Goal: Task Accomplishment & Management: Contribute content

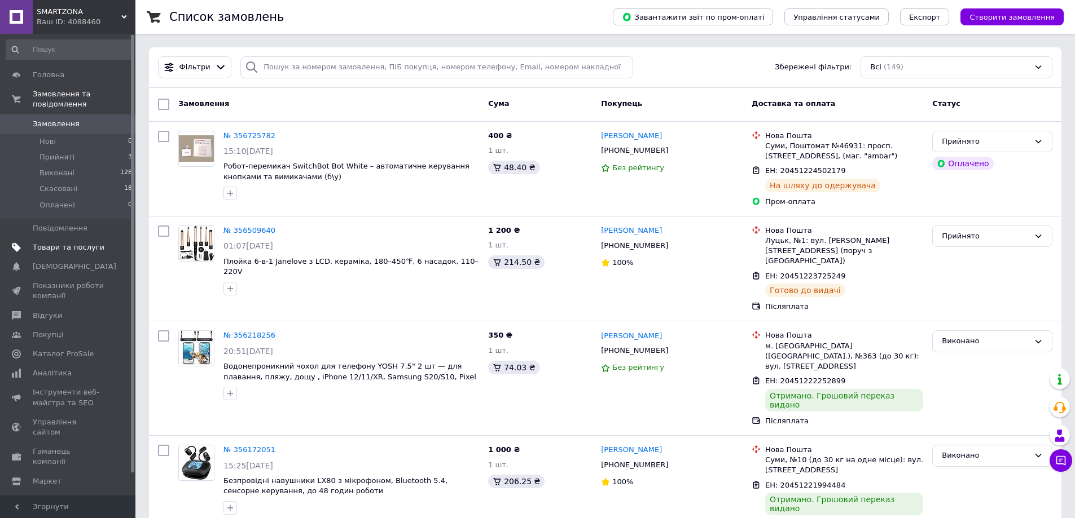
click at [52, 245] on link "Товари та послуги" at bounding box center [69, 247] width 139 height 19
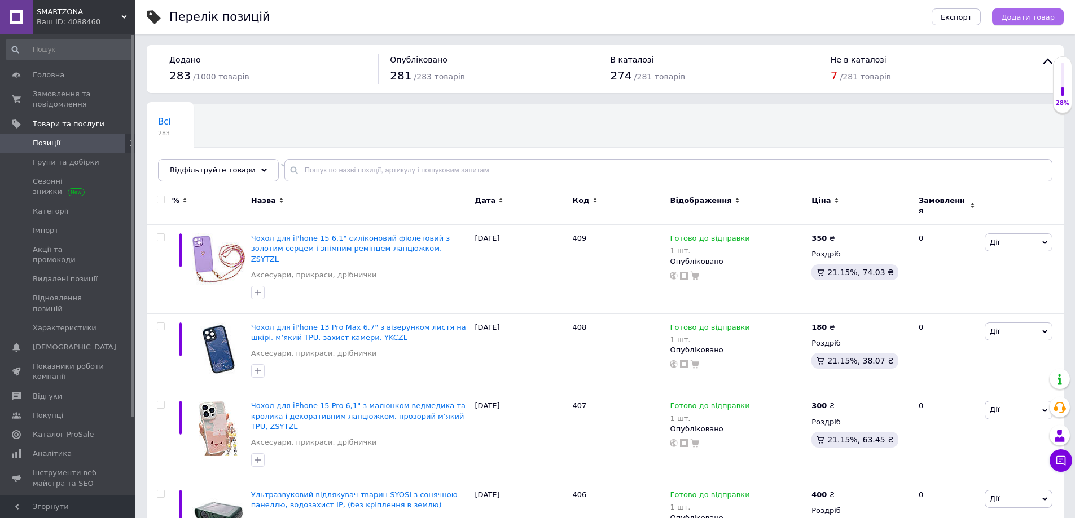
click at [1039, 21] on span "Додати товар" at bounding box center [1028, 17] width 54 height 8
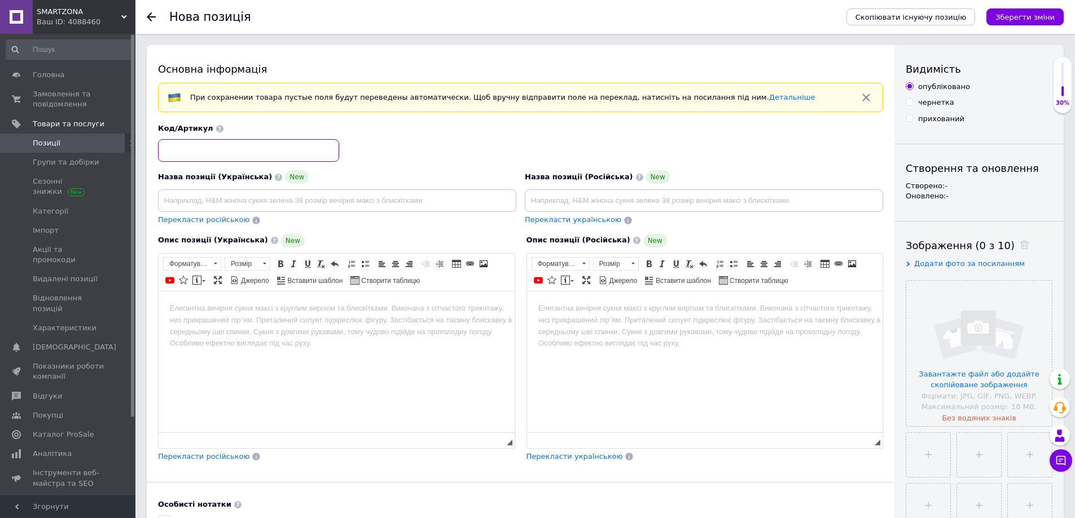
click at [182, 148] on input at bounding box center [248, 150] width 181 height 23
type input "410"
click at [957, 340] on input "file" at bounding box center [979, 354] width 146 height 146
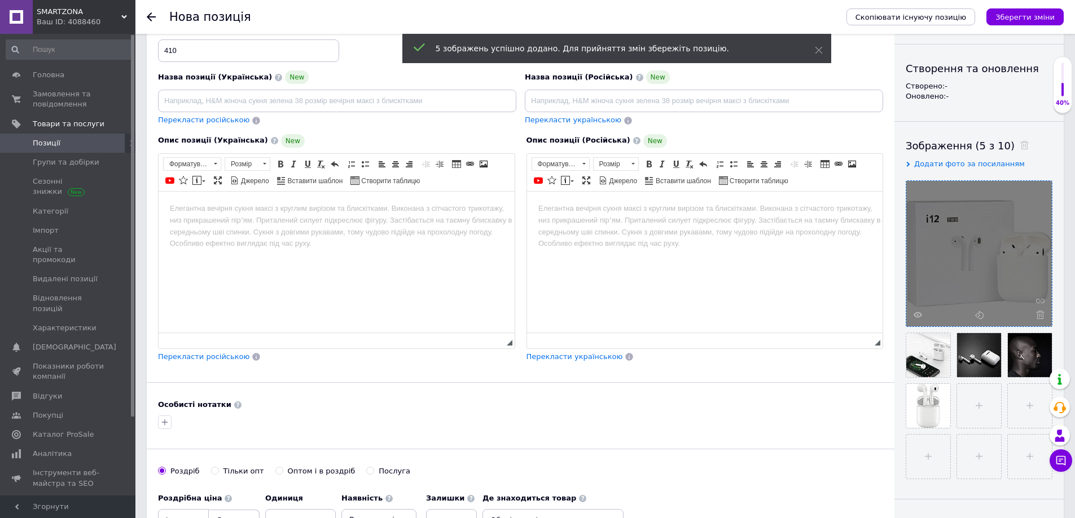
scroll to position [113, 0]
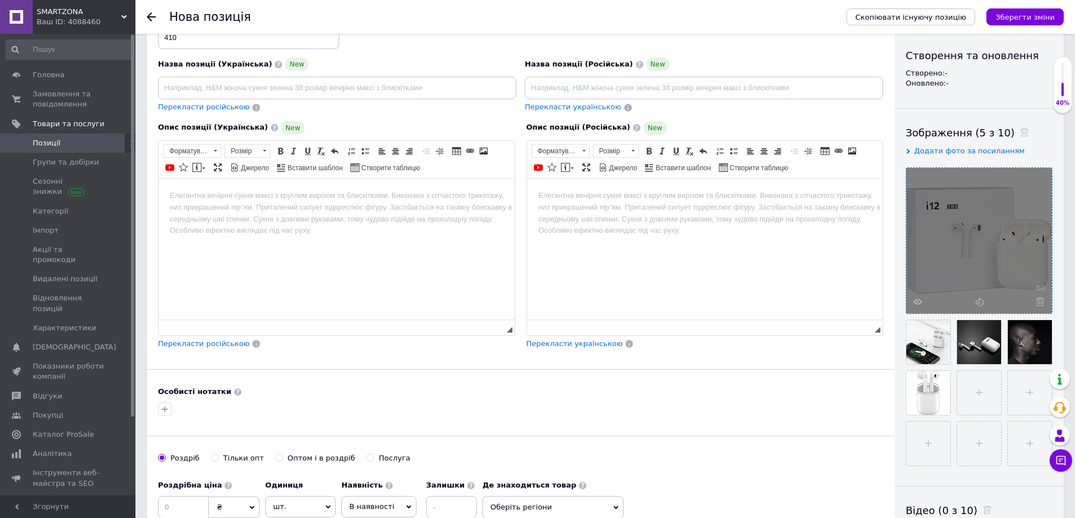
click at [1035, 301] on span at bounding box center [1037, 302] width 14 height 8
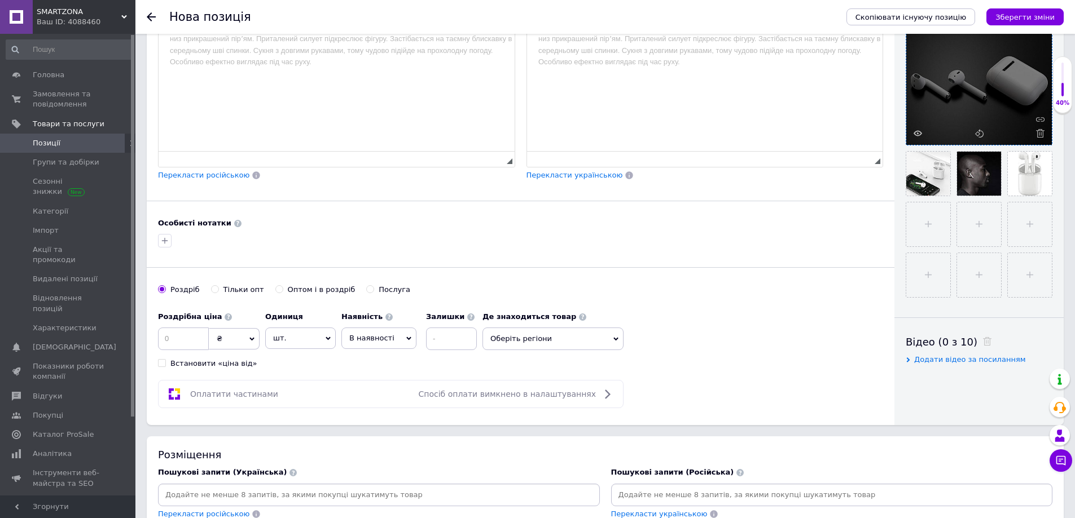
scroll to position [282, 0]
click at [447, 342] on input at bounding box center [451, 338] width 51 height 23
type input "1"
drag, startPoint x: 359, startPoint y: 338, endPoint x: 356, endPoint y: 373, distance: 35.7
click at [358, 342] on span "В наявності" at bounding box center [371, 337] width 45 height 8
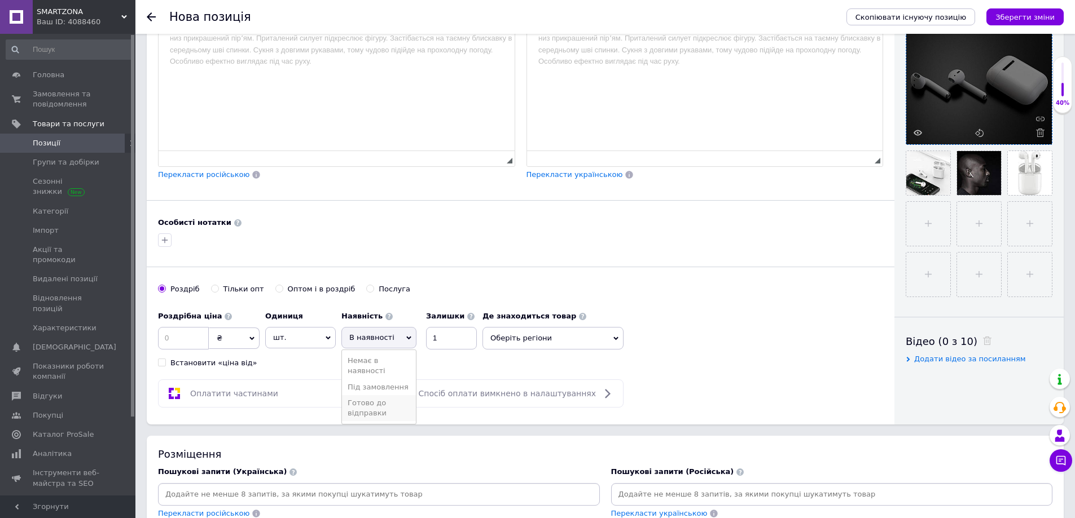
click at [354, 412] on li "Готово до відправки" at bounding box center [379, 408] width 74 height 26
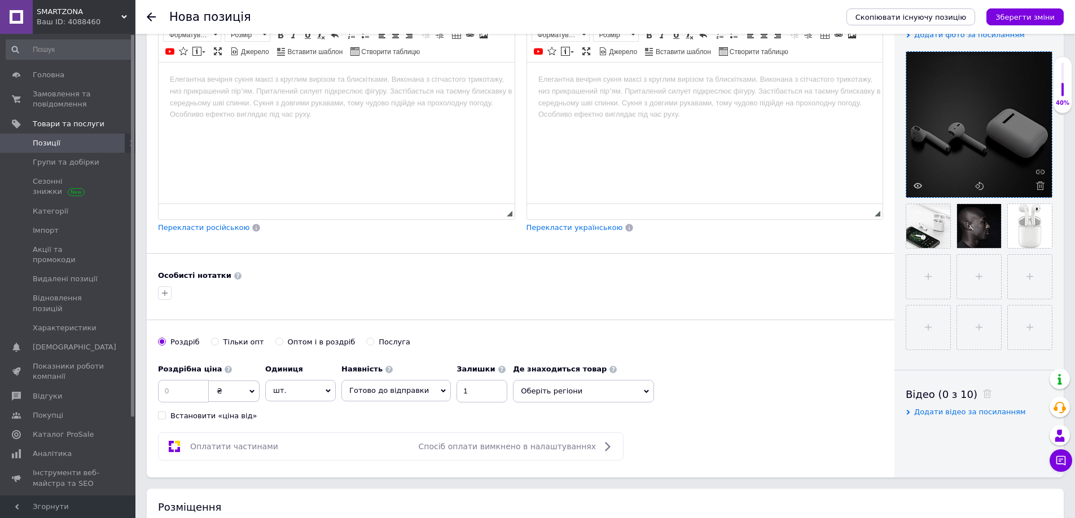
scroll to position [0, 0]
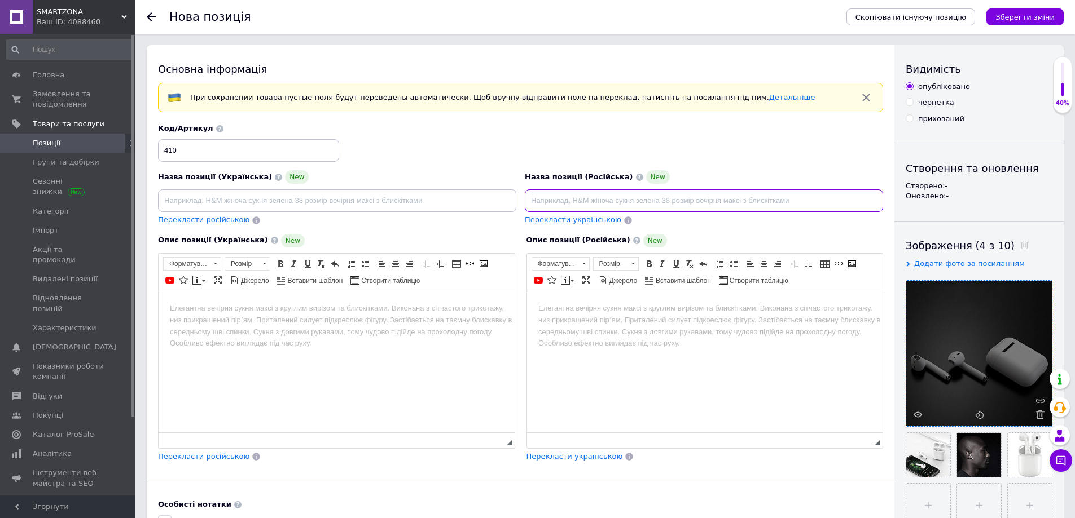
paste input "Беспроводные наушники TWS i12 с микрофоном, Bluetooth 5.0, стереозвук, зарядный…"
type input "Беспроводные наушники TWS i12 с микрофоном, Bluetooth 5.0, стереозвук, зарядный…"
drag, startPoint x: 375, startPoint y: 205, endPoint x: 375, endPoint y: 219, distance: 14.1
click at [375, 205] on input at bounding box center [337, 201] width 358 height 23
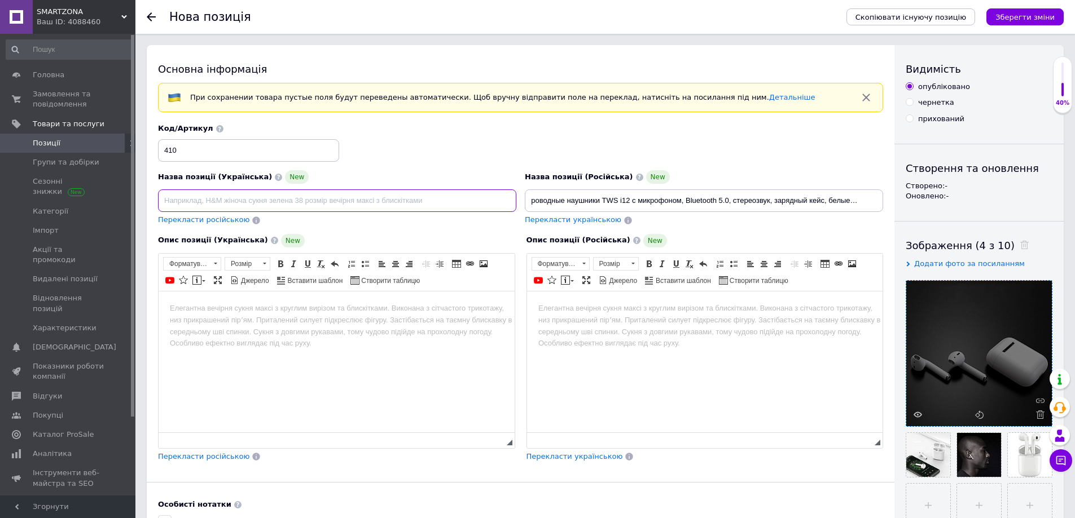
scroll to position [0, 0]
paste input "Бездротові навушники TWS i12 з мікрофоном, Bluetooth 5.0, стереозвук, зарядний …"
type input "Бездротові навушники TWS i12 з мікрофоном, Bluetooth 5.0, стереозвук, зарядний …"
click at [630, 325] on html at bounding box center [704, 308] width 356 height 34
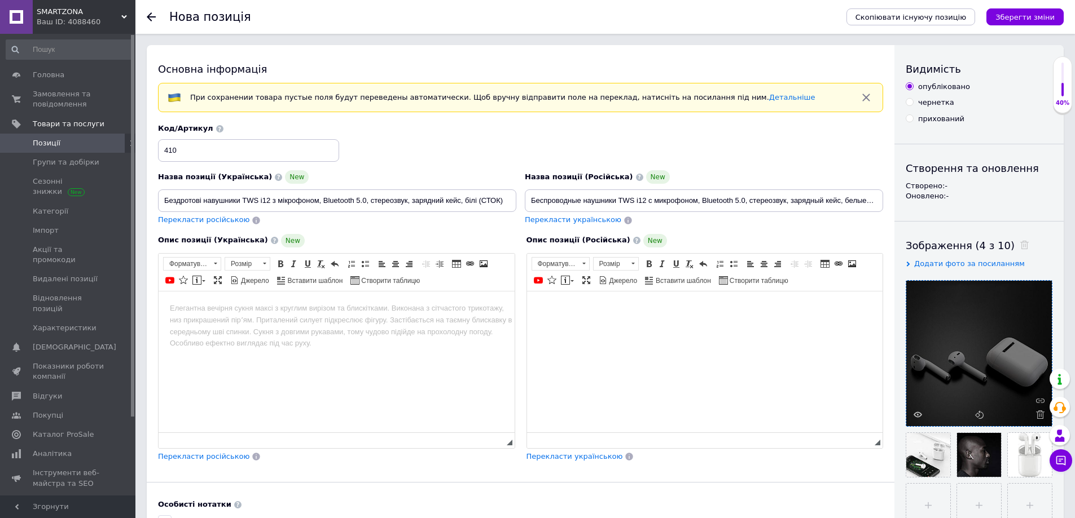
click at [659, 325] on html at bounding box center [704, 308] width 356 height 34
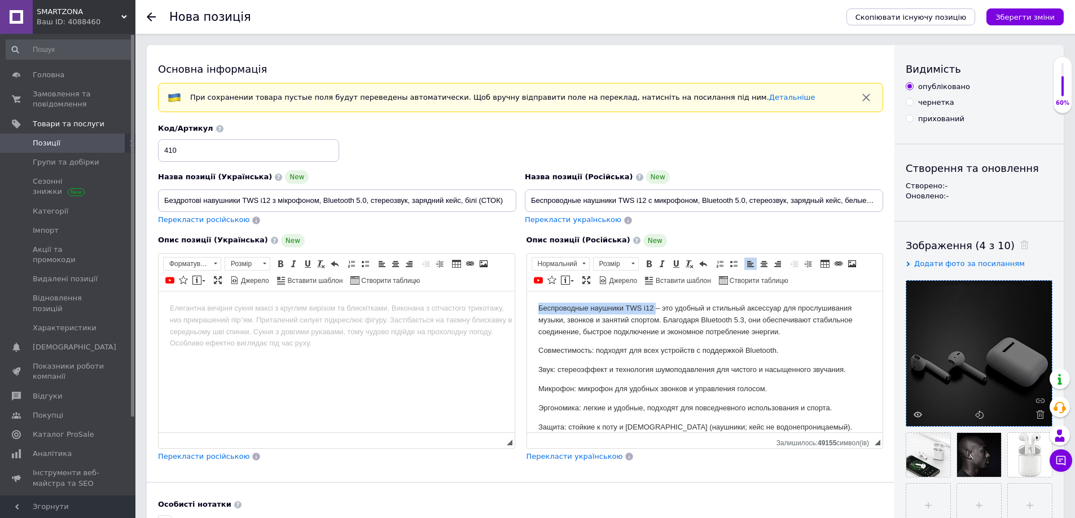
drag, startPoint x: 537, startPoint y: 306, endPoint x: 654, endPoint y: 307, distance: 116.8
click at [654, 307] on p "Беспроводные наушники TWS i12 – это удобный и стильный аксессуар для прослушива…" at bounding box center [704, 319] width 333 height 35
drag, startPoint x: 646, startPoint y: 266, endPoint x: 656, endPoint y: 267, distance: 10.3
click at [646, 266] on span at bounding box center [648, 263] width 9 height 9
click at [658, 267] on link "Курсив Сполучення клавіш Ctrl+I" at bounding box center [662, 264] width 12 height 12
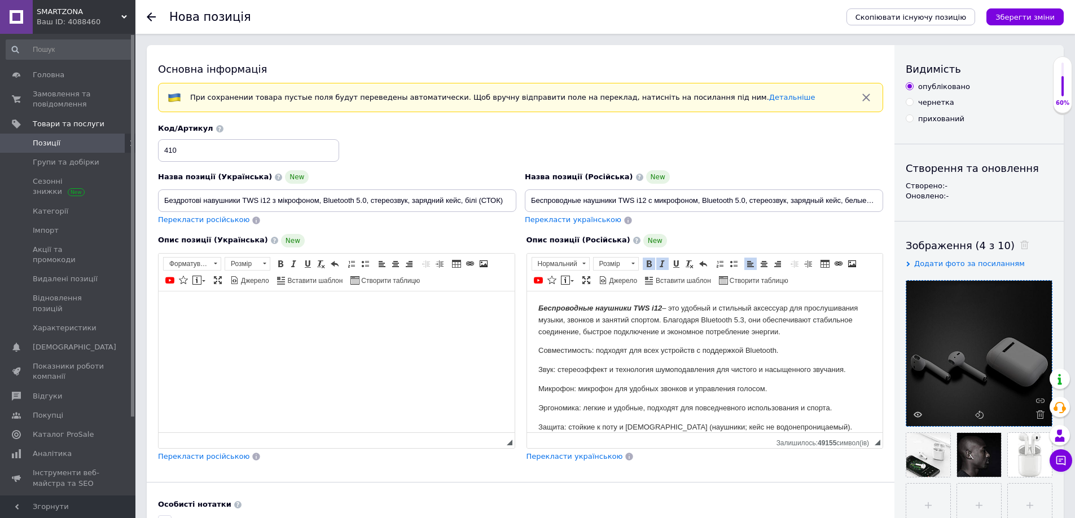
click at [479, 325] on html at bounding box center [337, 308] width 356 height 34
click at [419, 325] on html at bounding box center [337, 308] width 356 height 34
click at [318, 313] on body "Редактор, E06F9ADD-1437-4DBC-A490-F31B80CEDA9F" at bounding box center [336, 308] width 333 height 12
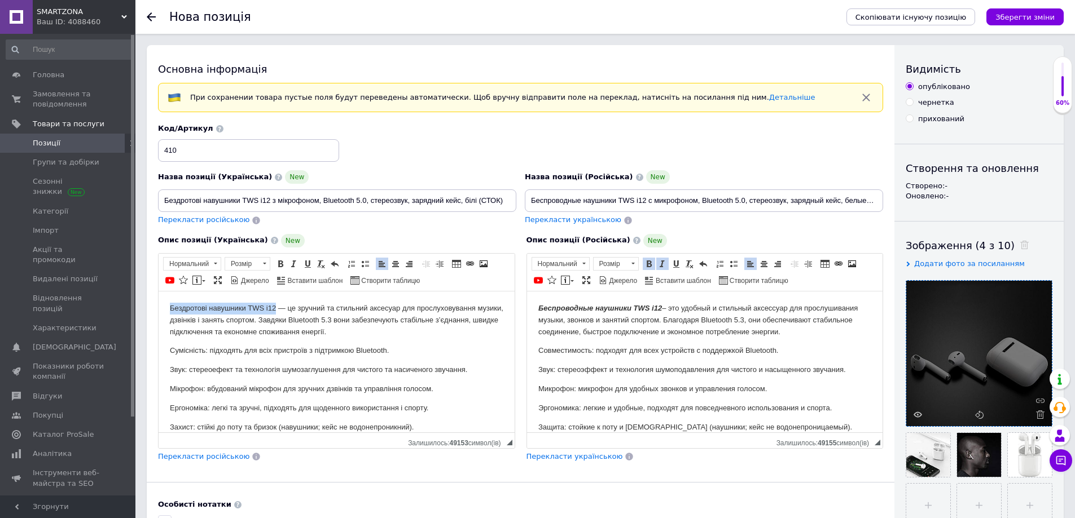
drag, startPoint x: 276, startPoint y: 306, endPoint x: 198, endPoint y: 306, distance: 77.8
click at [168, 308] on html "Бездротові навушники TWS i12 — це зручний та стильний аксесуар для прослуховува…" at bounding box center [337, 402] width 356 height 222
drag, startPoint x: 277, startPoint y: 265, endPoint x: 291, endPoint y: 270, distance: 14.7
click at [278, 265] on span at bounding box center [280, 263] width 9 height 9
click at [293, 269] on link "Курсив Сполучення клавіш Ctrl+I" at bounding box center [294, 264] width 12 height 12
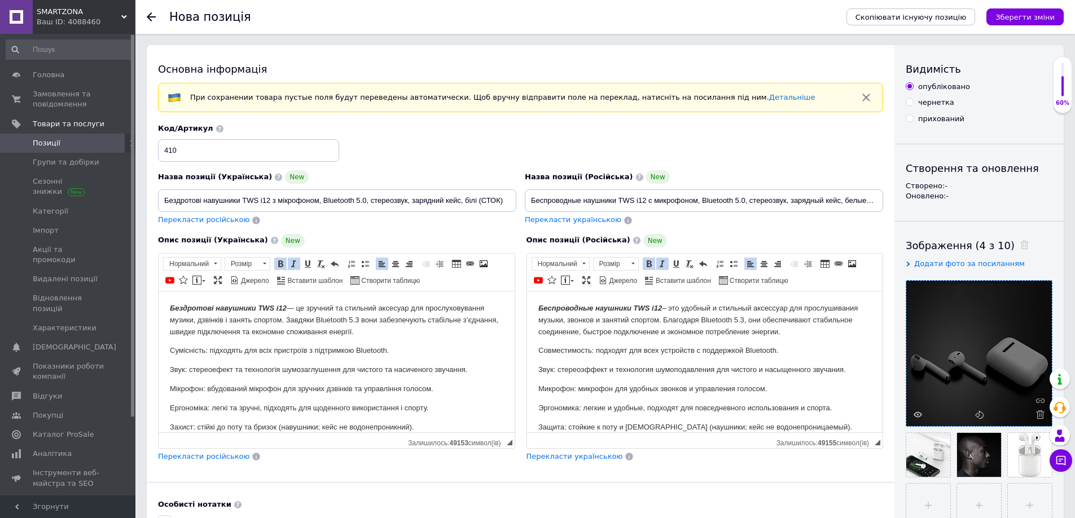
click at [414, 338] on body "Бездротові навушники TWS i12 — це зручний та стильний аксесуар для прослуховува…" at bounding box center [336, 402] width 333 height 200
click at [469, 336] on p "Бездротові навушники TWS i12 — це зручний та стильний аксесуар для прослуховува…" at bounding box center [336, 319] width 333 height 35
click at [402, 331] on p "Бездротові навушники TWS i12 — це зручний та стильний аксесуар для прослуховува…" at bounding box center [336, 319] width 333 height 35
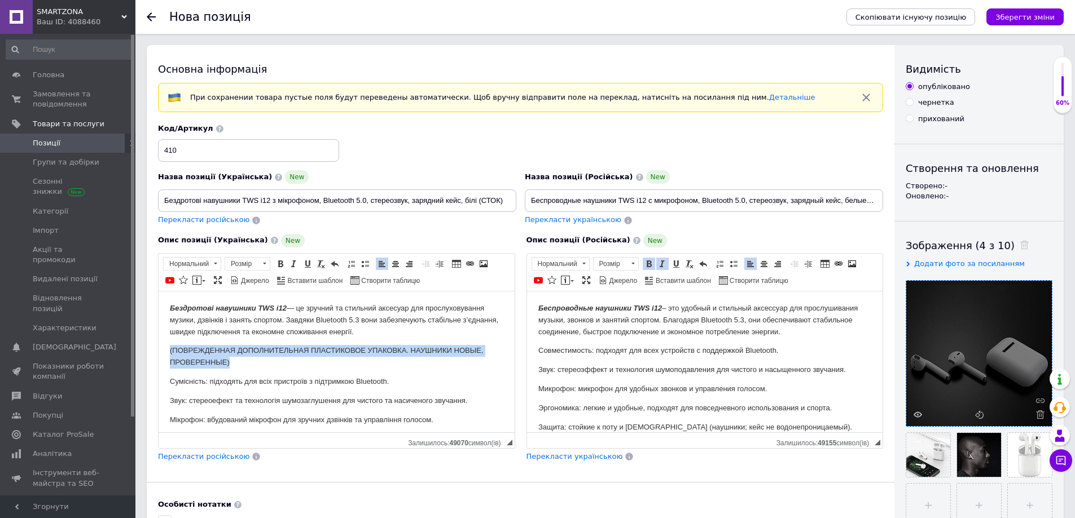
drag, startPoint x: 249, startPoint y: 363, endPoint x: 182, endPoint y: 334, distance: 73.3
click at [165, 345] on html "Бездротові навушники TWS i12 — це зручний та стильний аксесуар для прослуховува…" at bounding box center [337, 417] width 356 height 253
click at [277, 262] on span at bounding box center [280, 263] width 9 height 9
click at [291, 359] on p "(ПОВРЕЖДЕННАЯ ДОПОЛНИТЕЛЬНАЯ ПЛАСТИКОВОЕ УПАКОВКА. НАУШНИКИ НОВЫЕ, ПРОВЕРЕННЫЕ)" at bounding box center [336, 357] width 333 height 24
click at [791, 332] on p "Беспроводные наушники TWS i12 – это удобный и стильный аксессуар для прослушива…" at bounding box center [704, 319] width 333 height 35
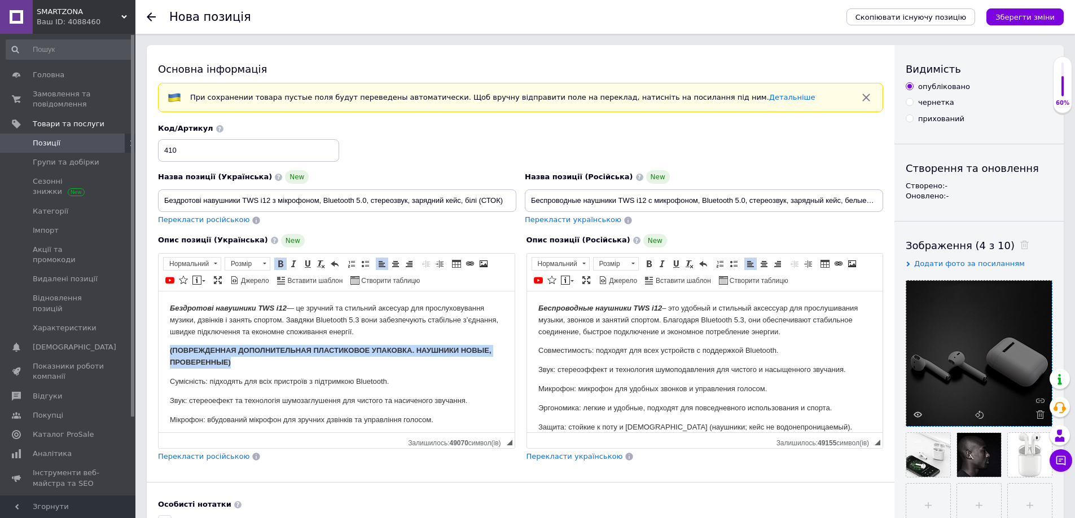
drag, startPoint x: 246, startPoint y: 366, endPoint x: 305, endPoint y: 638, distance: 278.7
click at [159, 346] on html "Бездротові навушники TWS i12 — це зручний та стильний аксесуар для прослуховува…" at bounding box center [337, 417] width 356 height 253
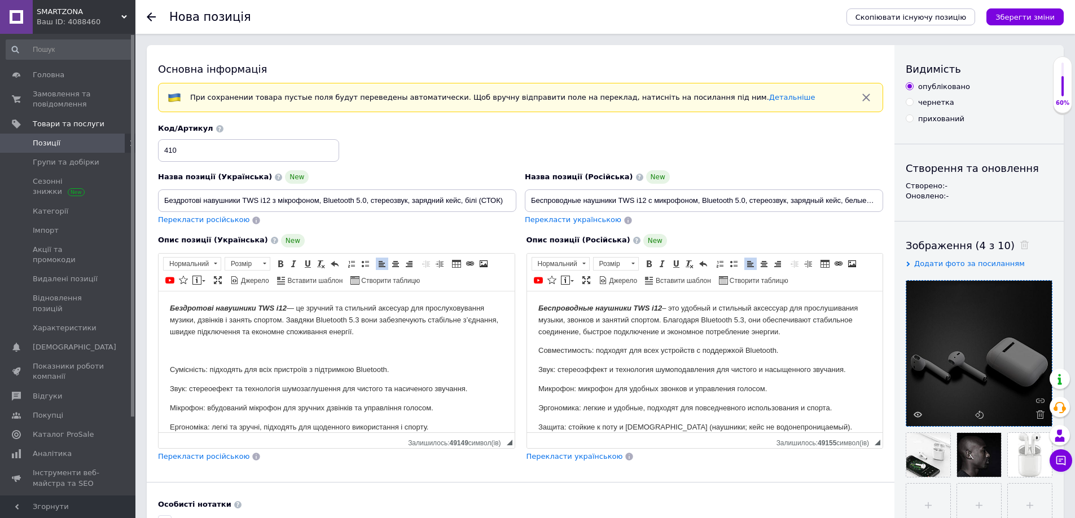
click at [782, 332] on p "Беспроводные наушники TWS i12 – это удобный и стильный аксессуар для прослушива…" at bounding box center [704, 319] width 333 height 35
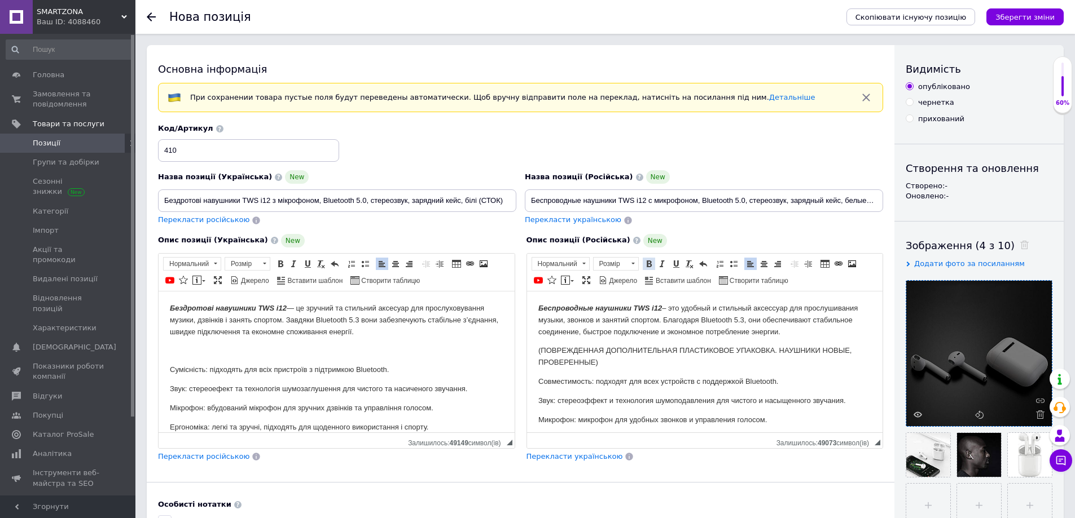
click at [649, 265] on span at bounding box center [648, 263] width 9 height 9
drag, startPoint x: 610, startPoint y: 364, endPoint x: 1053, endPoint y: 642, distance: 522.4
click at [526, 351] on html "Беспроводные наушники TWS i12 – это удобный и стильный аксессуар для прослушива…" at bounding box center [704, 417] width 356 height 253
click at [651, 266] on span at bounding box center [648, 263] width 9 height 9
click at [257, 360] on body "Бездротові навушники TWS i12 — це зручний та стильний аксесуар для прослуховува…" at bounding box center [336, 411] width 333 height 218
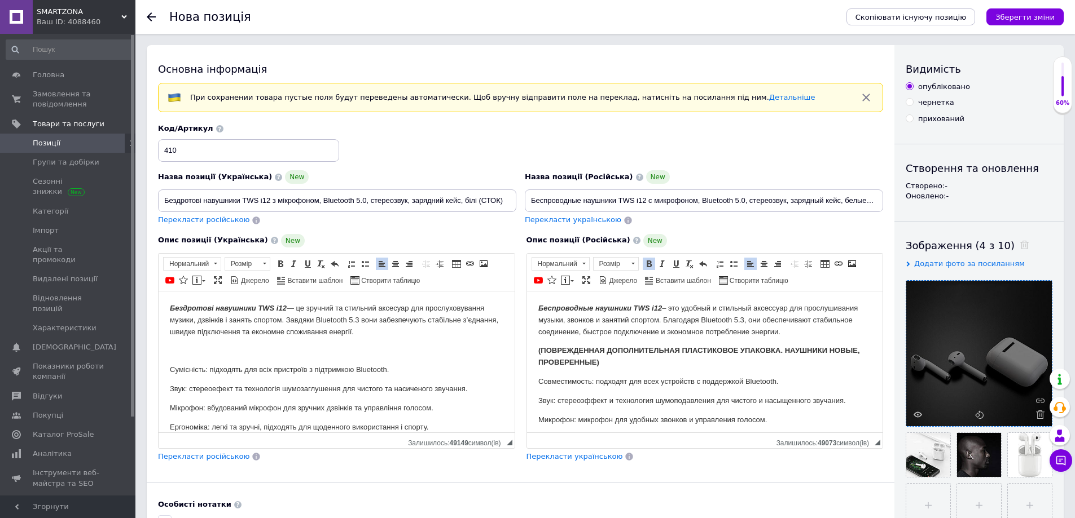
click at [206, 347] on p "Редактор, E06F9ADD-1437-4DBC-A490-F31B80CEDA9F" at bounding box center [336, 351] width 333 height 12
drag, startPoint x: 498, startPoint y: 349, endPoint x: 303, endPoint y: 640, distance: 349.4
click at [159, 349] on html "Бездротові навушники TWS i12 — це зручний та стильний аксесуар для прослуховува…" at bounding box center [337, 411] width 356 height 241
click at [283, 266] on span at bounding box center [280, 263] width 9 height 9
click at [632, 364] on p "(ПОВРЕЖДЕННАЯ ДОПОЛНИТЕЛЬНАЯ ПЛАСТИКОВОЕ УПАКОВКА. НАУШНИКИ НОВЫЕ, ПРОВЕРЕННЫЕ)" at bounding box center [704, 357] width 333 height 24
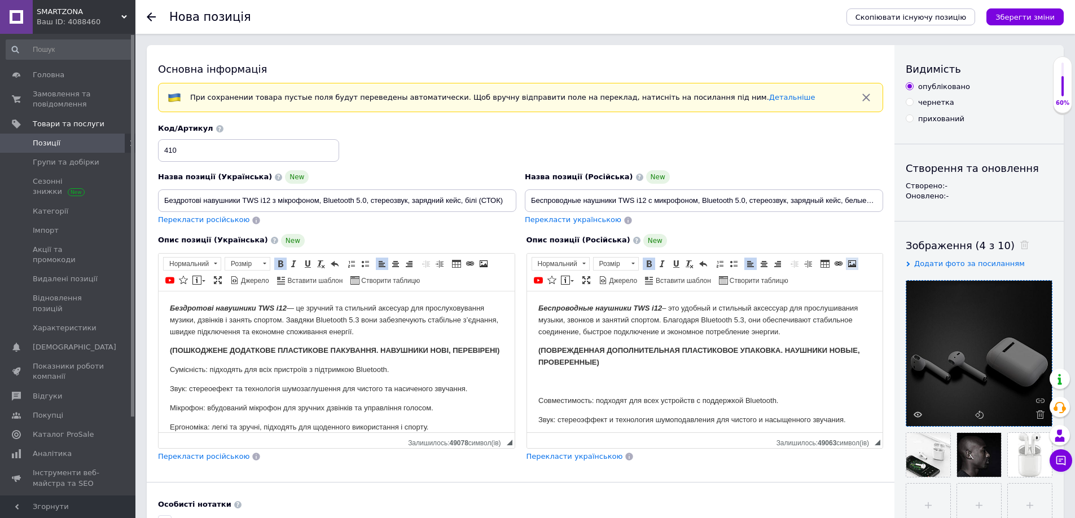
click at [853, 266] on span at bounding box center [851, 263] width 9 height 9
select select
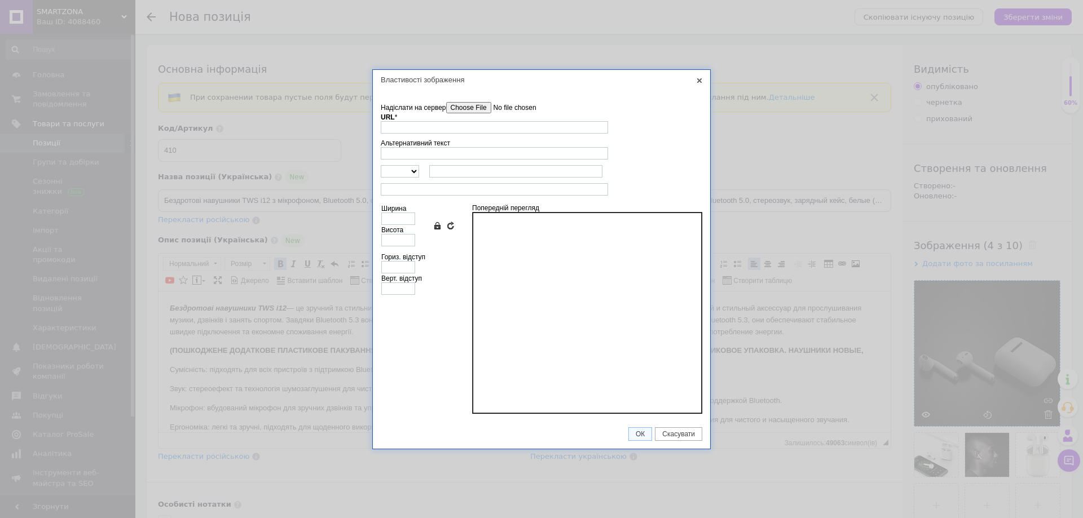
click at [489, 105] on input"] "Надіслати на сервер" at bounding box center [510, 107] width 128 height 11
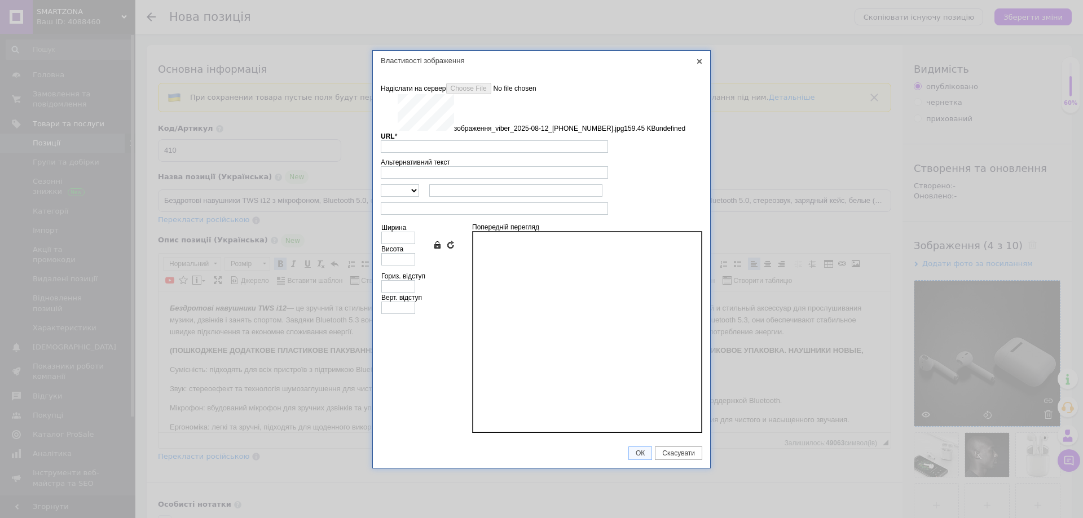
type input "[URL][DOMAIN_NAME]"
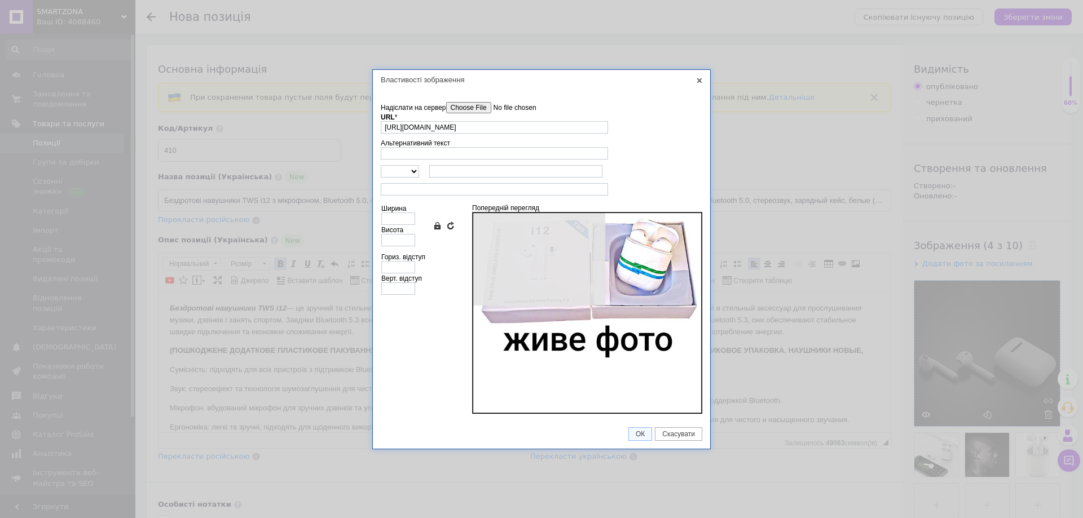
type input "640"
type input "417"
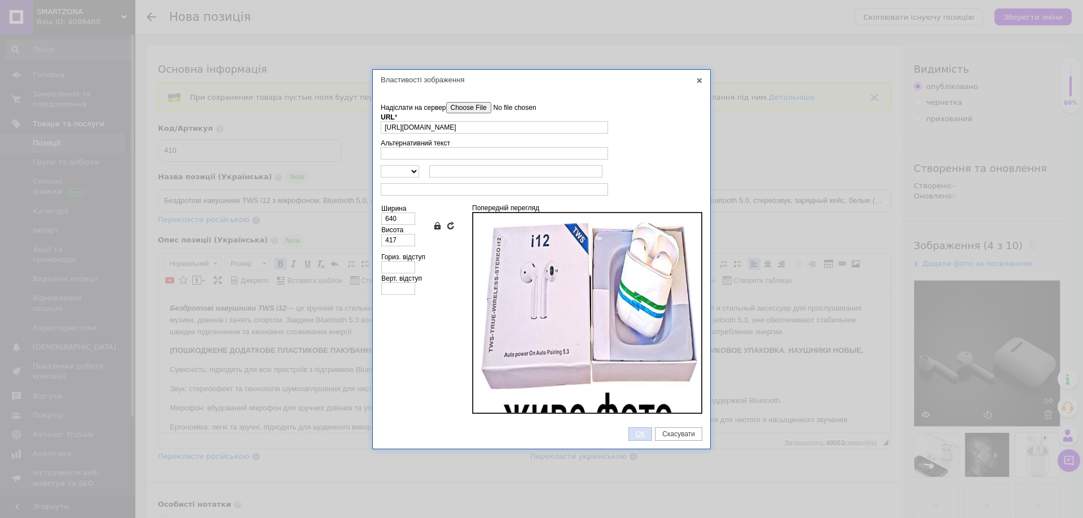
click at [644, 430] on span "ОК" at bounding box center [640, 434] width 23 height 8
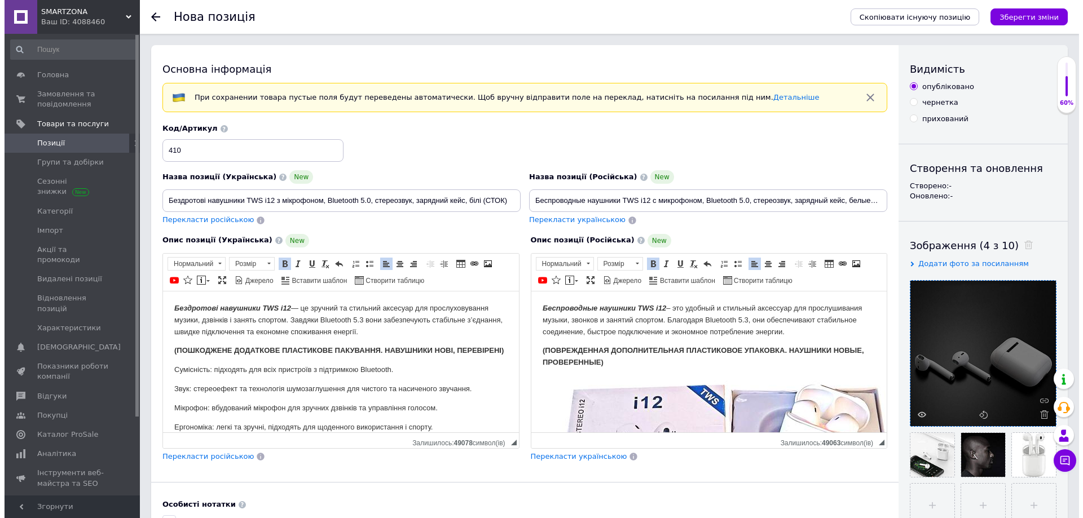
scroll to position [201, 0]
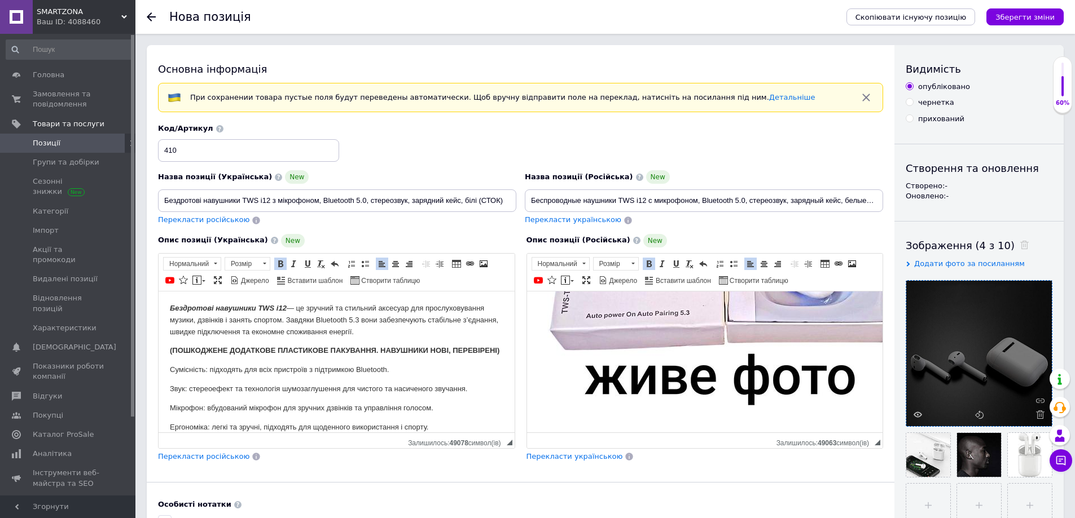
click at [304, 357] on p "(ПОШКОДЖЕНЕ ДОДАТКОВЕ ПЛАСТИКОВЕ ПАКУВАННЯ. НАВУШНИКИ НОВІ, ПЕРЕВІРЕНІ)" at bounding box center [336, 351] width 333 height 12
click at [486, 264] on span at bounding box center [483, 263] width 9 height 9
select select
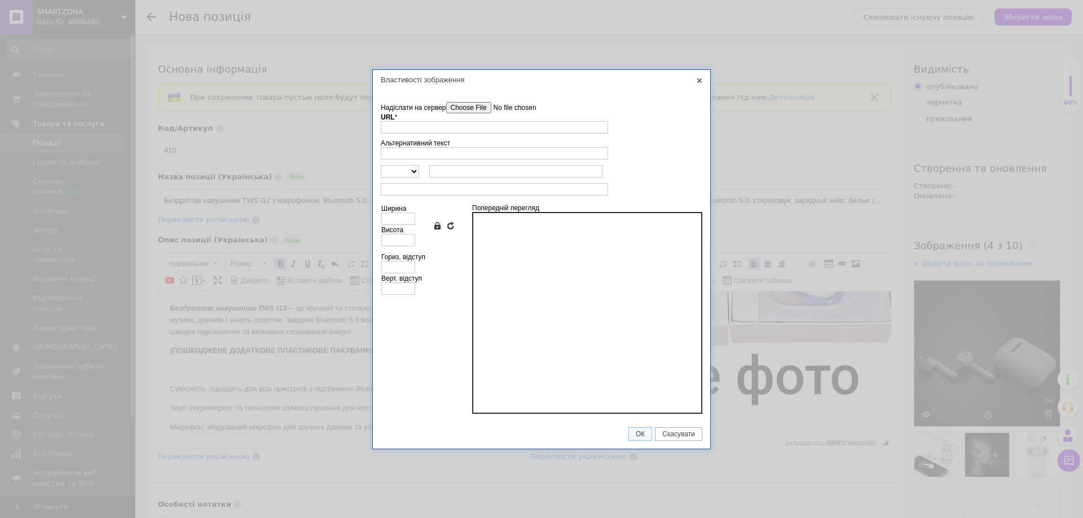
click at [499, 111] on input"] "Надіслати на сервер" at bounding box center [510, 107] width 128 height 11
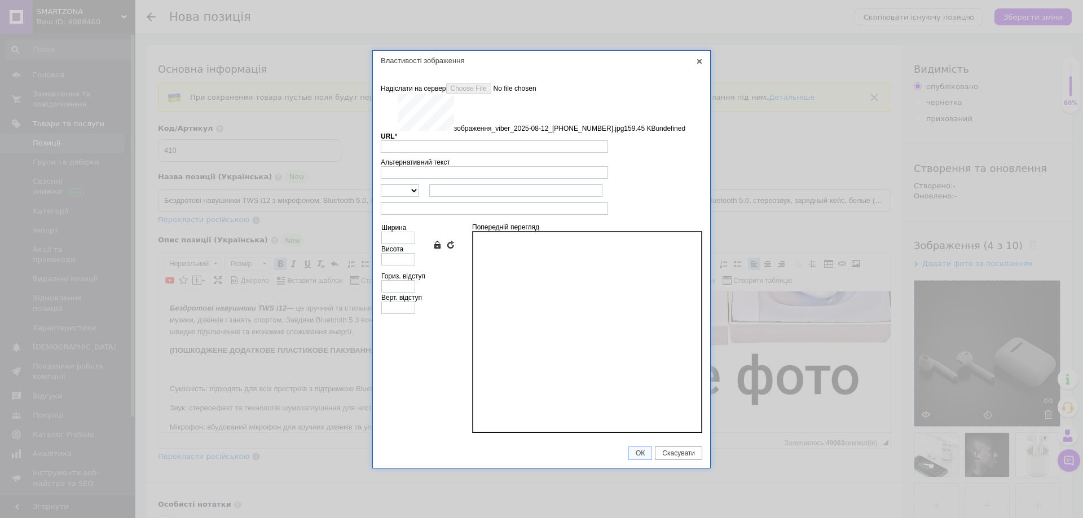
type input "[URL][DOMAIN_NAME]"
type input "640"
type input "417"
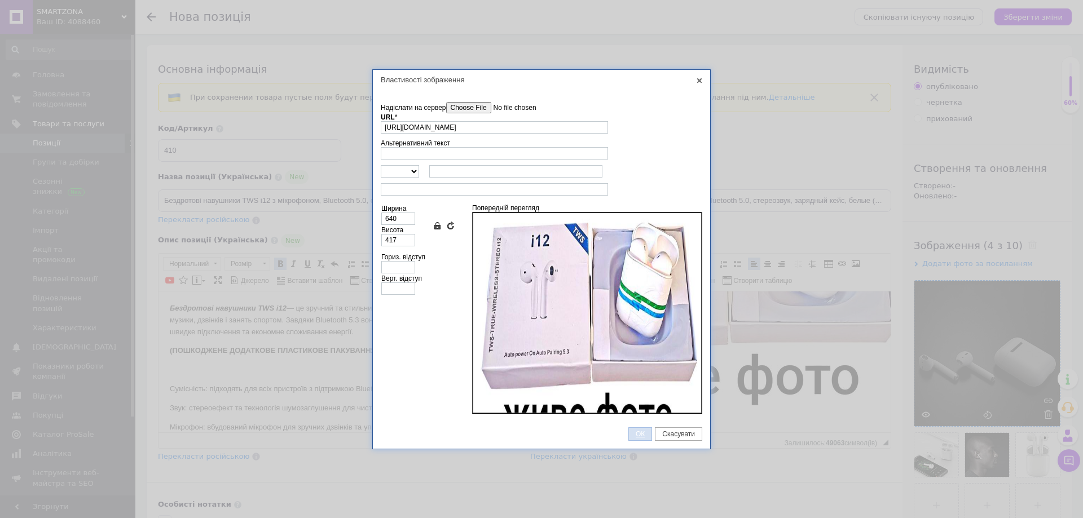
click at [639, 439] on link "ОК" at bounding box center [640, 435] width 24 height 14
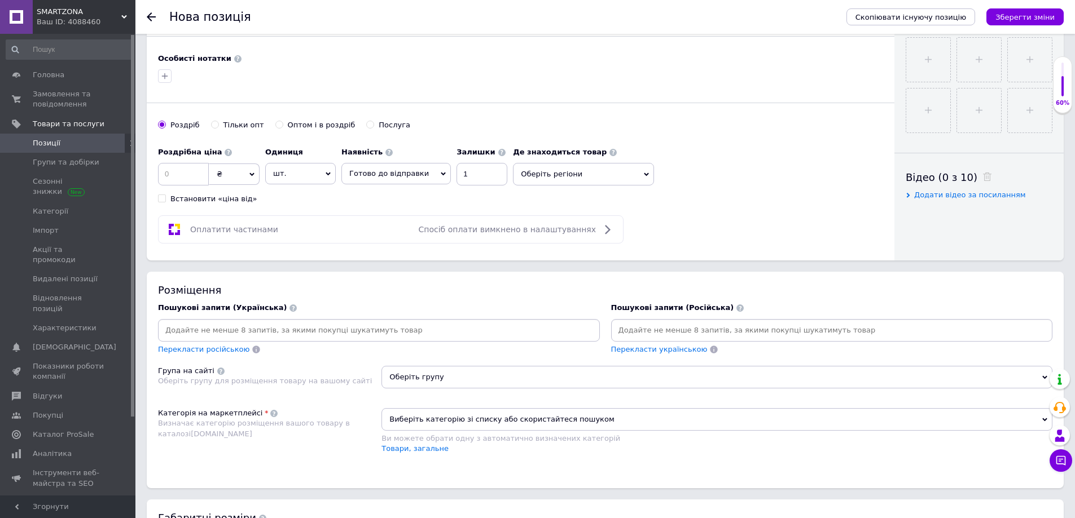
scroll to position [451, 0]
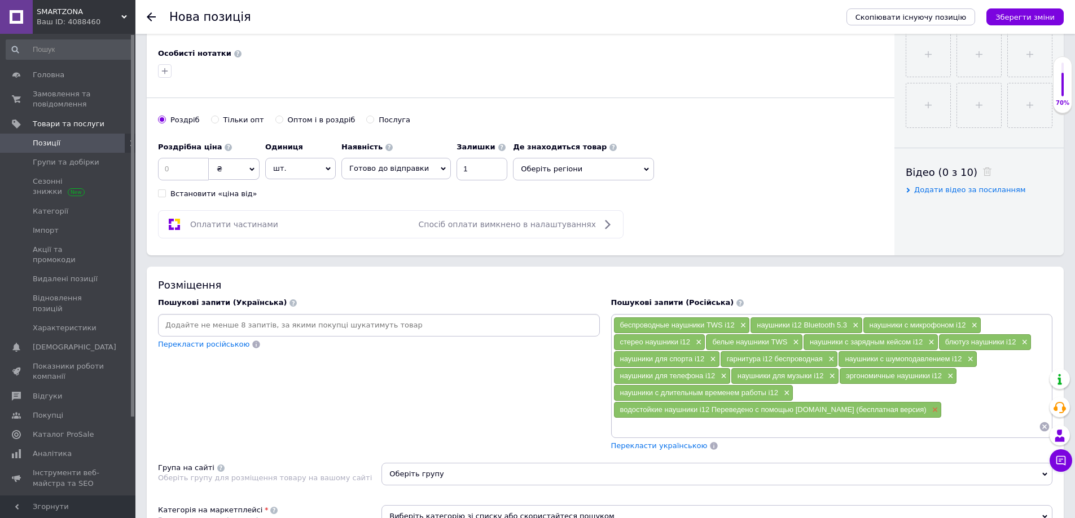
click at [929, 410] on span "×" at bounding box center [933, 411] width 9 height 10
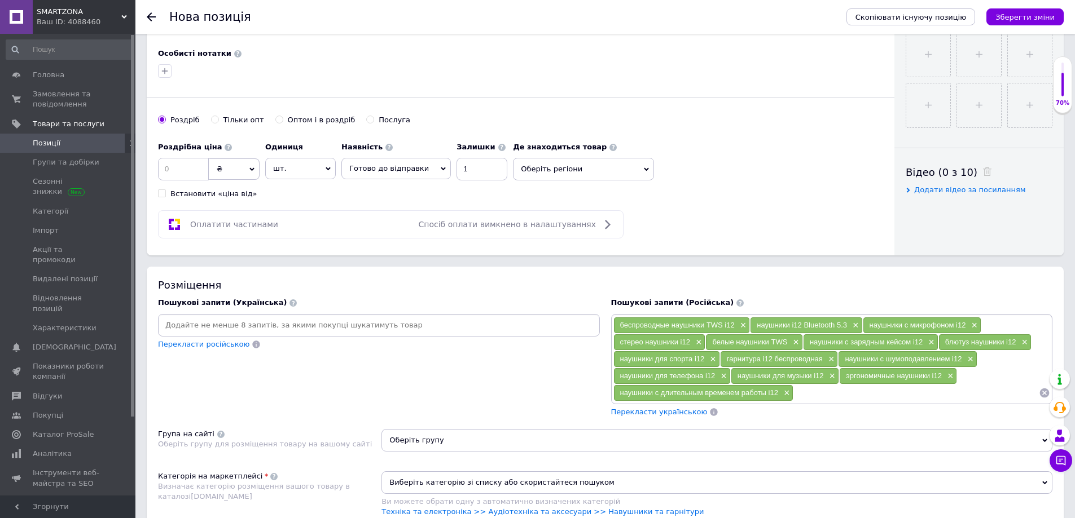
click at [435, 323] on input at bounding box center [378, 325] width 437 height 17
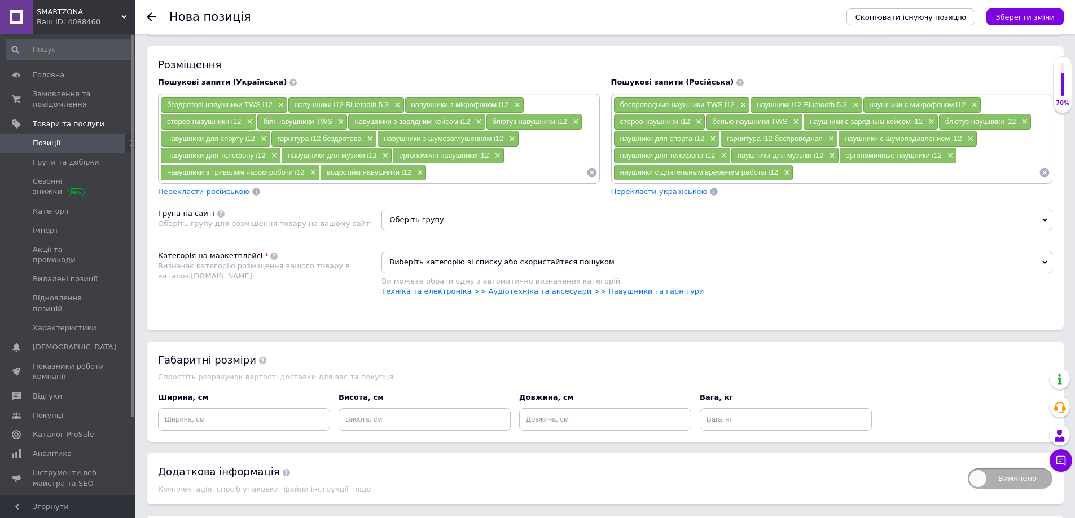
scroll to position [733, 0]
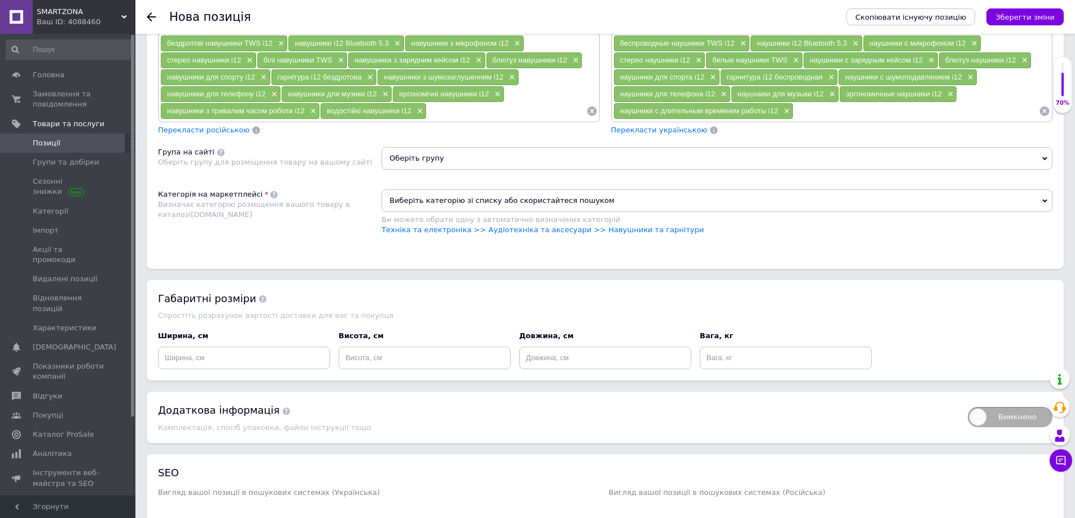
click at [440, 161] on span "Оберіть групу" at bounding box center [716, 158] width 671 height 23
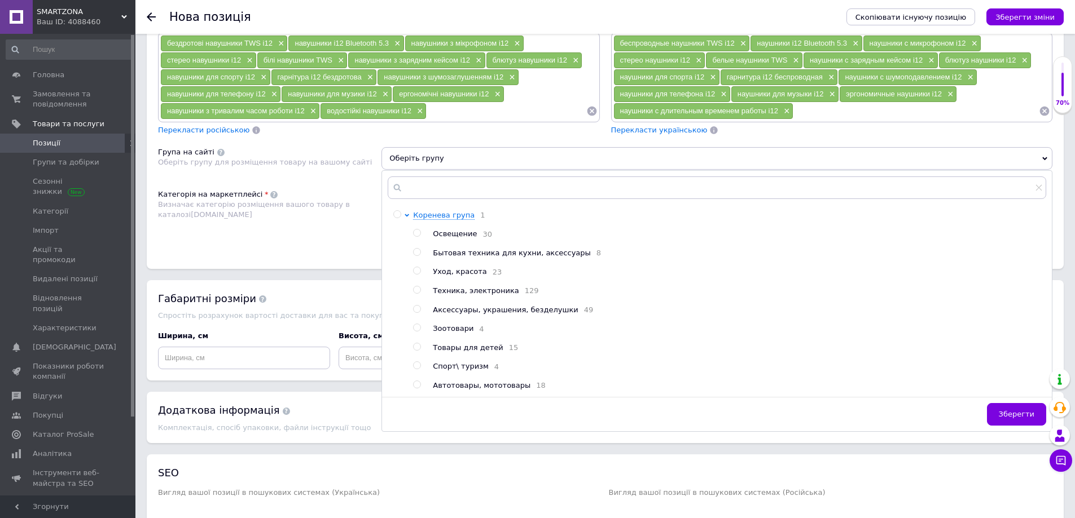
drag, startPoint x: 417, startPoint y: 295, endPoint x: 361, endPoint y: 287, distance: 57.0
click at [415, 294] on input "radio" at bounding box center [416, 290] width 7 height 7
radio input "true"
click at [309, 245] on div "Категорія на маркетплейсі Визначає категорію розміщення вашого товару в каталоз…" at bounding box center [269, 218] width 223 height 57
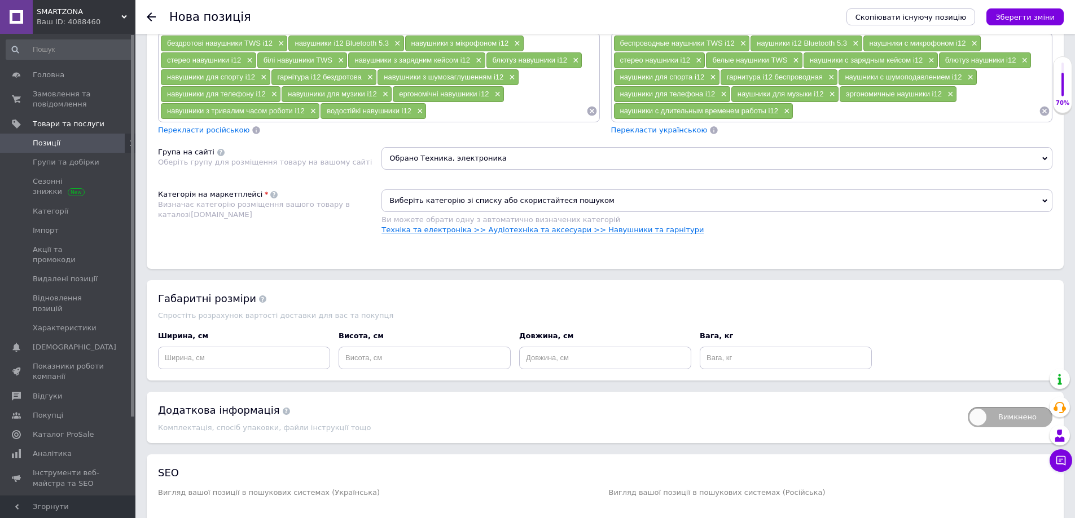
click at [632, 230] on link "Техніка та електроніка >> Аудіотехніка та аксесуари >> Навушники та гарнітури" at bounding box center [542, 230] width 322 height 8
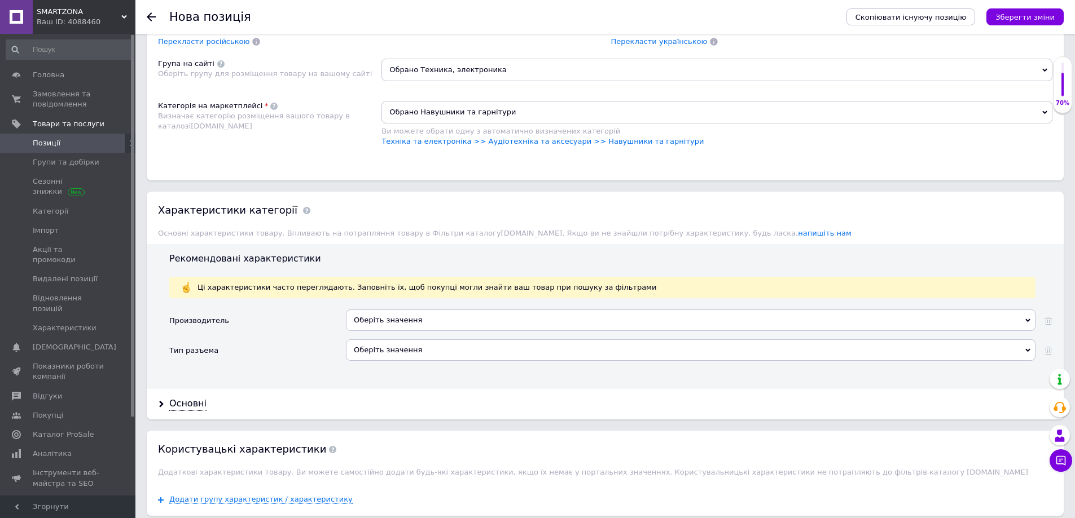
scroll to position [846, 0]
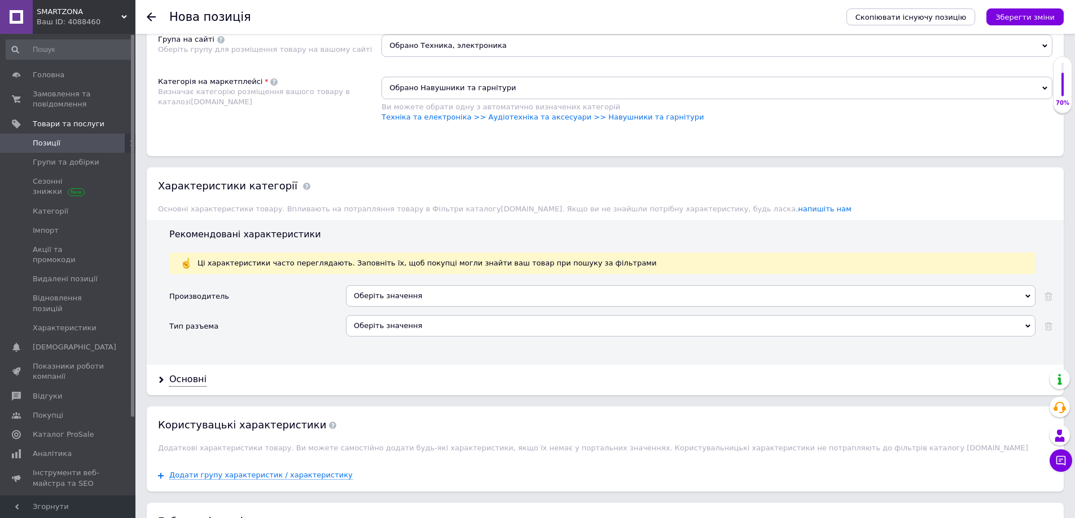
click at [372, 295] on div "Оберіть значення" at bounding box center [690, 295] width 689 height 21
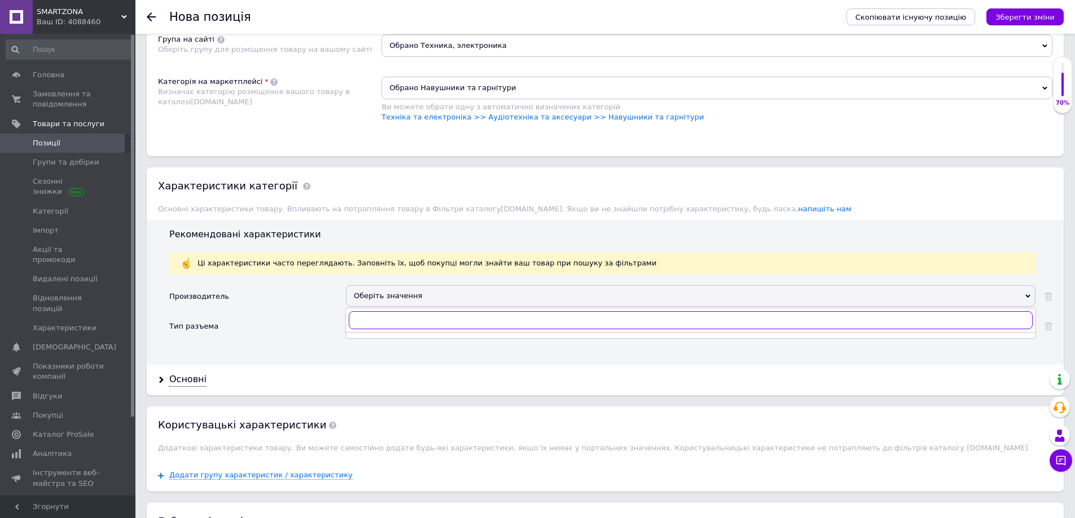
drag, startPoint x: 408, startPoint y: 318, endPoint x: 407, endPoint y: 323, distance: 5.9
paste input "TWS"
type input "TWS"
click at [384, 337] on li "TWS Automation" at bounding box center [690, 344] width 688 height 16
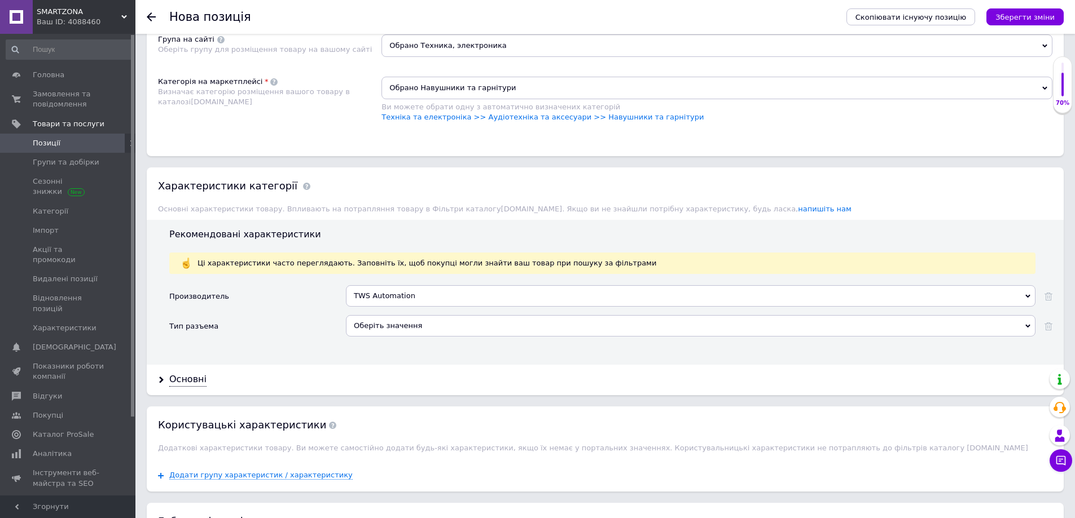
click at [354, 318] on div "Оберіть значення" at bounding box center [690, 325] width 689 height 21
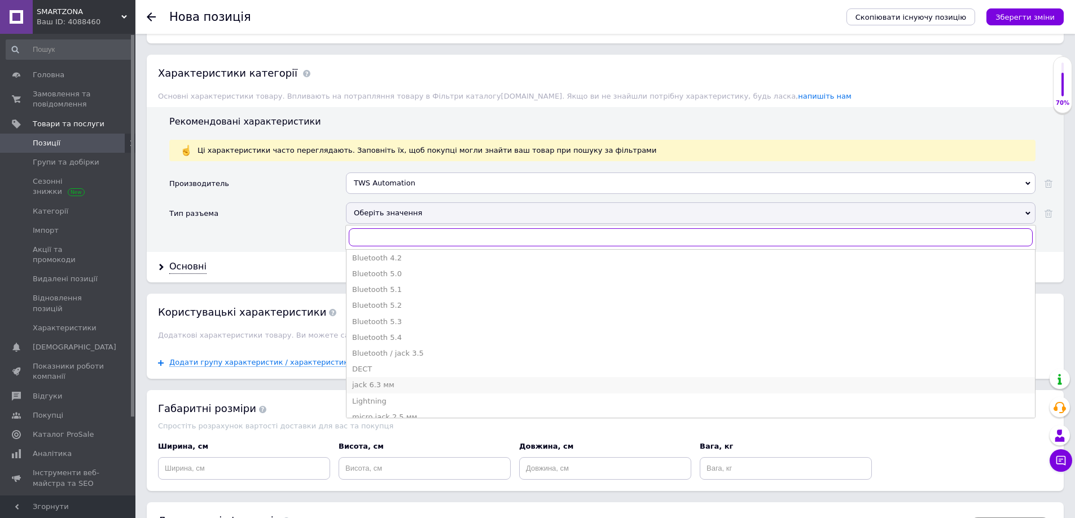
scroll to position [395, 0]
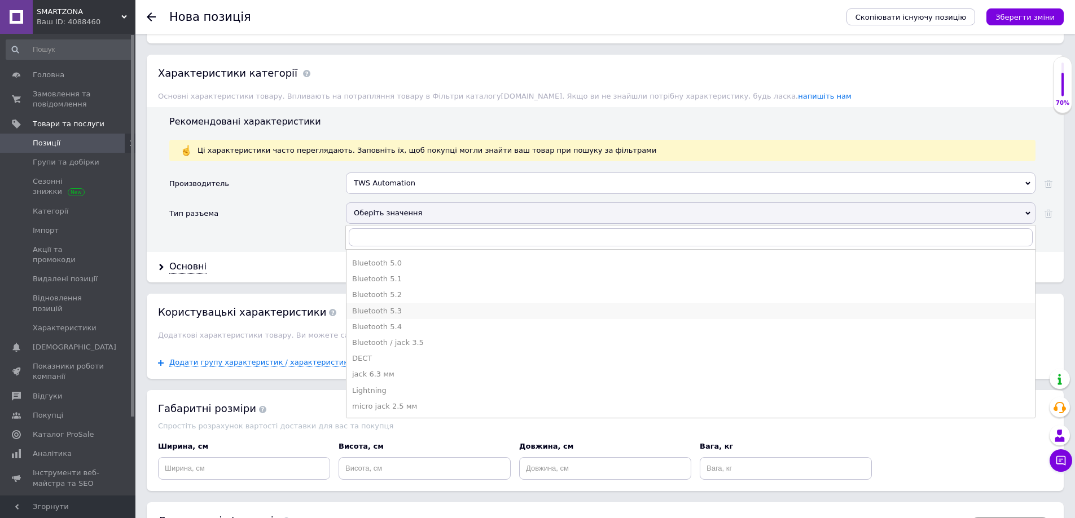
click at [404, 311] on div "Bluetooth 5.3" at bounding box center [690, 311] width 677 height 10
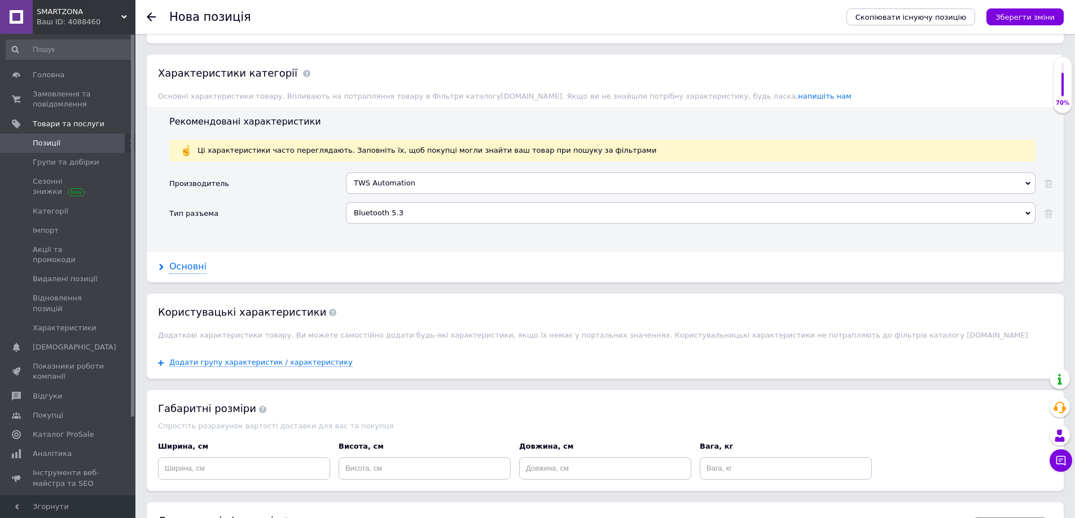
click at [177, 262] on div "Основні" at bounding box center [187, 267] width 37 height 13
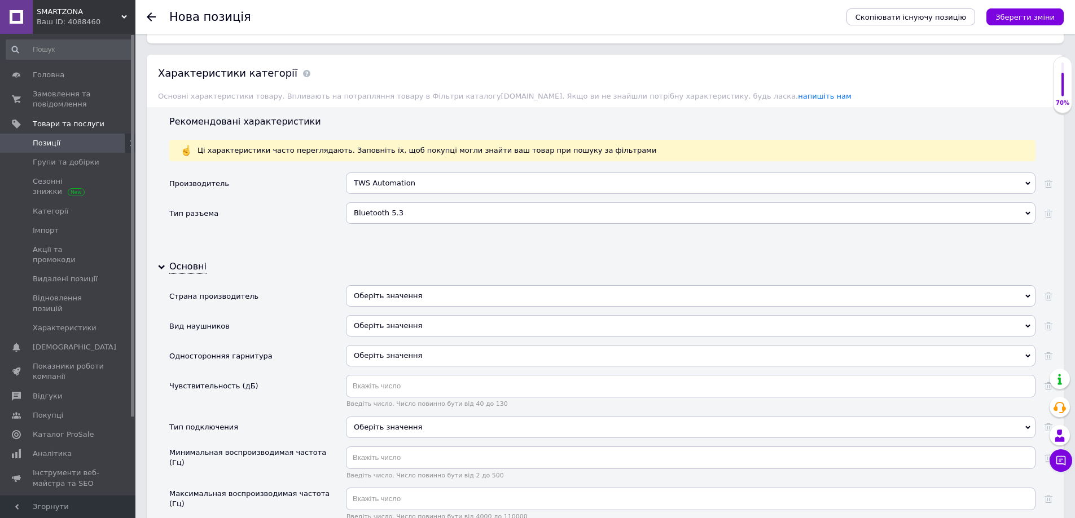
click at [396, 289] on div "Оберіть значення" at bounding box center [690, 295] width 689 height 21
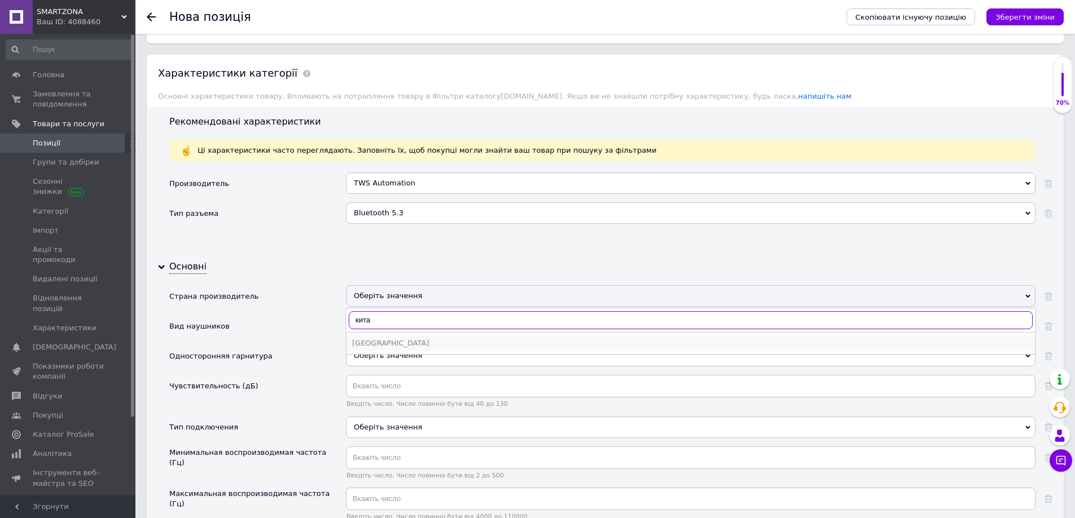
type input "кита"
click at [371, 338] on li "[GEOGRAPHIC_DATA]" at bounding box center [690, 344] width 688 height 16
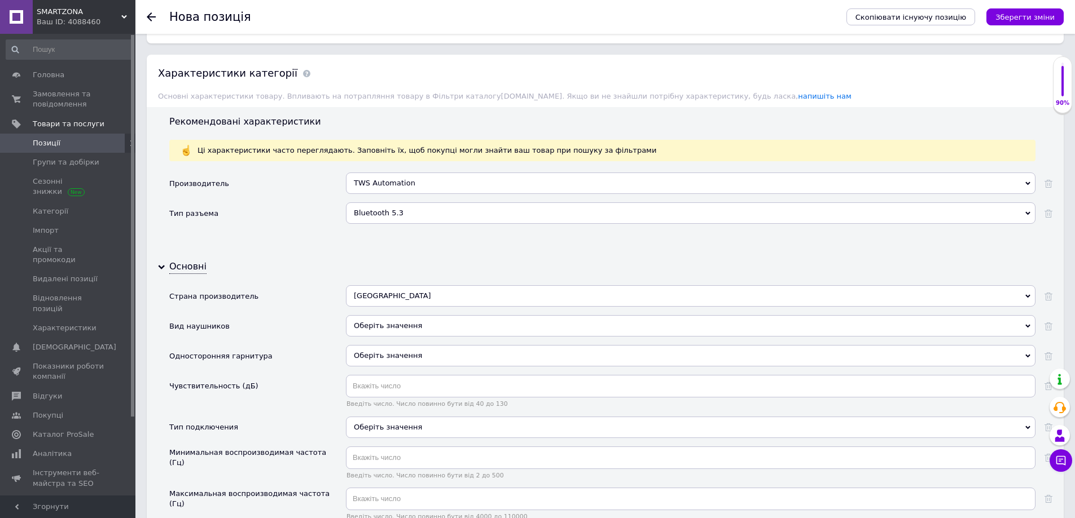
click at [372, 322] on div "Оберіть значення" at bounding box center [690, 325] width 689 height 21
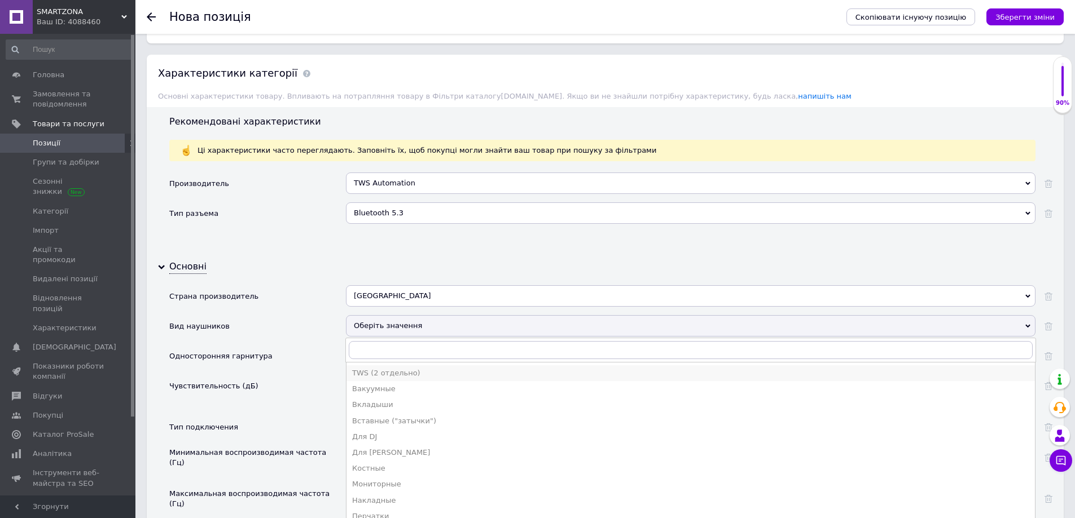
click at [404, 378] on div "TWS (2 отдельно)" at bounding box center [690, 373] width 677 height 10
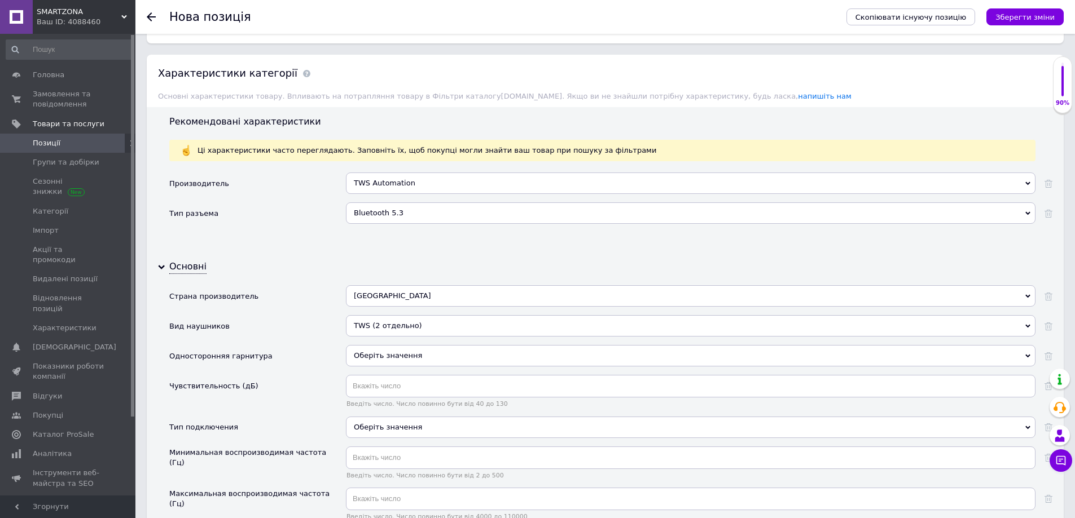
click at [394, 360] on span "Оберіть значення" at bounding box center [388, 355] width 68 height 8
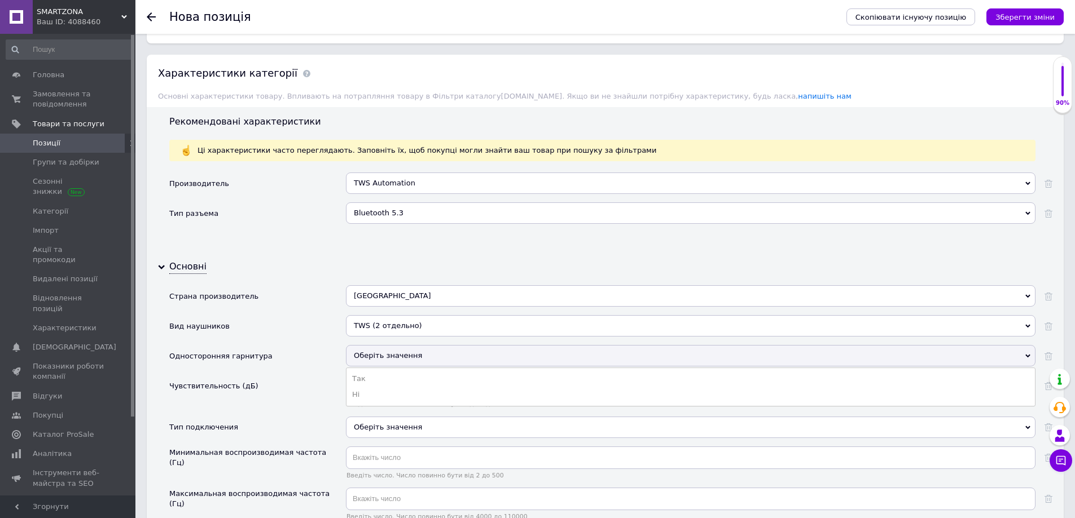
click at [377, 314] on div "Китай [GEOGRAPHIC_DATA] [GEOGRAPHIC_DATA] [GEOGRAPHIC_DATA] [GEOGRAPHIC_DATA] […" at bounding box center [690, 300] width 689 height 30
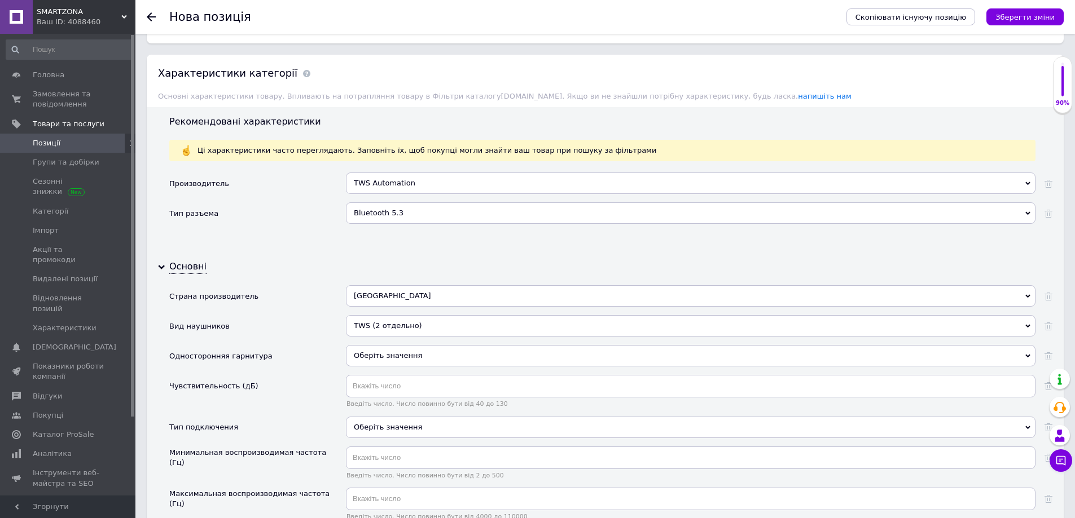
click at [386, 324] on div "TWS (2 отдельно)" at bounding box center [690, 325] width 689 height 21
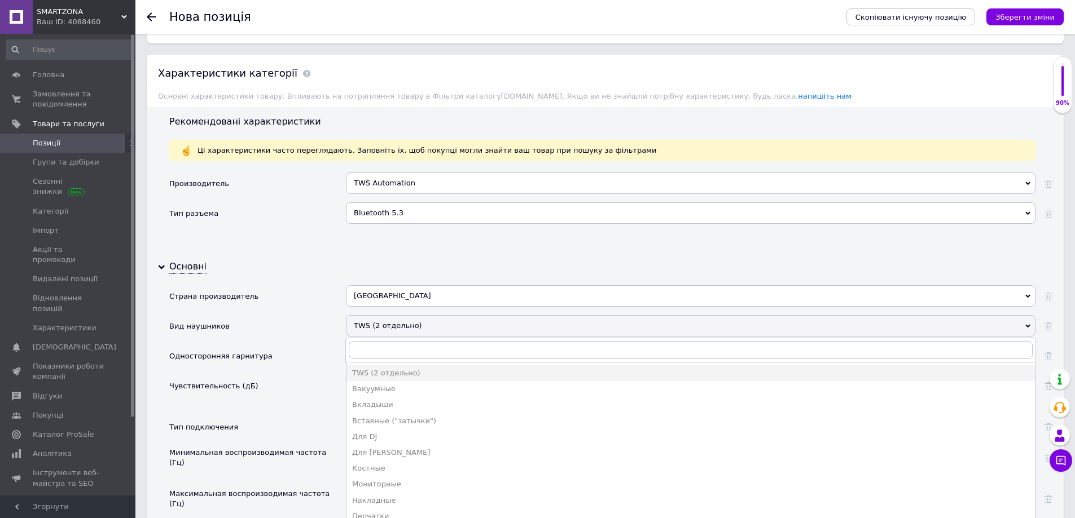
click at [386, 324] on div "TWS (2 отдельно)" at bounding box center [690, 325] width 689 height 21
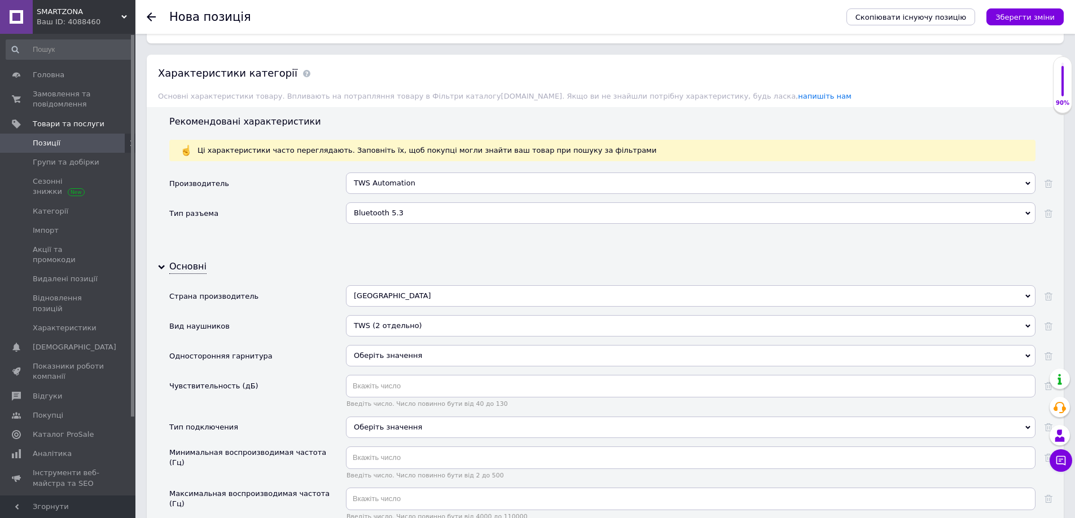
click at [382, 355] on span "Оберіть значення" at bounding box center [388, 355] width 68 height 8
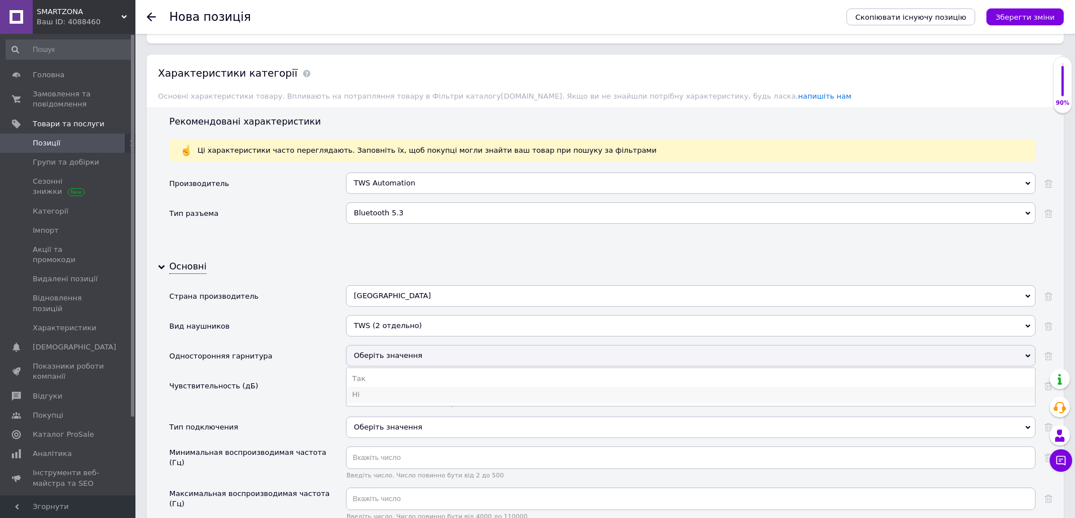
click at [369, 398] on li "Ні" at bounding box center [690, 395] width 688 height 16
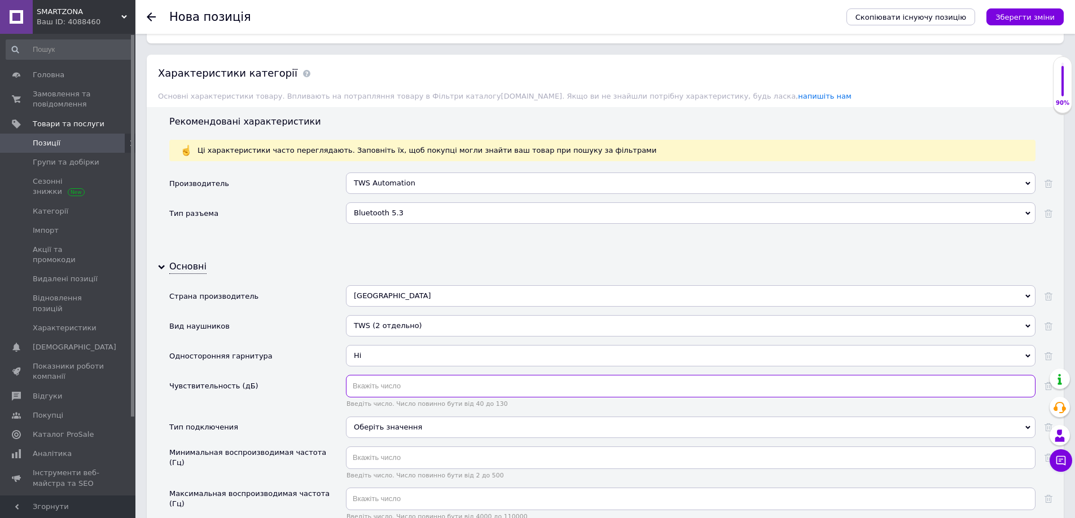
click at [388, 391] on input "text" at bounding box center [690, 386] width 689 height 23
drag, startPoint x: 250, startPoint y: 390, endPoint x: 171, endPoint y: 390, distance: 79.5
click at [171, 390] on div "Чувствительность (дБ)" at bounding box center [257, 395] width 177 height 41
copy div "Чувствительность (дБ)"
click at [389, 386] on input "text" at bounding box center [690, 386] width 689 height 23
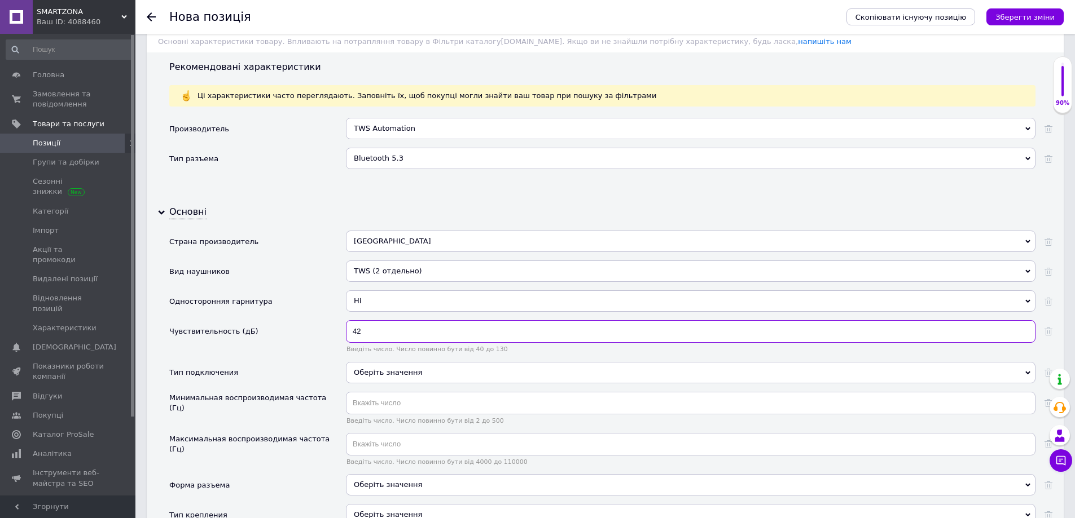
scroll to position [1015, 0]
type input "42"
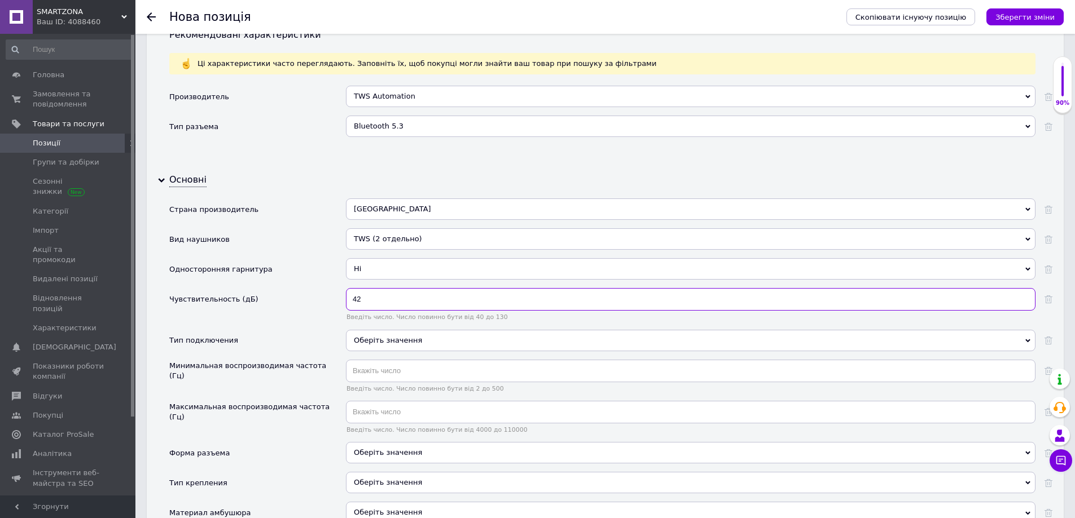
scroll to position [1128, 0]
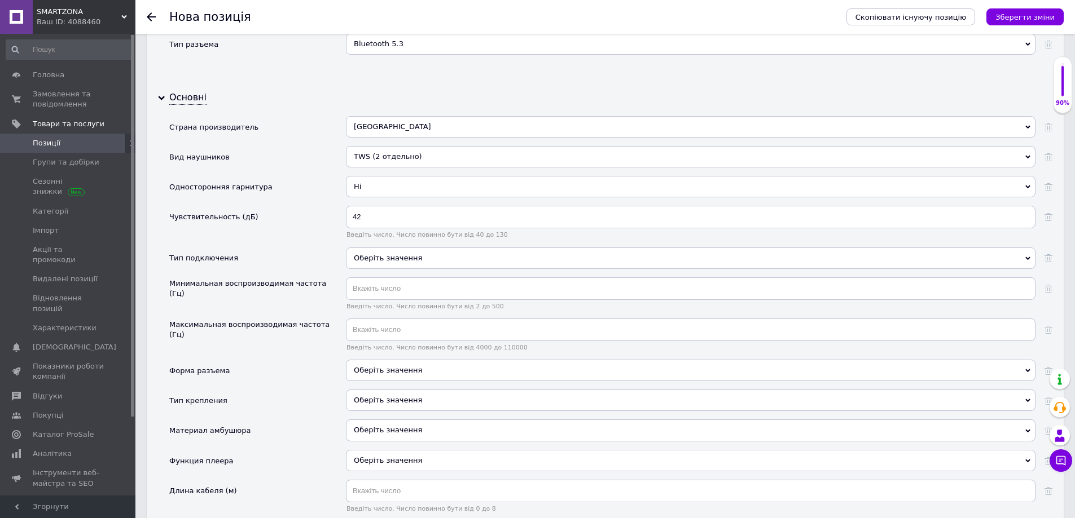
click at [384, 262] on div "Оберіть значення" at bounding box center [690, 258] width 689 height 21
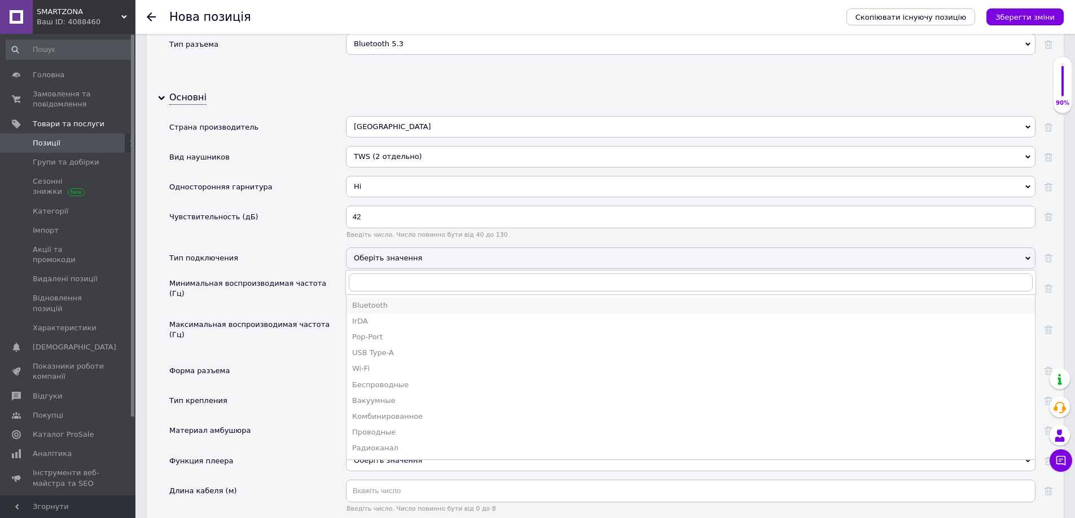
drag, startPoint x: 393, startPoint y: 302, endPoint x: 375, endPoint y: 284, distance: 25.9
click at [393, 301] on div "Bluetooth" at bounding box center [690, 306] width 677 height 10
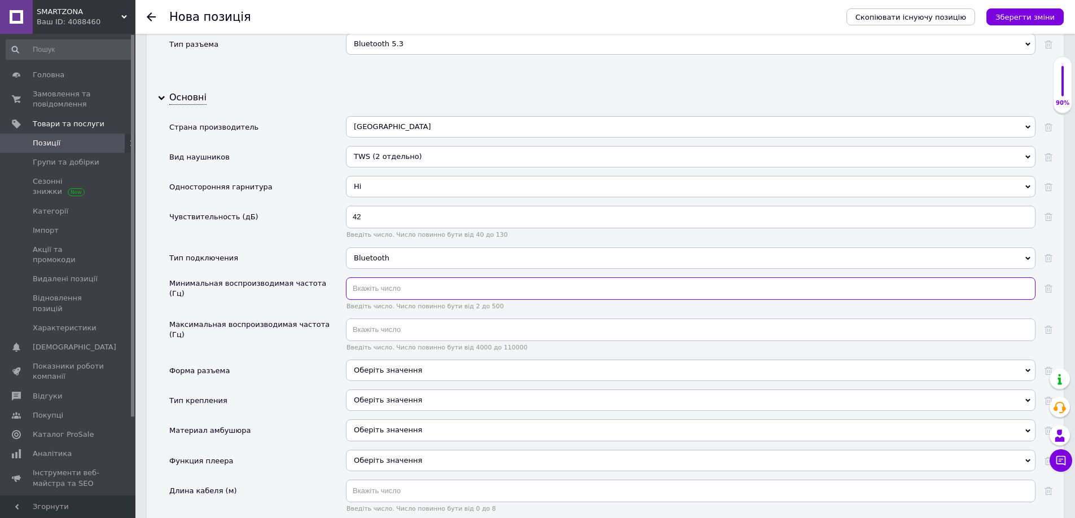
click at [372, 288] on input "text" at bounding box center [690, 289] width 689 height 23
type input "20"
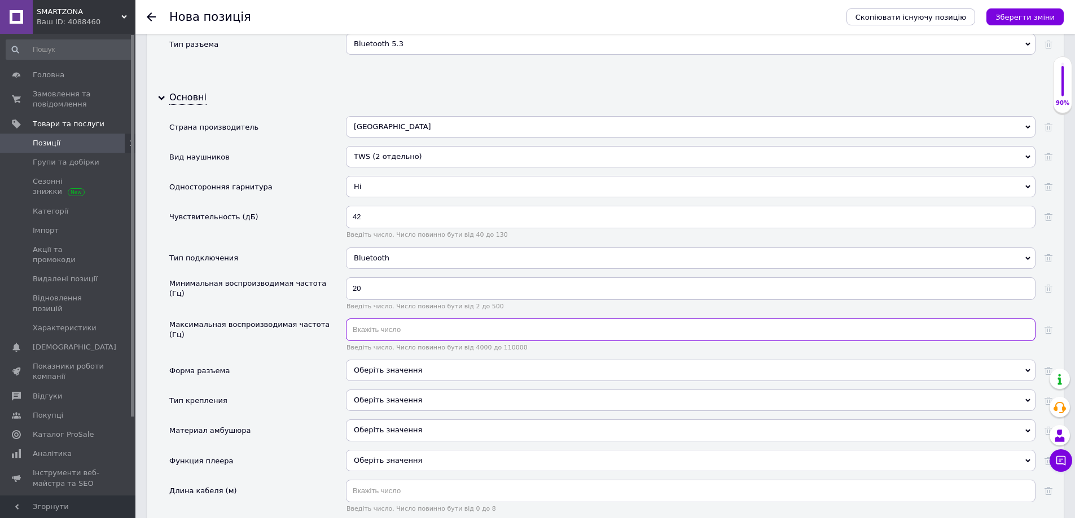
click at [408, 325] on input "text" at bounding box center [690, 330] width 689 height 23
type input "2000"
click at [397, 367] on div "Оберіть значення" at bounding box center [690, 370] width 689 height 21
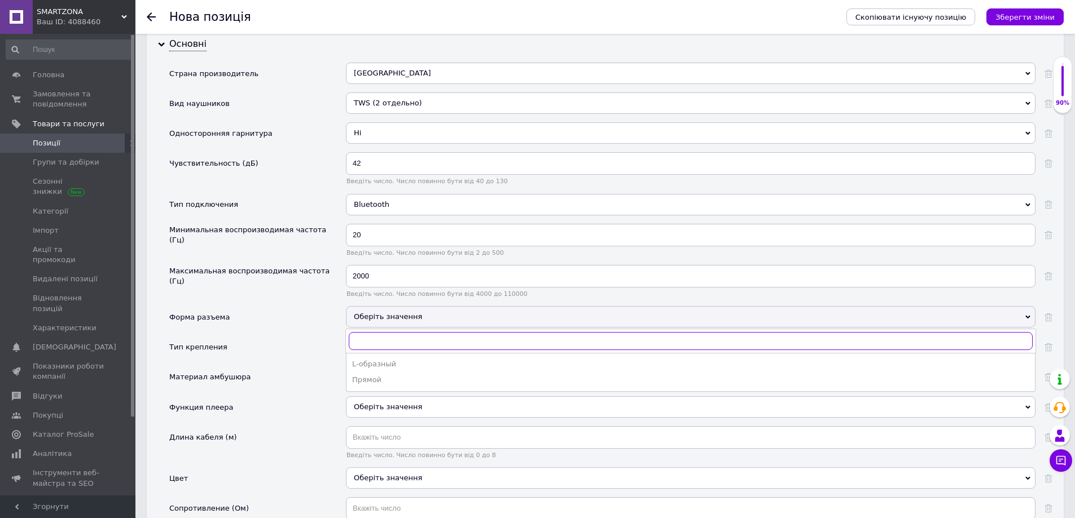
scroll to position [1185, 0]
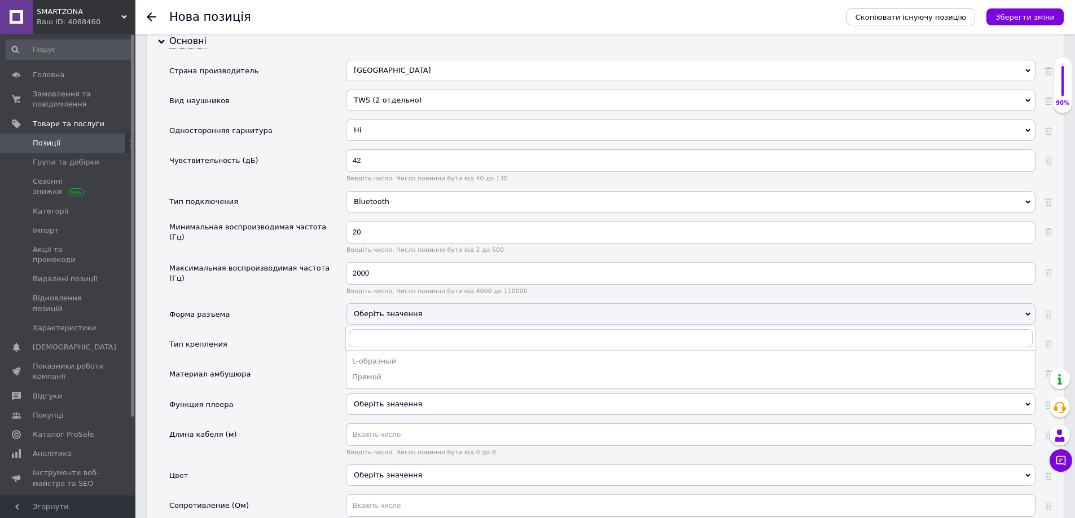
click at [391, 381] on div "Прямой" at bounding box center [690, 377] width 677 height 10
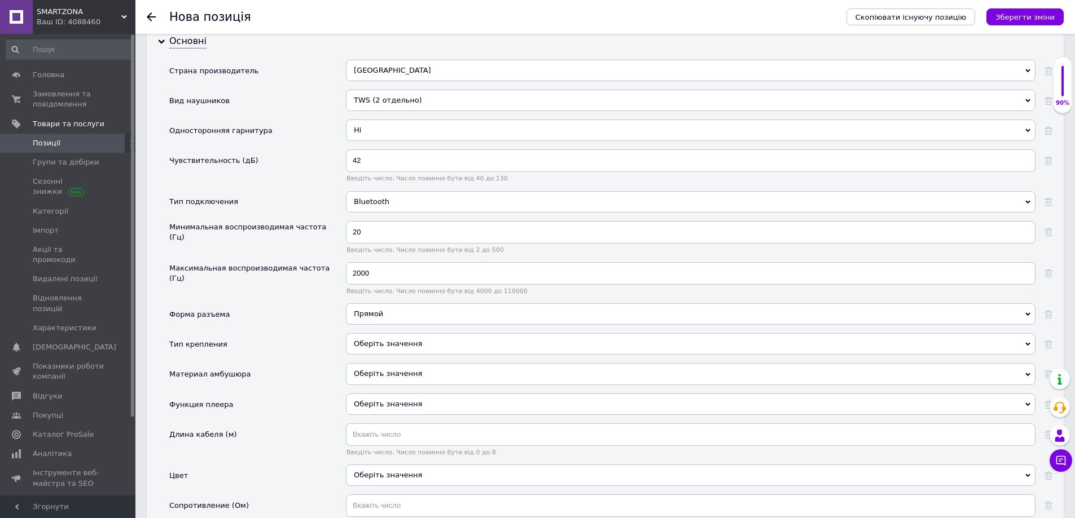
click at [391, 351] on div "Оберіть значення" at bounding box center [690, 343] width 689 height 21
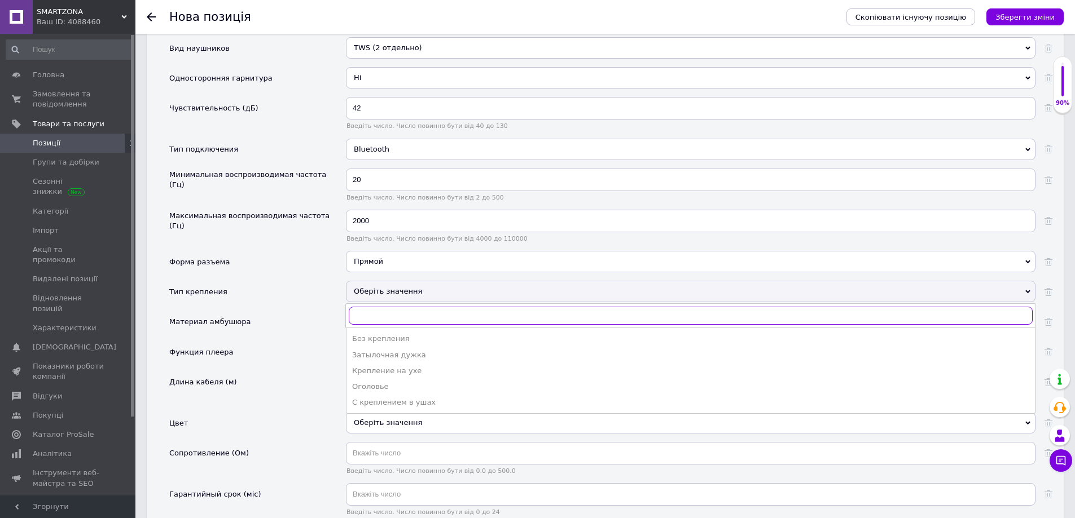
scroll to position [1241, 0]
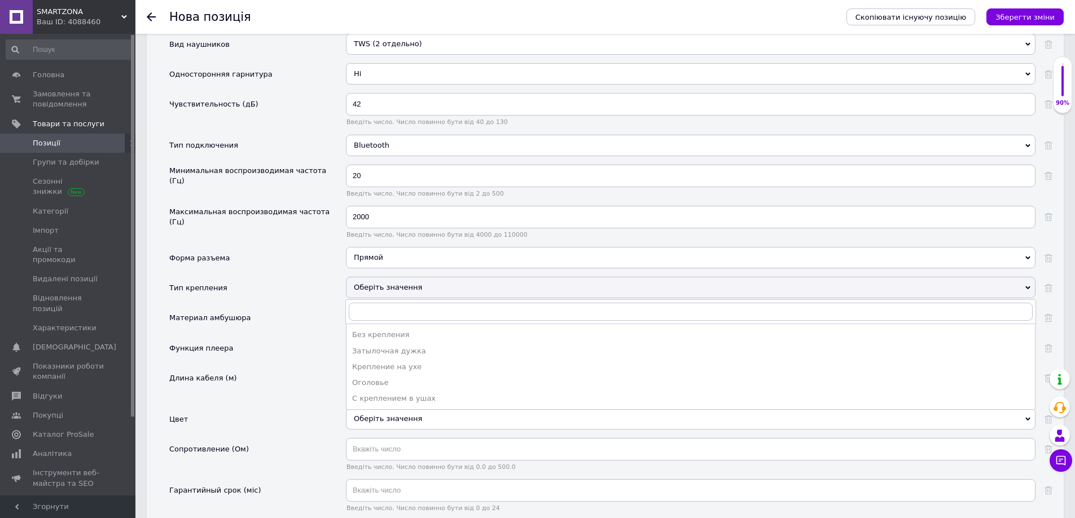
click at [420, 369] on div "Крепление на ухе" at bounding box center [690, 367] width 677 height 10
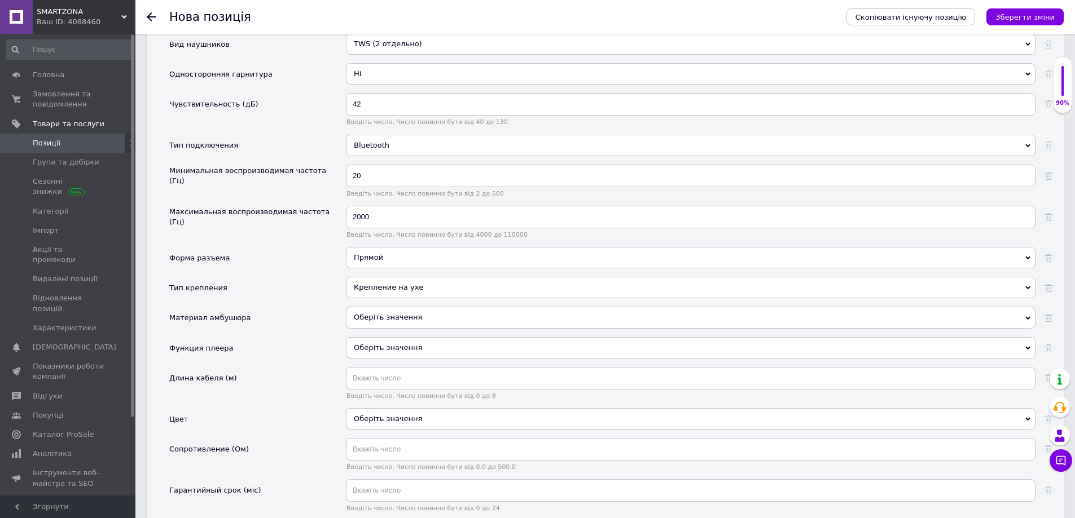
click at [391, 291] on div "Крепление на ухе" at bounding box center [690, 287] width 689 height 21
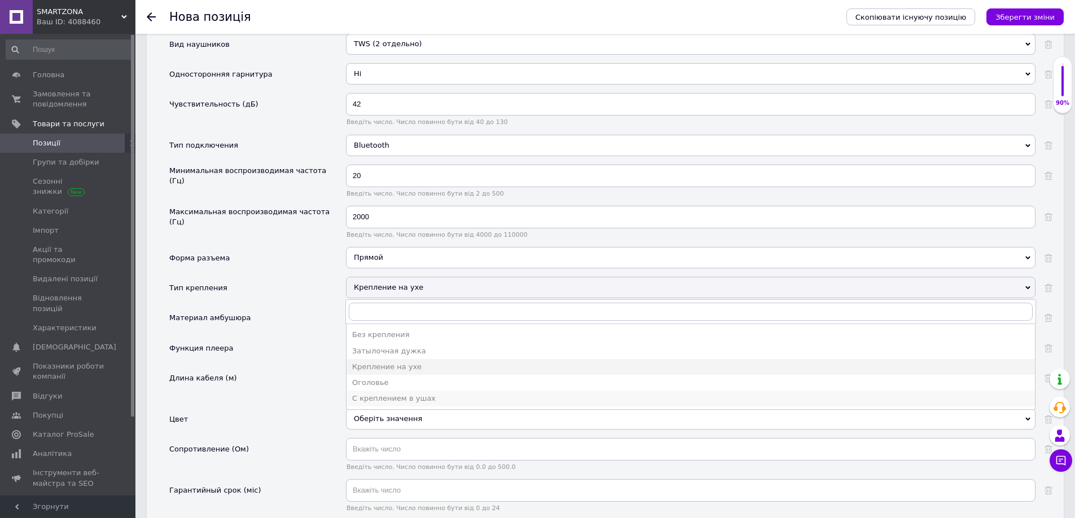
click at [442, 400] on div "С креплением в ушах" at bounding box center [690, 399] width 677 height 10
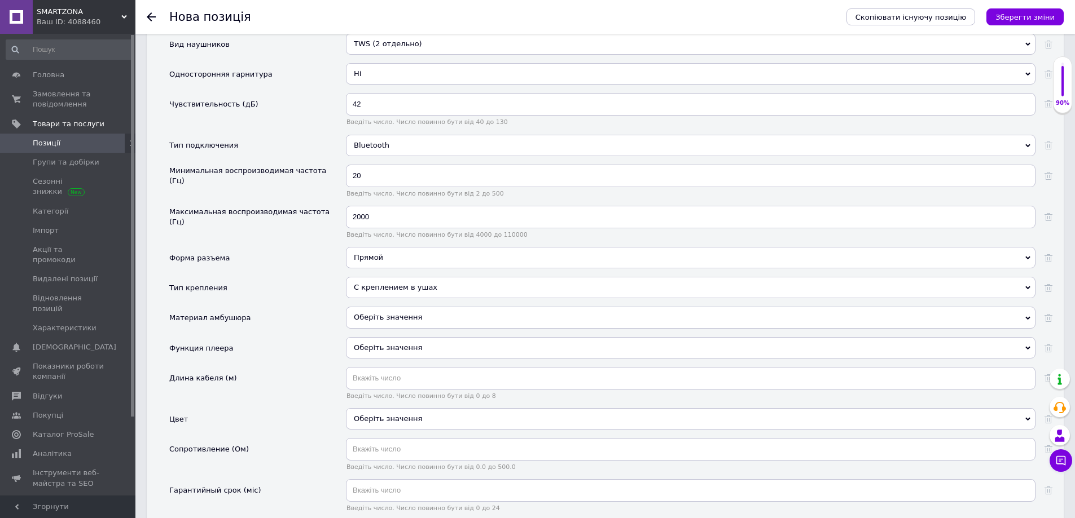
click at [388, 318] on div "Оберіть значення" at bounding box center [690, 317] width 689 height 21
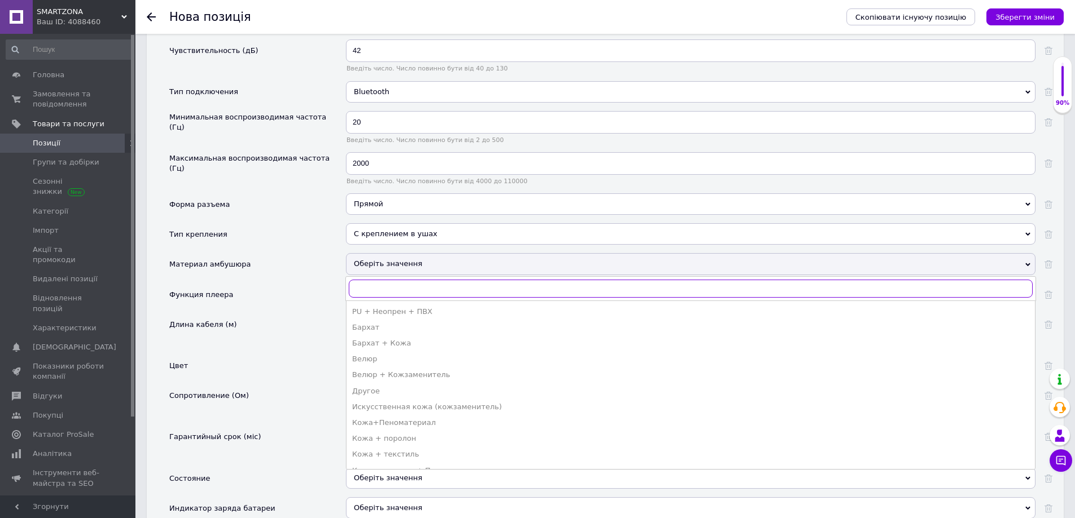
scroll to position [1297, 0]
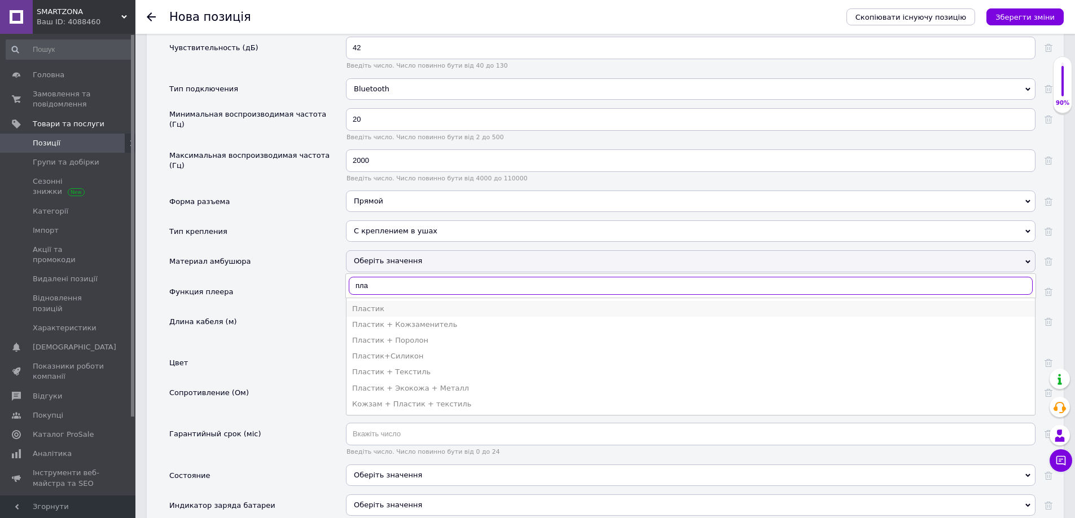
type input "пла"
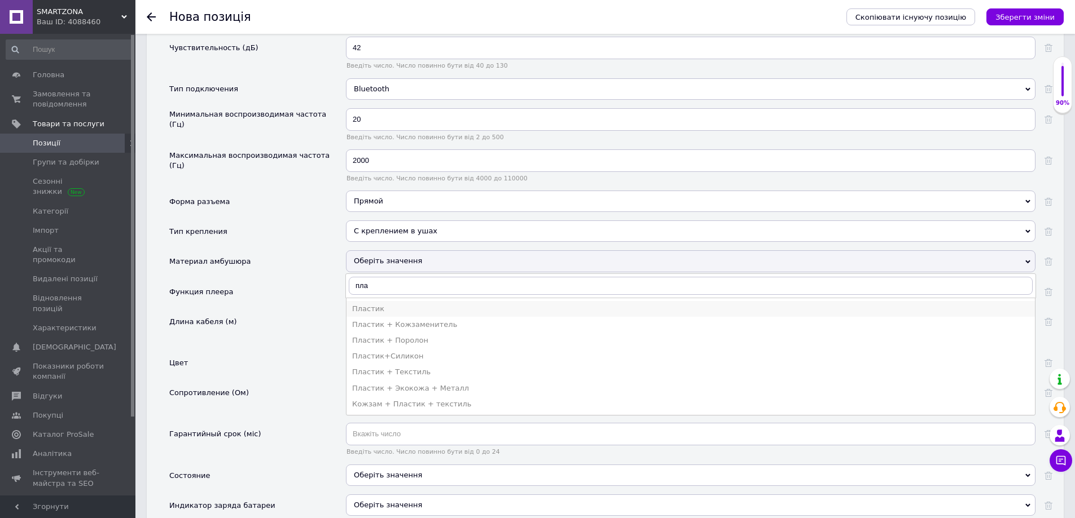
click at [385, 306] on div "Пластик" at bounding box center [690, 309] width 677 height 10
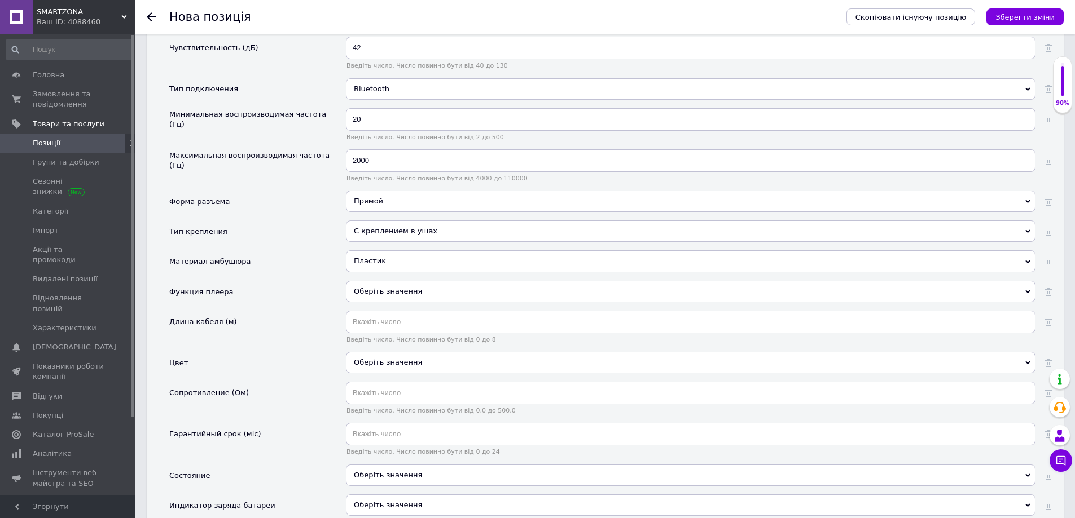
click at [372, 289] on span "Оберіть значення" at bounding box center [388, 291] width 68 height 8
click at [383, 325] on li "Ні" at bounding box center [690, 331] width 688 height 16
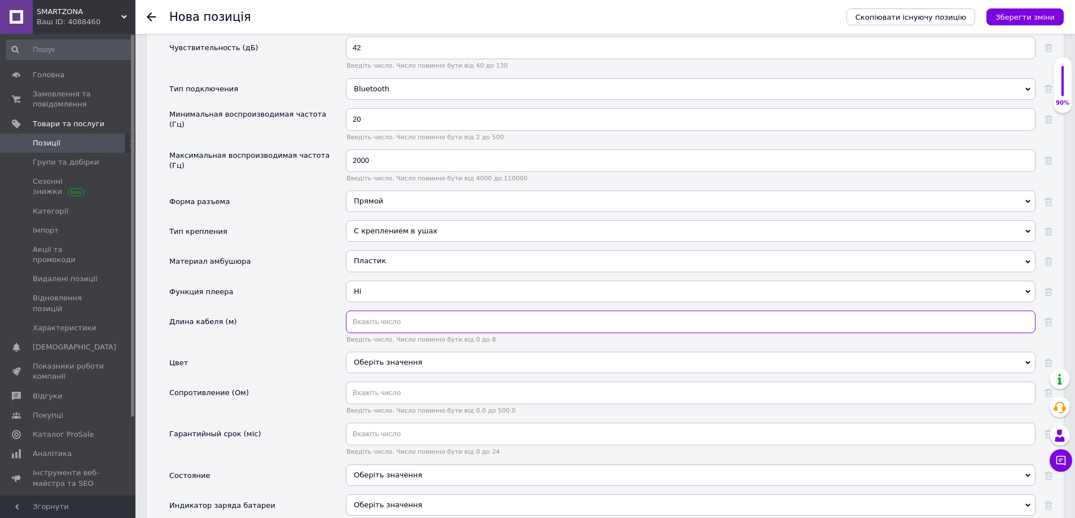
click at [375, 320] on input "text" at bounding box center [690, 322] width 689 height 23
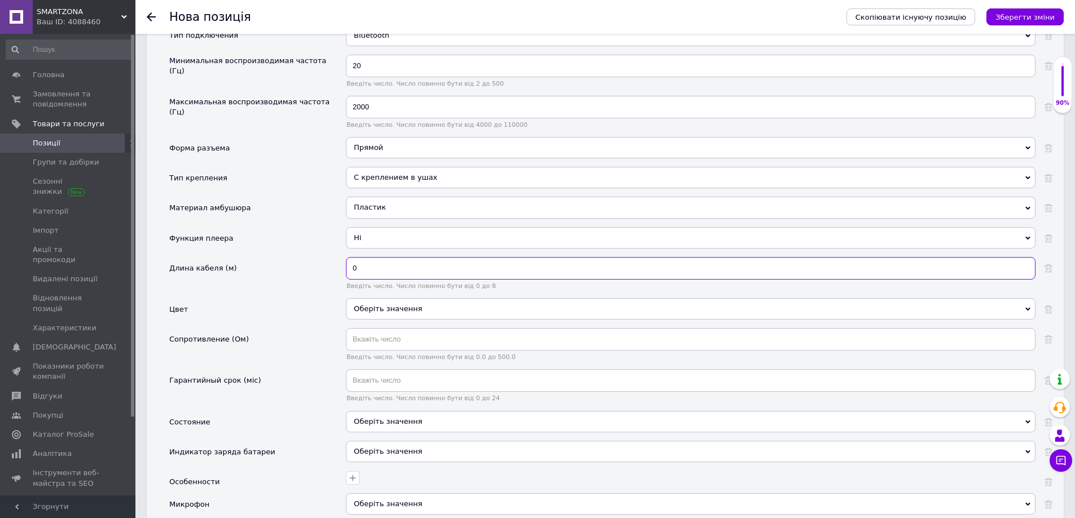
scroll to position [1354, 0]
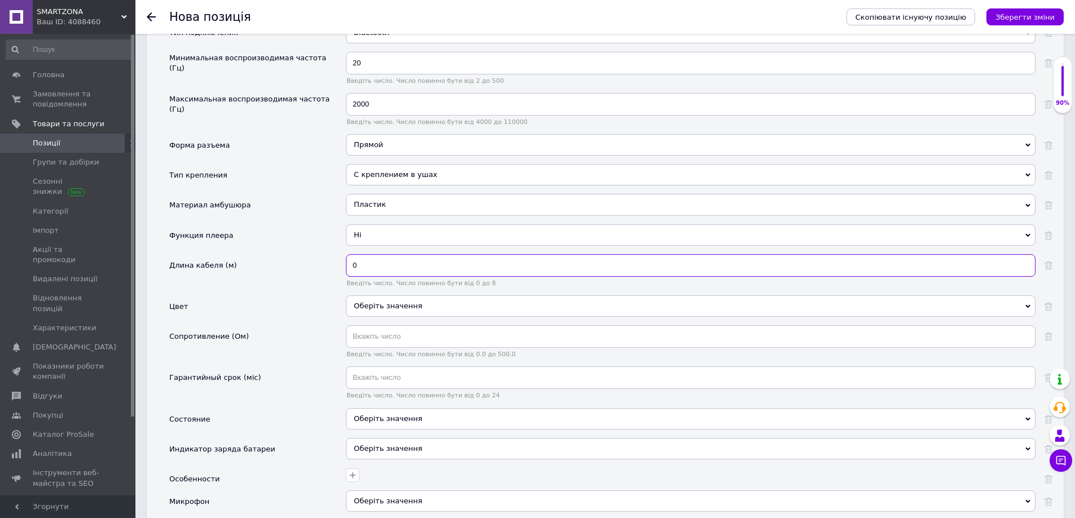
type input "0"
click at [376, 309] on div "Оберіть значення" at bounding box center [690, 306] width 689 height 21
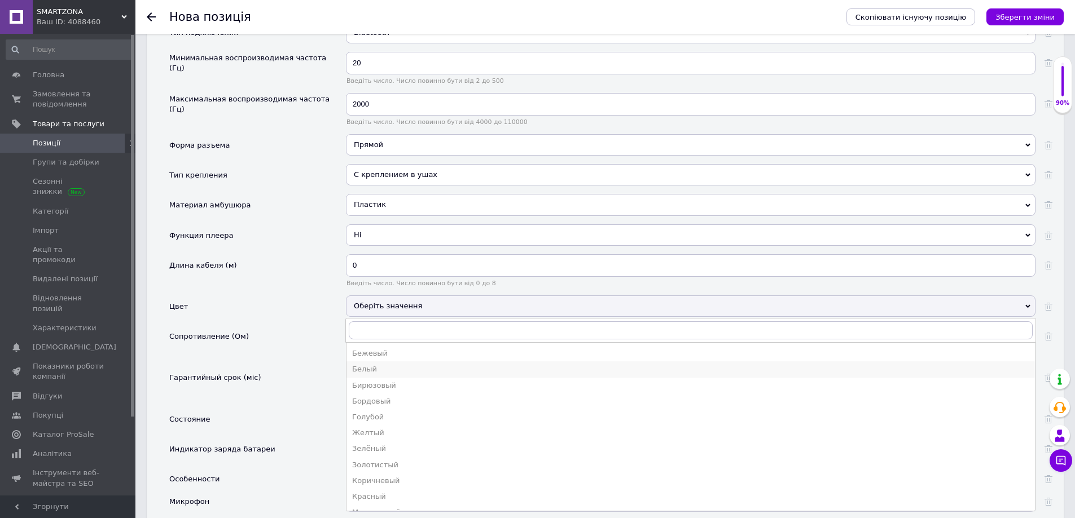
click at [378, 367] on div "Белый" at bounding box center [690, 369] width 677 height 10
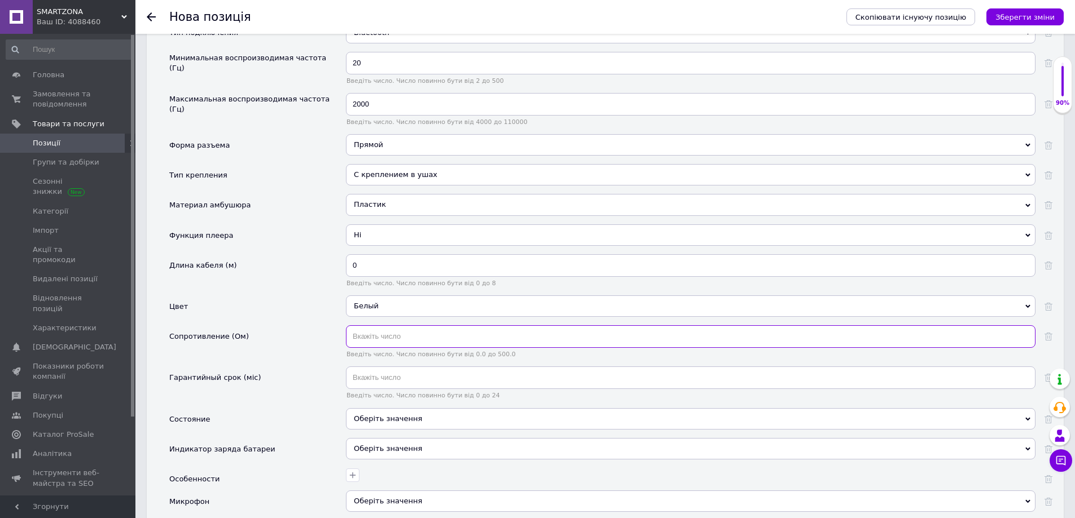
click at [375, 335] on input "text" at bounding box center [690, 336] width 689 height 23
drag, startPoint x: 252, startPoint y: 336, endPoint x: 170, endPoint y: 340, distance: 81.9
click at [170, 340] on div "Сопротивление (Ом)" at bounding box center [257, 345] width 177 height 41
copy div "Сопротивление (Ом)"
click at [387, 337] on input "text" at bounding box center [690, 336] width 689 height 23
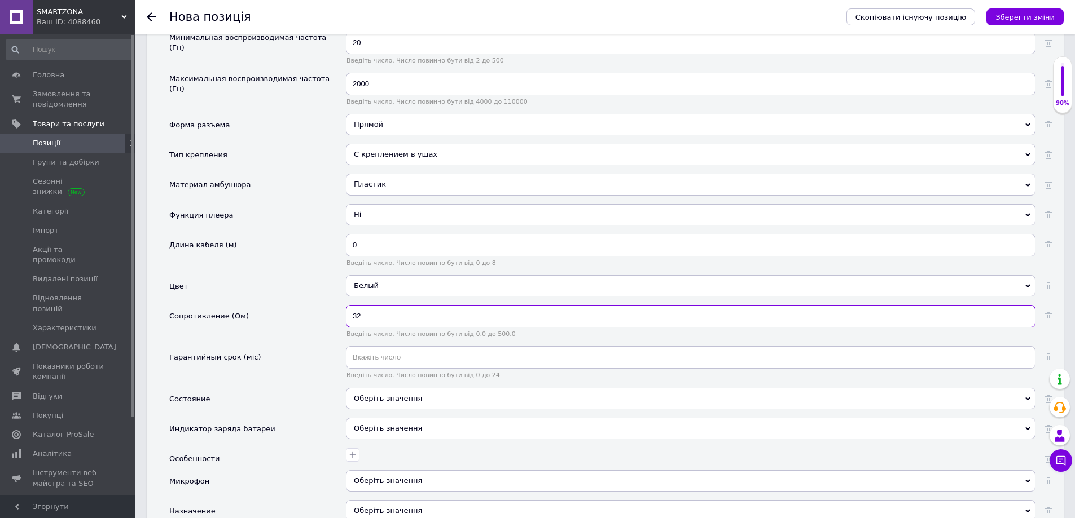
scroll to position [1410, 0]
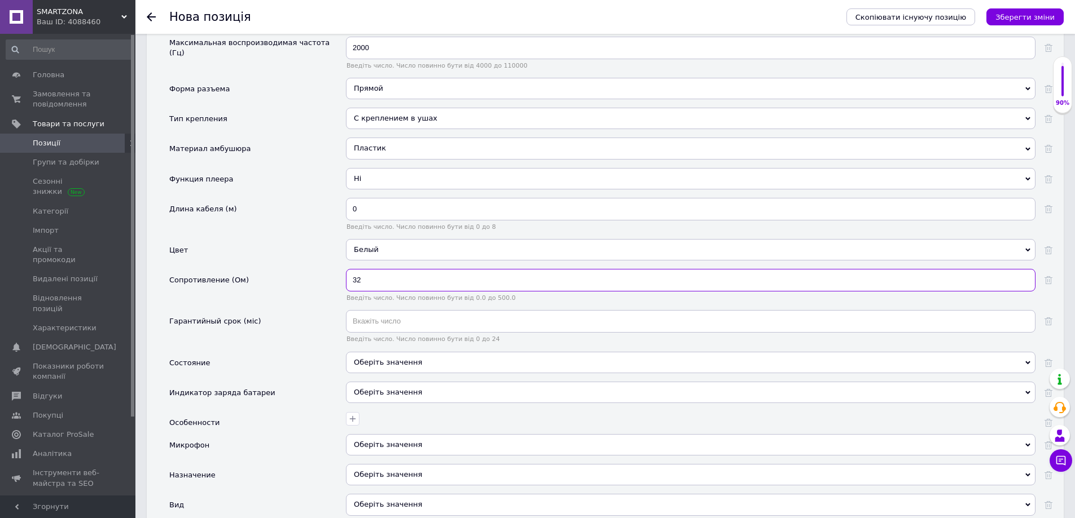
type input "32"
click at [372, 357] on div "Оберіть значення" at bounding box center [690, 362] width 689 height 21
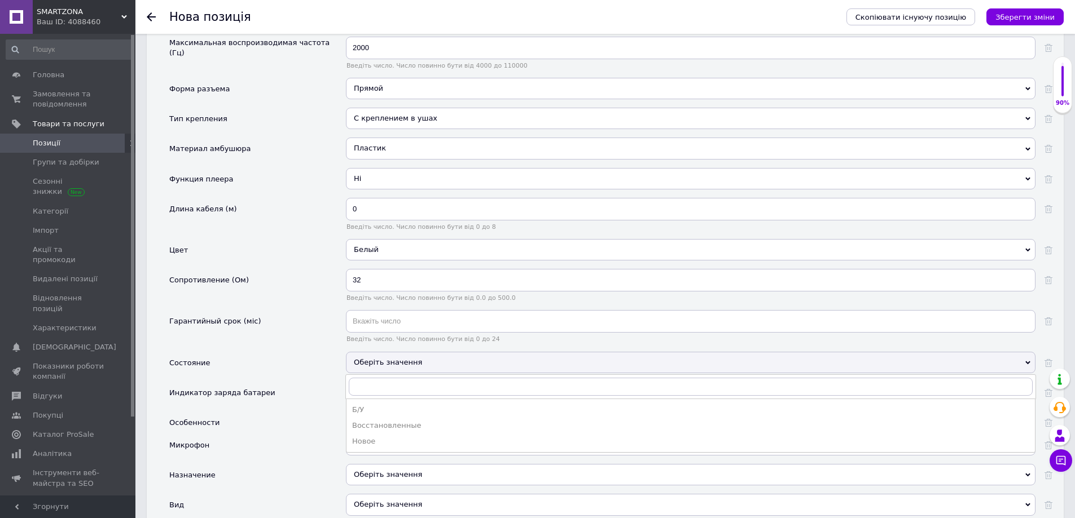
click at [371, 441] on div "Новое" at bounding box center [690, 442] width 677 height 10
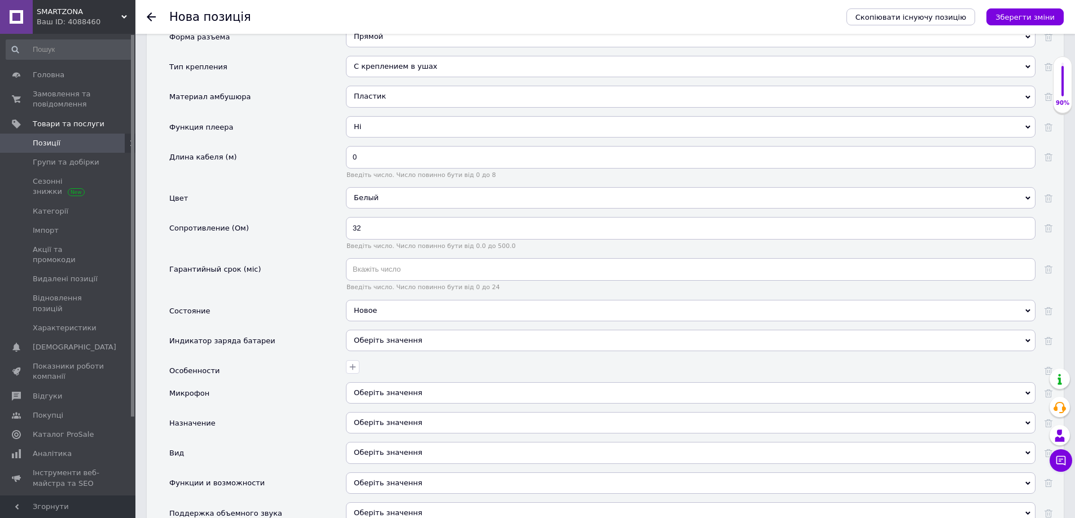
scroll to position [1467, 0]
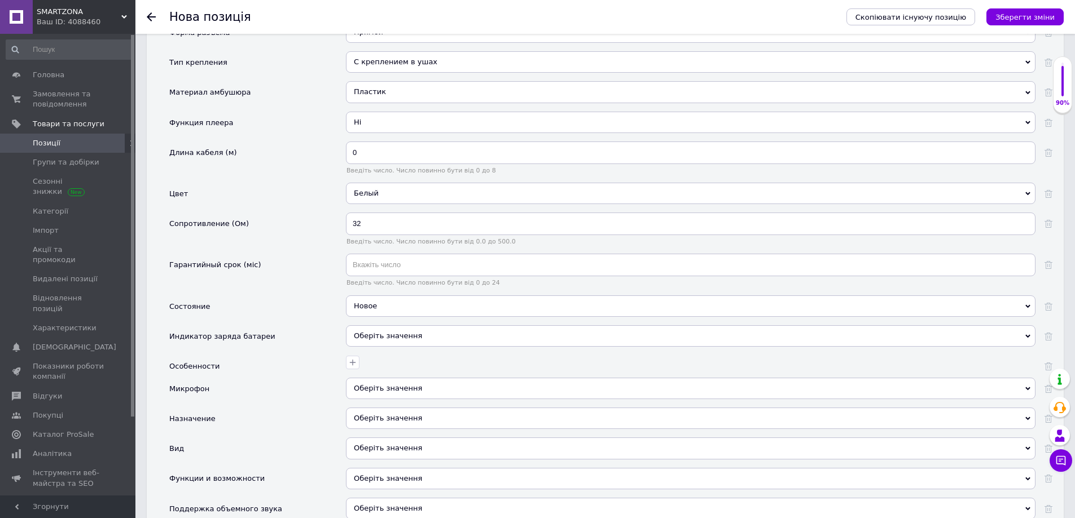
click at [370, 336] on span "Оберіть значення" at bounding box center [388, 336] width 68 height 8
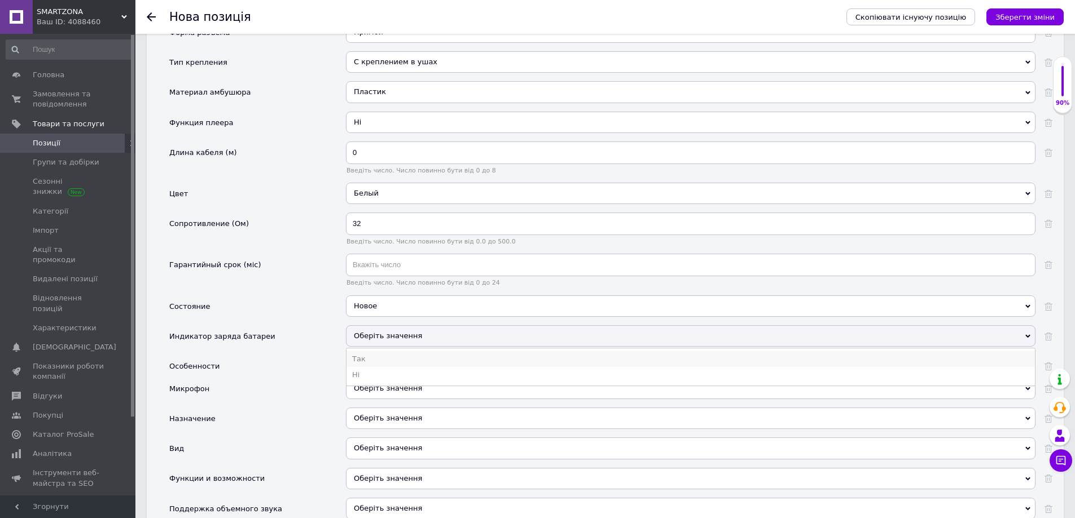
click at [372, 363] on li "Так" at bounding box center [690, 359] width 688 height 16
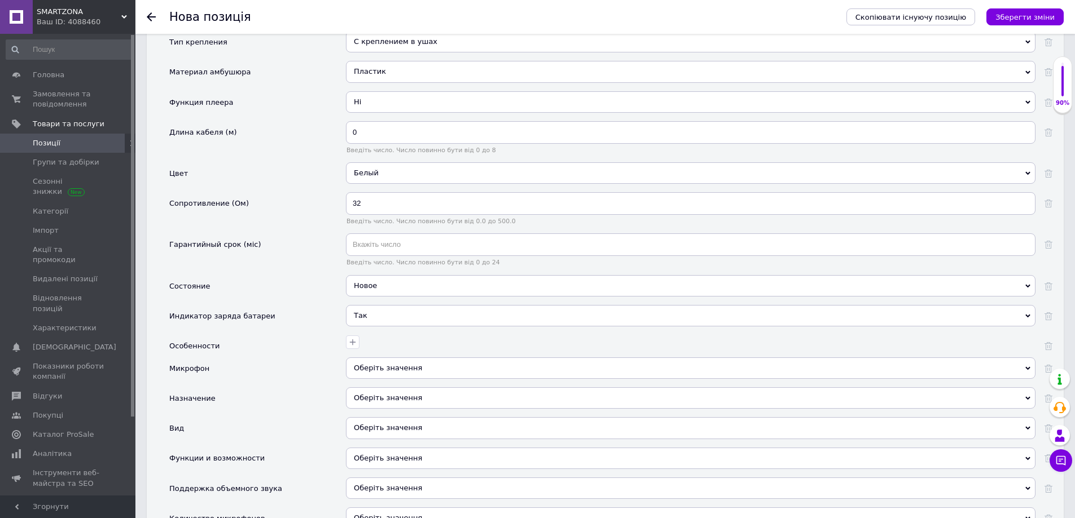
scroll to position [1523, 0]
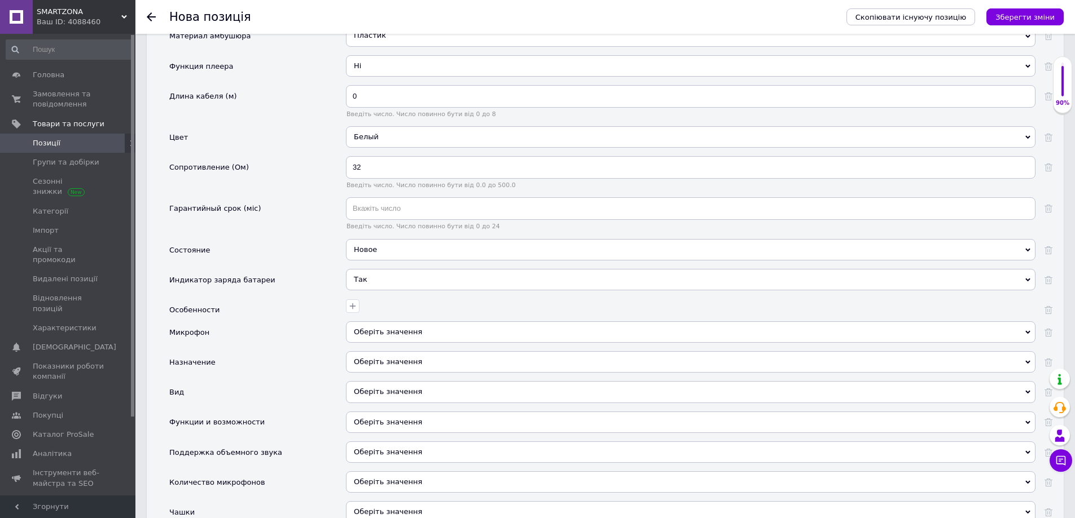
click at [350, 297] on div at bounding box center [689, 305] width 692 height 16
click at [349, 308] on icon "button" at bounding box center [352, 306] width 9 height 9
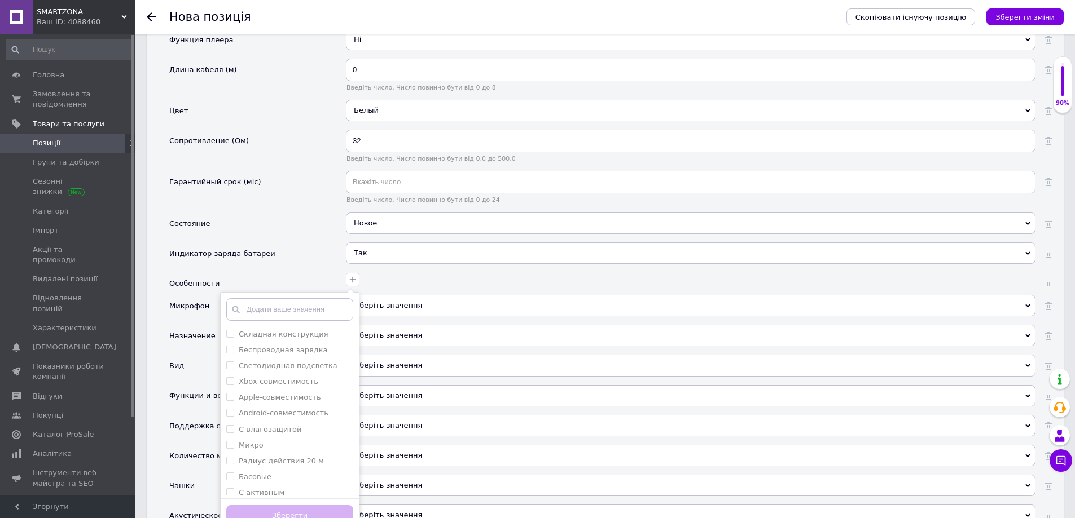
scroll to position [1692, 0]
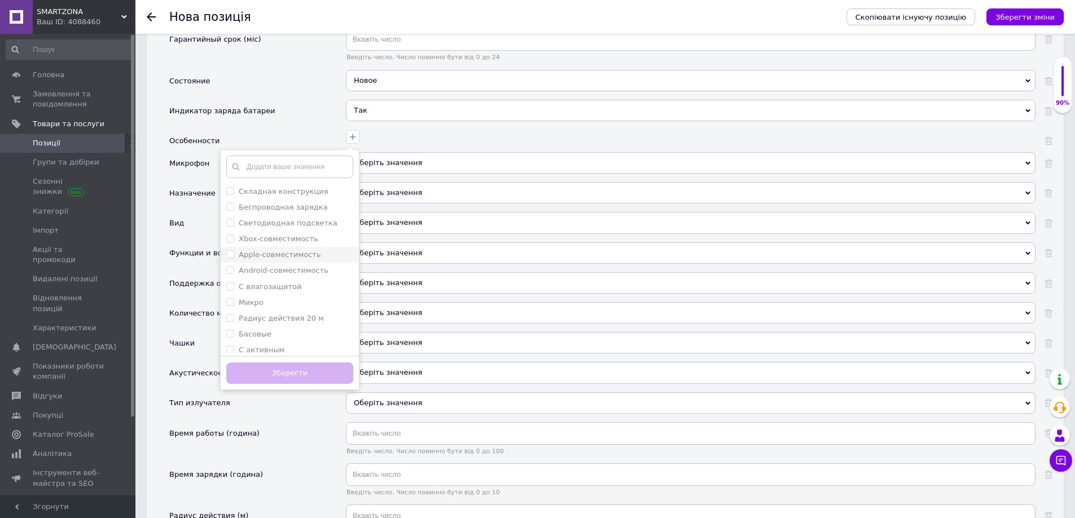
click at [227, 257] on input "Apple-совместимость" at bounding box center [229, 253] width 7 height 7
checkbox input "true"
click at [227, 271] on input "Android-совместимость" at bounding box center [229, 269] width 7 height 7
checkbox input "true"
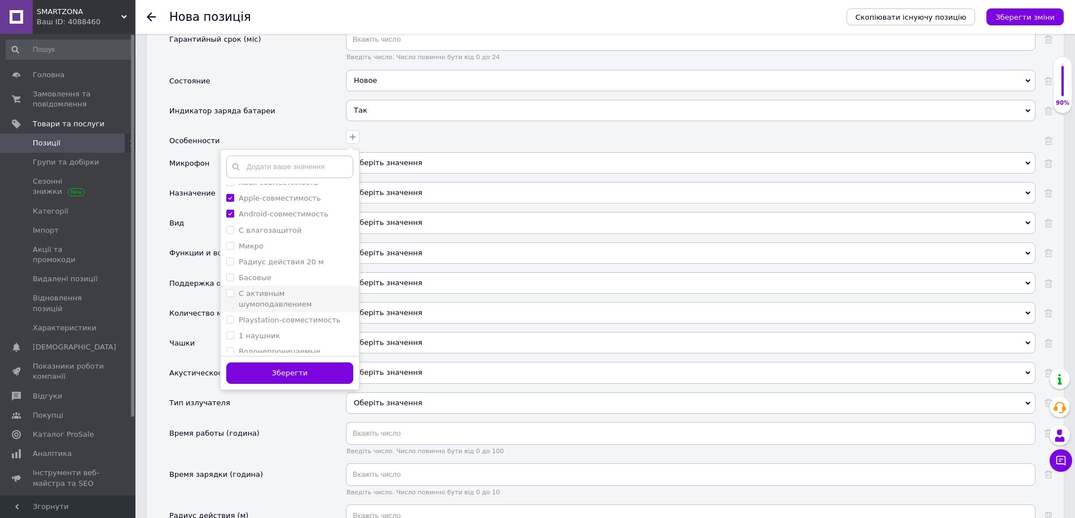
click at [227, 294] on шумоподавлением "С активным шумоподавлением" at bounding box center [229, 292] width 7 height 7
checkbox шумоподавлением "true"
click at [227, 332] on наушник "1 наушник" at bounding box center [229, 335] width 7 height 7
checkbox наушник "true"
drag, startPoint x: 261, startPoint y: 377, endPoint x: 278, endPoint y: 356, distance: 27.7
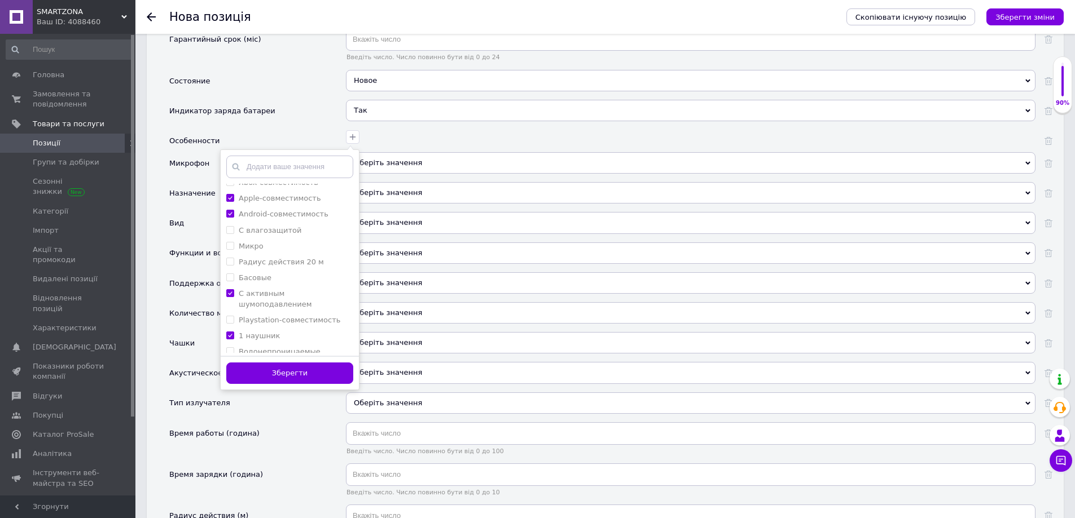
click at [261, 377] on button "Зберегти" at bounding box center [289, 374] width 127 height 22
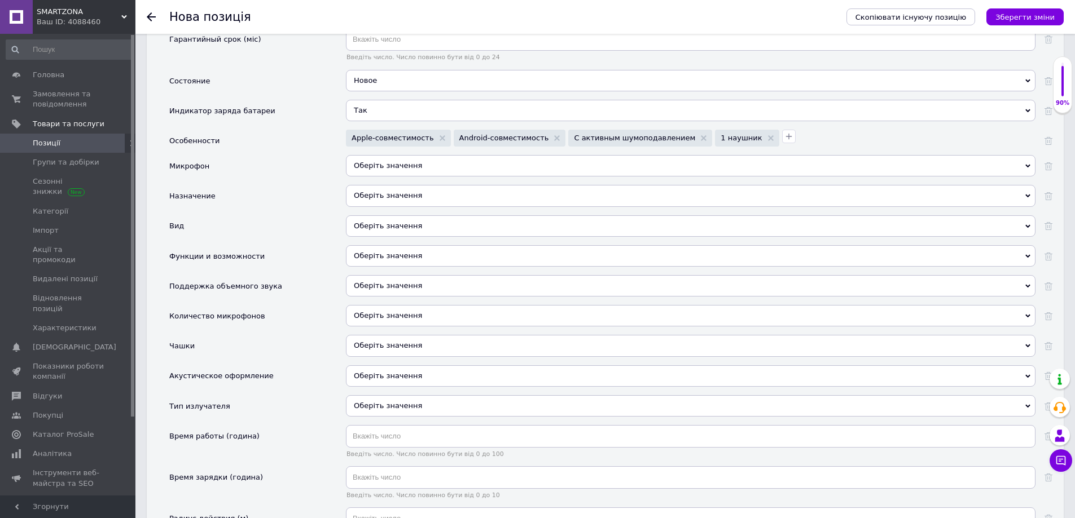
click at [388, 169] on div "Оберіть значення" at bounding box center [690, 165] width 689 height 21
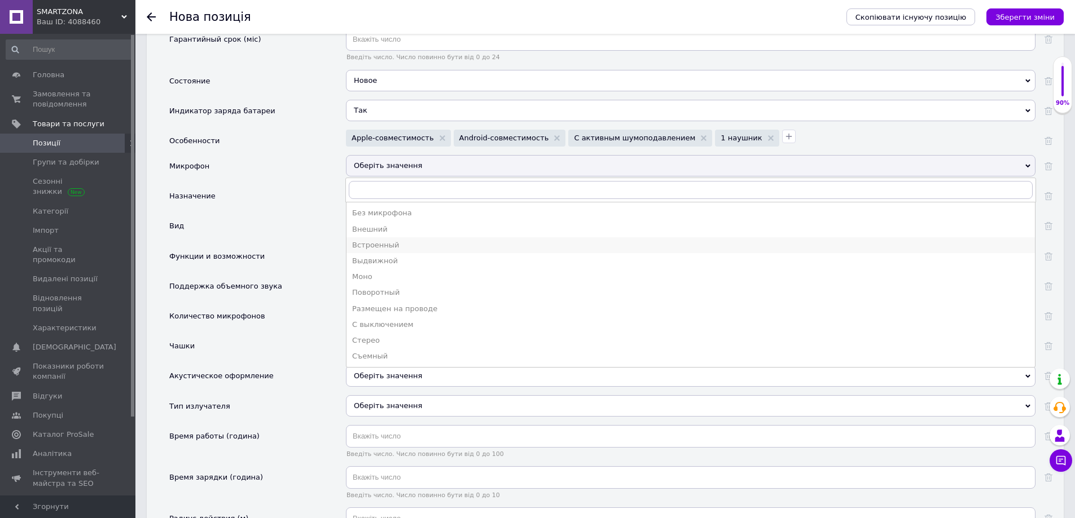
click at [386, 247] on div "Встроенный" at bounding box center [690, 245] width 677 height 10
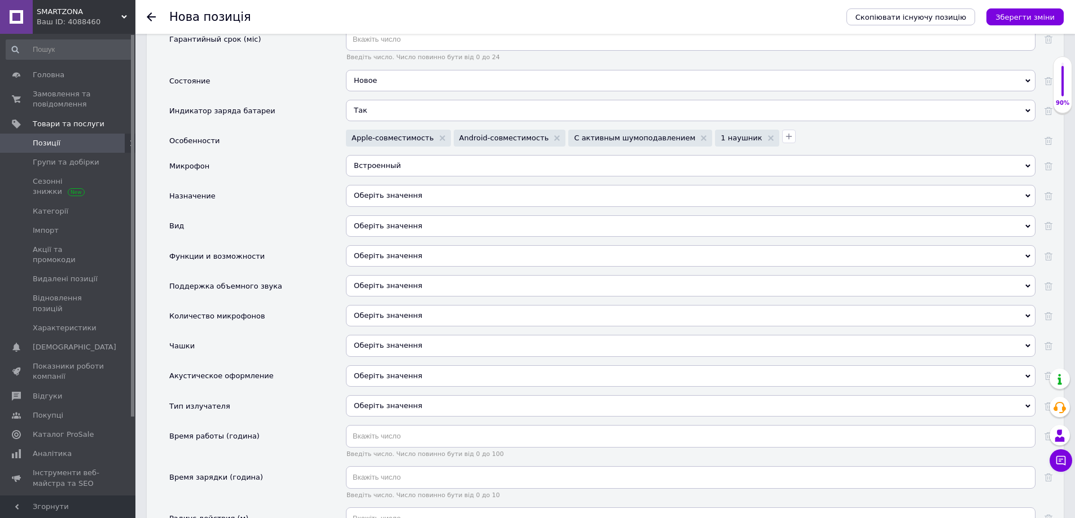
click at [365, 199] on div "Оберіть значення" at bounding box center [690, 195] width 689 height 21
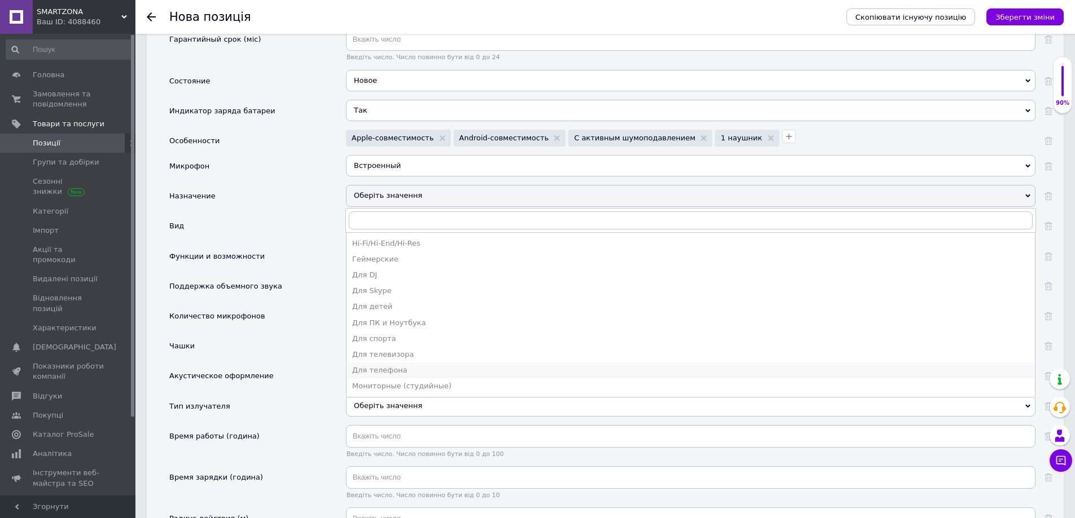
click at [405, 369] on div "Для телефона" at bounding box center [690, 371] width 677 height 10
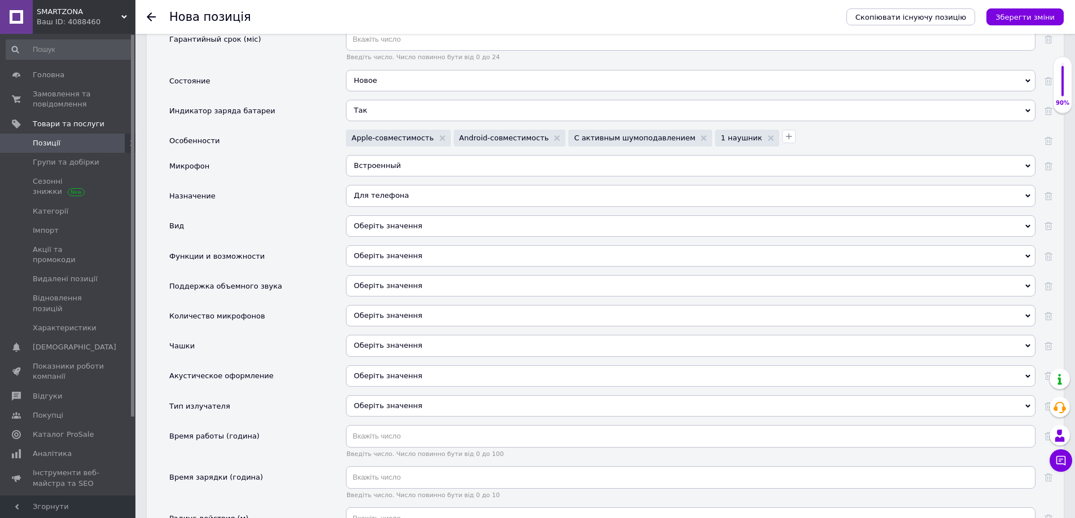
click at [389, 225] on div "Оберіть значення" at bounding box center [690, 225] width 689 height 21
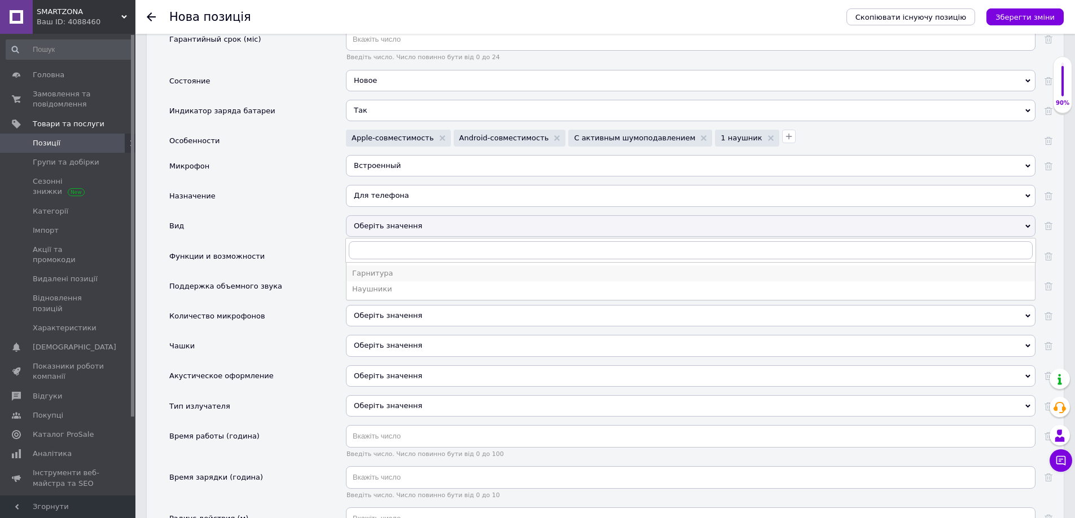
click at [390, 274] on div "Гарнитура" at bounding box center [690, 274] width 677 height 10
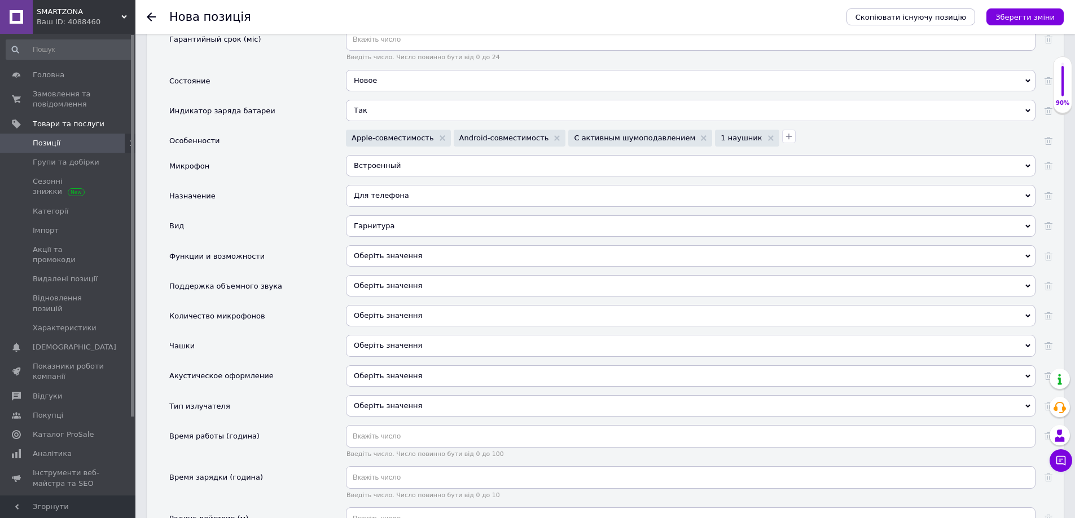
click at [378, 258] on div "Оберіть значення" at bounding box center [690, 255] width 689 height 21
click at [313, 344] on div "Чашки" at bounding box center [257, 350] width 177 height 30
click at [410, 284] on div "Оберіть значення" at bounding box center [690, 285] width 689 height 21
drag, startPoint x: 281, startPoint y: 307, endPoint x: 272, endPoint y: 294, distance: 15.7
click at [281, 306] on div "Количество микрофонов" at bounding box center [257, 320] width 177 height 30
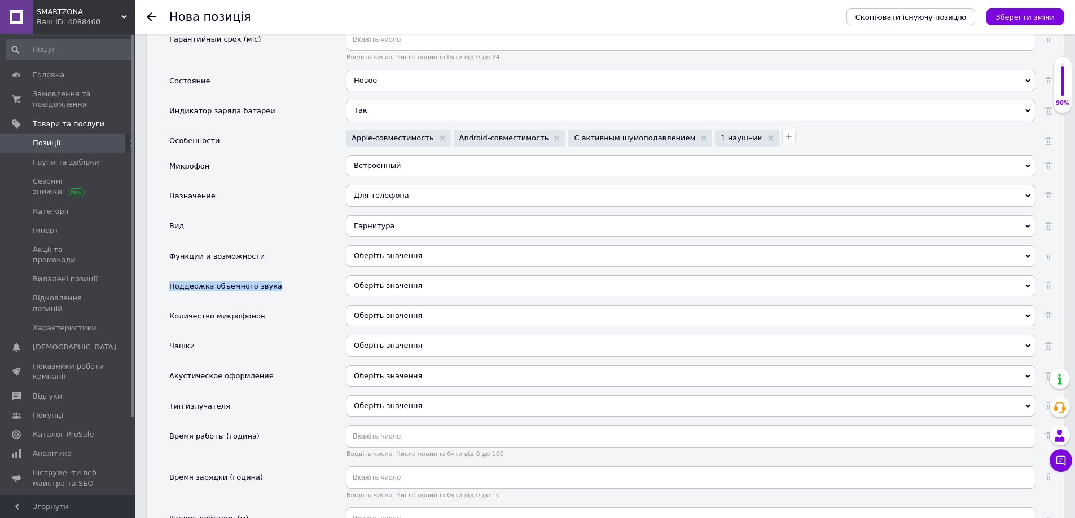
drag, startPoint x: 274, startPoint y: 287, endPoint x: 170, endPoint y: 285, distance: 103.8
click at [170, 285] on div "Поддержка объемного звука" at bounding box center [257, 290] width 177 height 30
copy div "Поддержка объемного звука"
click at [347, 288] on div "Оберіть значення" at bounding box center [690, 285] width 689 height 21
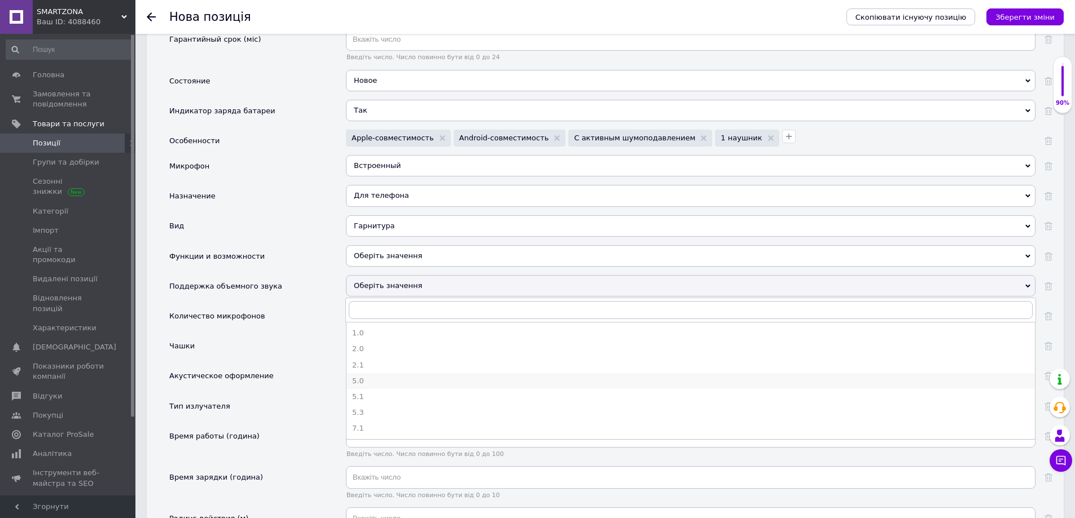
click at [371, 382] on div "5.0" at bounding box center [690, 381] width 677 height 10
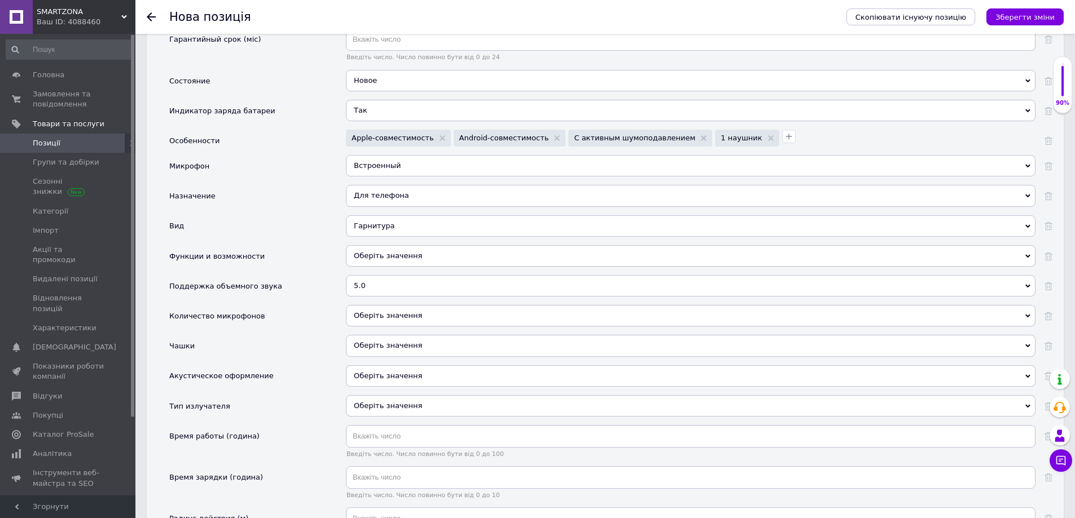
click at [368, 316] on div "Оберіть значення" at bounding box center [690, 315] width 689 height 21
click at [267, 326] on div "Количество микрофонов" at bounding box center [257, 320] width 177 height 30
drag, startPoint x: 254, startPoint y: 317, endPoint x: 170, endPoint y: 319, distance: 83.5
click at [170, 319] on div "Количество микрофонов" at bounding box center [257, 320] width 177 height 30
copy div "Количество микрофонов"
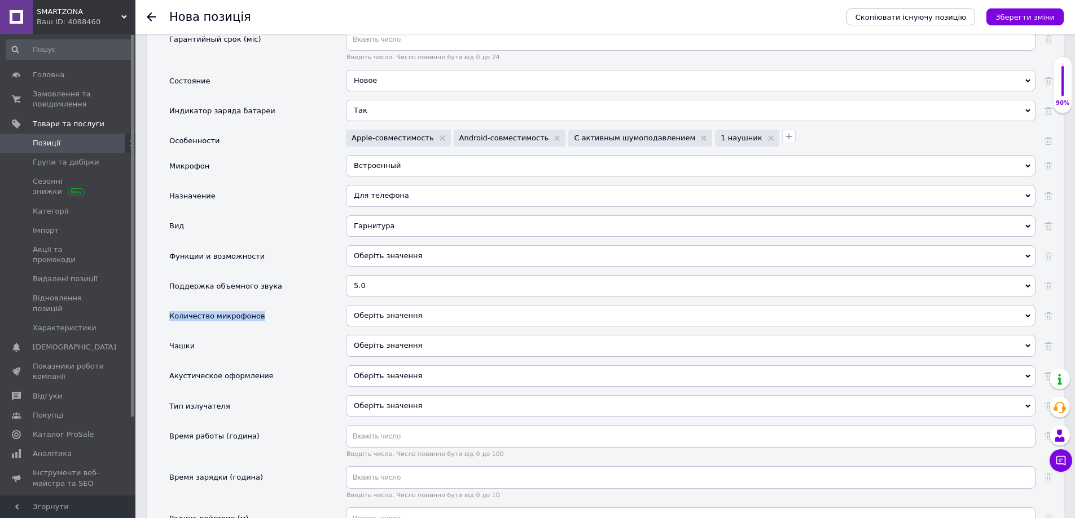
drag, startPoint x: 394, startPoint y: 320, endPoint x: 387, endPoint y: 332, distance: 13.6
click at [393, 320] on div "Оберіть значення" at bounding box center [690, 315] width 689 height 21
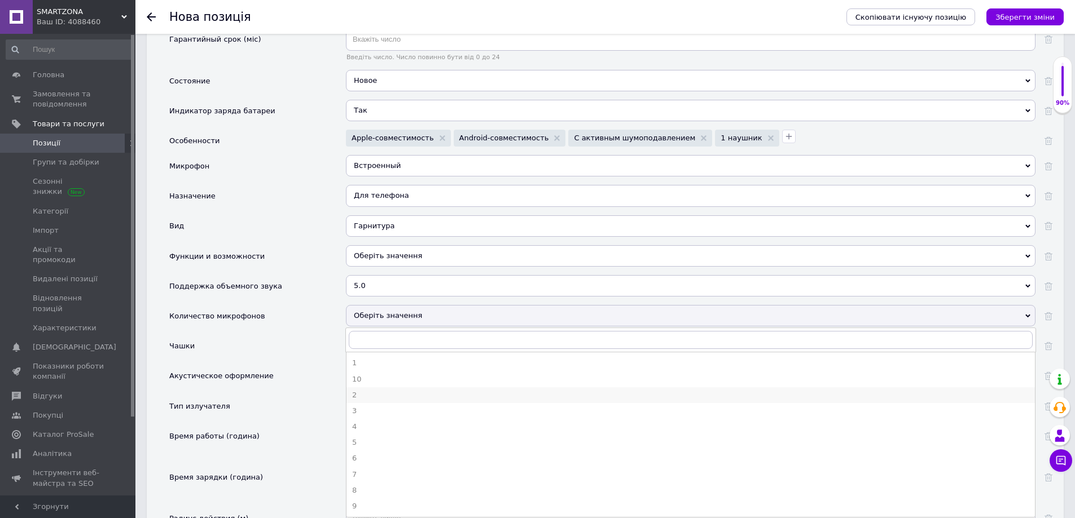
click at [367, 395] on div "2" at bounding box center [690, 395] width 677 height 10
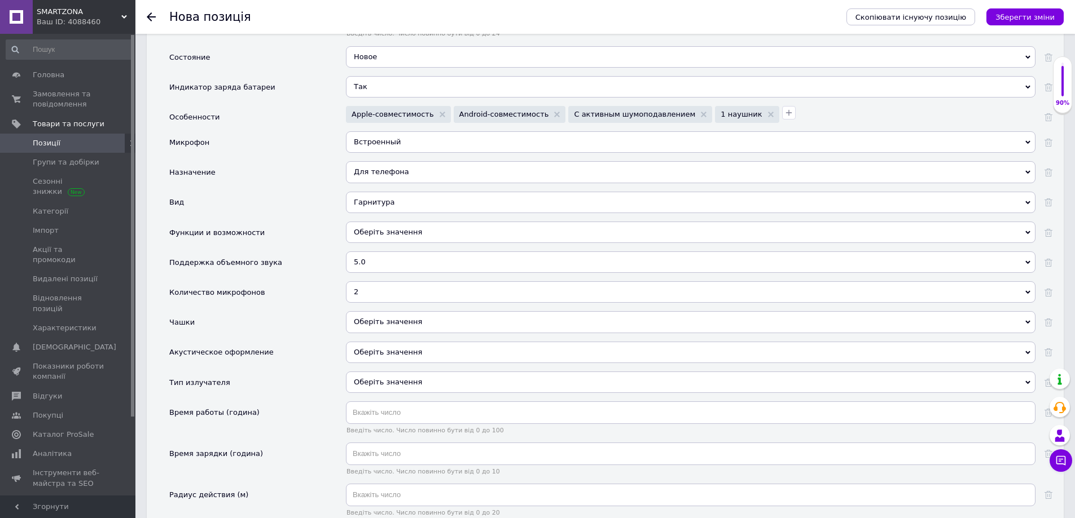
scroll to position [1749, 0]
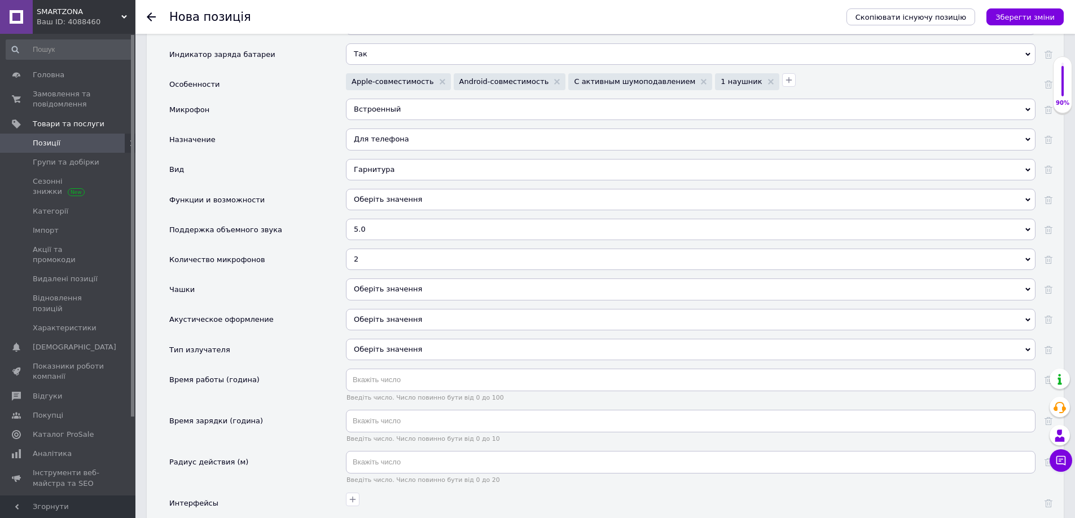
click at [390, 293] on div "Оберіть значення" at bounding box center [690, 289] width 689 height 21
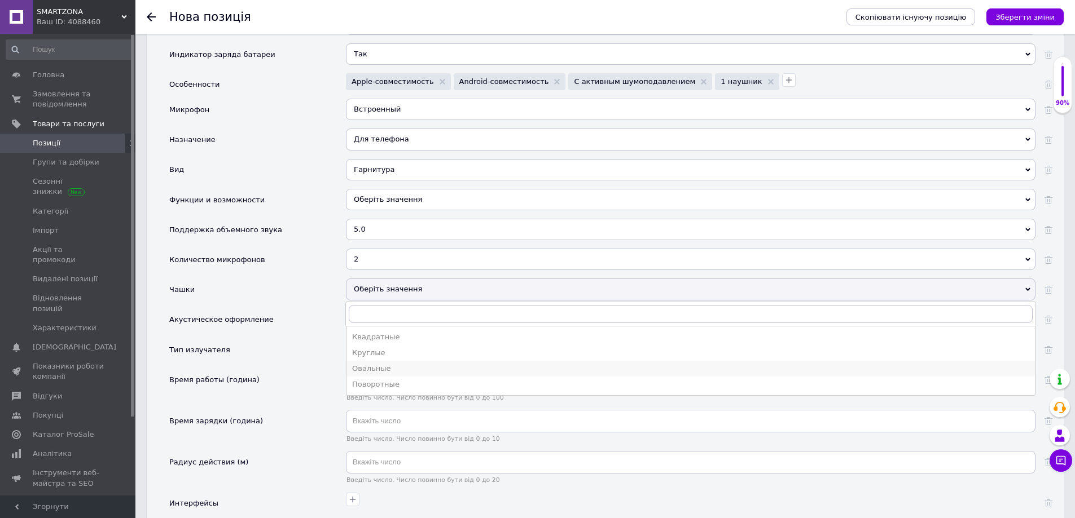
click at [412, 372] on div "Овальные" at bounding box center [690, 369] width 677 height 10
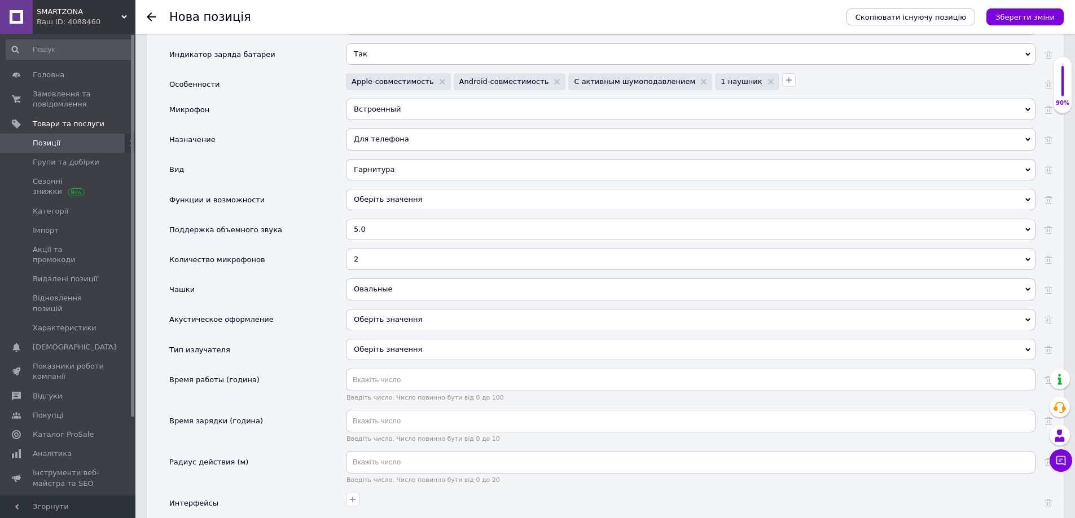
click at [371, 320] on div "Оберіть значення" at bounding box center [690, 319] width 689 height 21
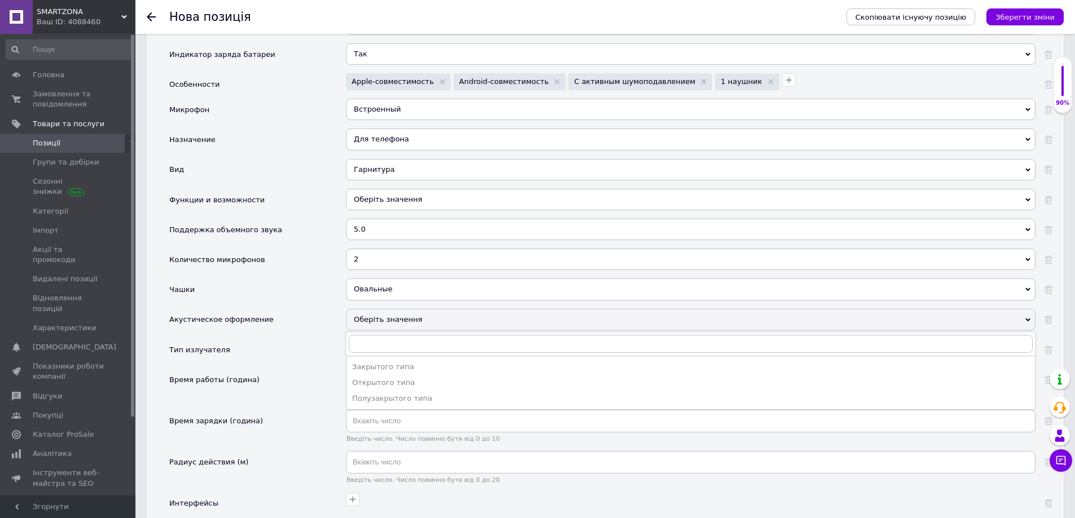
click at [262, 328] on div "Акустическое оформление" at bounding box center [257, 324] width 177 height 30
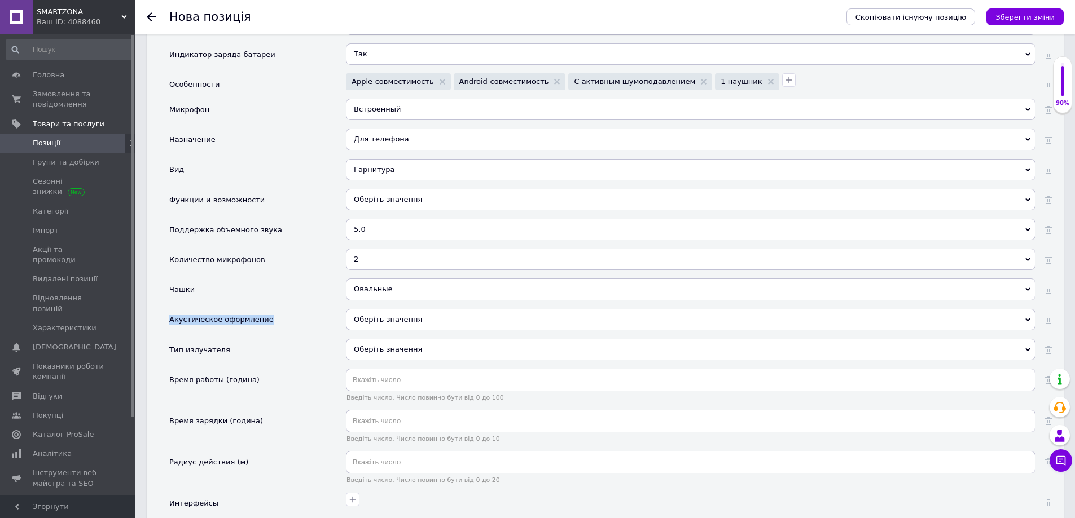
drag, startPoint x: 261, startPoint y: 320, endPoint x: 169, endPoint y: 323, distance: 91.4
click at [169, 323] on div "Акустическое оформление" at bounding box center [257, 324] width 177 height 30
drag, startPoint x: 169, startPoint y: 323, endPoint x: 226, endPoint y: 326, distance: 57.1
click at [226, 326] on div "Акустическое оформление" at bounding box center [221, 320] width 104 height 23
drag, startPoint x: 262, startPoint y: 318, endPoint x: 169, endPoint y: 320, distance: 93.1
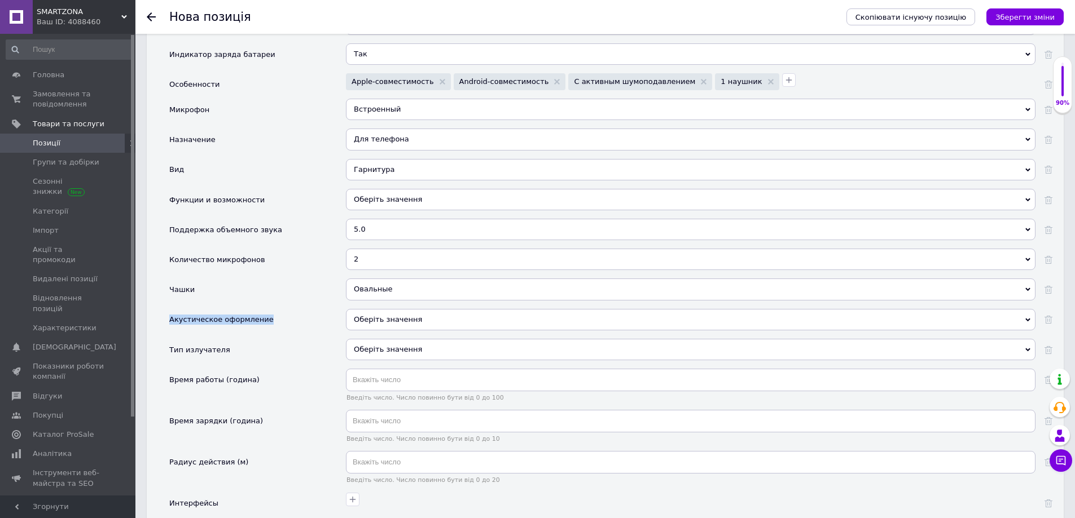
click at [169, 320] on div "Акустическое оформление" at bounding box center [257, 324] width 177 height 30
copy div "Акустическое оформление"
click at [406, 318] on div "Оберіть значення" at bounding box center [690, 319] width 689 height 21
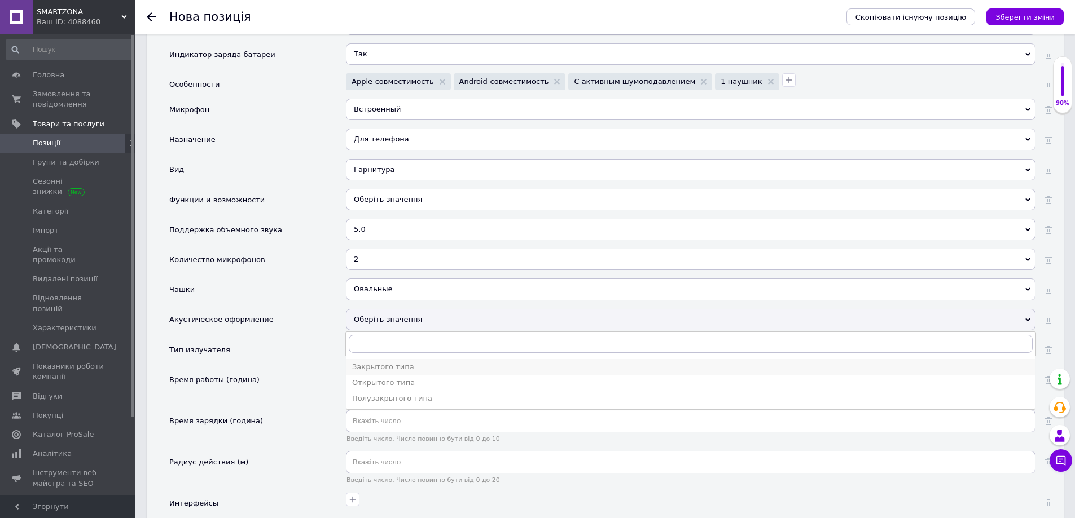
click at [409, 362] on li "Закрытого типа" at bounding box center [690, 367] width 688 height 16
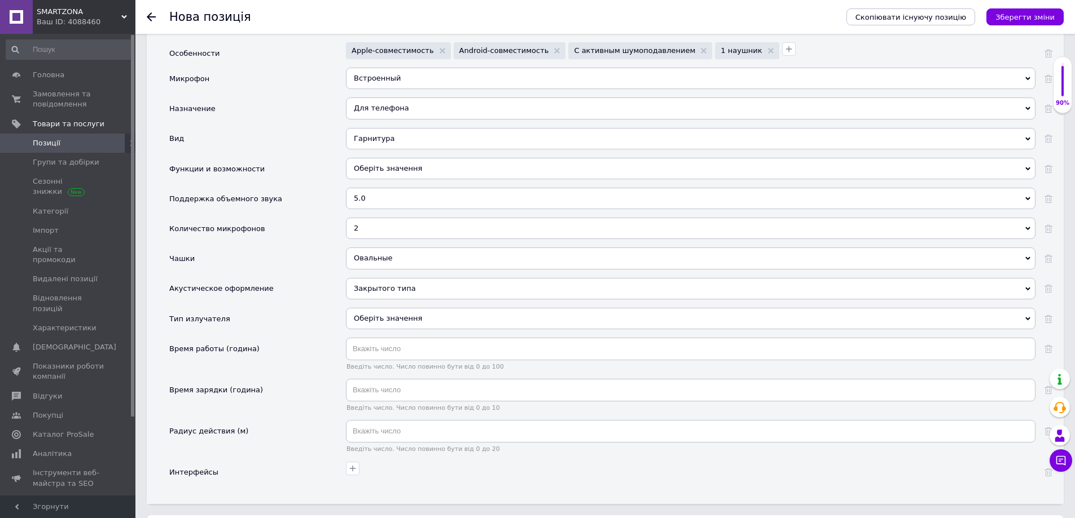
scroll to position [1862, 0]
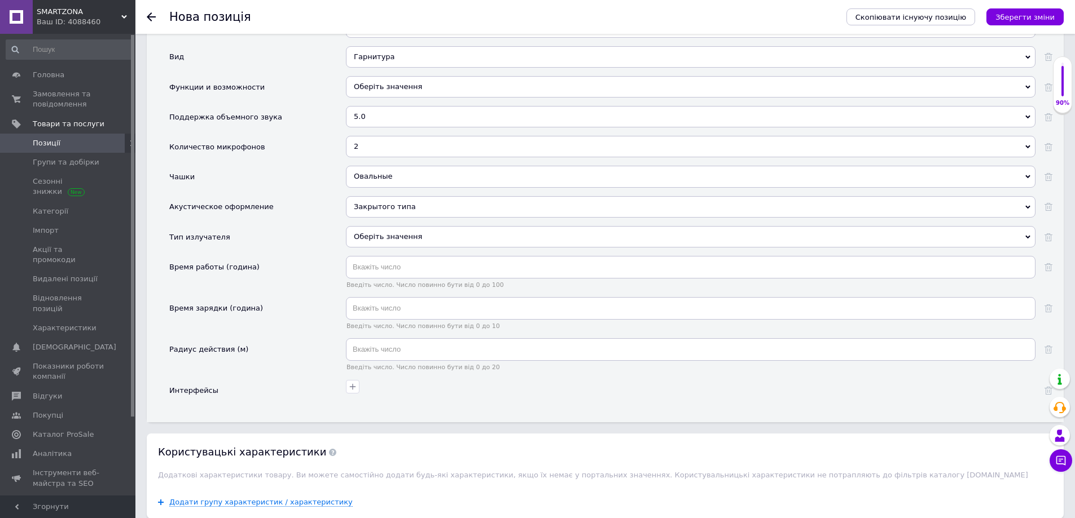
click at [382, 236] on div "Оберіть значення" at bounding box center [690, 236] width 689 height 21
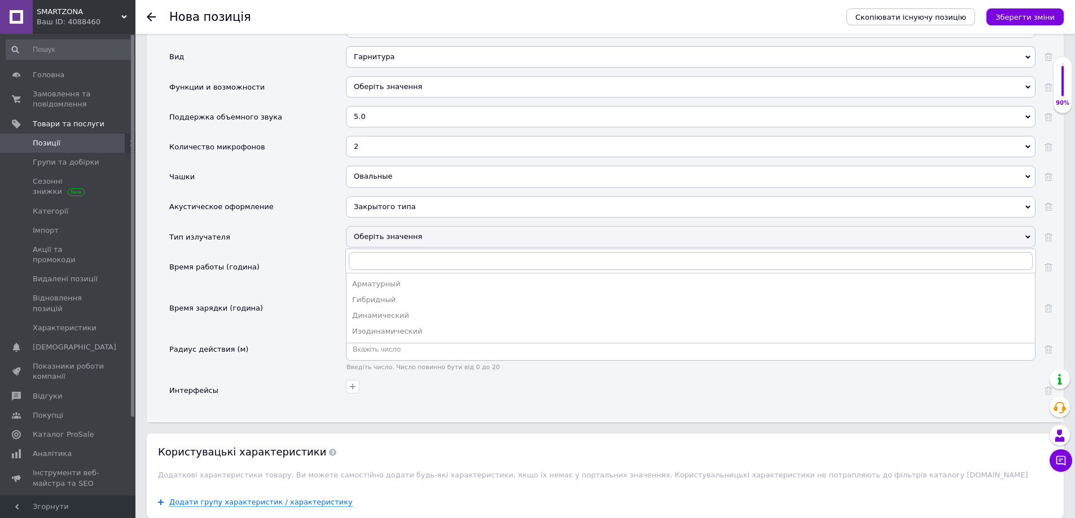
drag, startPoint x: 299, startPoint y: 251, endPoint x: 262, endPoint y: 236, distance: 40.2
click at [298, 251] on div "Тип излучателя" at bounding box center [257, 241] width 177 height 30
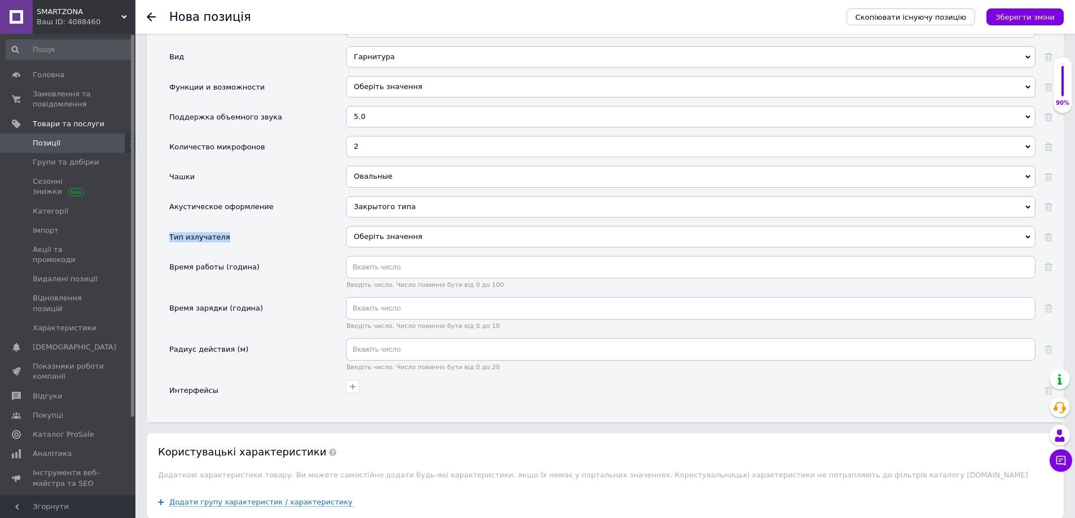
drag, startPoint x: 228, startPoint y: 241, endPoint x: 170, endPoint y: 239, distance: 58.7
click at [170, 239] on div "Тип излучателя" at bounding box center [257, 241] width 177 height 30
copy div "Тип излучателя"
click at [386, 225] on div "Закрытого типа Закрытого типа Открытого типа Полузакрытого типа" at bounding box center [690, 211] width 689 height 30
click at [389, 238] on div "Оберіть значення" at bounding box center [690, 236] width 689 height 21
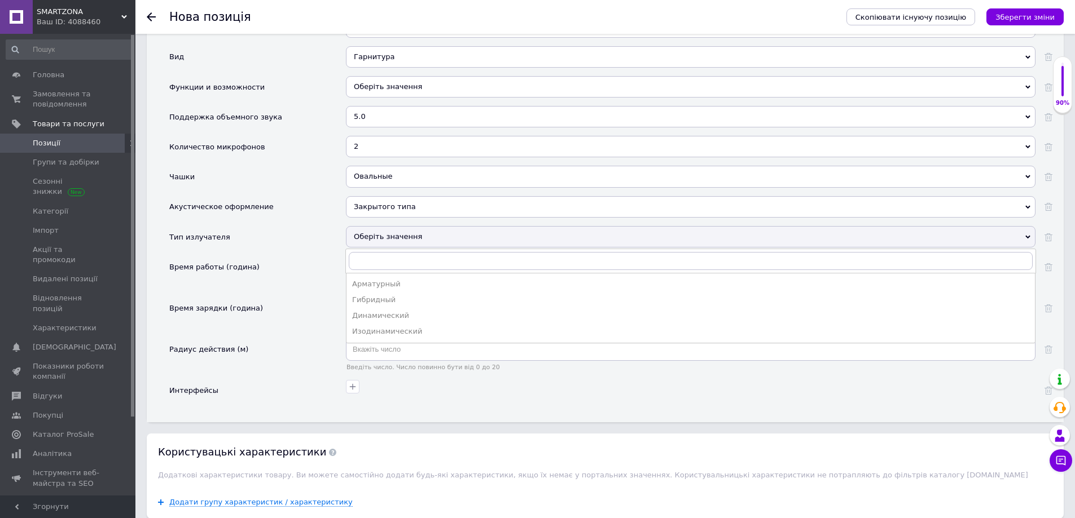
click at [388, 319] on div "Динамический" at bounding box center [690, 316] width 677 height 10
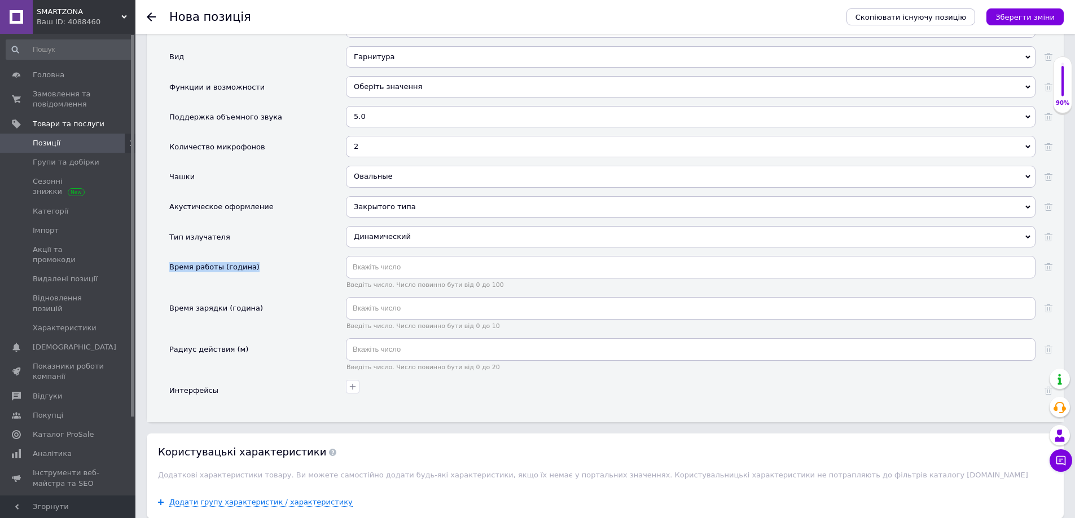
drag, startPoint x: 266, startPoint y: 270, endPoint x: 170, endPoint y: 269, distance: 95.9
click at [170, 269] on div "Время работы (година)" at bounding box center [257, 276] width 177 height 41
copy div "Время работы (година)"
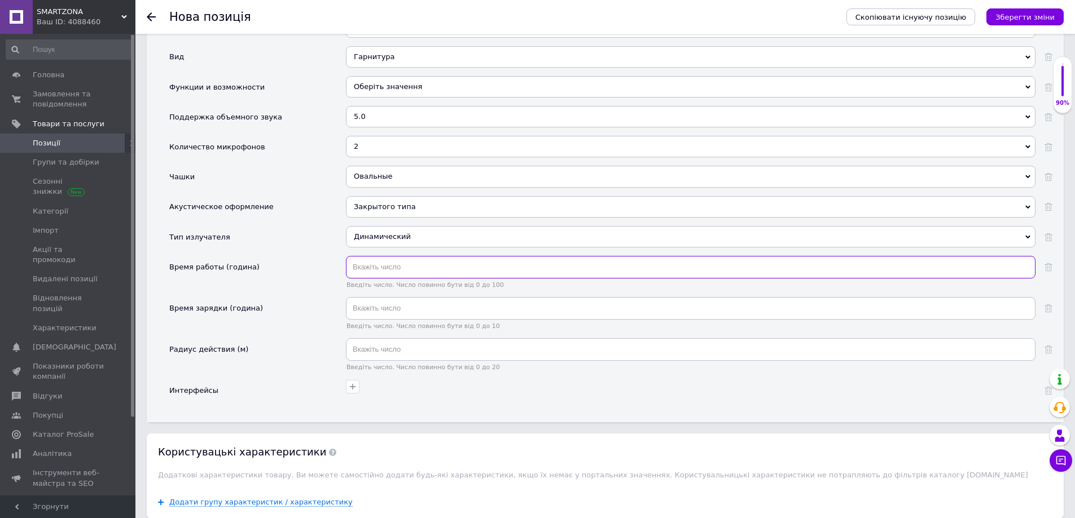
click at [407, 271] on input "text" at bounding box center [690, 267] width 689 height 23
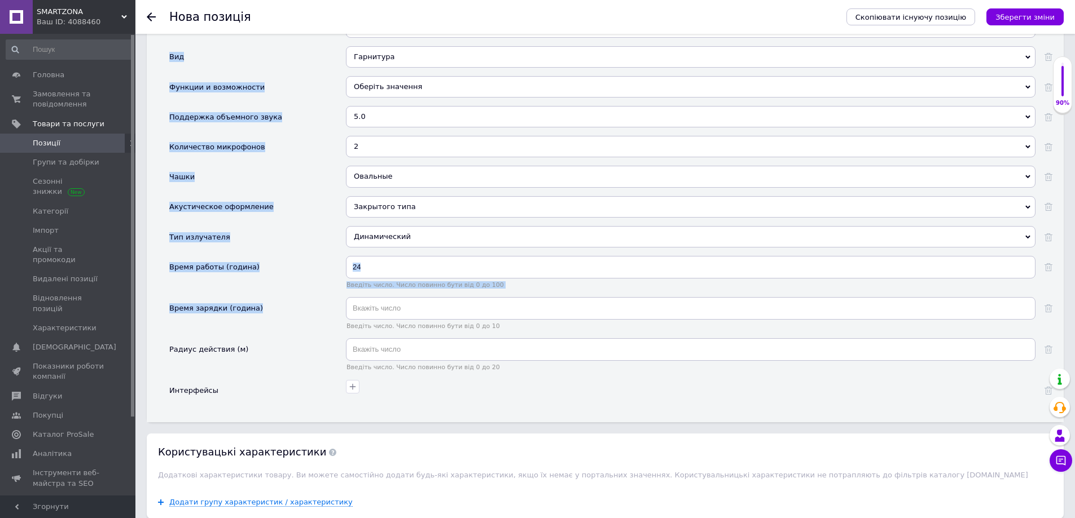
drag, startPoint x: 259, startPoint y: 311, endPoint x: 165, endPoint y: 305, distance: 94.4
click at [321, 289] on div "Время работы (година)" at bounding box center [257, 276] width 177 height 41
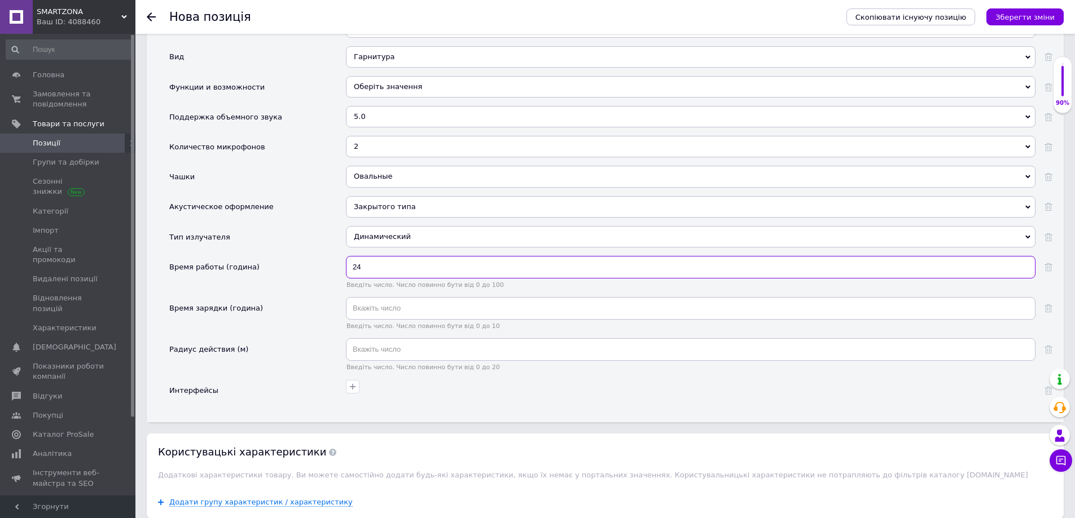
click at [397, 274] on input "24" at bounding box center [690, 267] width 689 height 23
type input "2"
type input "6"
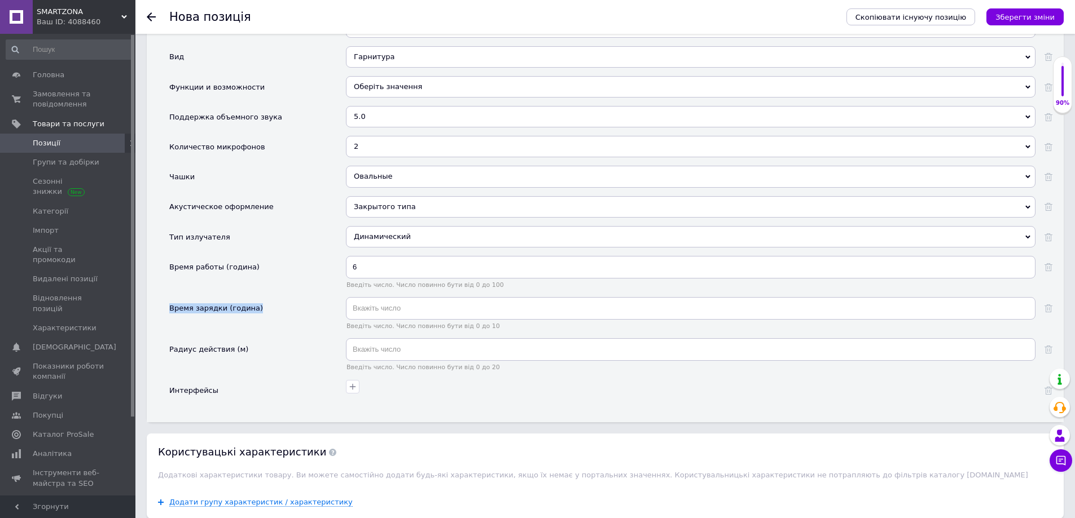
drag, startPoint x: 261, startPoint y: 313, endPoint x: 170, endPoint y: 308, distance: 90.9
click at [170, 308] on div "Время зарядки (година)" at bounding box center [257, 317] width 177 height 41
copy div "Время зарядки (година)"
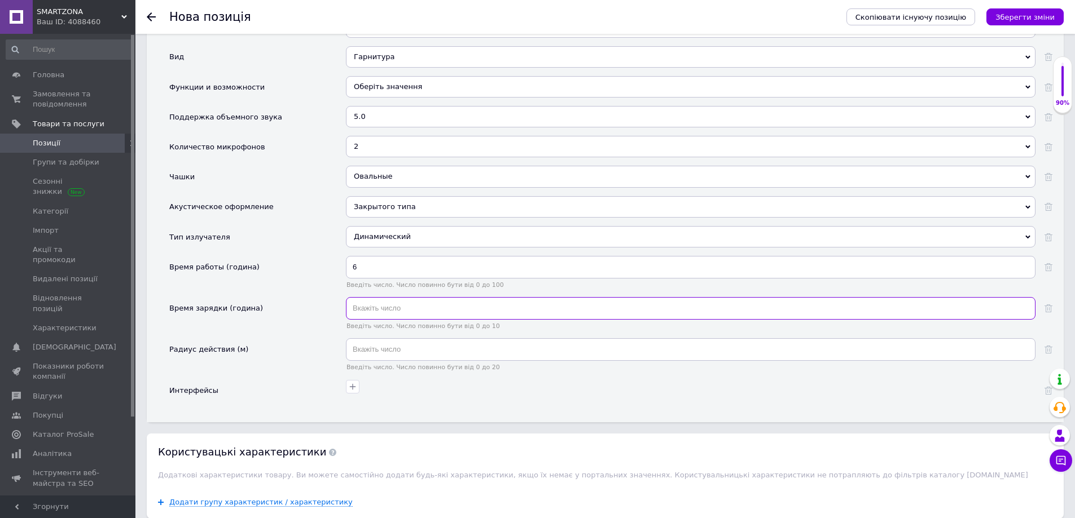
click at [358, 309] on input "text" at bounding box center [690, 308] width 689 height 23
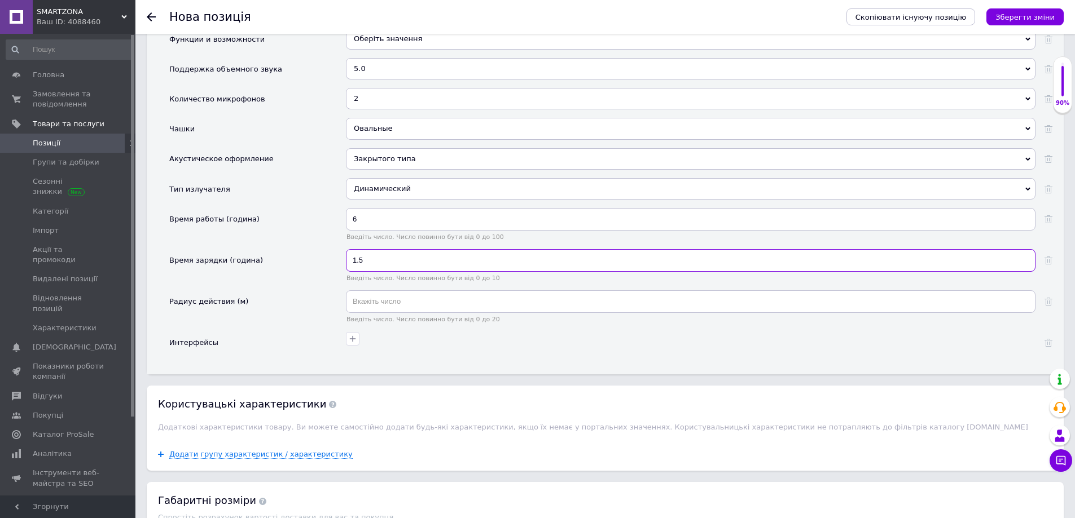
scroll to position [1918, 0]
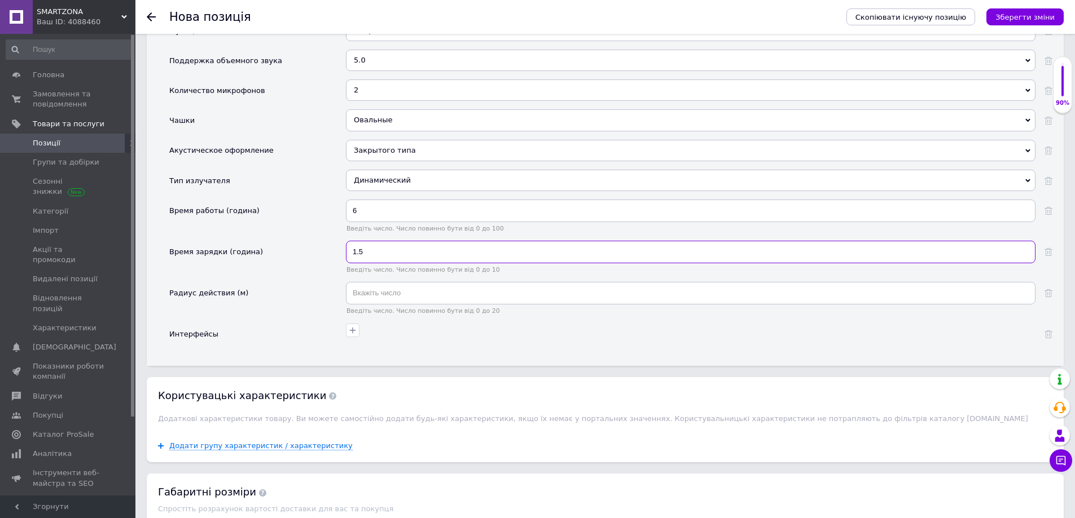
type input "1.5"
click at [364, 297] on input "text" at bounding box center [690, 293] width 689 height 23
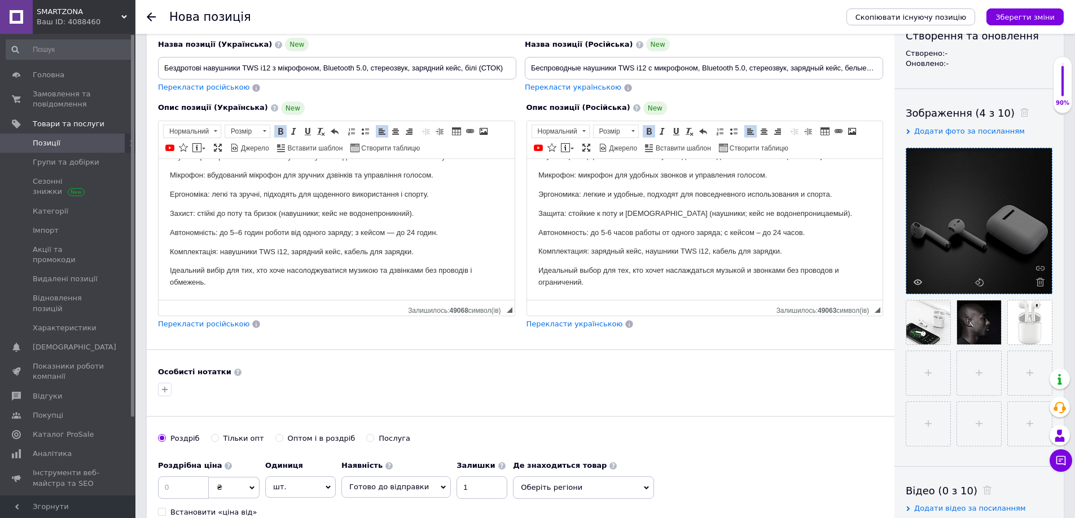
scroll to position [0, 0]
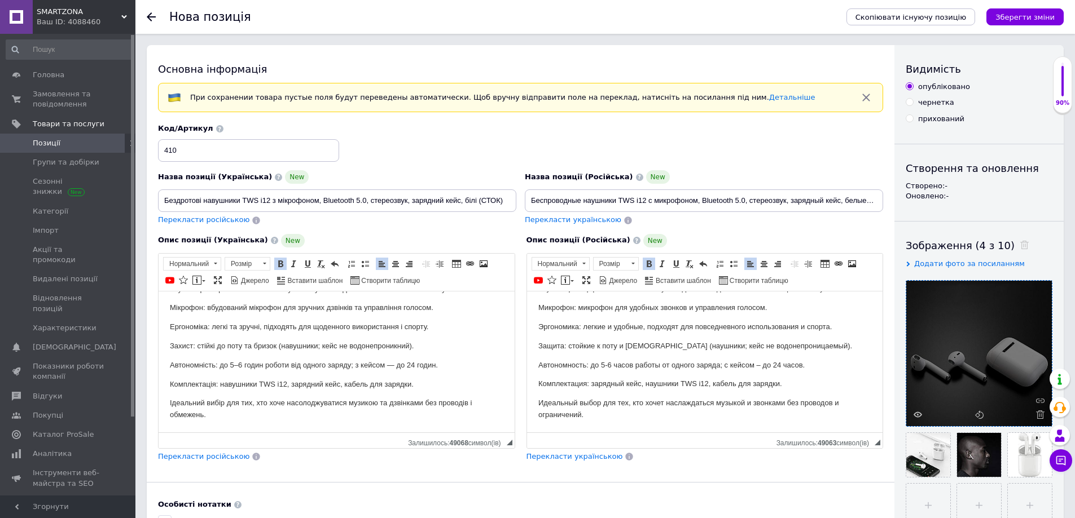
type input "10"
drag, startPoint x: 166, startPoint y: 201, endPoint x: 266, endPoint y: 200, distance: 99.8
click at [270, 199] on input "Бездротові навушники TWS i12 з мікрофоном, Bluetooth 5.0, стереозвук, зарядний …" at bounding box center [337, 201] width 358 height 23
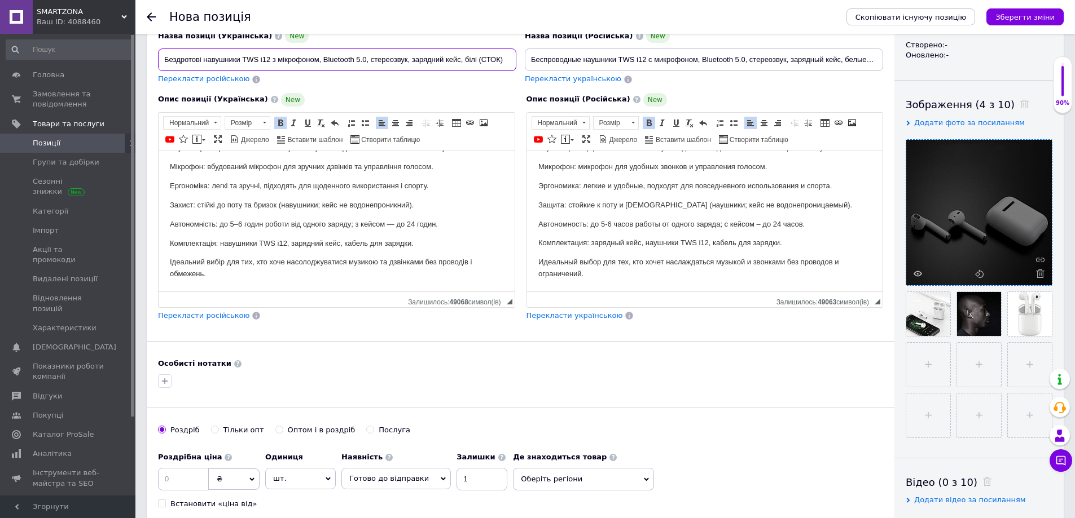
scroll to position [169, 0]
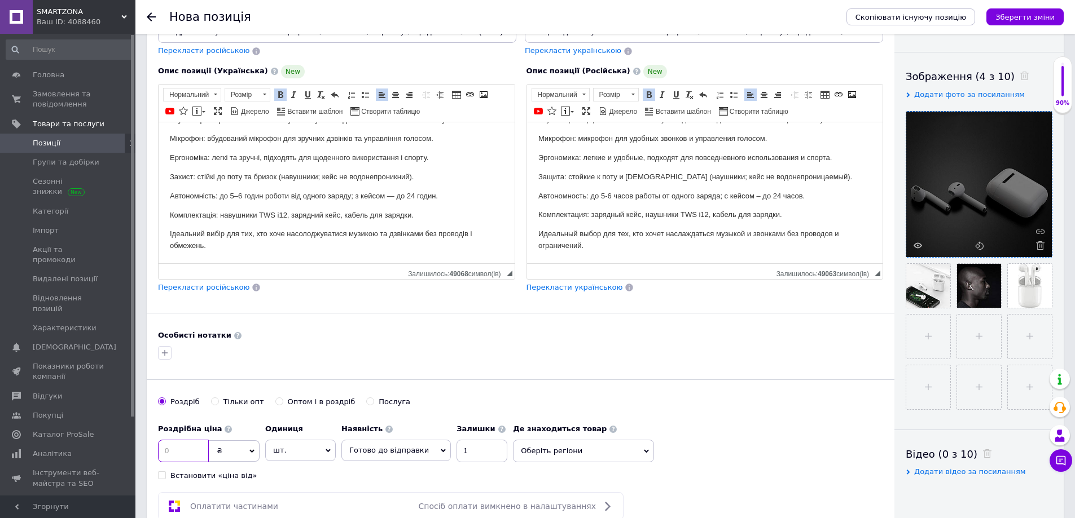
click at [171, 451] on input at bounding box center [183, 451] width 51 height 23
type input "200"
click at [1010, 14] on icon "Зберегти зміни" at bounding box center [1024, 17] width 59 height 8
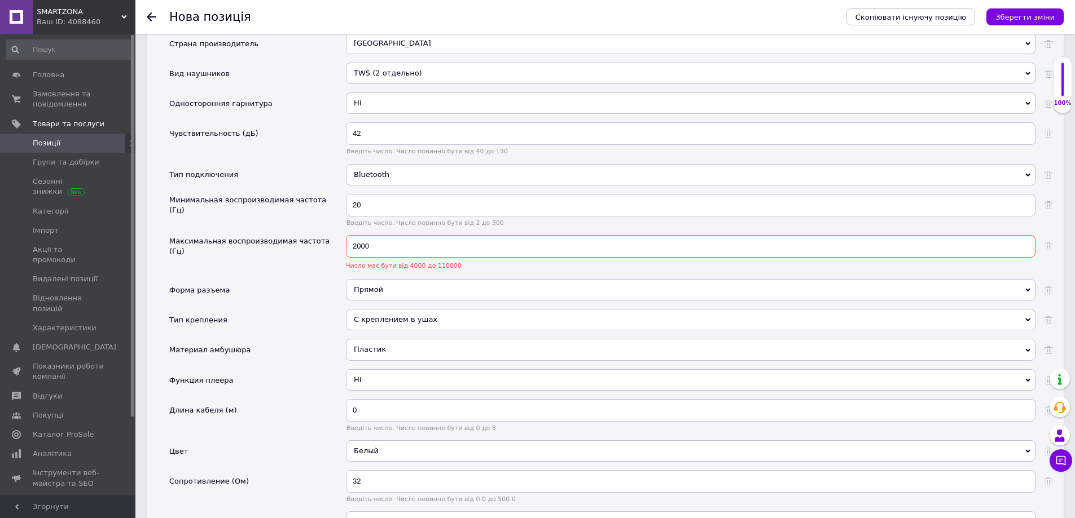
scroll to position [1218, 0]
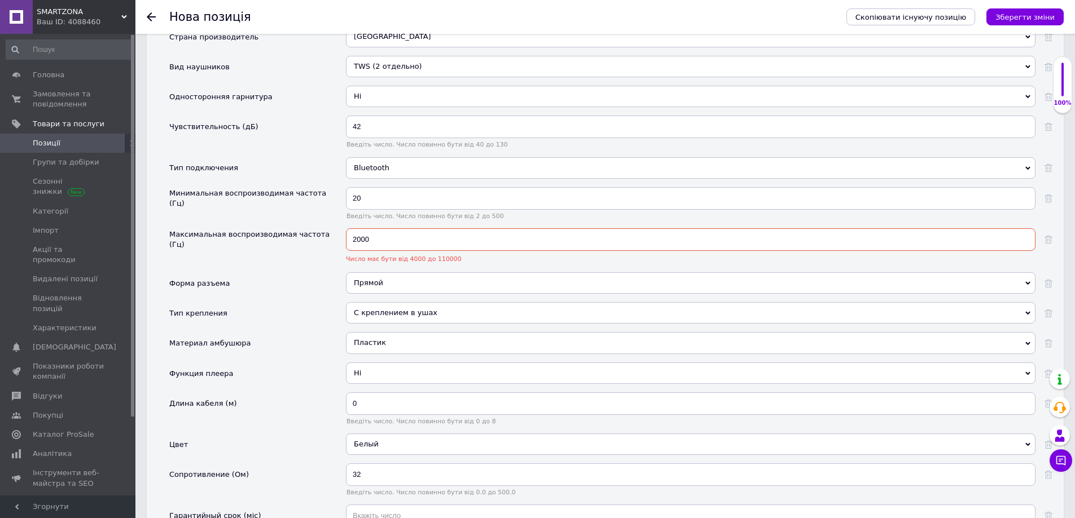
click at [391, 240] on input "2000" at bounding box center [690, 239] width 689 height 23
type input "20000"
click at [1030, 16] on icon "Зберегти зміни" at bounding box center [1024, 17] width 59 height 8
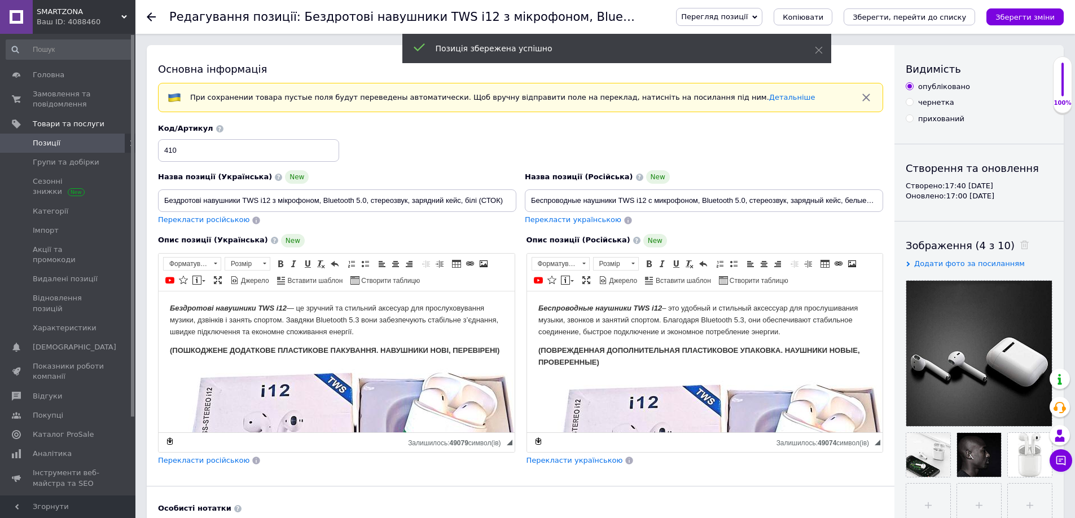
click at [82, 149] on link "Позиції" at bounding box center [69, 143] width 139 height 19
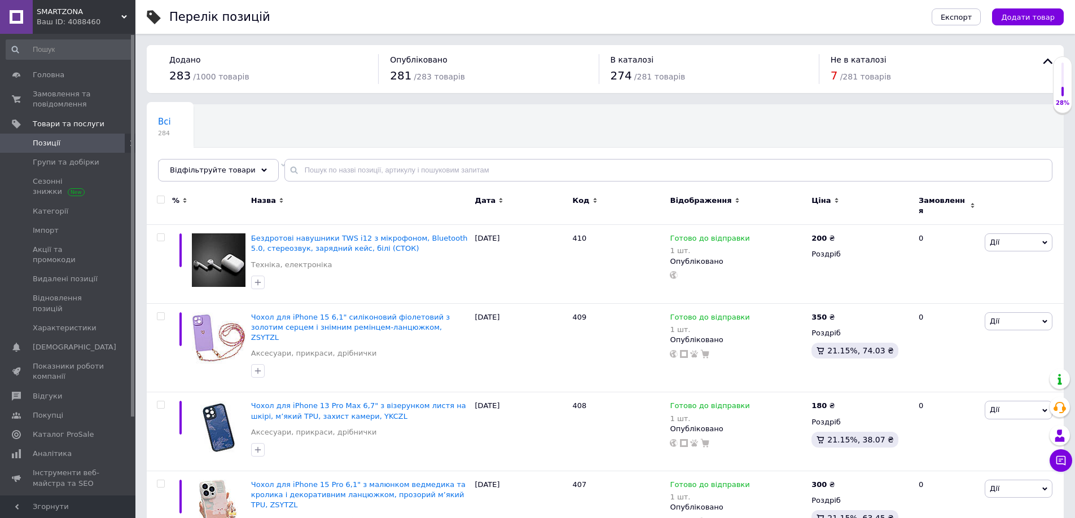
click at [646, 182] on div "Всі 284 Не відображаються в ка... 8 Видалити Редагувати Ok Відфільтровано... Зб…" at bounding box center [605, 148] width 917 height 93
click at [645, 189] on div "Код" at bounding box center [619, 206] width 98 height 38
click at [1020, 16] on span "Додати товар" at bounding box center [1028, 17] width 54 height 8
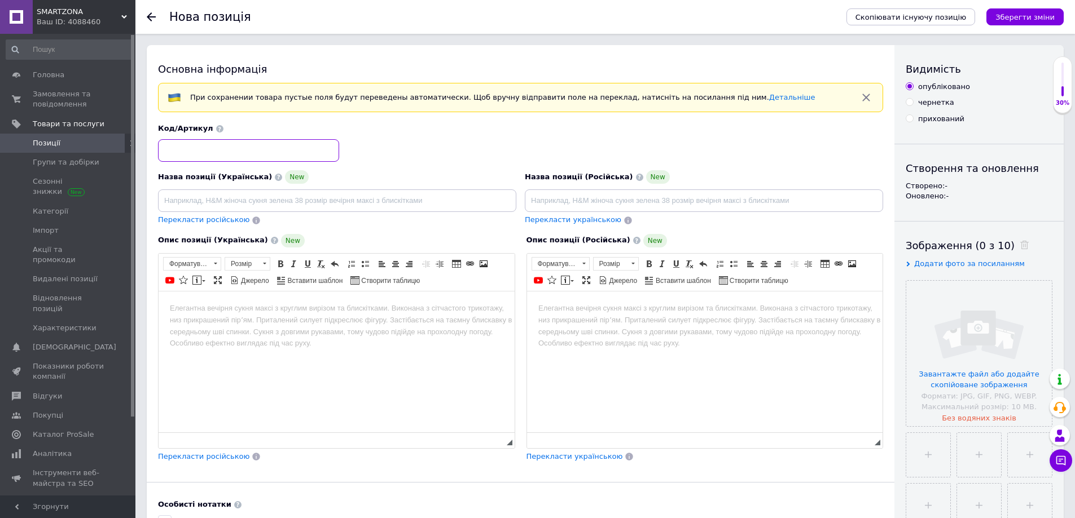
click at [212, 160] on input at bounding box center [248, 150] width 181 height 23
type input "411"
click at [967, 386] on input "file" at bounding box center [979, 354] width 146 height 146
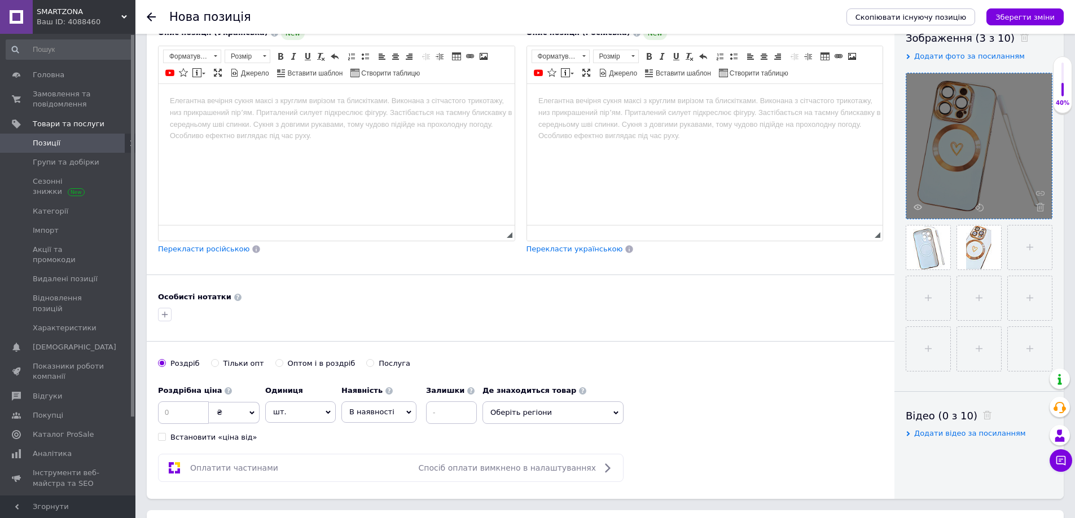
scroll to position [226, 0]
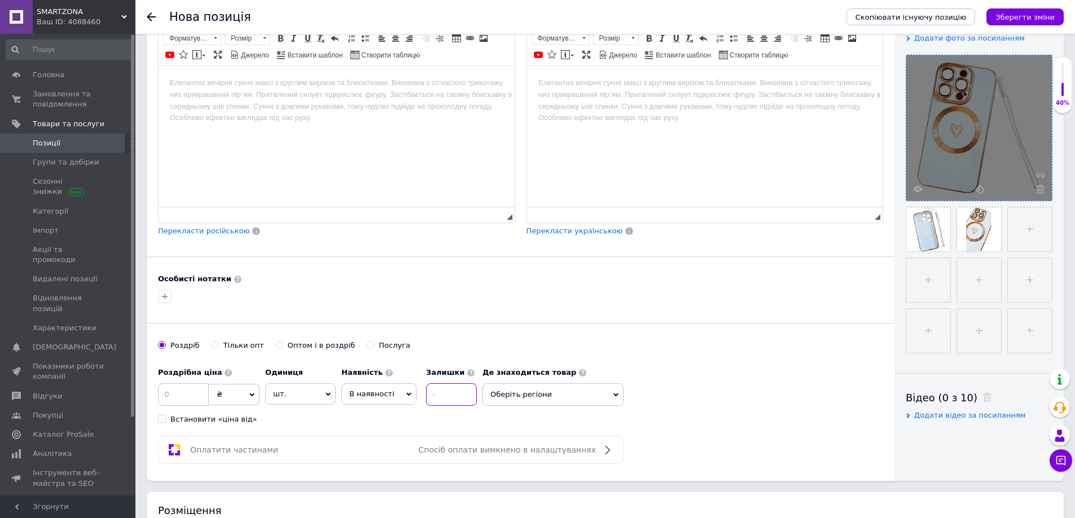
click at [455, 399] on input at bounding box center [451, 395] width 51 height 23
type input "1"
click at [376, 399] on span "В наявності" at bounding box center [378, 394] width 75 height 21
click at [381, 472] on li "Готово до відправки" at bounding box center [379, 465] width 74 height 26
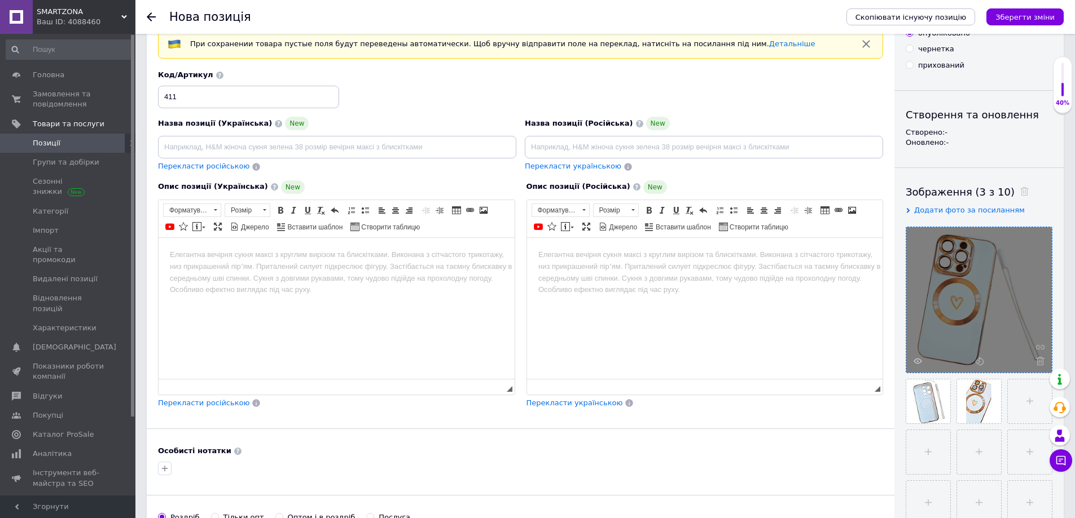
scroll to position [0, 0]
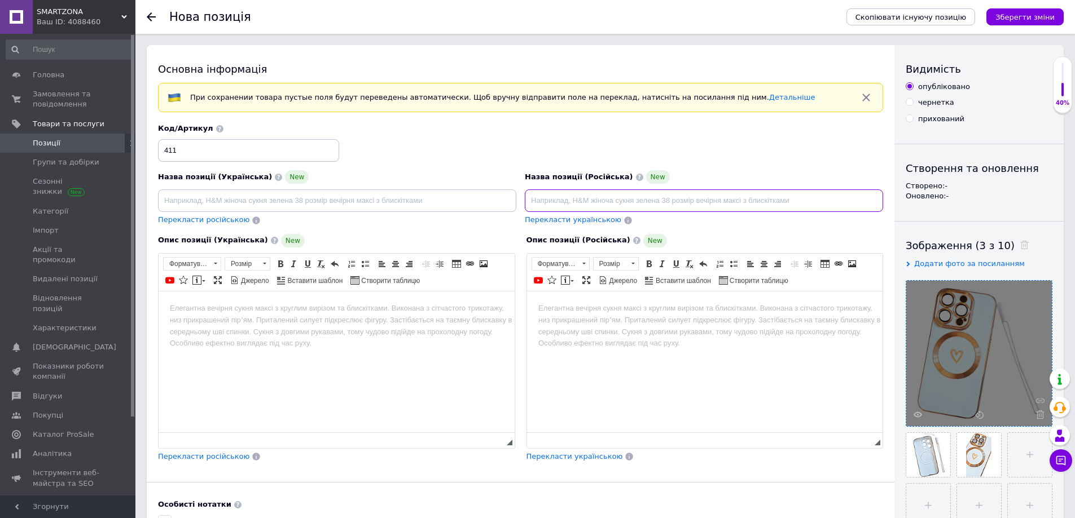
paste input "Чехол ZSYTZL для iPhone 15 Pro с защитой камеры, MagSafe, бело-золотой"
type input "Чехол ZSYTZL для iPhone 15 Pro с защитой камеры, MagSafe, бело-золотой"
click at [360, 192] on input at bounding box center [337, 201] width 358 height 23
paste input "Чохол ZSYTZL для iPhone 15 Pro з захистом камери, MagSafe, біло-золотий"
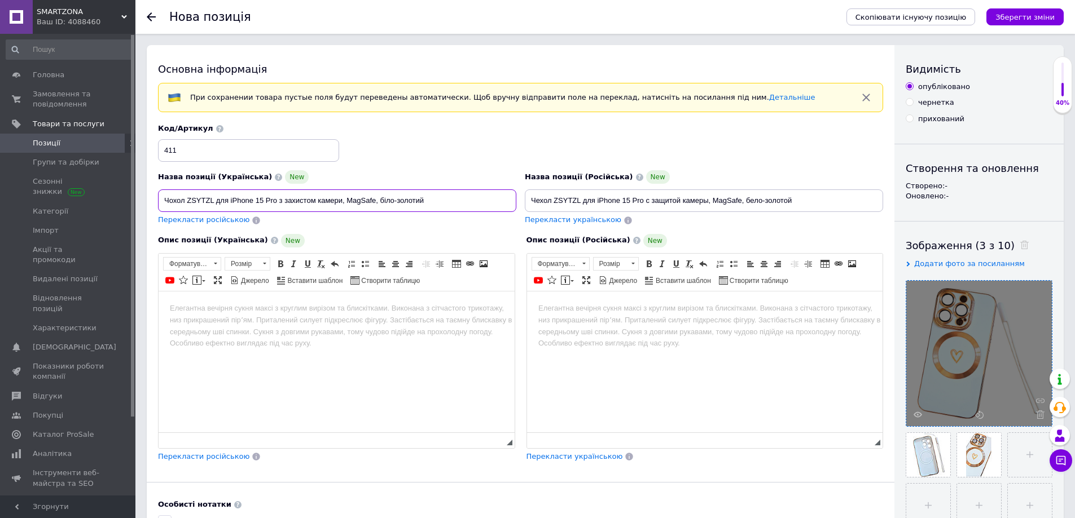
type input "Чохол ZSYTZL для iPhone 15 Pro з захистом камери, MagSafe, біло-золотий"
drag, startPoint x: 272, startPoint y: 345, endPoint x: 226, endPoint y: 294, distance: 67.9
click at [271, 325] on html at bounding box center [337, 308] width 356 height 34
click at [617, 325] on html at bounding box center [704, 308] width 356 height 34
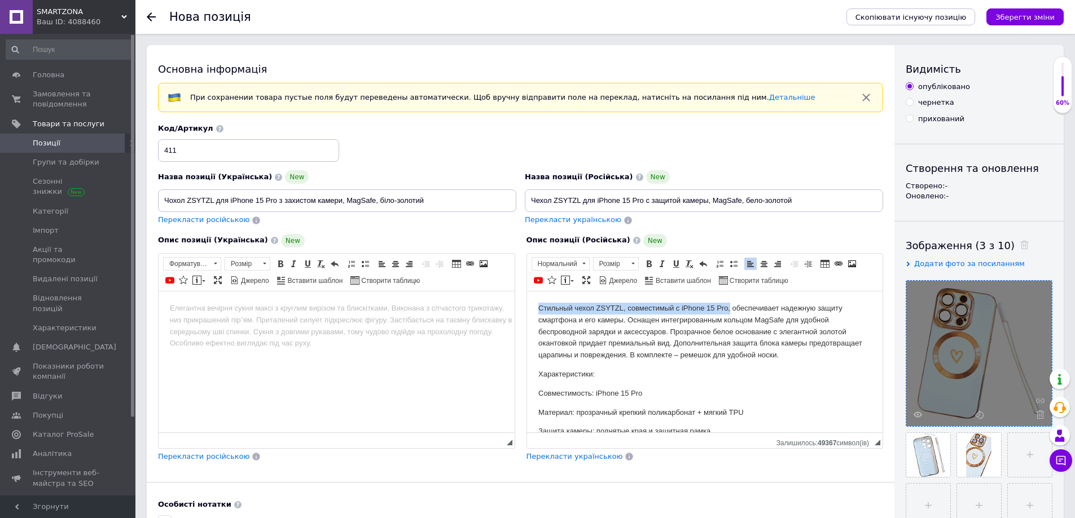
drag, startPoint x: 728, startPoint y: 307, endPoint x: 536, endPoint y: 307, distance: 192.4
click at [536, 307] on html "Стильный чехол ZSYTZL, совместимый с iPhone 15 Pro, обеспечивает надежную защит…" at bounding box center [704, 398] width 356 height 215
click at [650, 264] on span at bounding box center [648, 263] width 9 height 9
click at [364, 325] on html at bounding box center [337, 308] width 356 height 34
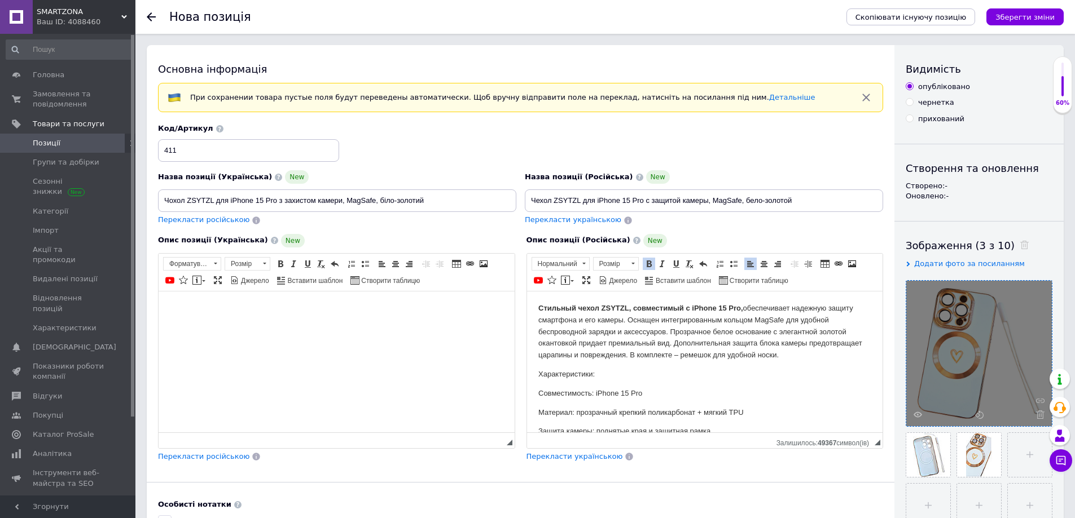
click at [278, 325] on html at bounding box center [337, 308] width 356 height 34
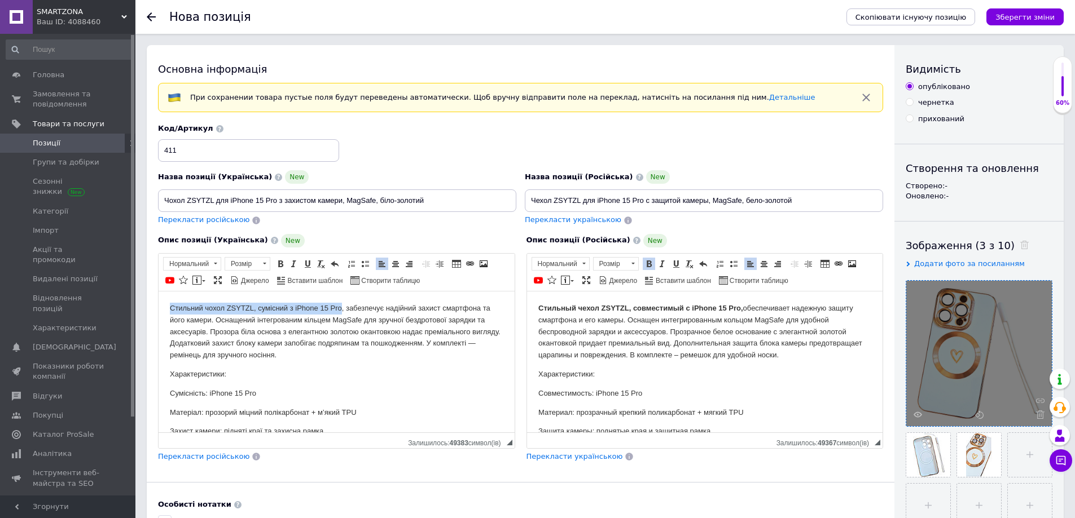
drag, startPoint x: 337, startPoint y: 308, endPoint x: 154, endPoint y: 302, distance: 182.9
click at [159, 302] on html "Стильний чохол ZSYTZL, сумісний з iPhone 15 Pro, забезпечує надійний захист сма…" at bounding box center [337, 398] width 356 height 215
click at [279, 262] on span at bounding box center [280, 263] width 9 height 9
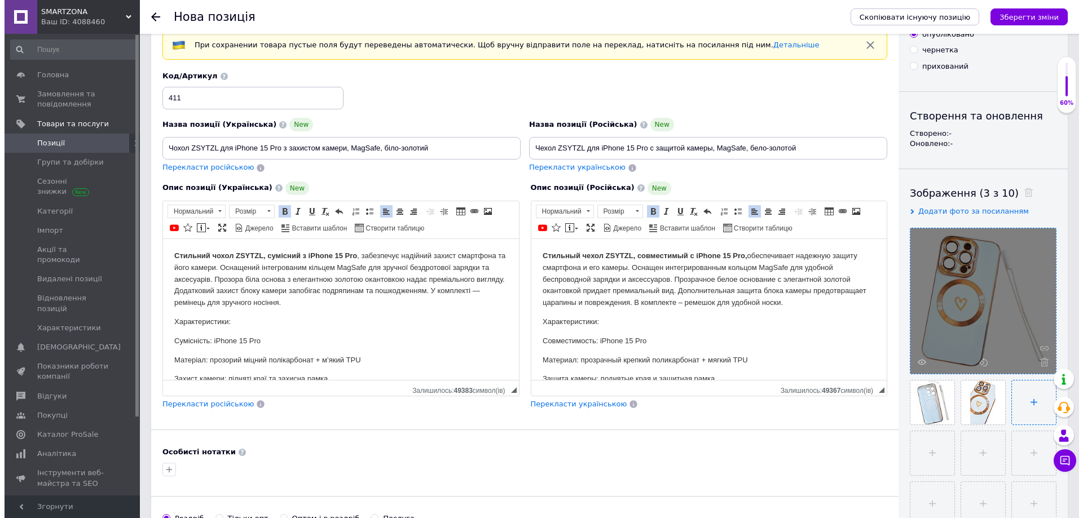
scroll to position [56, 0]
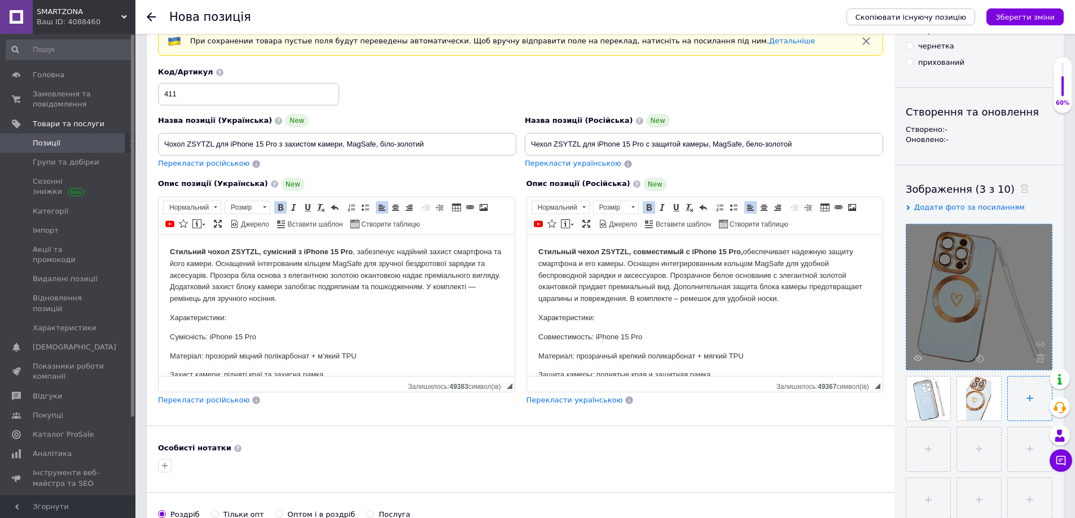
click at [1027, 407] on input "file" at bounding box center [1029, 399] width 44 height 44
type input "C:\fakepath\зображення_viber_2025-08-12_[PHONE_NUMBER].jpg"
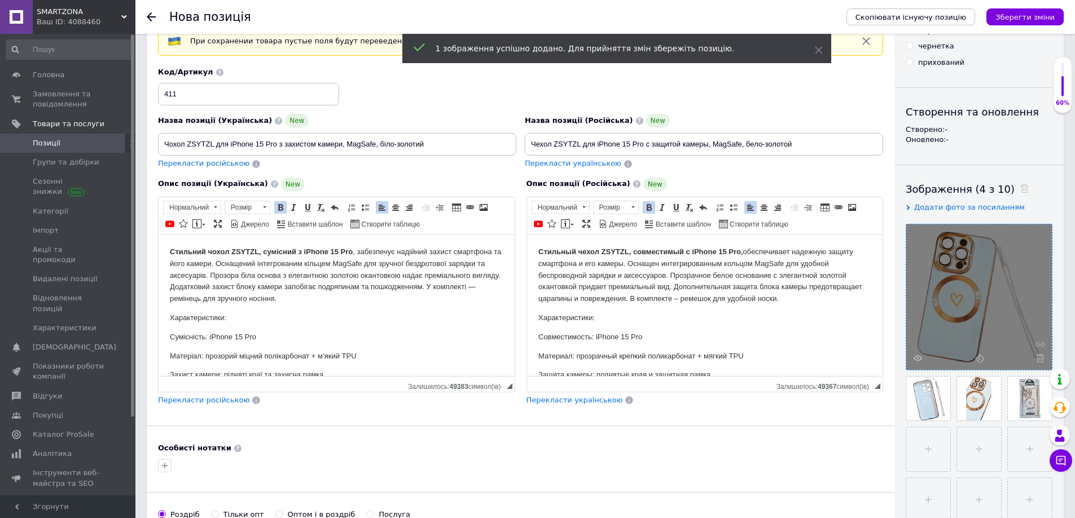
click at [782, 297] on p "Стильный чехол ZSYTZL, совместимый с iPhone 15 Pro, обеспечивает надежную защит…" at bounding box center [704, 275] width 333 height 59
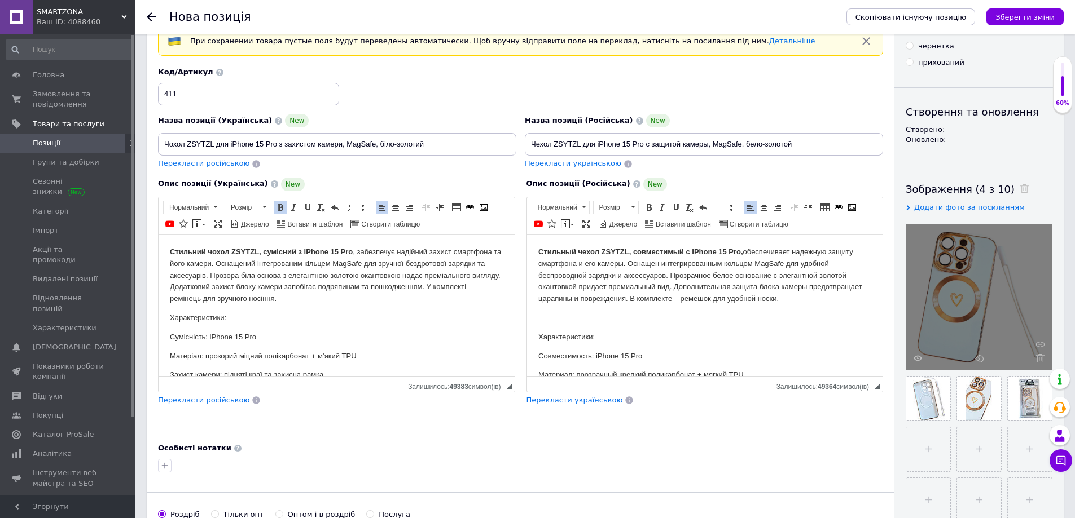
click at [858, 205] on span "Таблиця Вставити/Редагувати посилання Сполучення клавіш Ctrl+L Зображення" at bounding box center [838, 208] width 41 height 14
click at [852, 208] on span at bounding box center [851, 207] width 9 height 9
select select
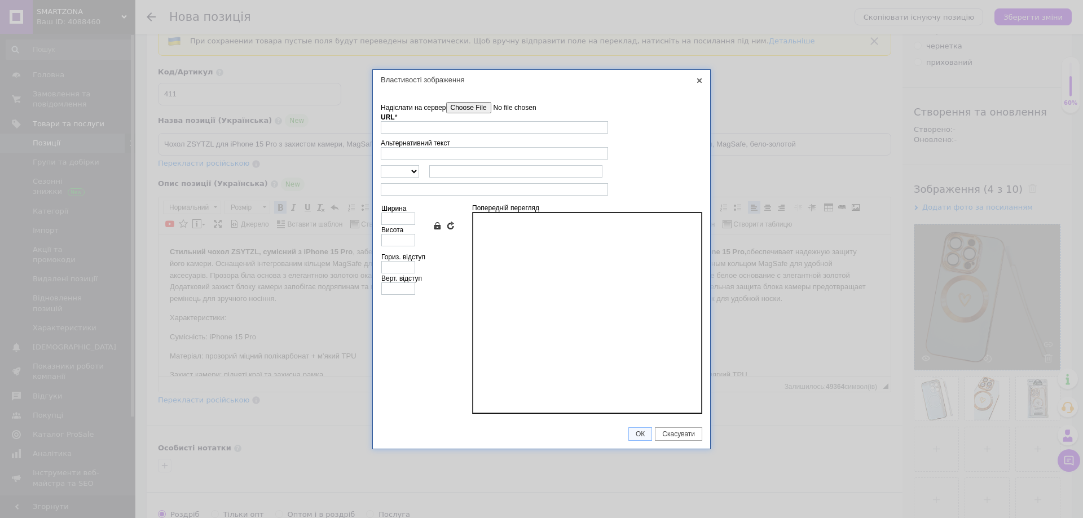
click at [483, 105] on input"] "Надіслати на сервер" at bounding box center [510, 107] width 128 height 11
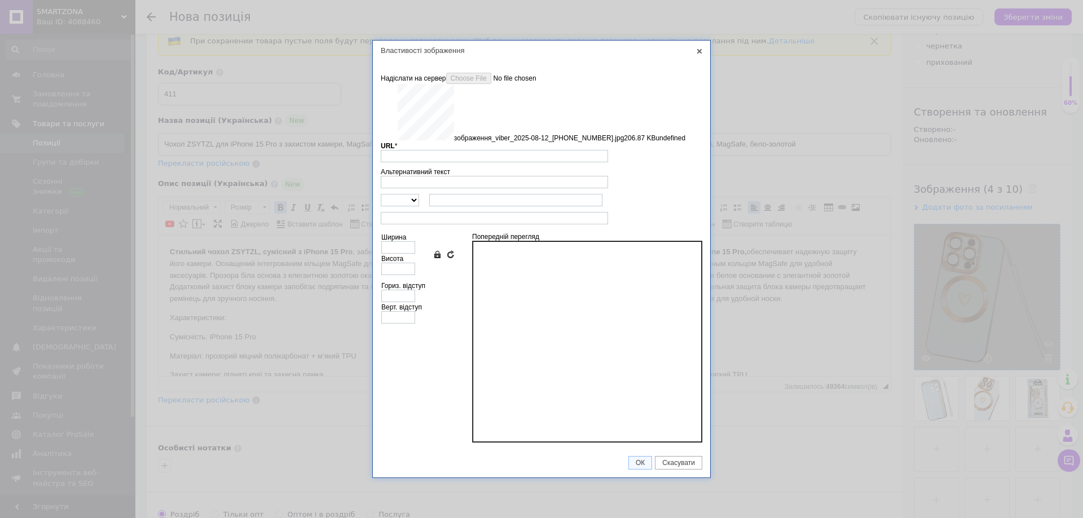
type input "[URL][DOMAIN_NAME]"
type input "640"
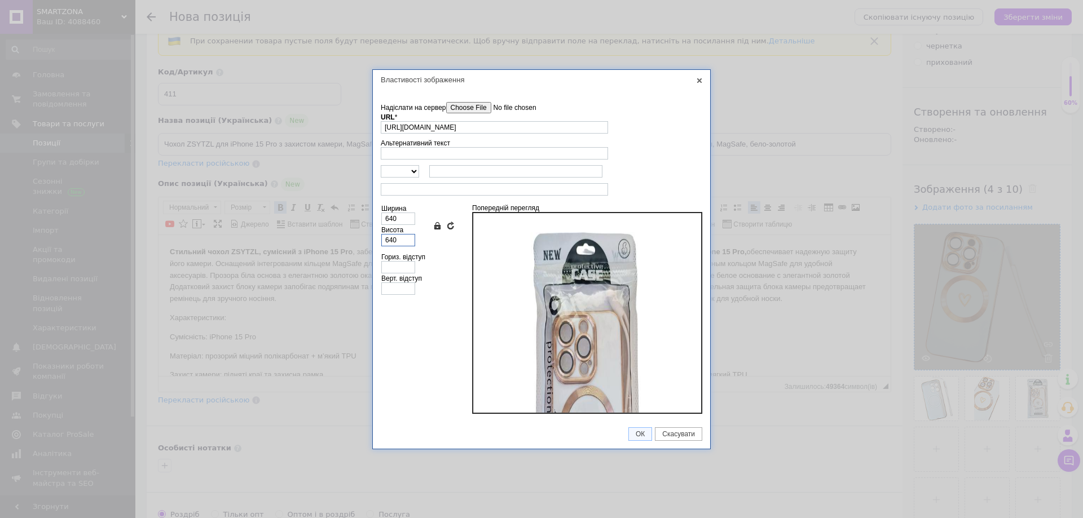
click at [402, 236] on input "640" at bounding box center [398, 240] width 34 height 12
type input "64"
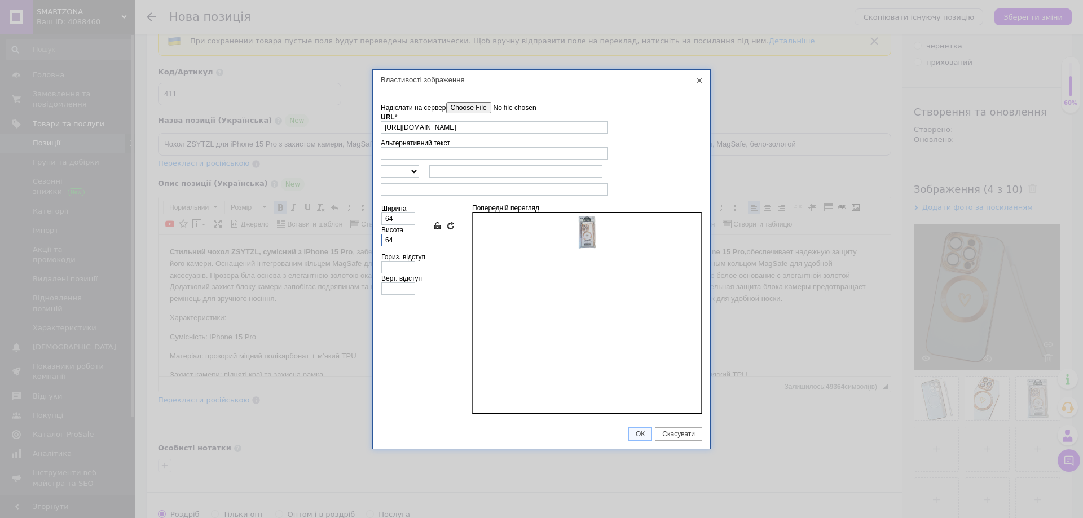
type input "6"
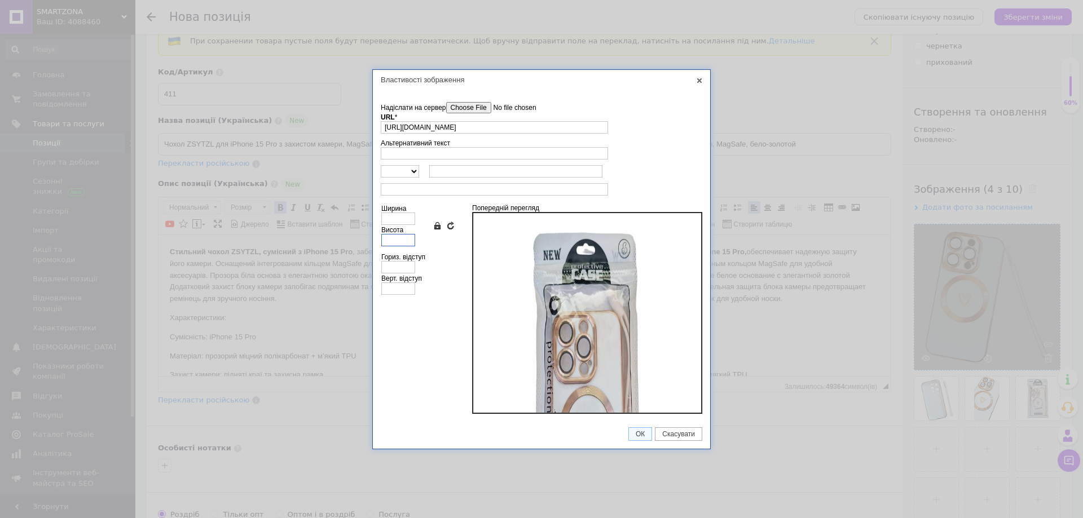
type input "5"
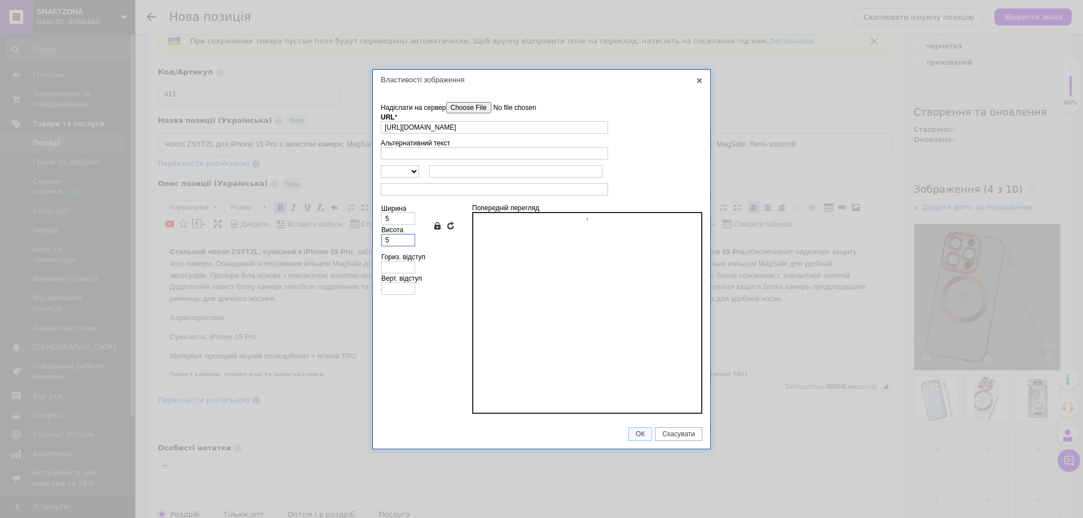
type input "50"
type input "500"
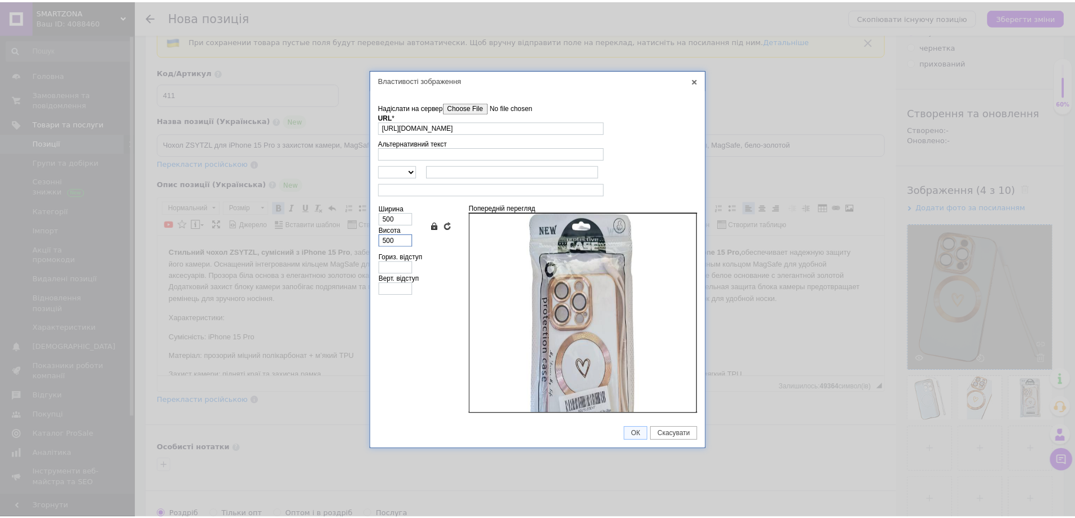
scroll to position [0, 0]
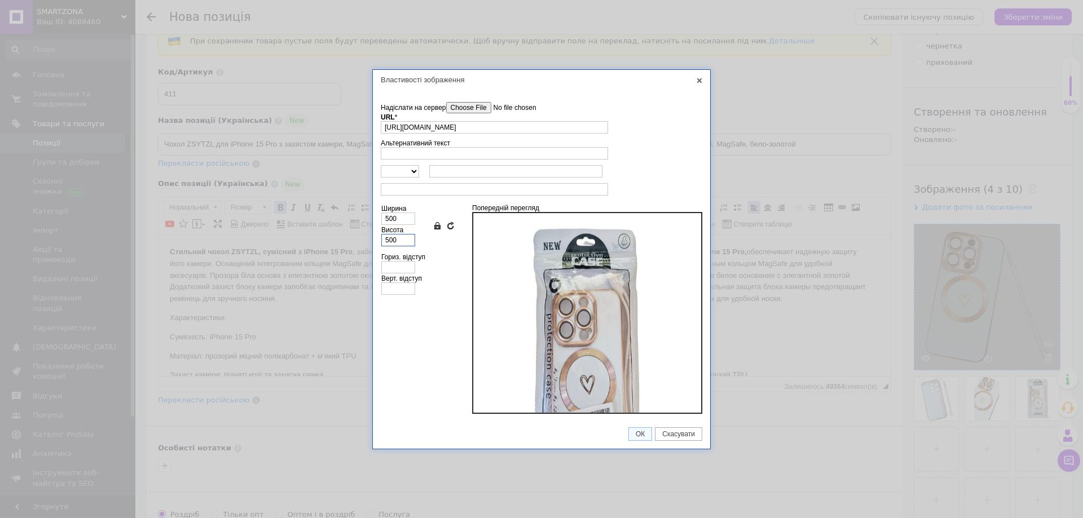
type input "50"
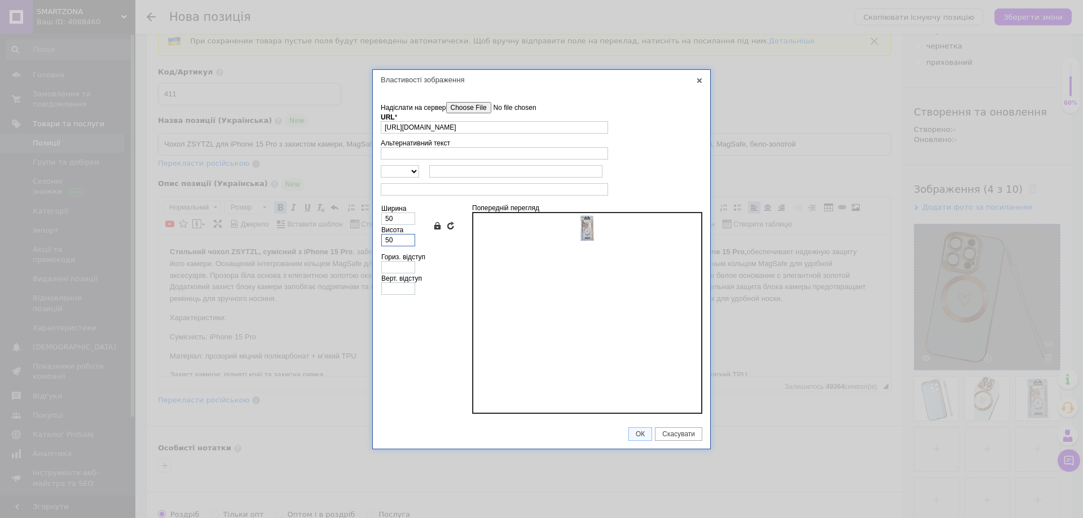
type input "5"
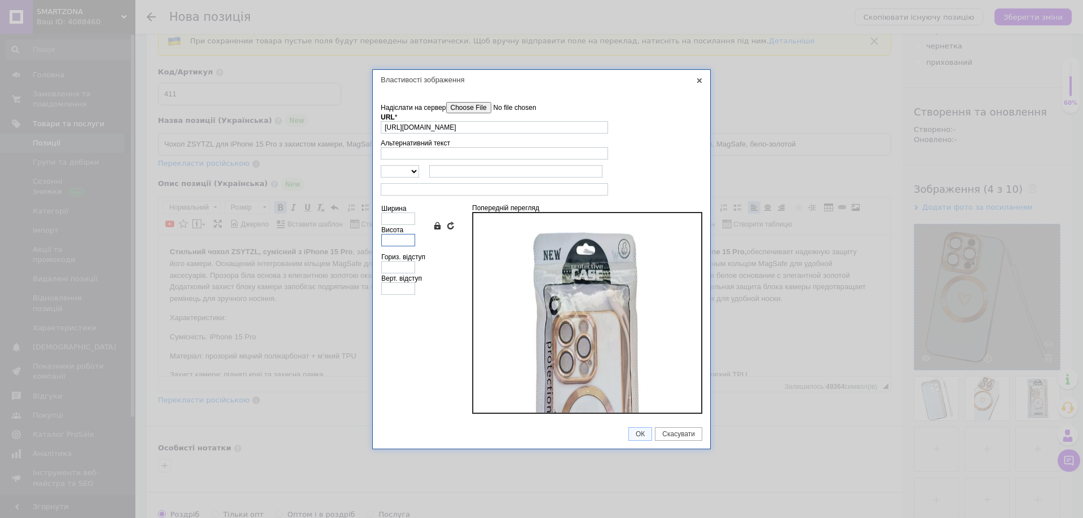
type input "6"
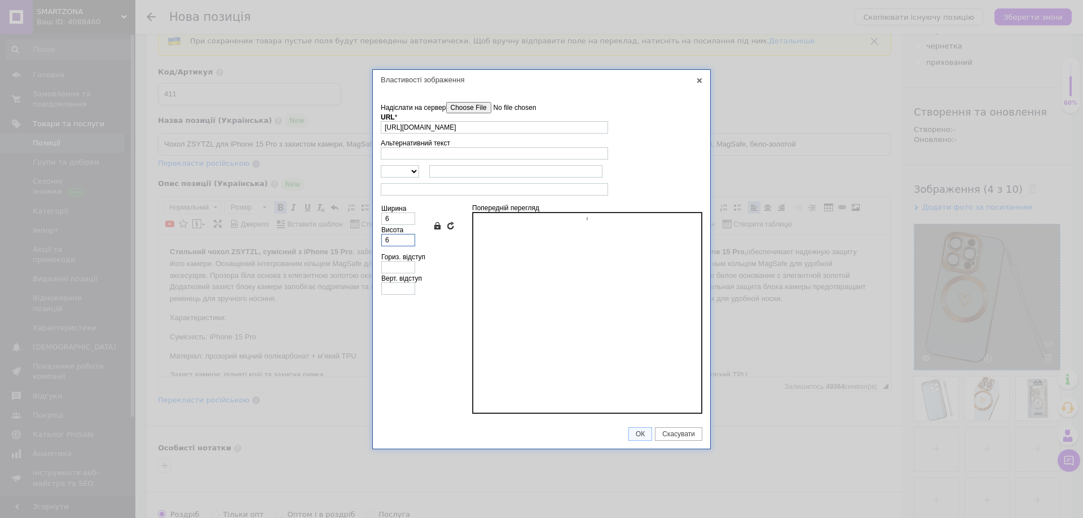
type input "64"
type input "640"
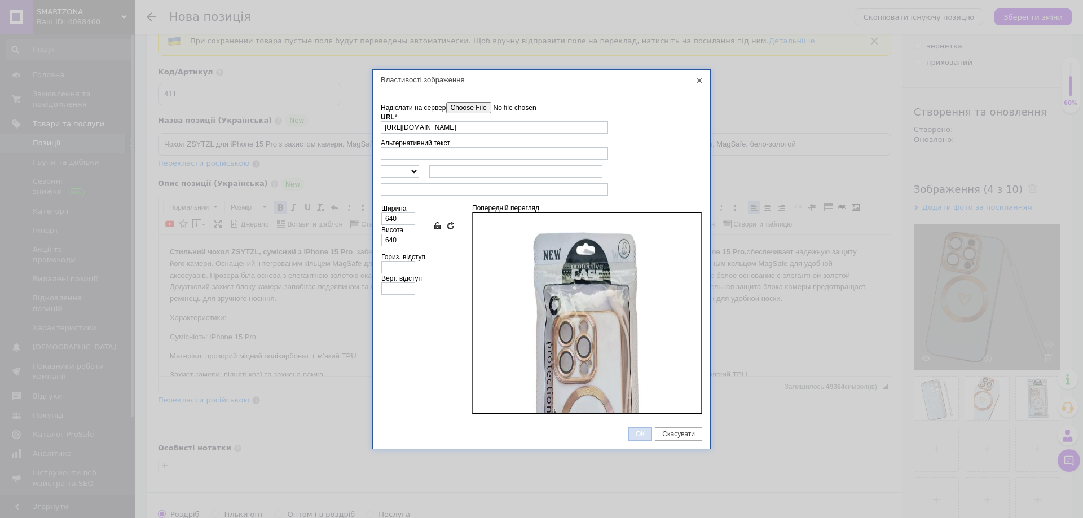
click at [633, 434] on span "ОК" at bounding box center [640, 434] width 23 height 8
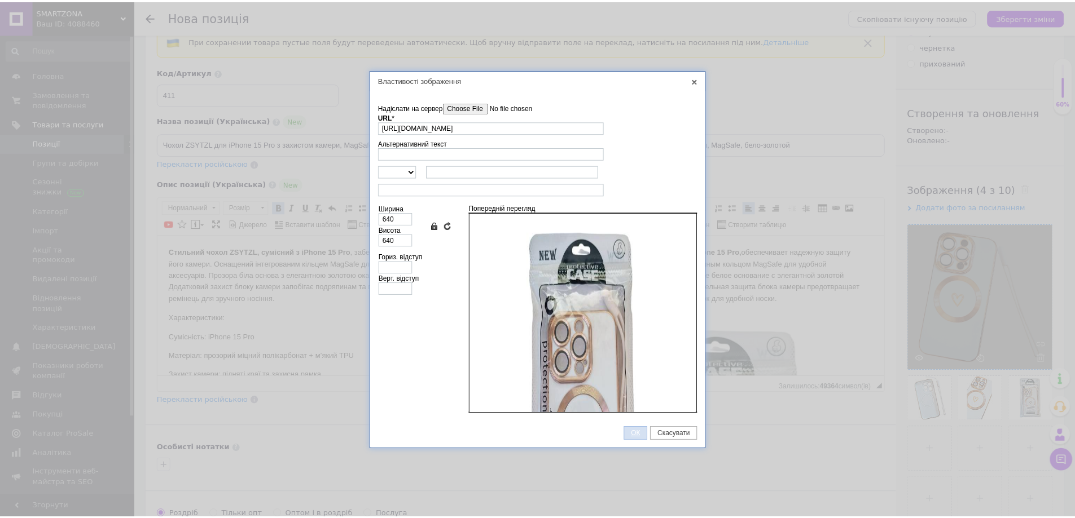
scroll to position [319, 0]
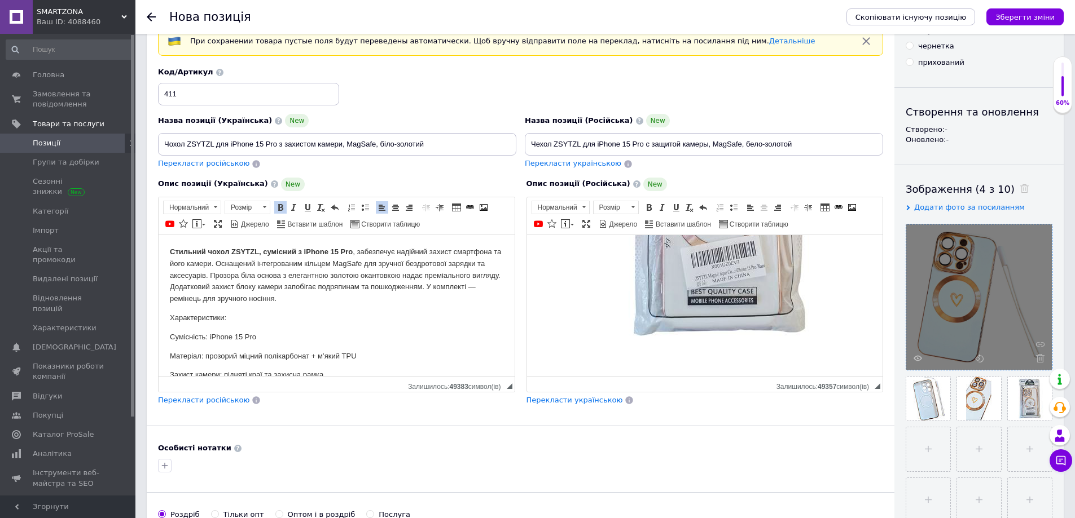
click at [682, 318] on img "Редактор, 61CF8803-D539-494D-95BD-78E2D90C9151" at bounding box center [718, 173] width 361 height 361
drag, startPoint x: 718, startPoint y: 354, endPoint x: 712, endPoint y: 239, distance: 114.7
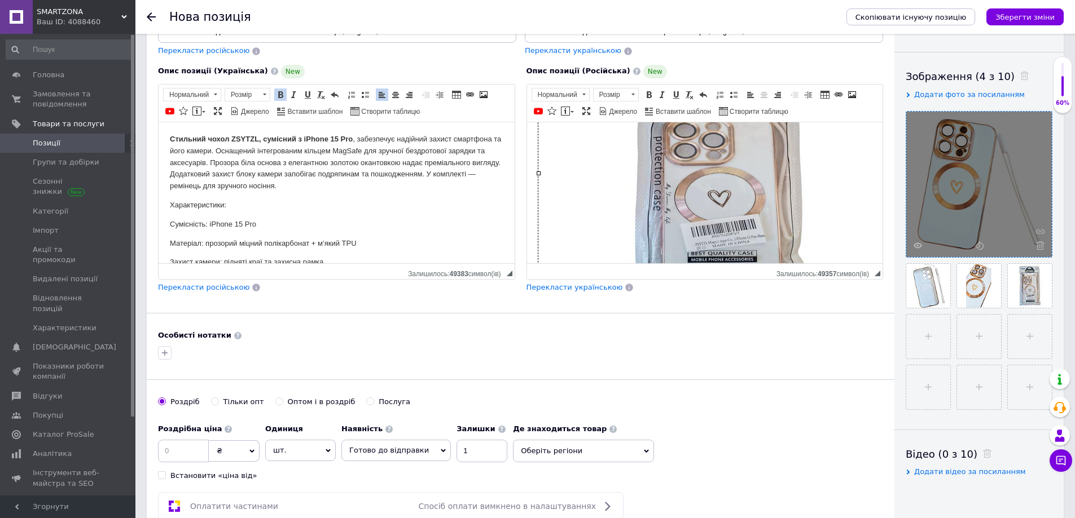
scroll to position [150, 27]
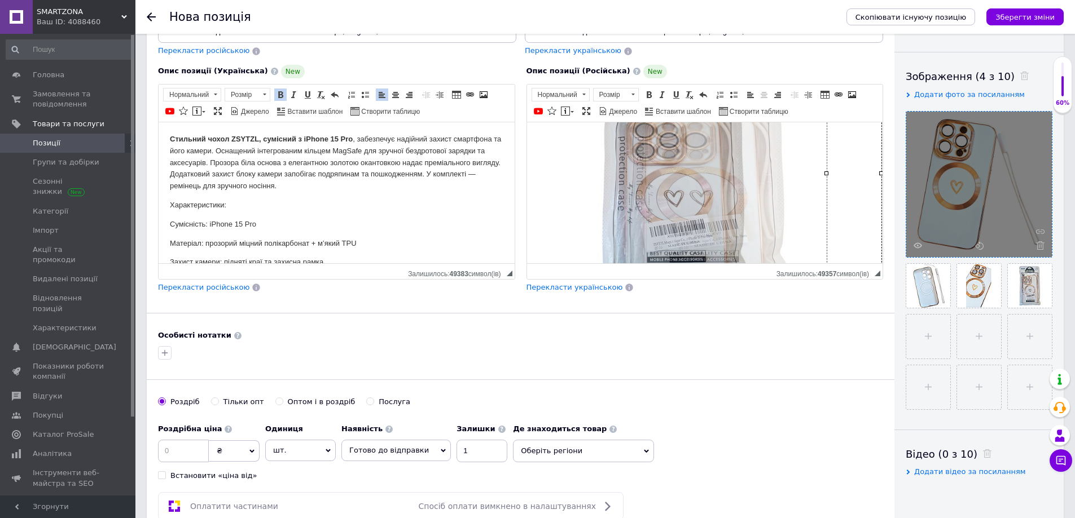
drag, startPoint x: 872, startPoint y: 173, endPoint x: 817, endPoint y: 179, distance: 55.0
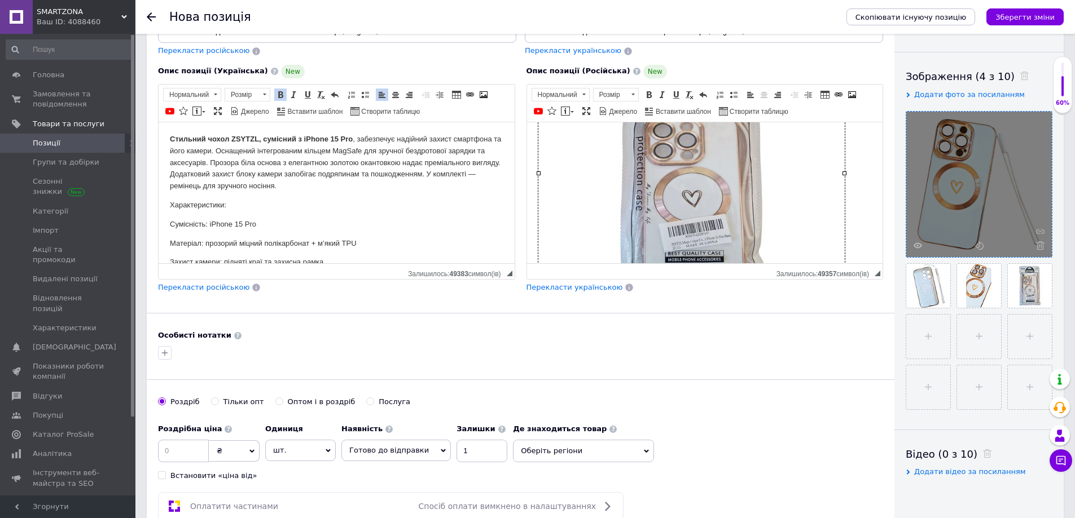
click at [863, 192] on html "Стильный чехол ZSYTZL, совместимый с iPhone 15 Pro, обеспечивает надежную защит…" at bounding box center [704, 208] width 356 height 472
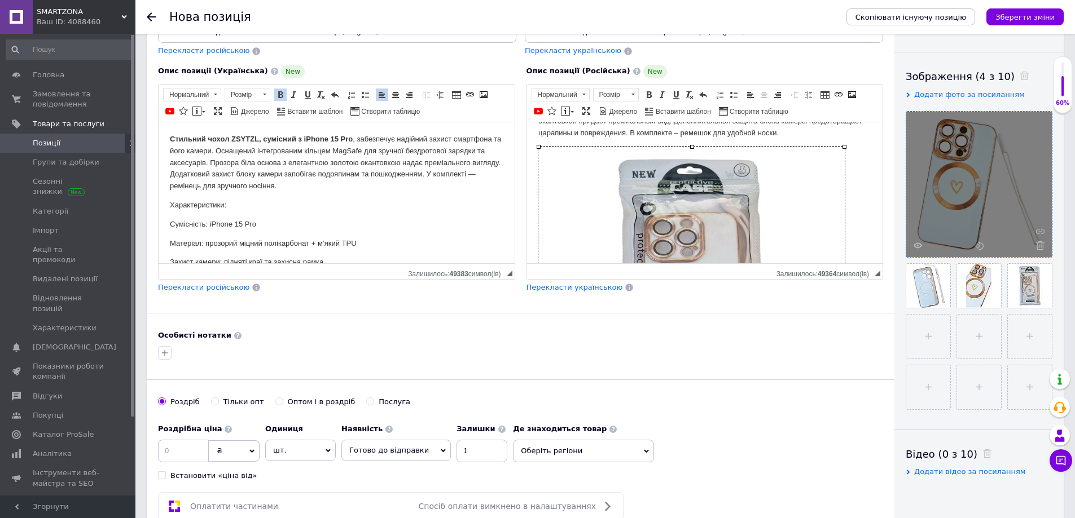
scroll to position [37, 0]
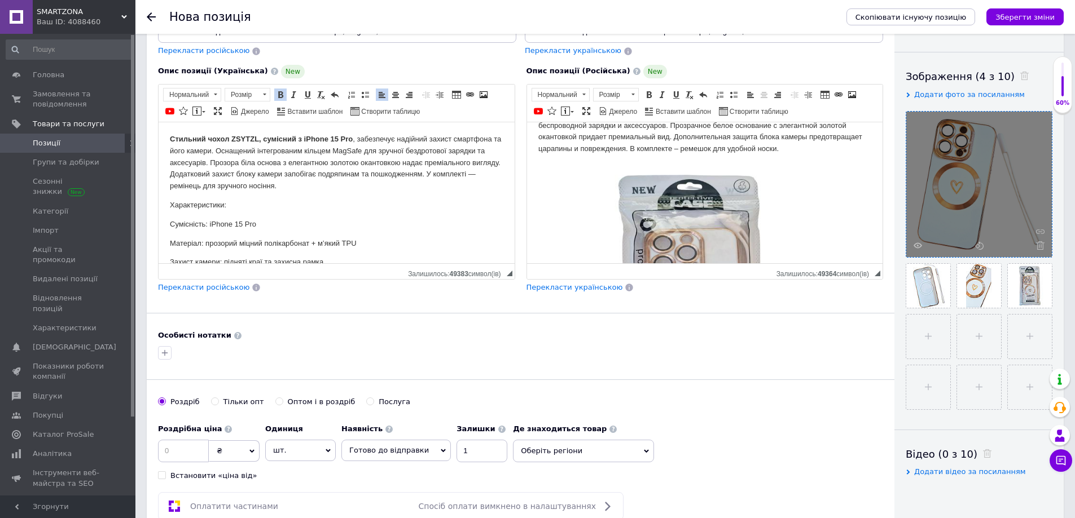
click at [345, 187] on p "Стильний чохол ZSYTZL, сумісний з iPhone 15 Pro , забезпечує надійний захист см…" at bounding box center [336, 162] width 333 height 59
click at [486, 94] on span at bounding box center [483, 94] width 9 height 9
select select
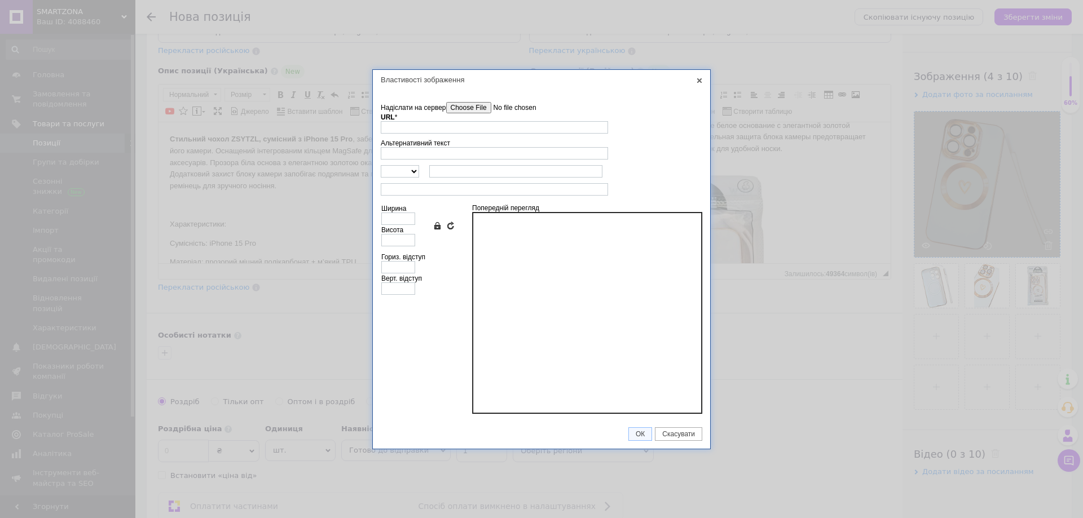
click at [467, 105] on input"] "Надіслати на сервер" at bounding box center [510, 107] width 128 height 11
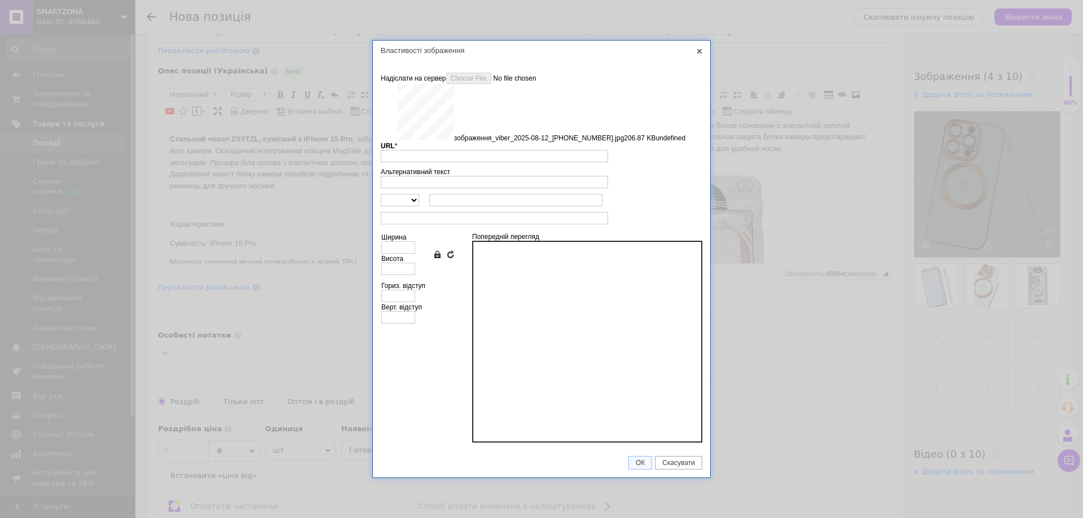
type input "[URL][DOMAIN_NAME]"
type input "640"
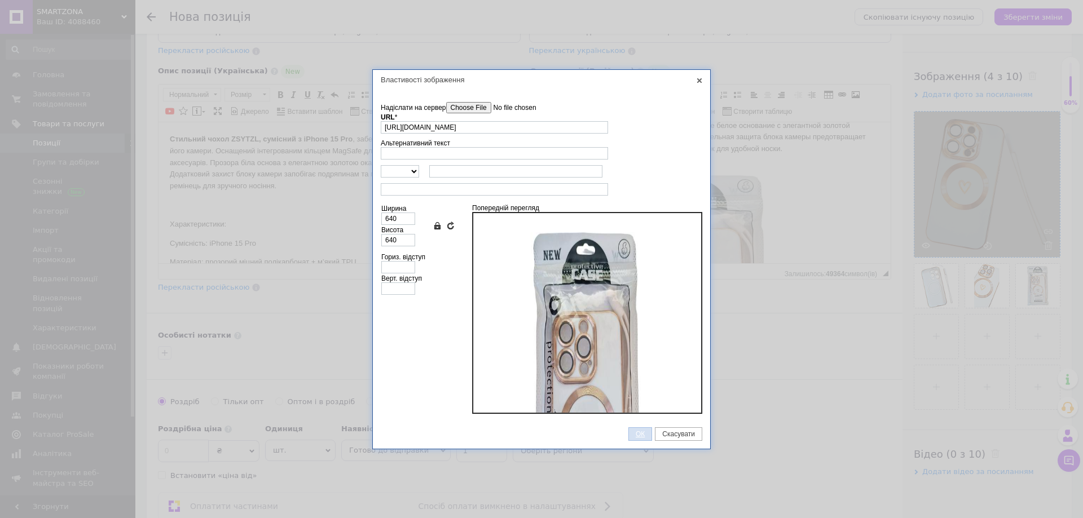
click at [645, 433] on span "ОК" at bounding box center [640, 434] width 23 height 8
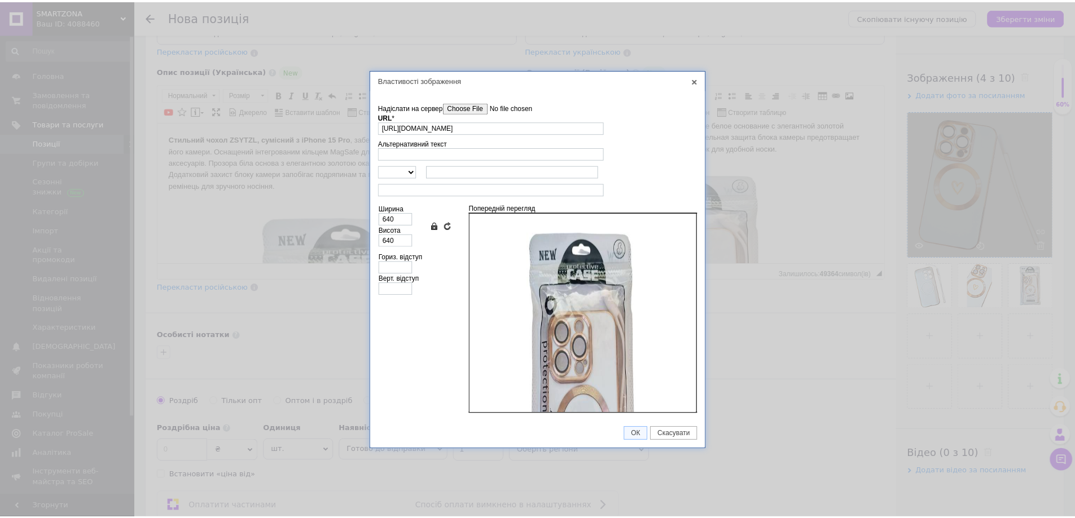
scroll to position [319, 0]
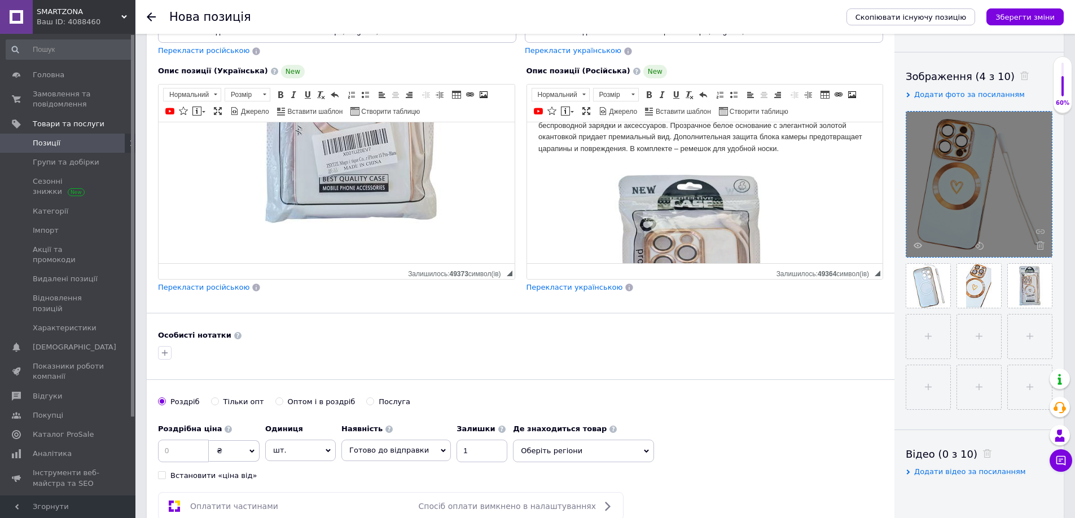
click at [369, 201] on img "Редактор, 8823183D-ABE3-4C1A-8064-86699BAFC923" at bounding box center [350, 60] width 361 height 361
drag, startPoint x: 351, startPoint y: 240, endPoint x: 372, endPoint y: 123, distance: 118.5
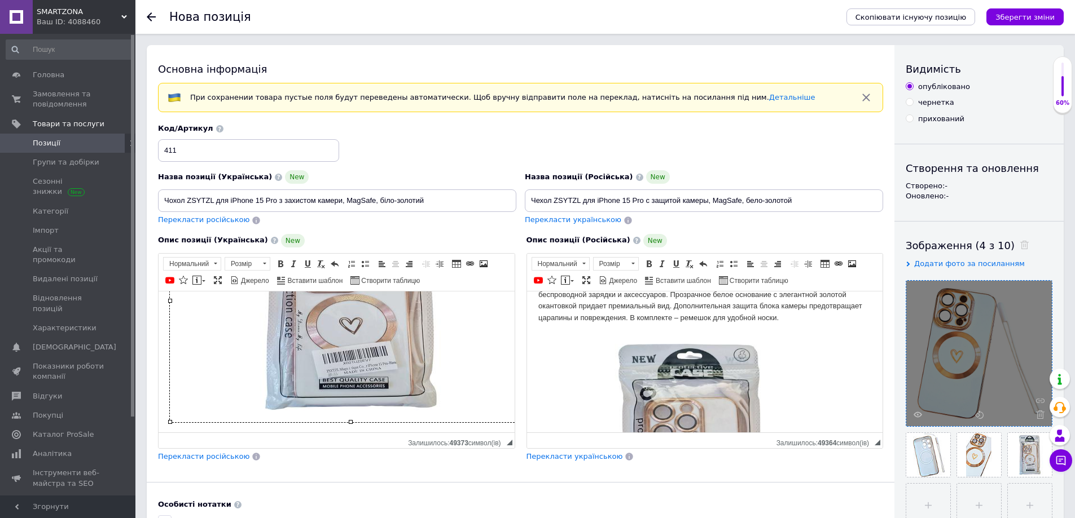
scroll to position [191, 27]
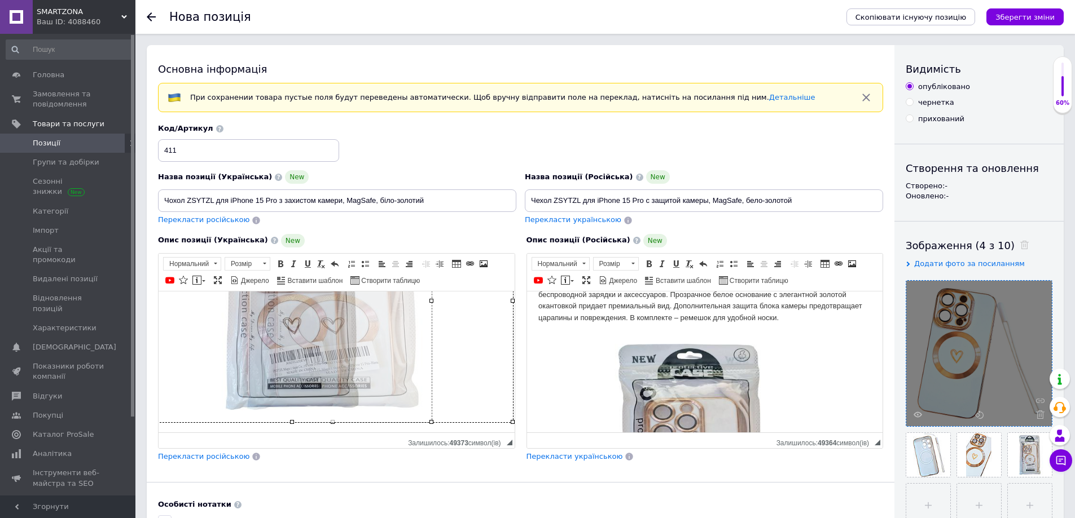
drag, startPoint x: 504, startPoint y: 298, endPoint x: 423, endPoint y: 303, distance: 81.4
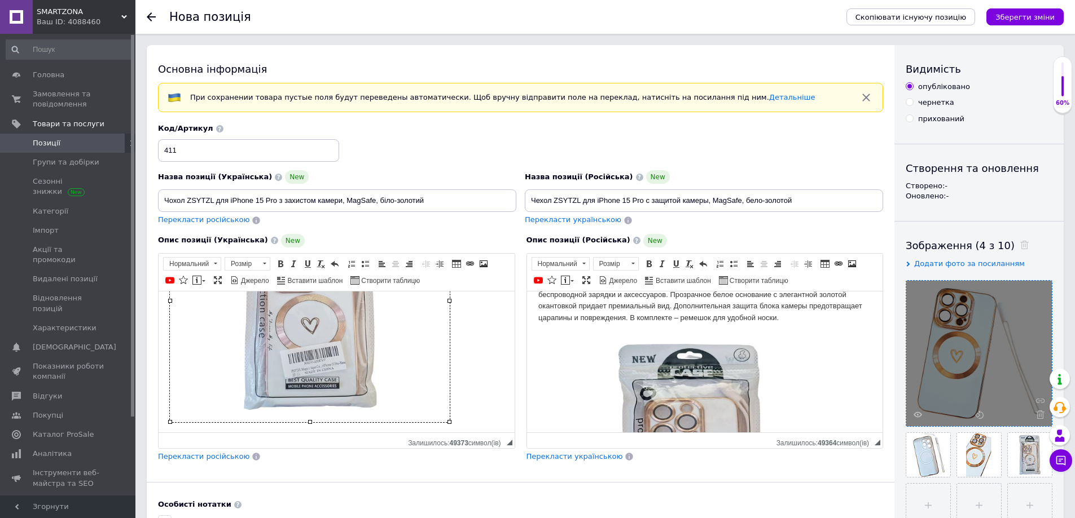
scroll to position [191, 0]
click at [475, 368] on p "​​​​​​​" at bounding box center [336, 302] width 333 height 248
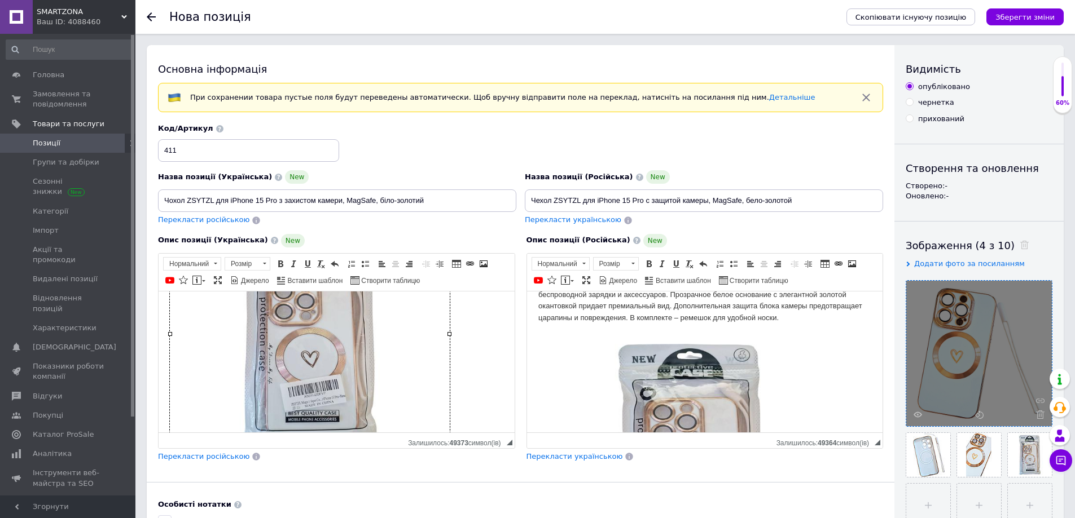
scroll to position [21, 0]
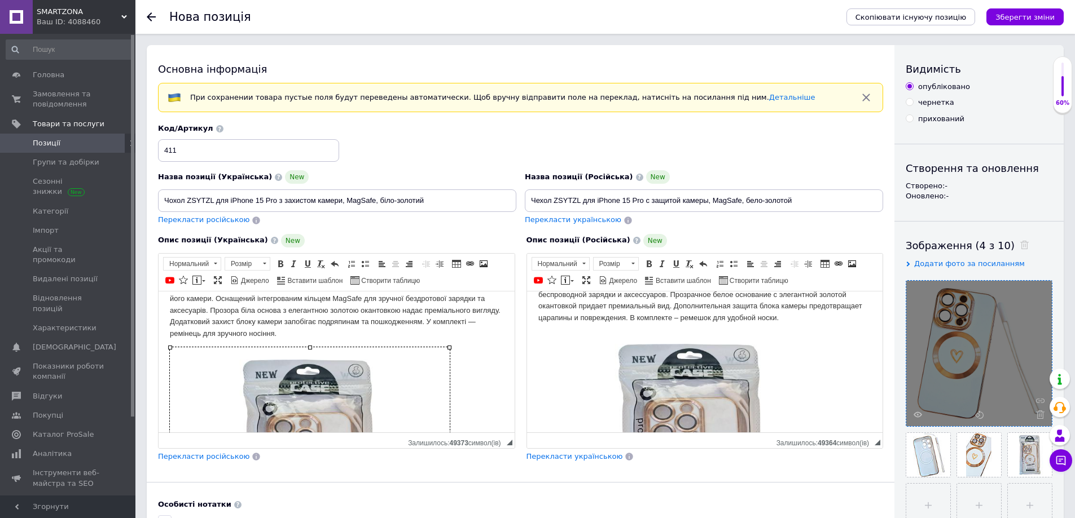
click at [494, 369] on p "​​​​​​​" at bounding box center [336, 471] width 333 height 248
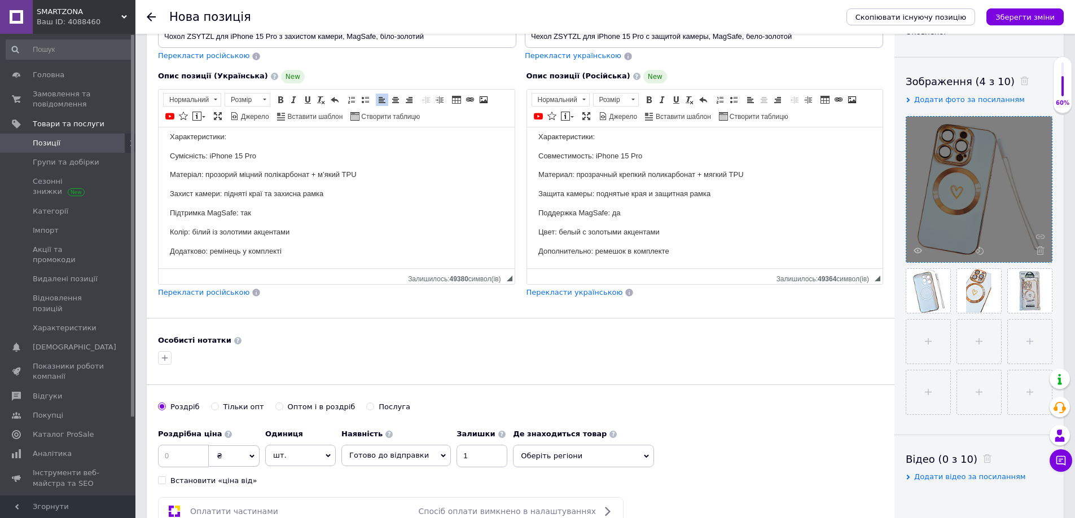
scroll to position [395, 0]
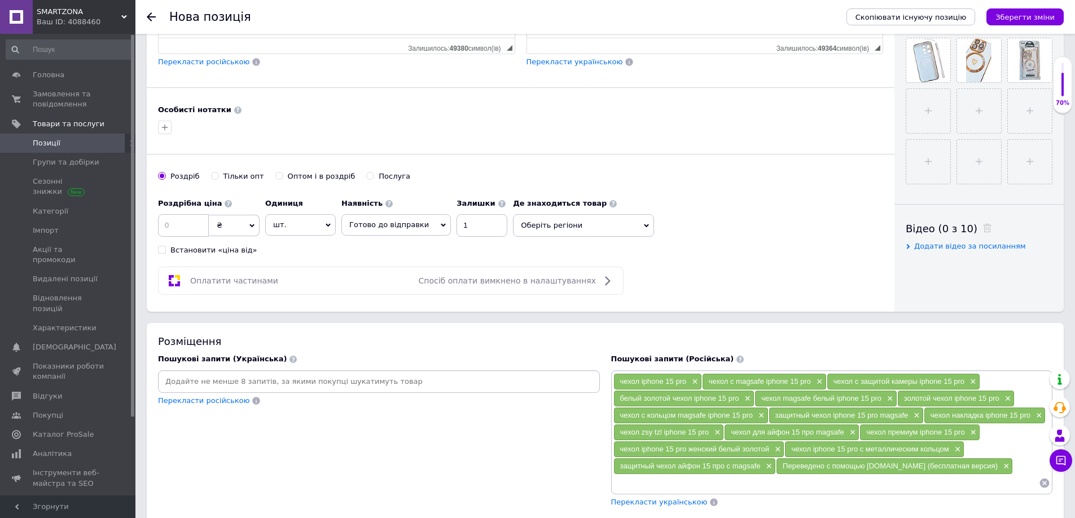
click at [338, 382] on input at bounding box center [378, 381] width 437 height 17
click at [1000, 467] on span "×" at bounding box center [1004, 467] width 9 height 10
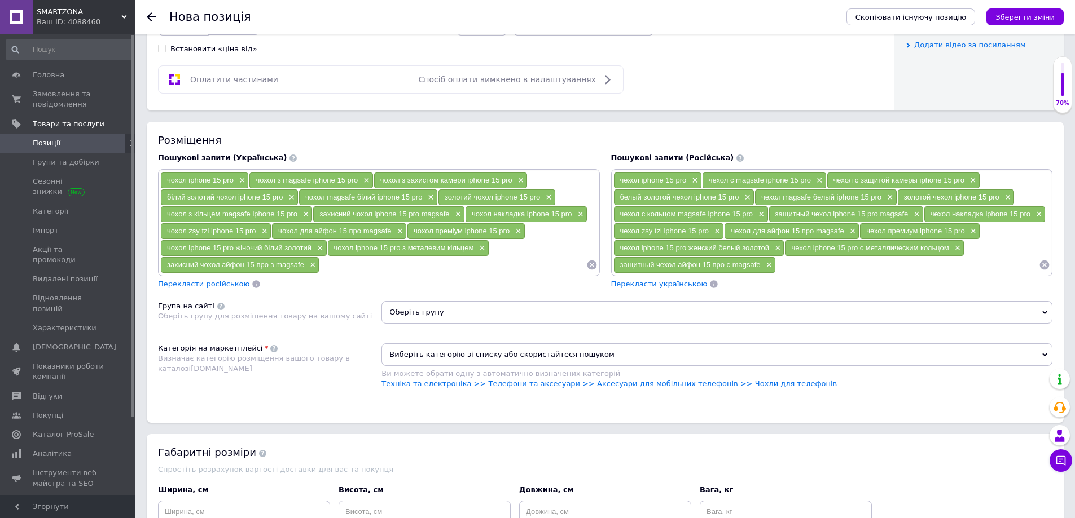
scroll to position [621, 0]
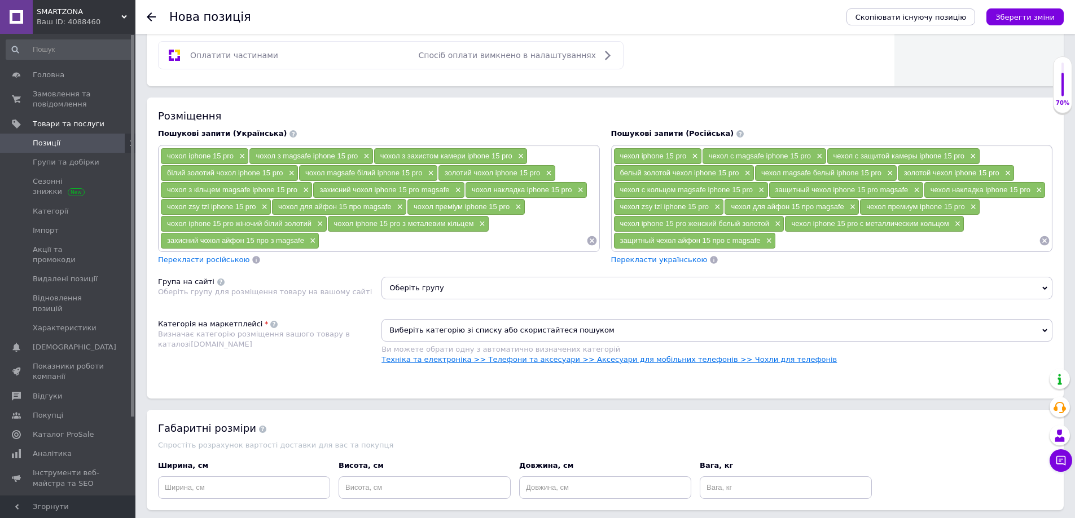
click at [746, 362] on link "Техніка та електроніка >> Телефони та аксесуари >> Аксесуари для мобільних теле…" at bounding box center [608, 359] width 455 height 8
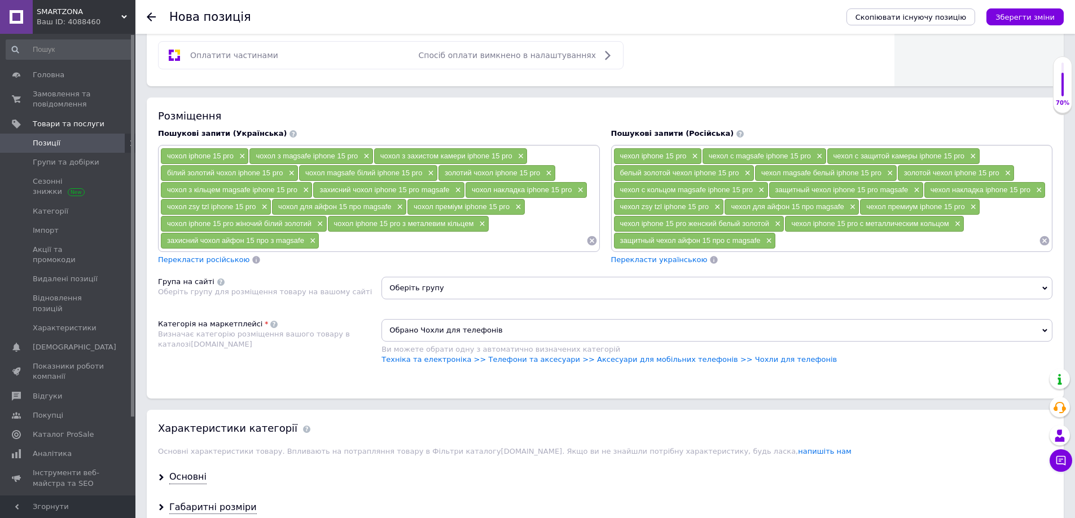
click at [422, 289] on span "Оберіть групу" at bounding box center [716, 288] width 671 height 23
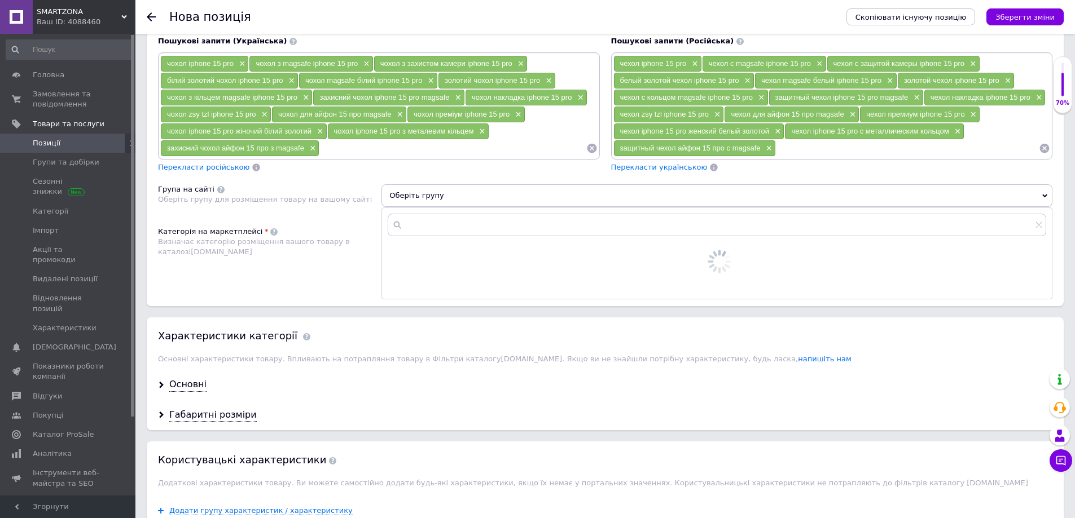
scroll to position [733, 0]
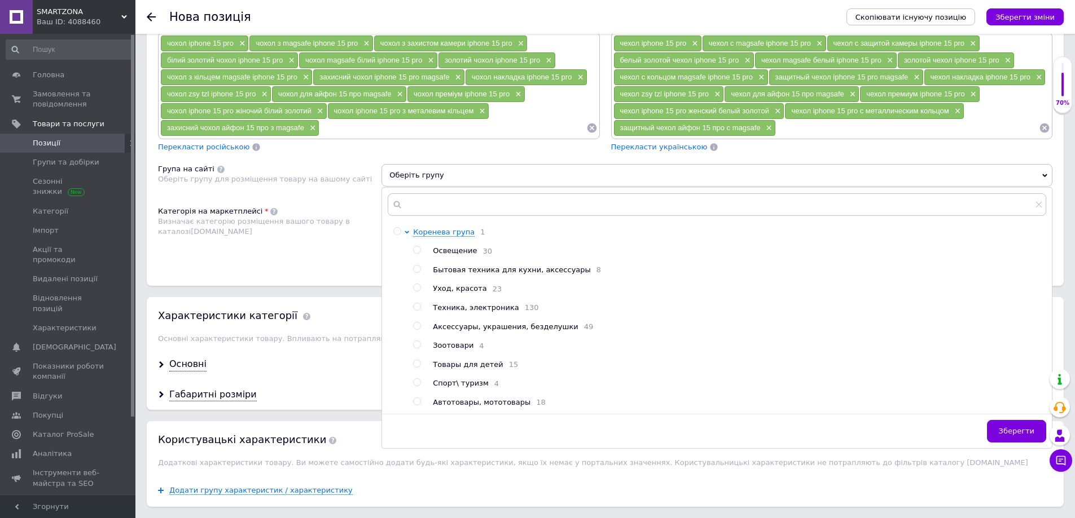
click at [412, 329] on div at bounding box center [408, 317] width 8 height 181
click at [419, 329] on input "radio" at bounding box center [416, 326] width 7 height 7
radio input "true"
click at [292, 259] on div "Категорія на маркетплейсі Визначає категорію розміщення вашого товару в каталоз…" at bounding box center [269, 234] width 223 height 57
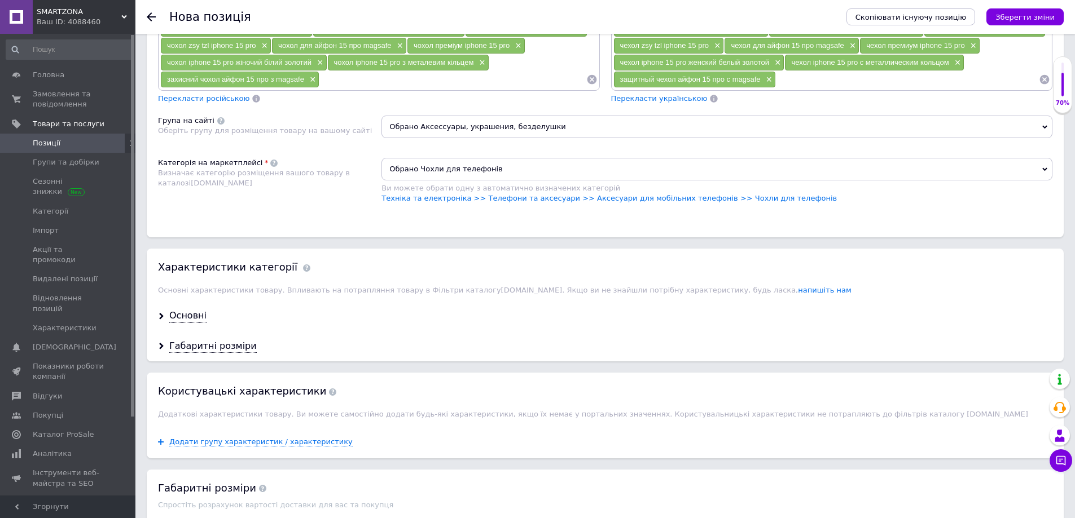
scroll to position [790, 0]
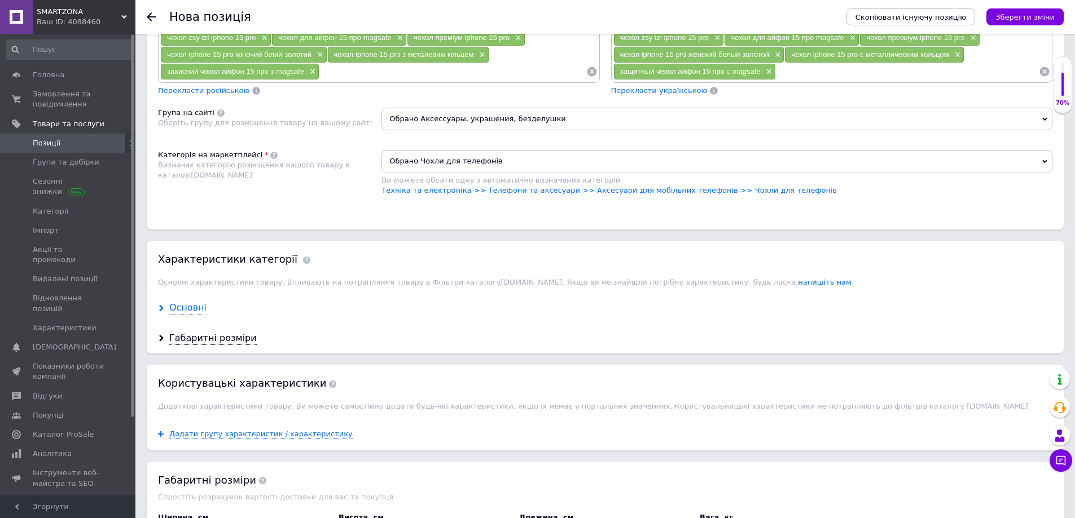
click at [201, 313] on div "Основні" at bounding box center [187, 308] width 37 height 13
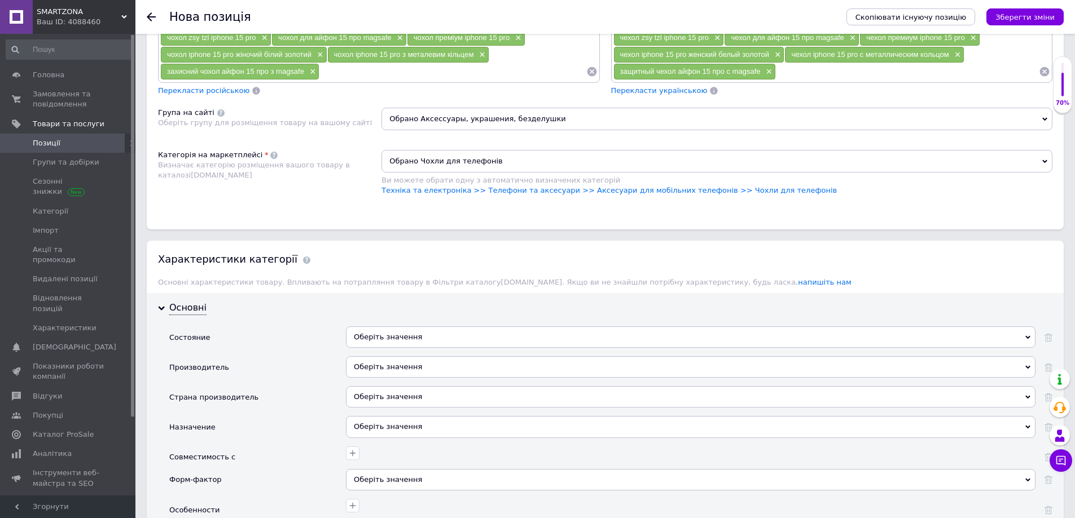
click at [369, 335] on div "Оберіть значення" at bounding box center [690, 337] width 689 height 21
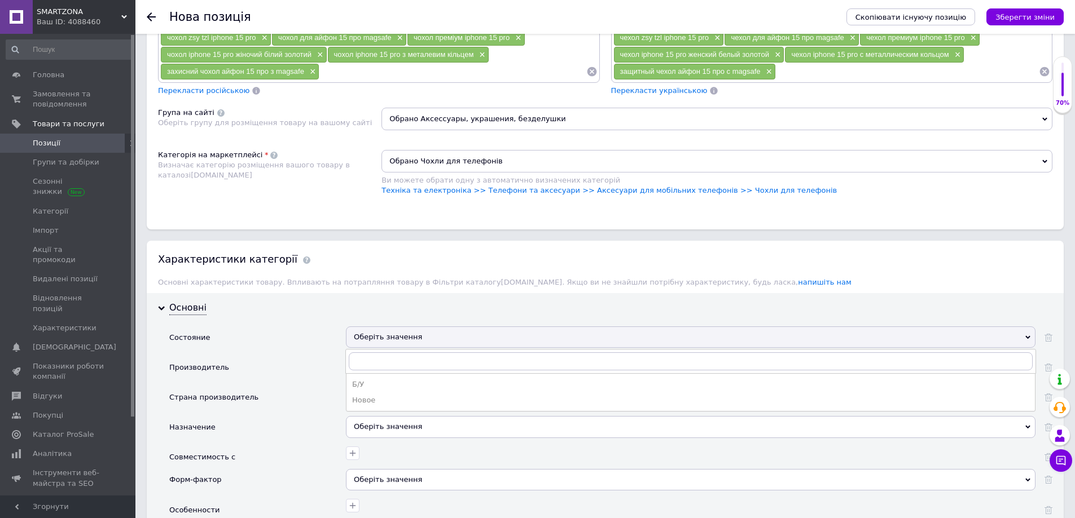
click at [386, 403] on div "Новое" at bounding box center [690, 400] width 677 height 10
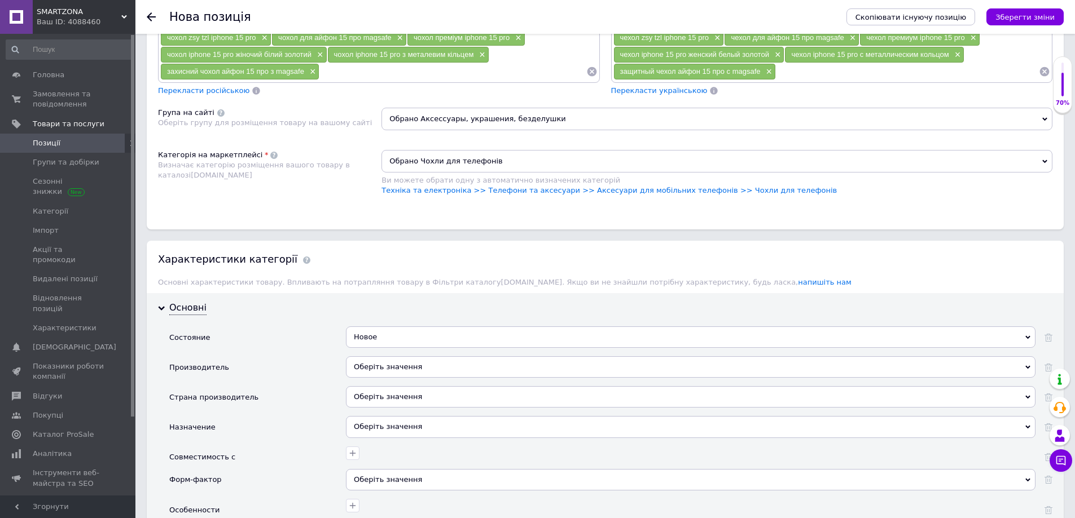
click at [384, 368] on div "Оберіть значення" at bounding box center [690, 367] width 689 height 21
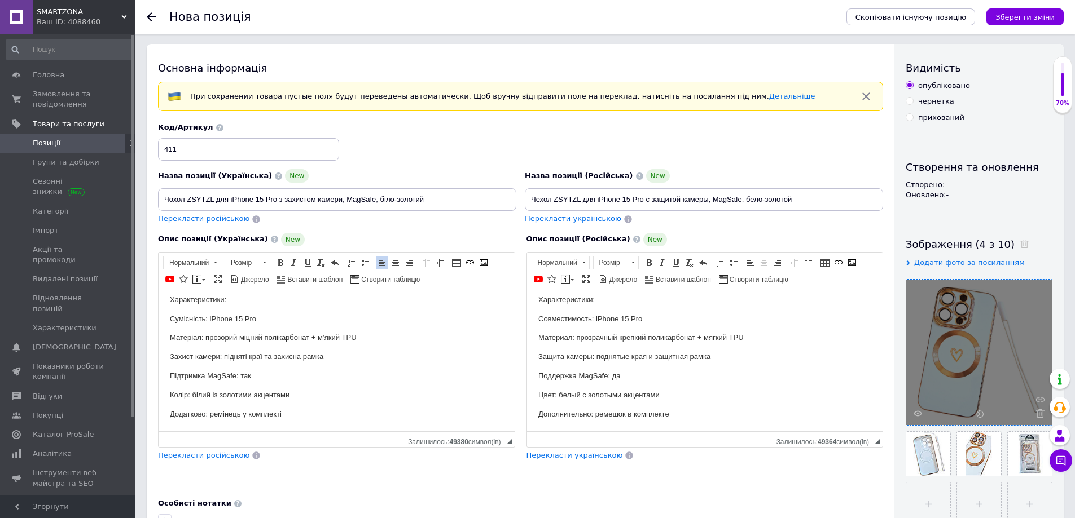
scroll to position [0, 0]
drag, startPoint x: 215, startPoint y: 200, endPoint x: 188, endPoint y: 196, distance: 27.9
click at [188, 196] on input "Чохол ZSYTZL для iPhone 15 Pro з захистом камери, MagSafe, біло-золотий" at bounding box center [337, 201] width 358 height 23
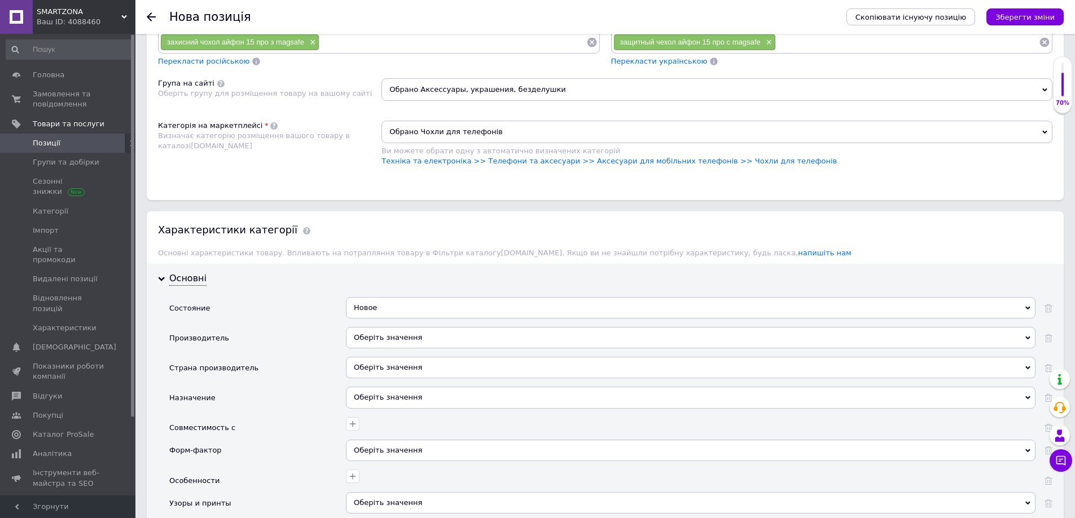
scroll to position [903, 0]
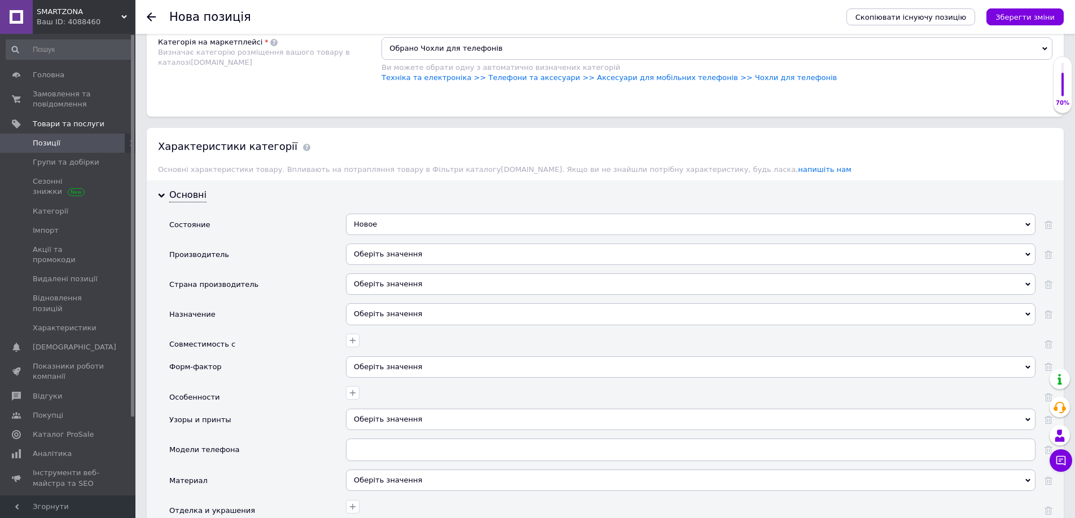
click at [383, 254] on div "Оберіть значення" at bounding box center [690, 254] width 689 height 21
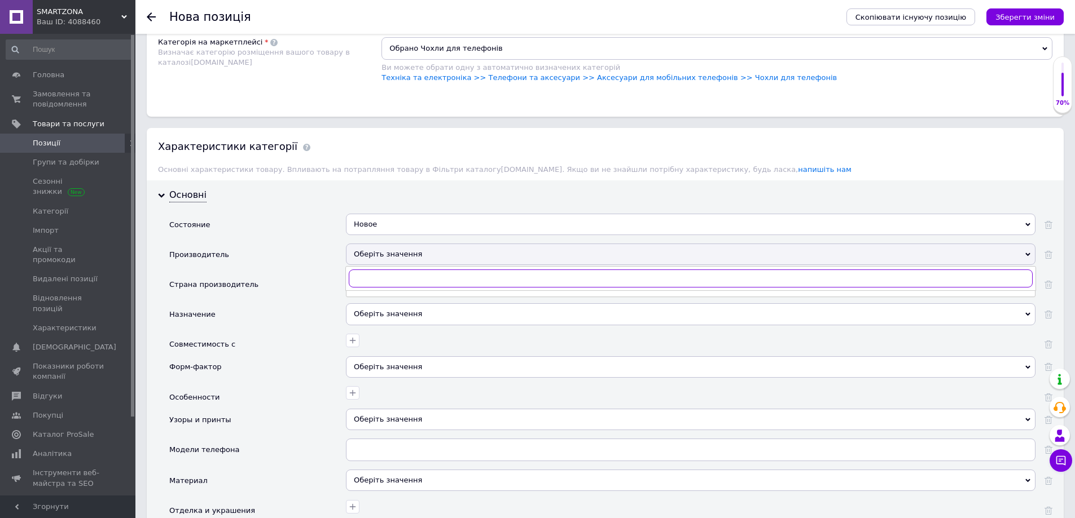
paste input "ZSYTZL"
type input "Z"
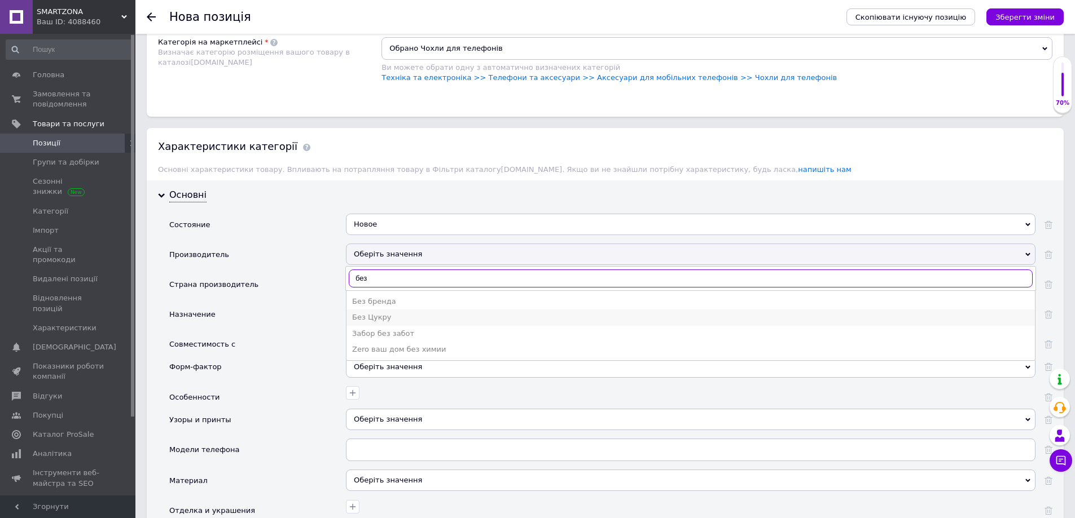
type input "без"
click at [386, 310] on li "Без Цукру" at bounding box center [690, 318] width 688 height 16
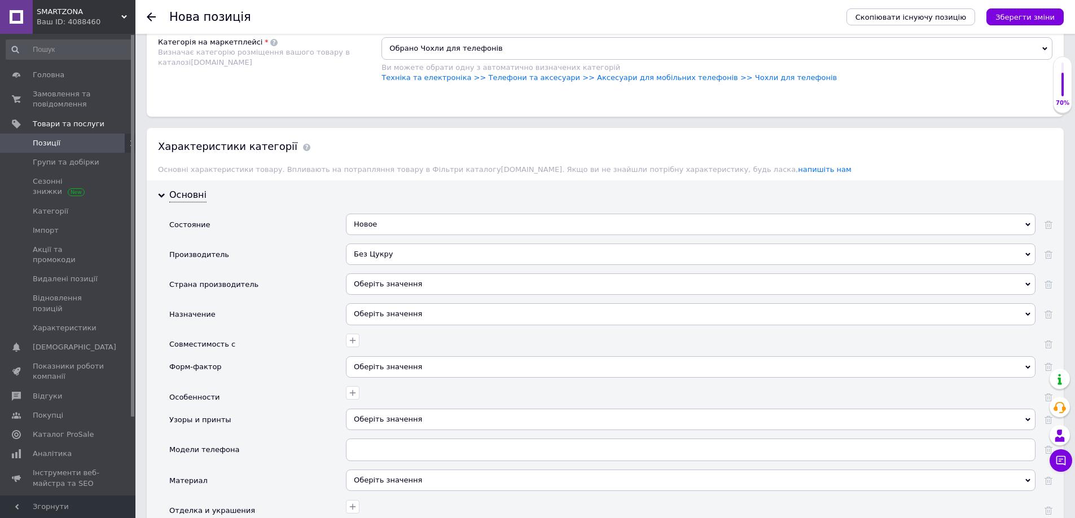
click at [379, 254] on div "Без Цукру" at bounding box center [690, 254] width 689 height 21
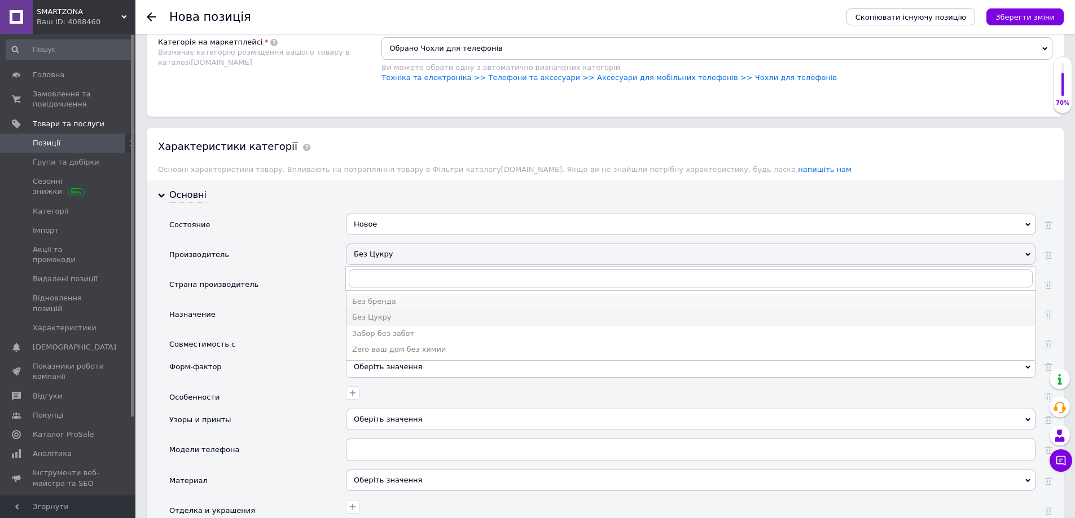
click at [389, 304] on div "Без бренда" at bounding box center [690, 302] width 677 height 10
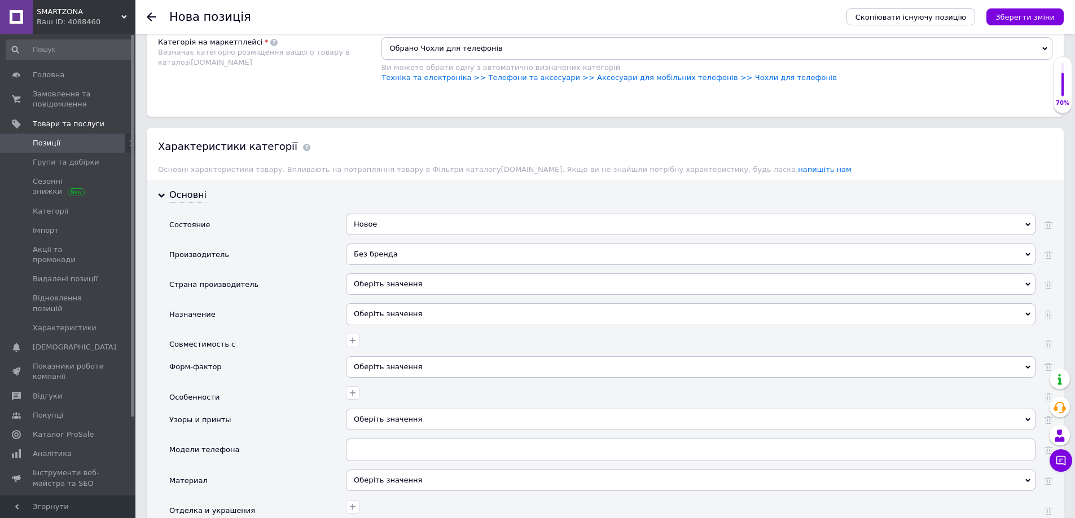
click at [377, 283] on div "Оберіть значення" at bounding box center [690, 284] width 689 height 21
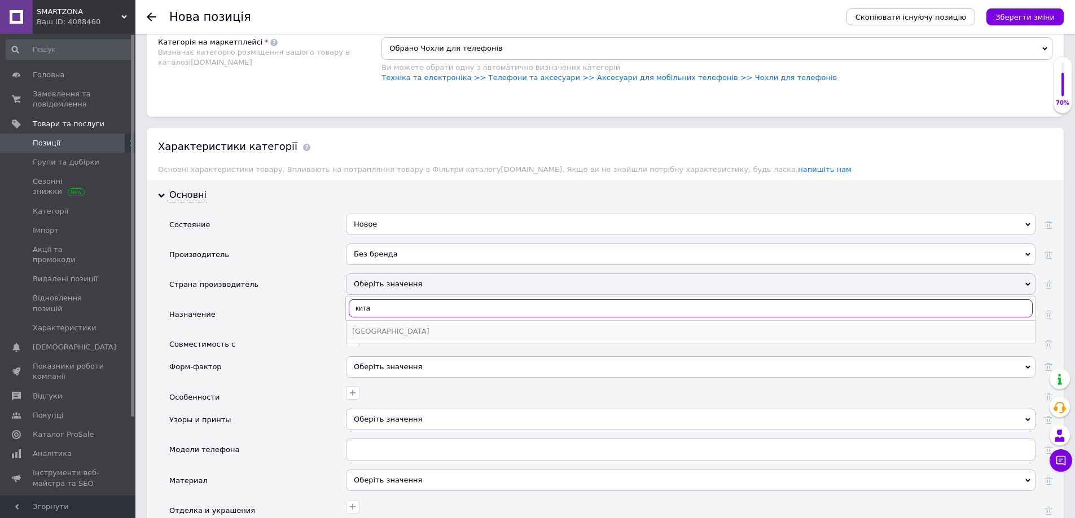
type input "кита"
click at [387, 337] on li "[GEOGRAPHIC_DATA]" at bounding box center [690, 332] width 688 height 16
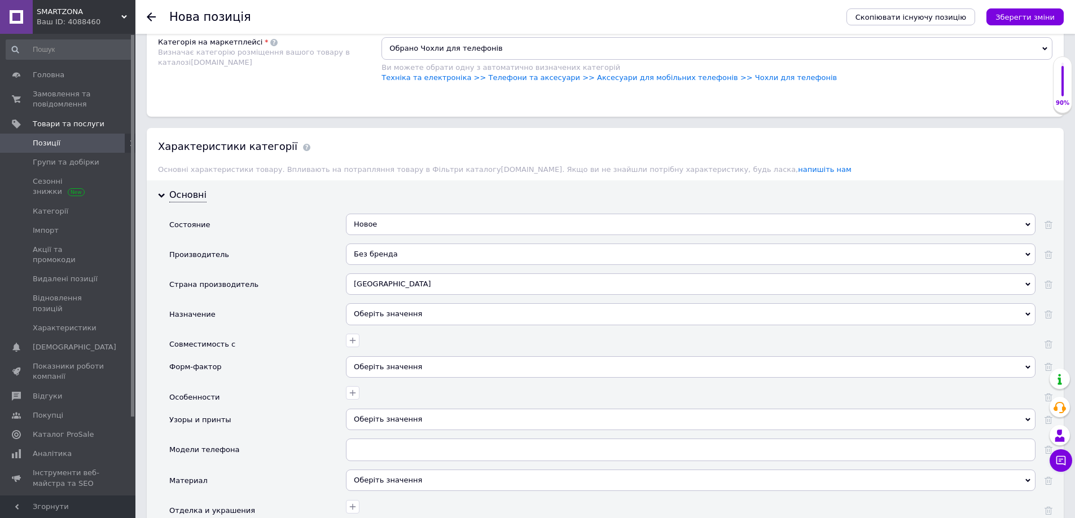
click at [367, 318] on div "Оберіть значення" at bounding box center [690, 313] width 689 height 21
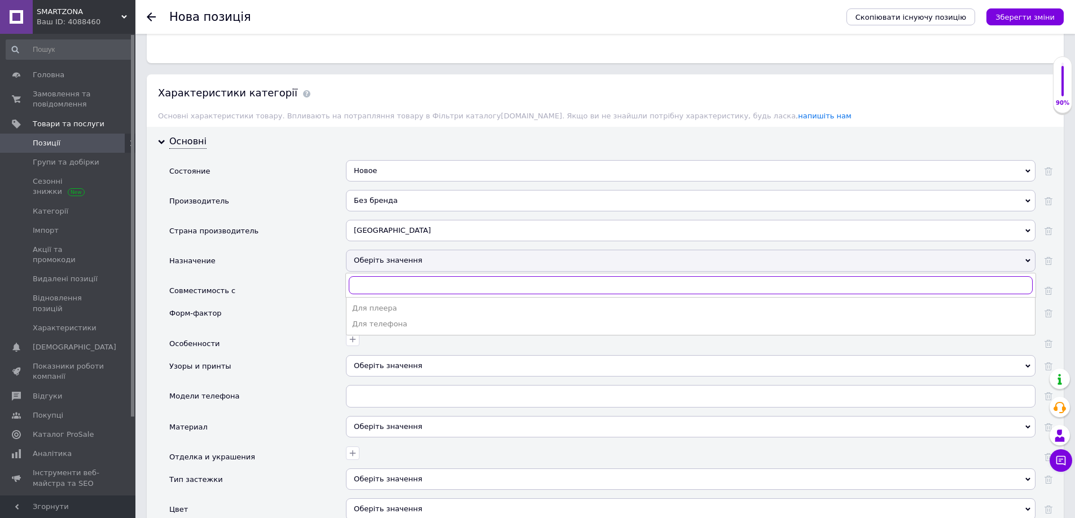
scroll to position [959, 0]
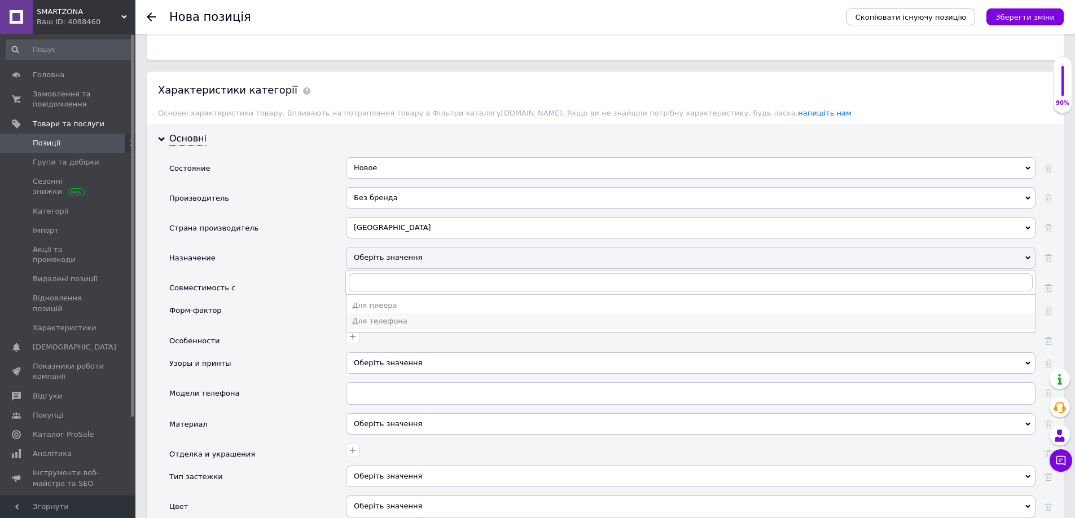
click at [396, 327] on div "Для телефона" at bounding box center [690, 321] width 677 height 10
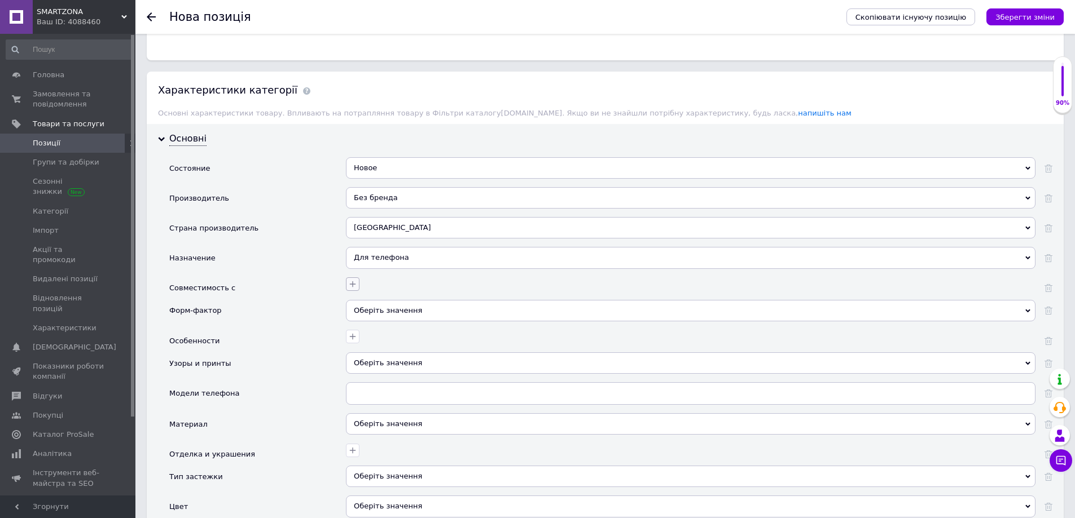
click at [352, 285] on icon "button" at bounding box center [352, 284] width 9 height 9
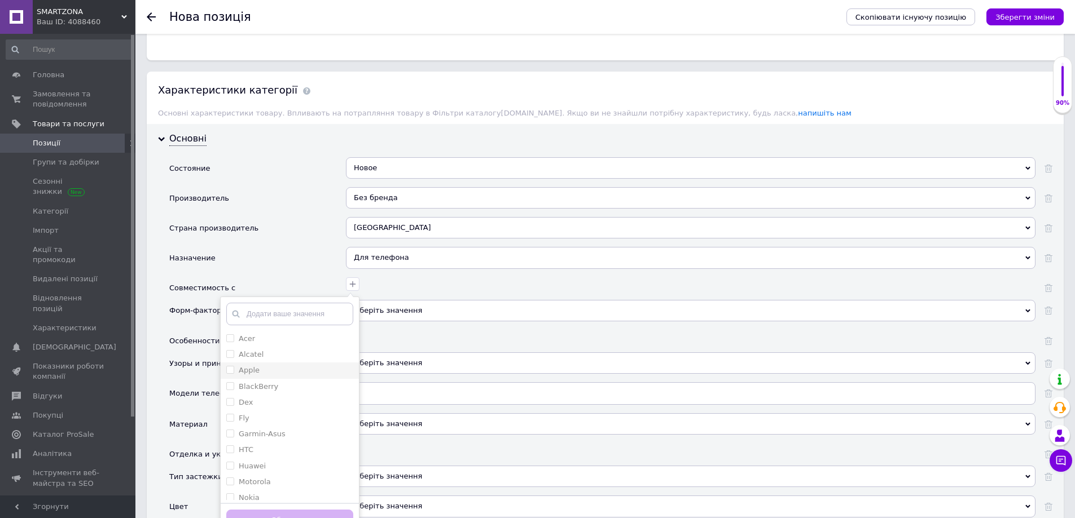
click at [230, 371] on input "Apple" at bounding box center [229, 369] width 7 height 7
checkbox input "true"
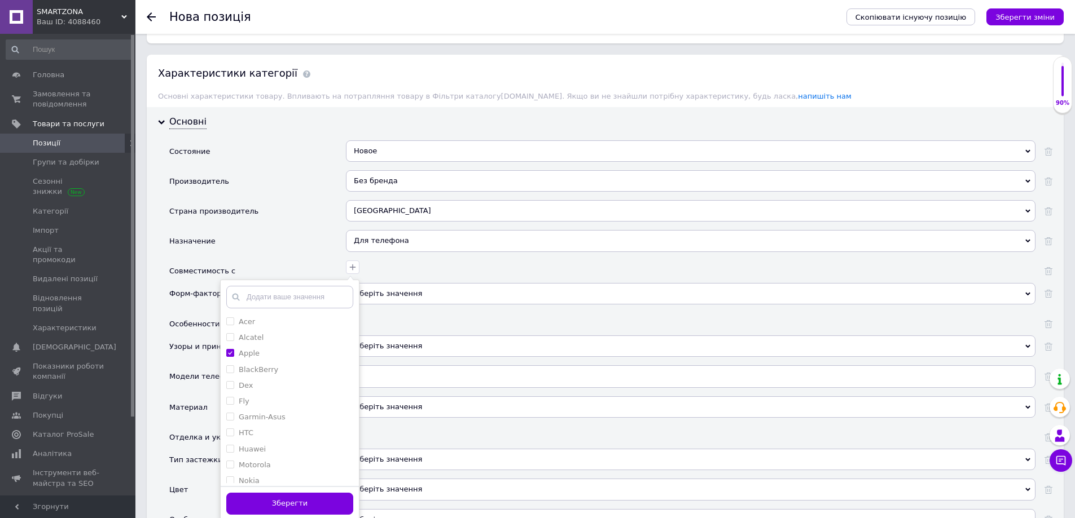
scroll to position [1072, 0]
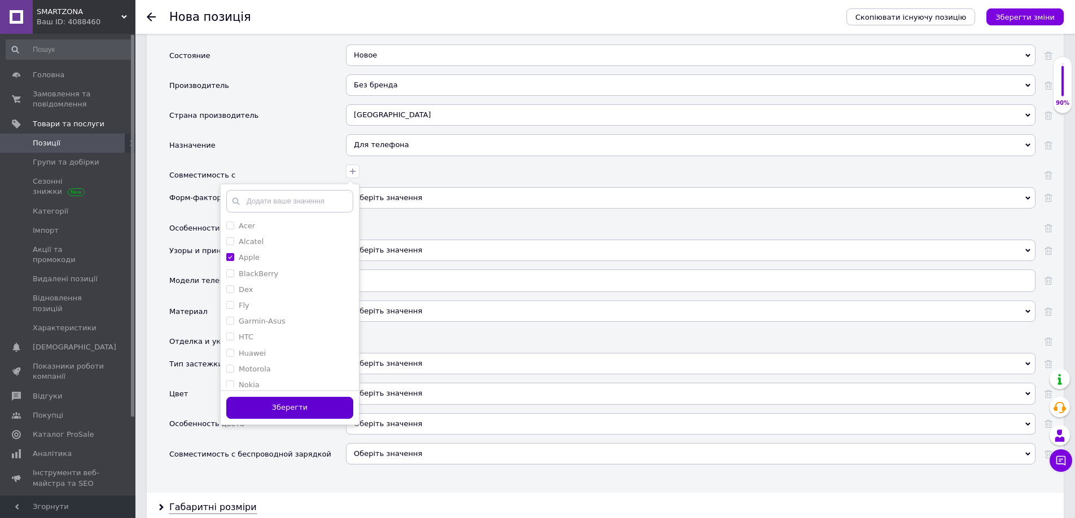
click at [292, 407] on button "Зберегти" at bounding box center [289, 408] width 127 height 22
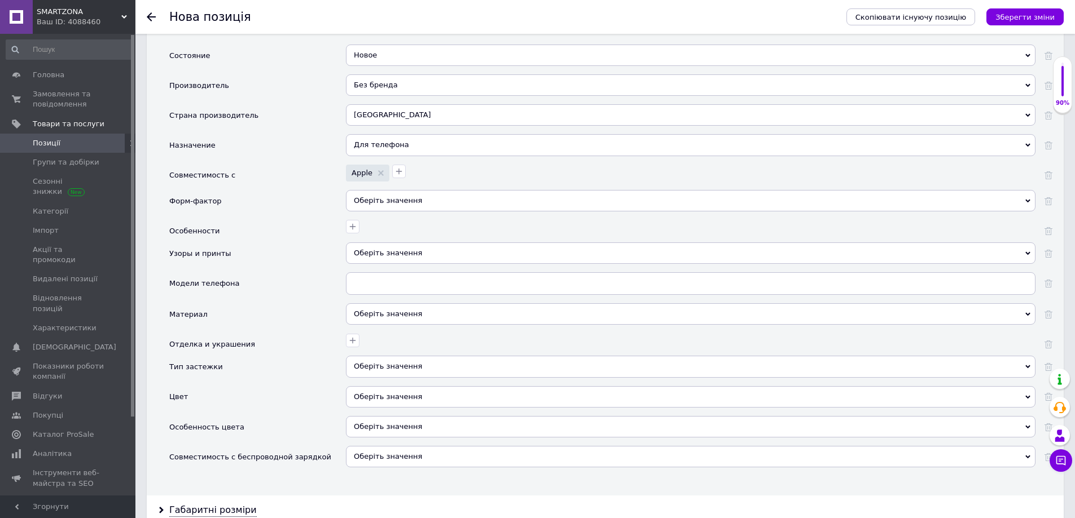
click at [377, 201] on div "Оберіть значення" at bounding box center [690, 200] width 689 height 21
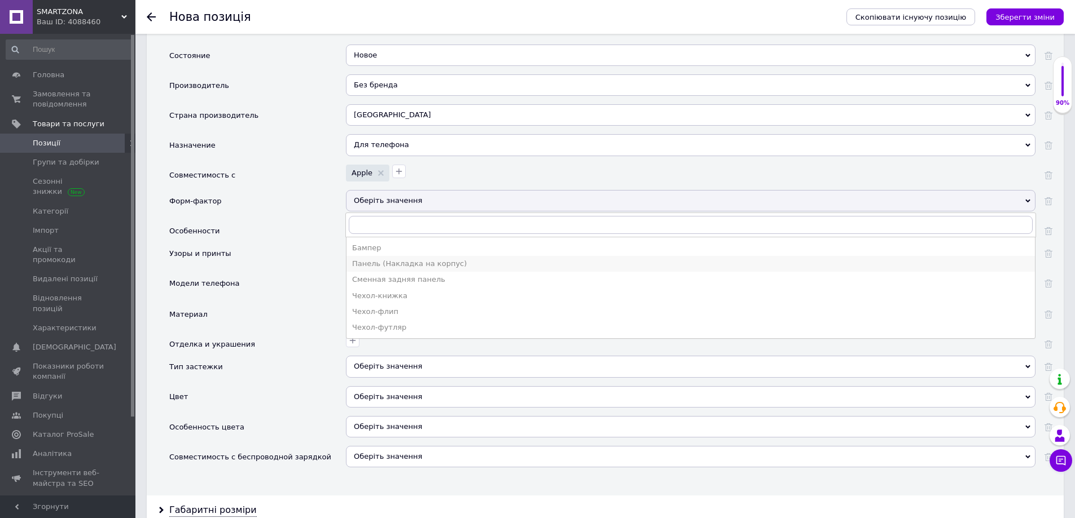
click at [390, 268] on div "Панель (Накладка на корпус)" at bounding box center [690, 264] width 677 height 10
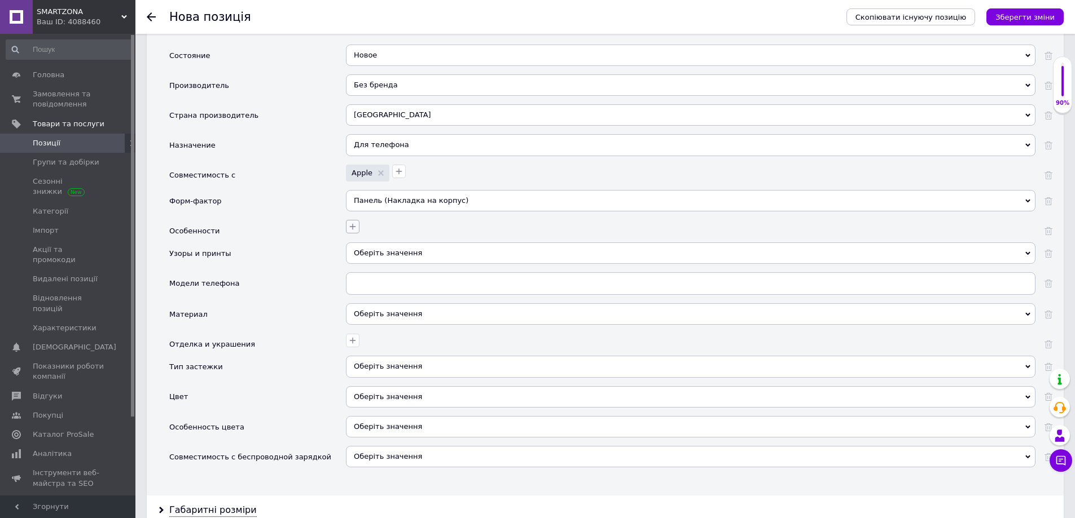
click at [355, 226] on icon "button" at bounding box center [352, 226] width 9 height 9
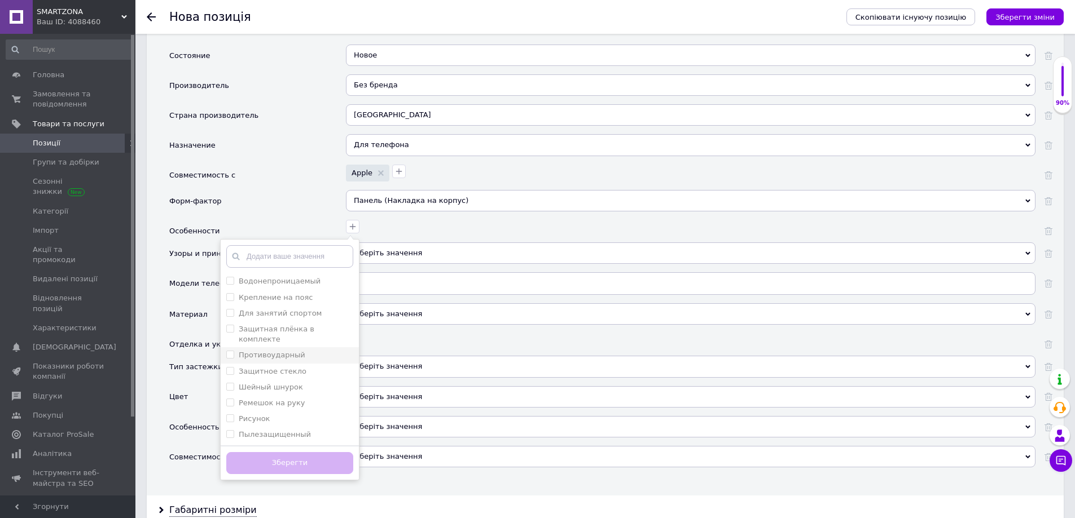
click at [226, 351] on input "Противоударный" at bounding box center [229, 354] width 7 height 7
checkbox input "true"
click at [232, 399] on руку "Ремешок на руку" at bounding box center [229, 402] width 7 height 7
checkbox руку "true"
click at [232, 415] on input "Рисунок" at bounding box center [229, 418] width 7 height 7
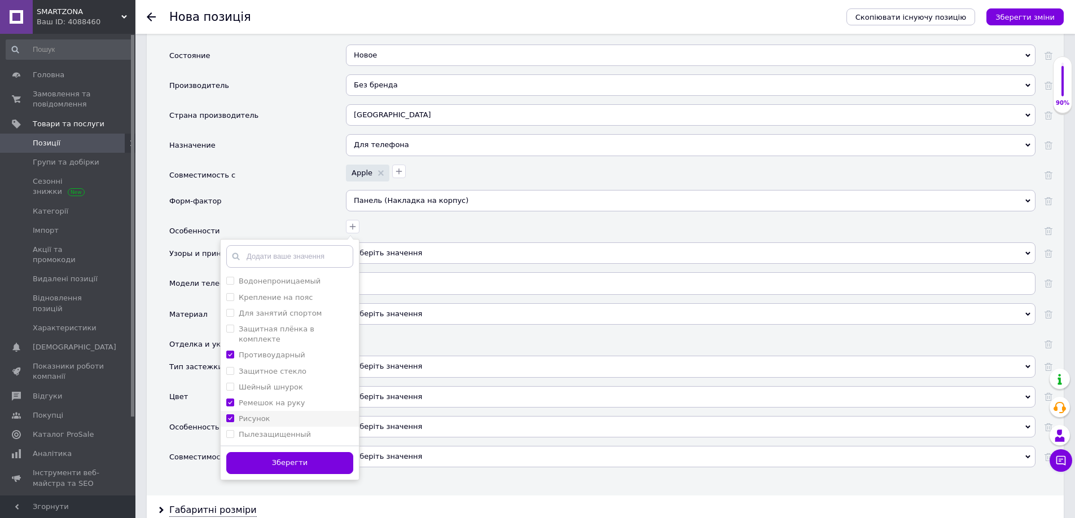
checkbox input "true"
click at [230, 422] on input "Магнитный" at bounding box center [229, 425] width 7 height 7
checkbox input "true"
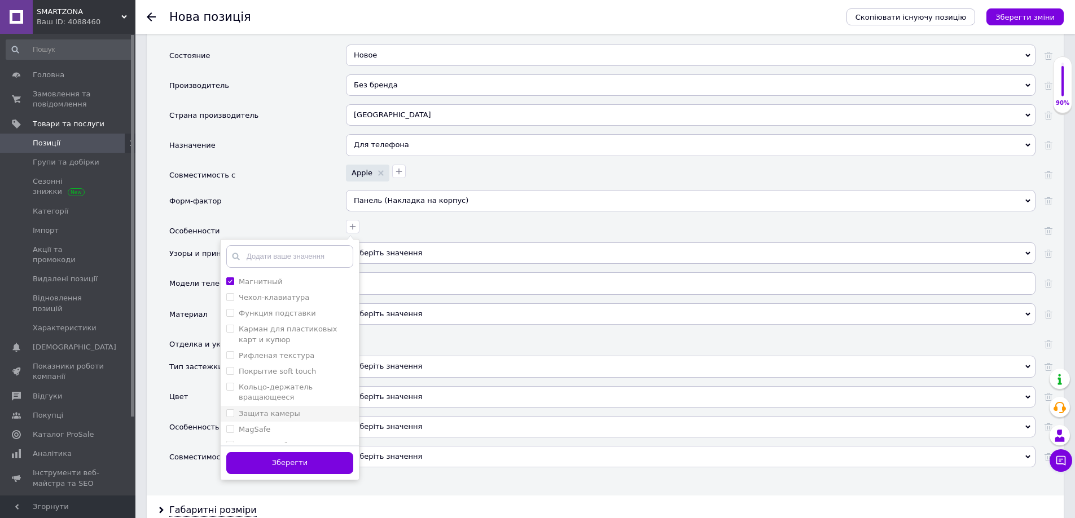
click at [230, 410] on камеры "Защита камеры" at bounding box center [229, 413] width 7 height 7
checkbox камеры "true"
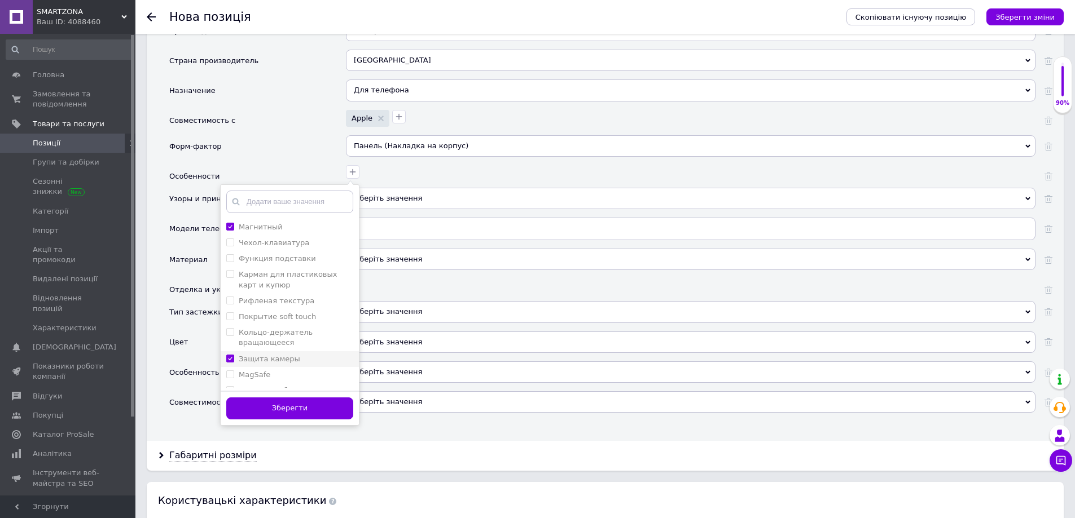
scroll to position [1128, 0]
click at [231, 369] on input "MagSafe" at bounding box center [229, 372] width 7 height 7
checkbox input "true"
click at [250, 399] on button "Зберегти" at bounding box center [289, 407] width 127 height 22
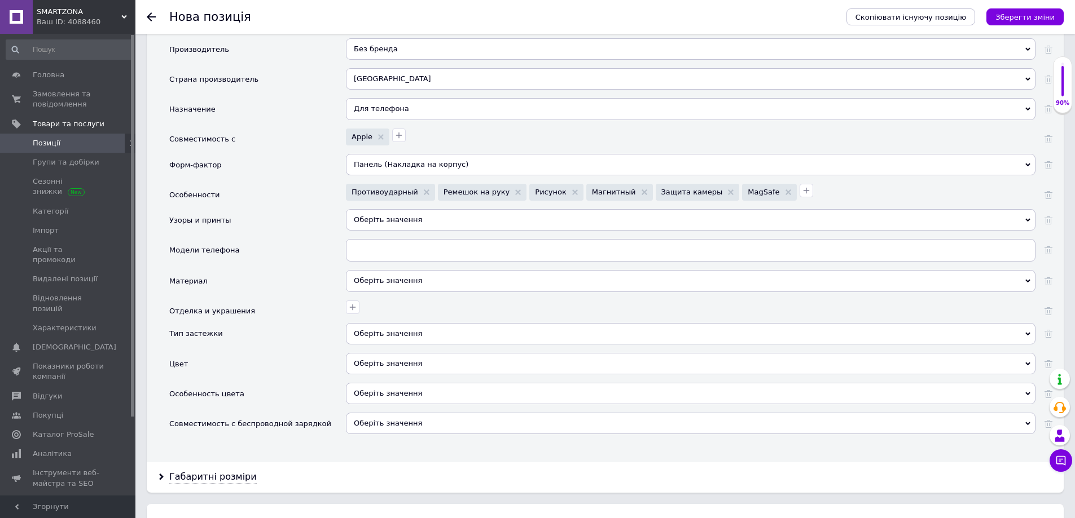
scroll to position [1072, 0]
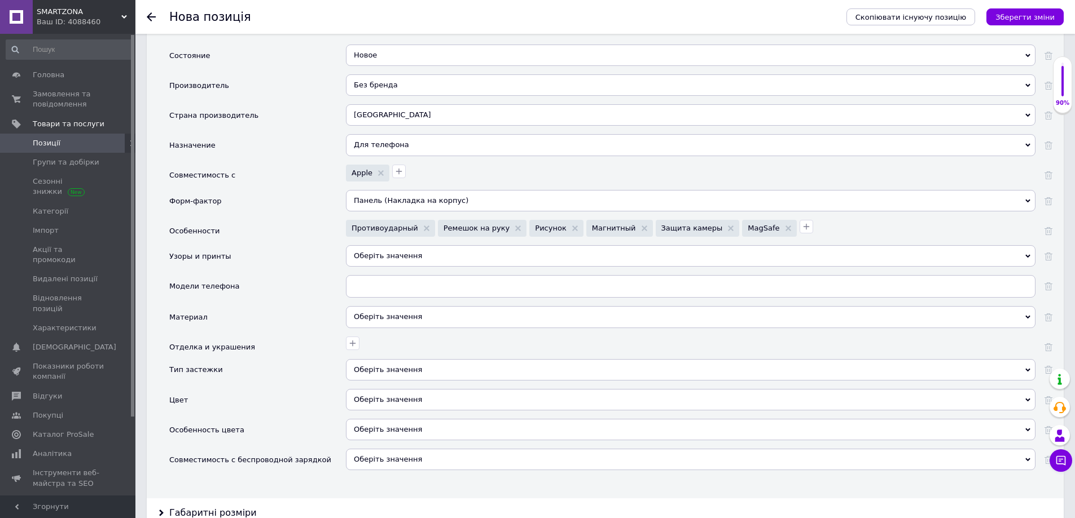
click at [389, 257] on div "Оберіть значення" at bounding box center [690, 255] width 689 height 21
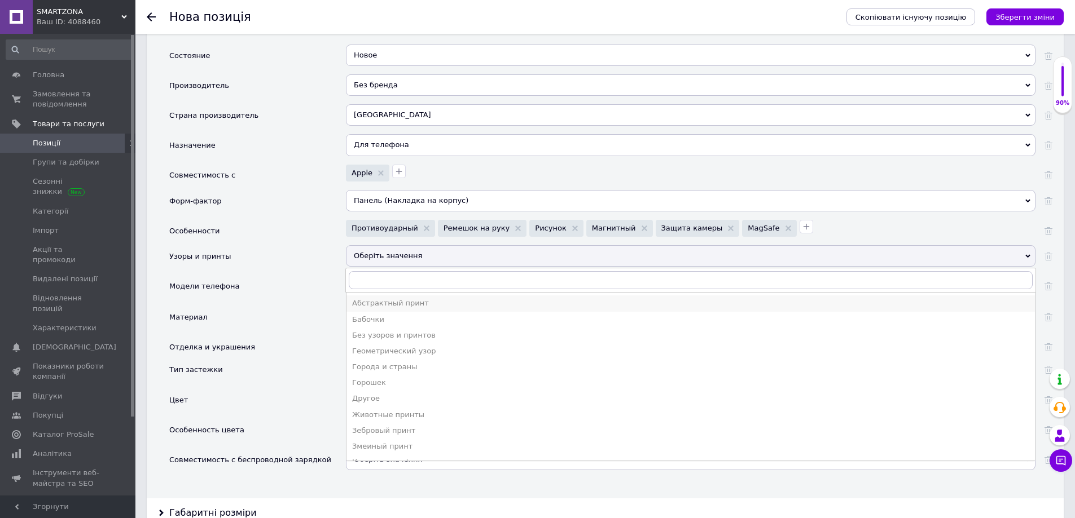
click at [391, 299] on div "Абстрактный принт" at bounding box center [690, 303] width 677 height 10
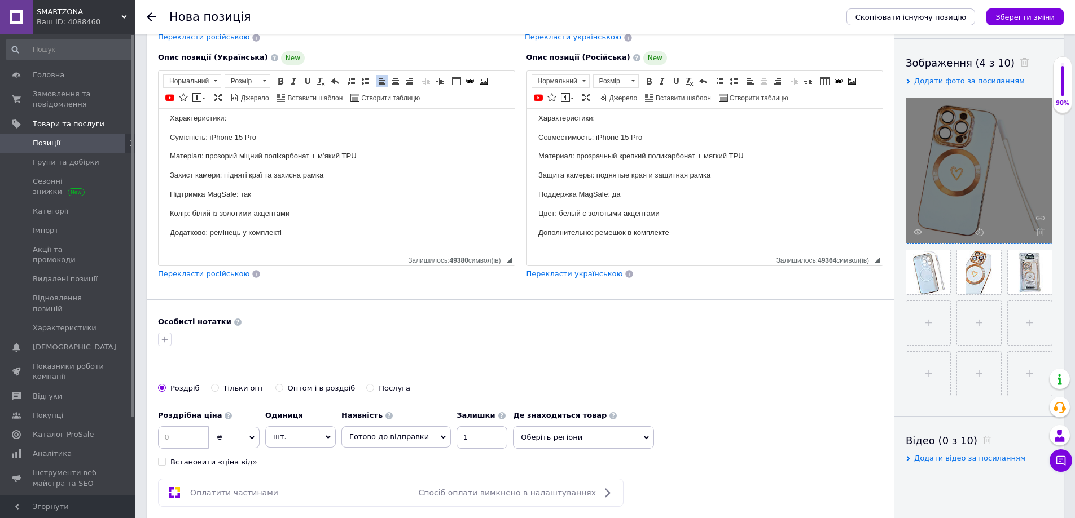
scroll to position [0, 0]
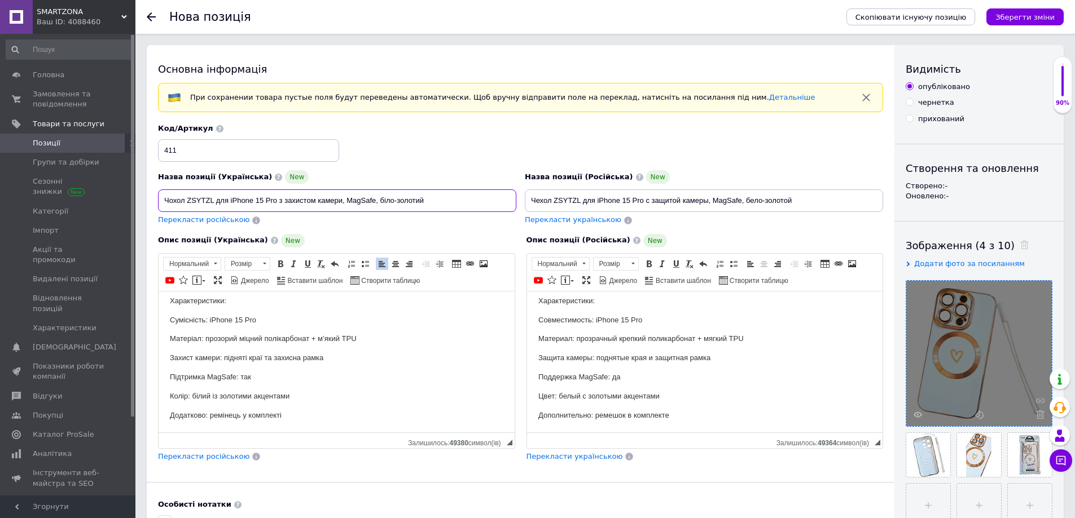
drag, startPoint x: 276, startPoint y: 201, endPoint x: 230, endPoint y: 202, distance: 46.8
click at [230, 202] on input "Чохол ZSYTZL для iPhone 15 Pro з захистом камери, MagSafe, біло-золотий" at bounding box center [337, 201] width 358 height 23
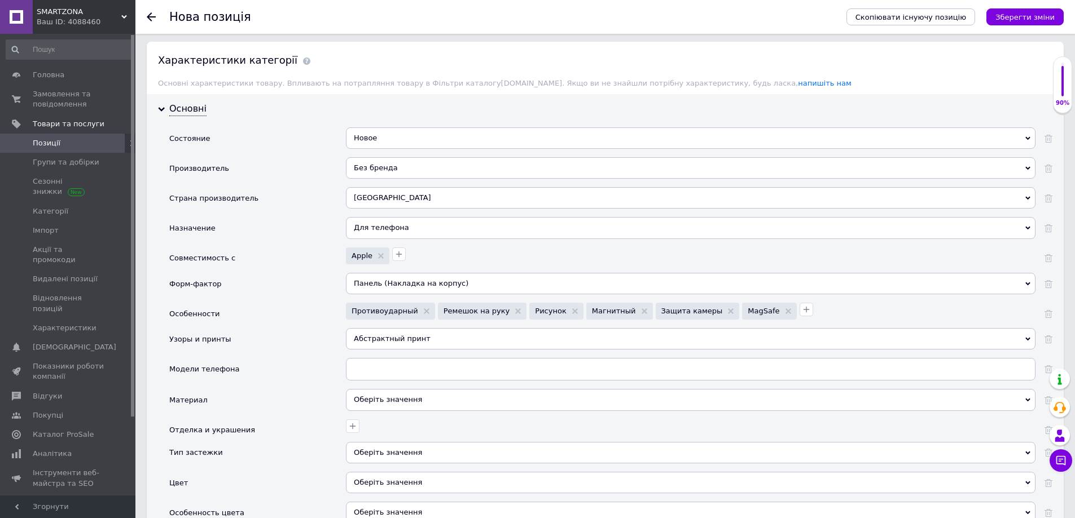
scroll to position [1072, 0]
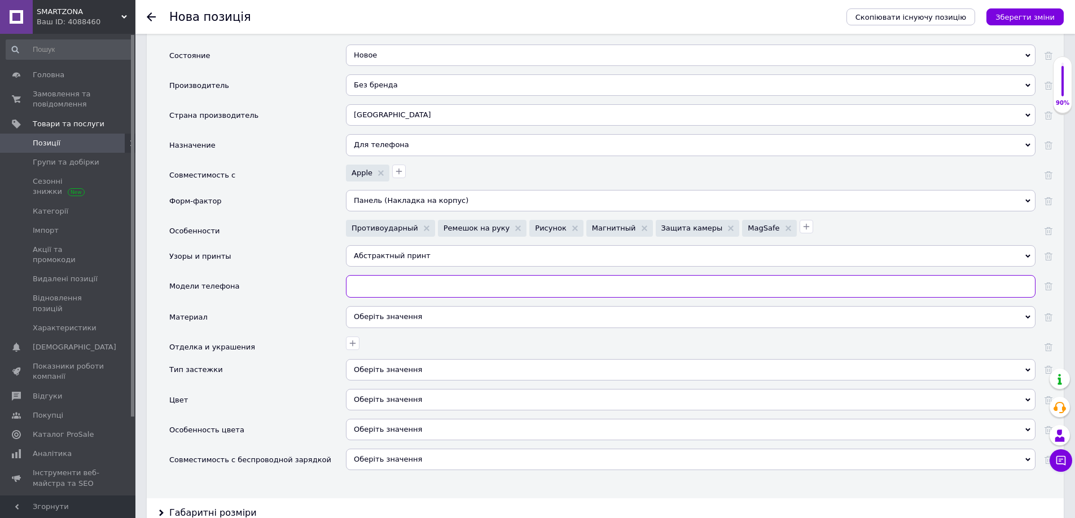
paste input "iPhone 15 Pro"
type input "iPhone 15 Pro"
click at [384, 313] on div "Оберіть значення" at bounding box center [690, 316] width 689 height 21
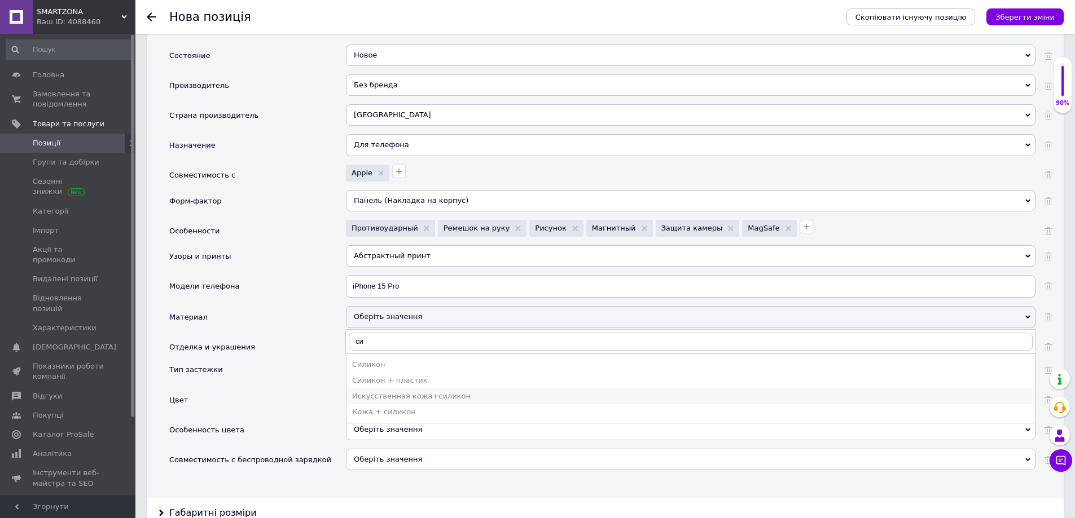
click at [422, 389] on li "Искусственная кожа+силикон" at bounding box center [690, 397] width 688 height 16
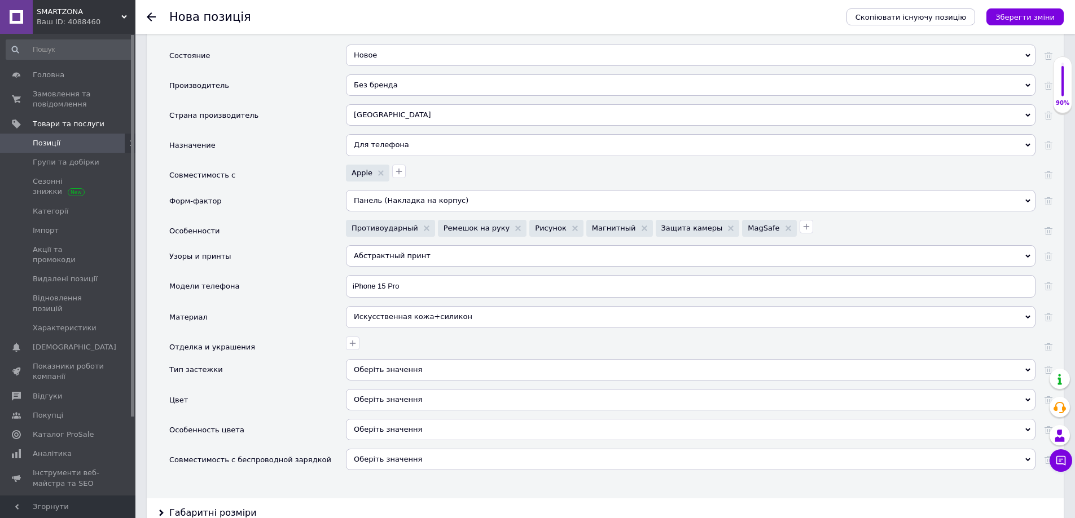
click at [398, 321] on div "Искусственная кожа+силикон" at bounding box center [690, 316] width 689 height 21
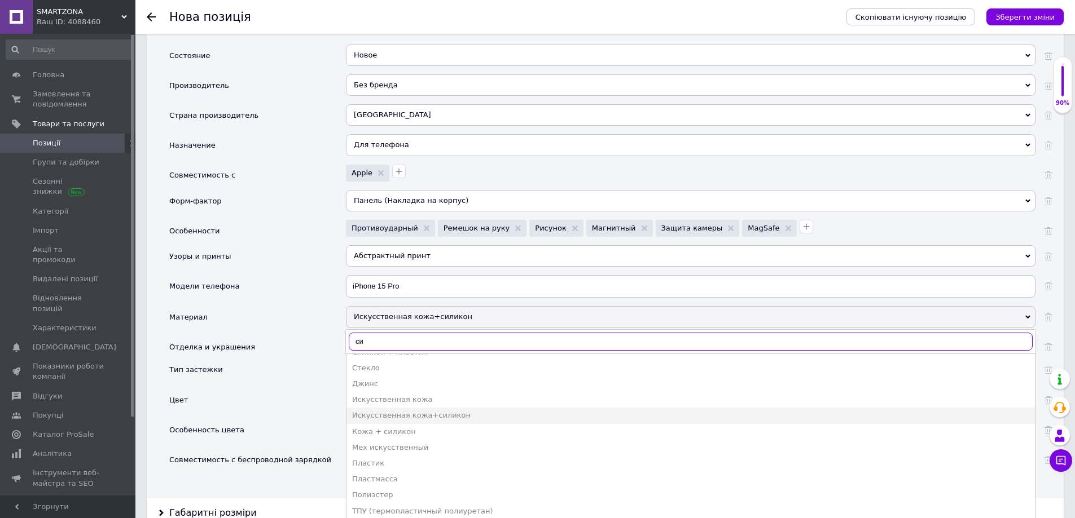
scroll to position [0, 0]
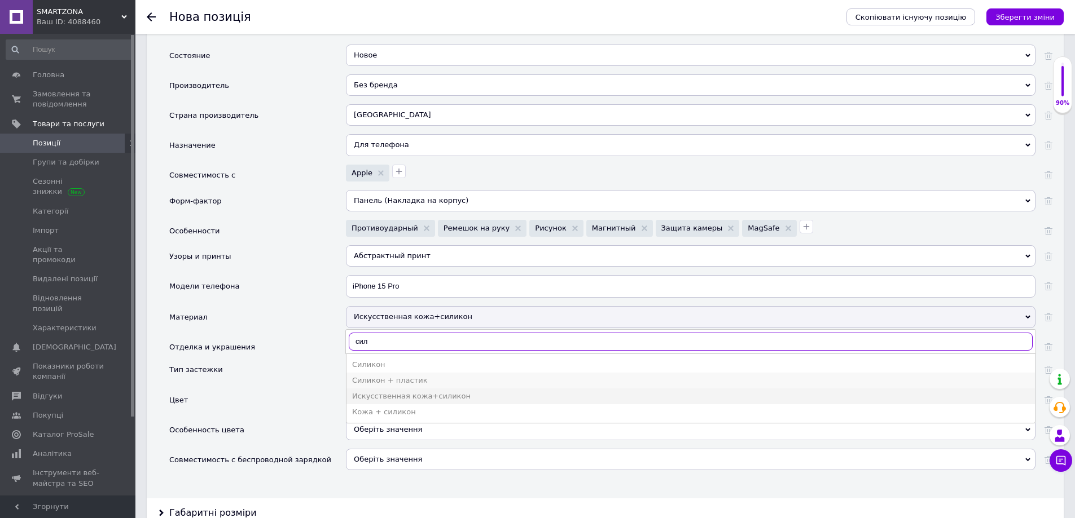
type input "сил"
click at [398, 380] on div "Силикон + пластик" at bounding box center [690, 381] width 677 height 10
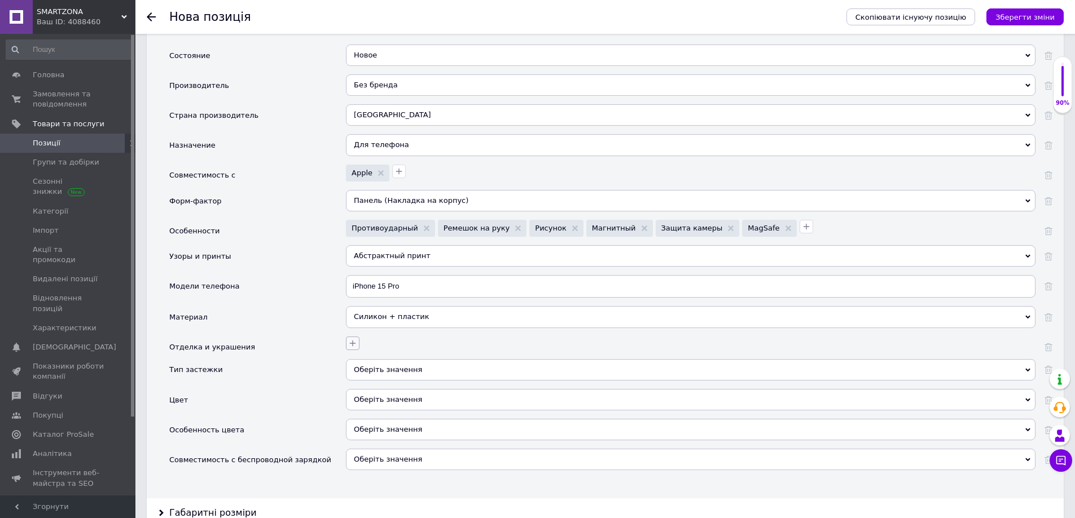
click at [353, 342] on icon "button" at bounding box center [353, 344] width 6 height 6
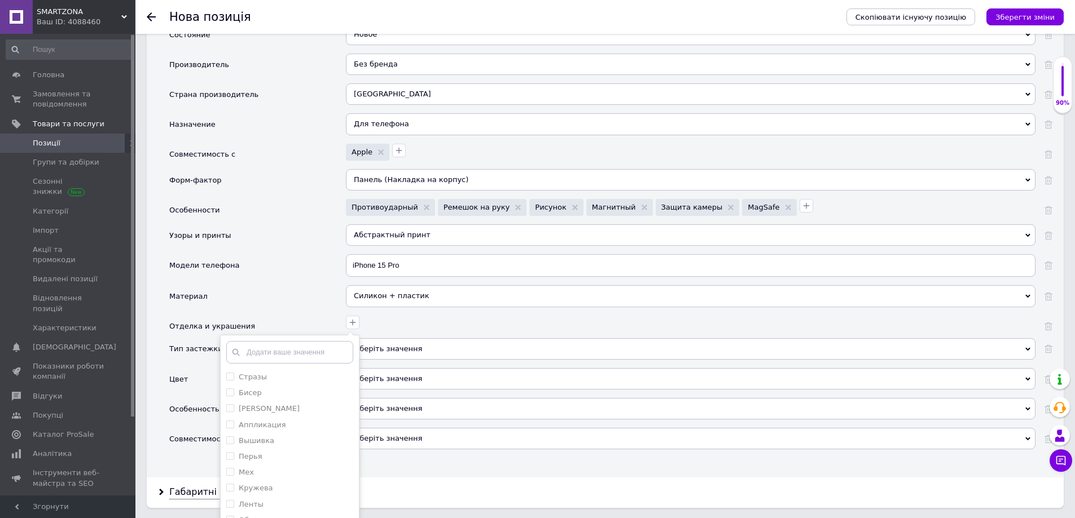
scroll to position [1128, 0]
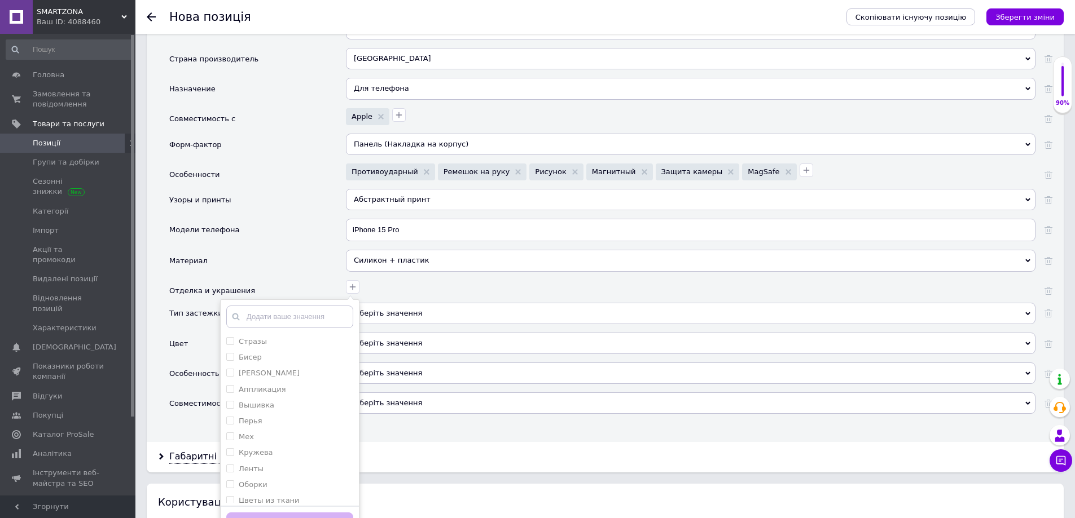
click at [429, 296] on div "Стразы Бисер Камни Swarovski Аппликация Вышивка Перья Мех Кружева Ленты Оборки …" at bounding box center [690, 291] width 689 height 23
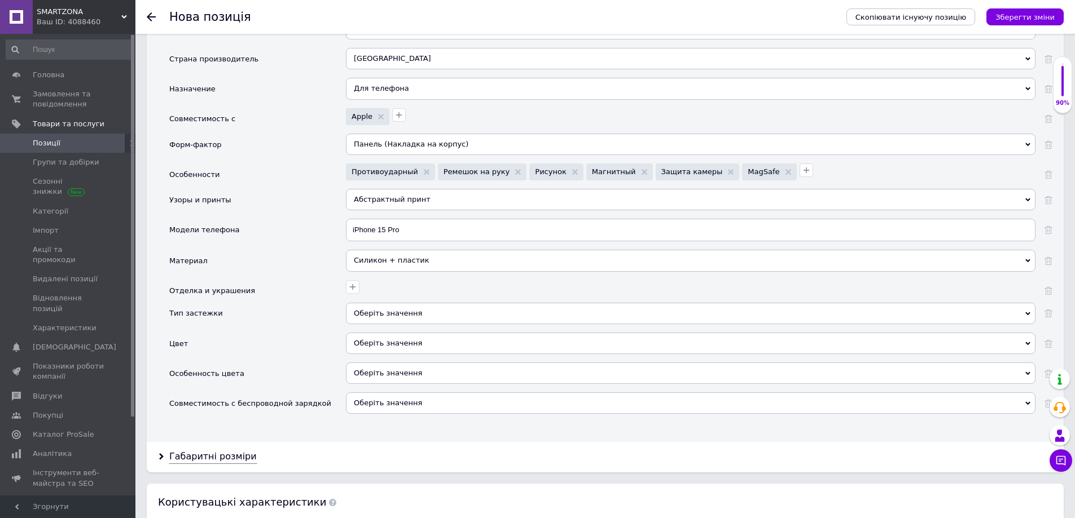
click at [408, 320] on div "Оберіть значення" at bounding box center [690, 313] width 689 height 21
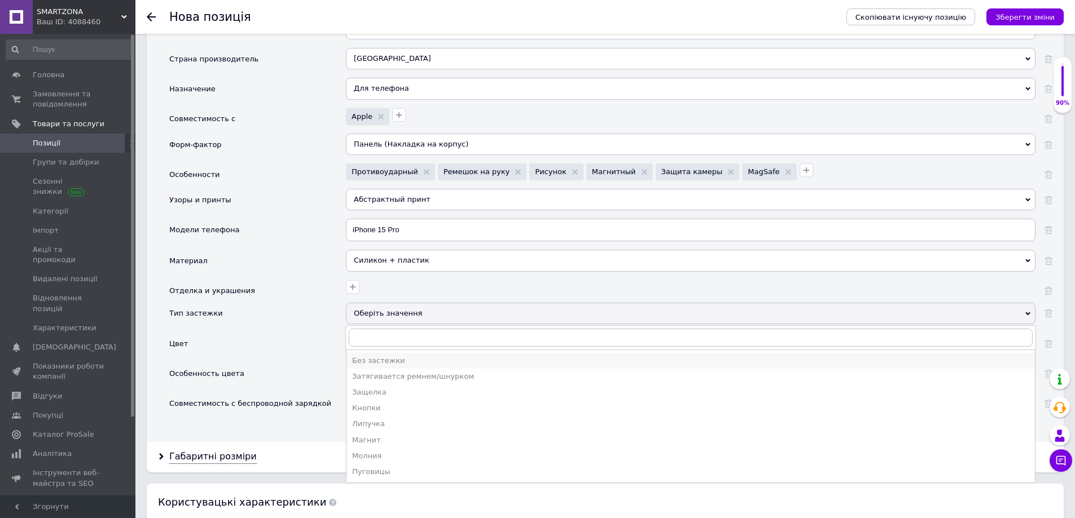
click at [394, 364] on div "Без застежки" at bounding box center [690, 361] width 677 height 10
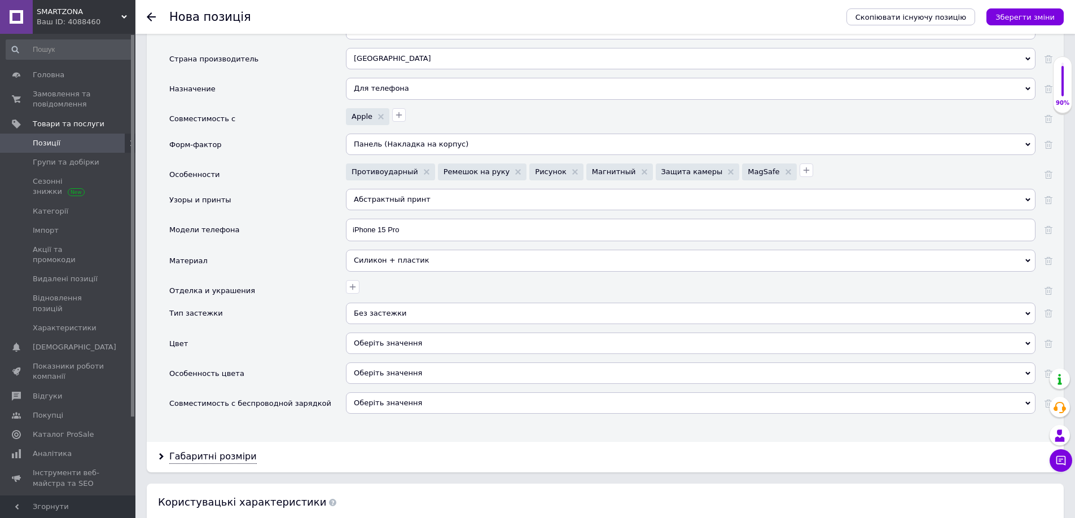
click at [375, 343] on div "Оберіть значення" at bounding box center [690, 343] width 689 height 21
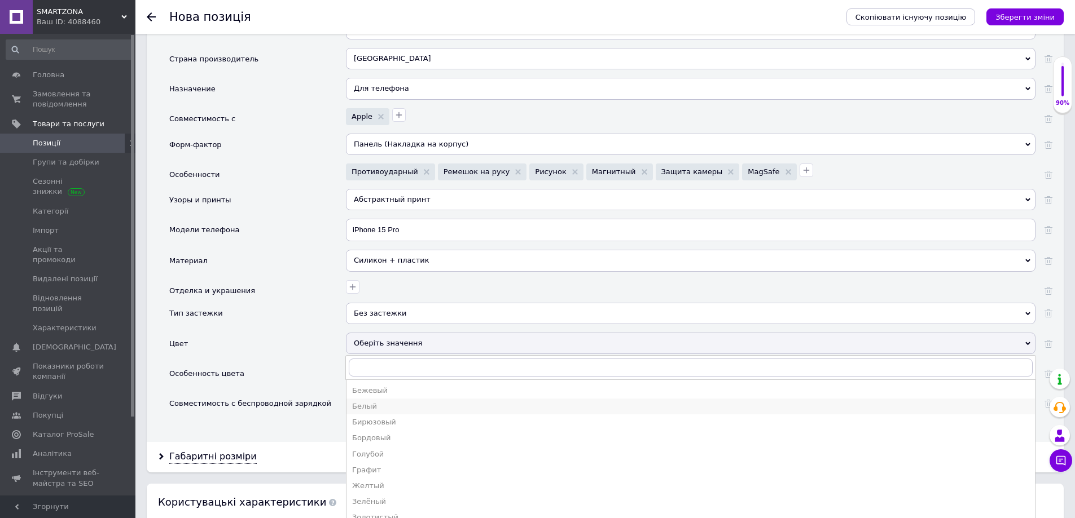
click at [363, 409] on div "Белый" at bounding box center [690, 407] width 677 height 10
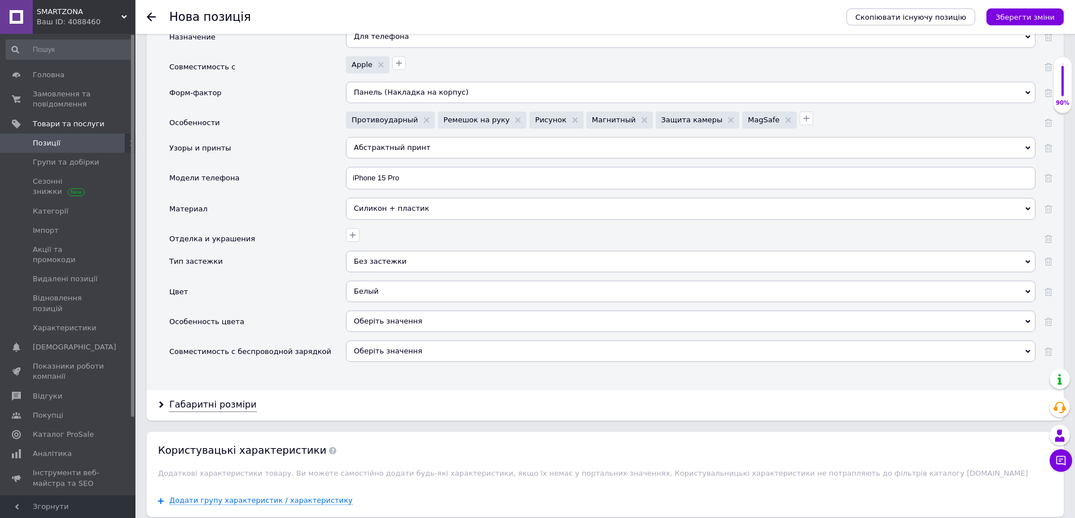
scroll to position [1185, 0]
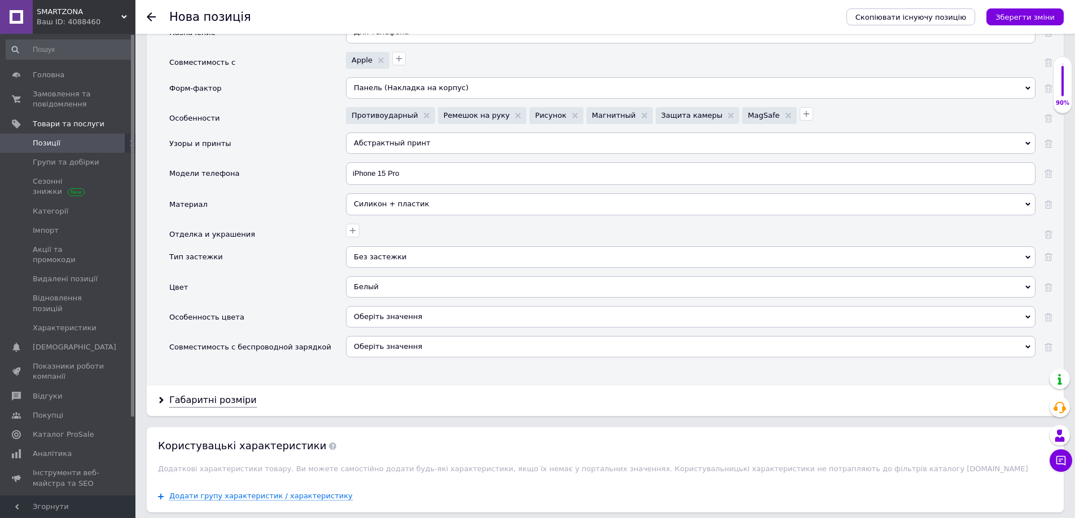
click at [358, 319] on div "Оберіть значення" at bounding box center [690, 316] width 689 height 21
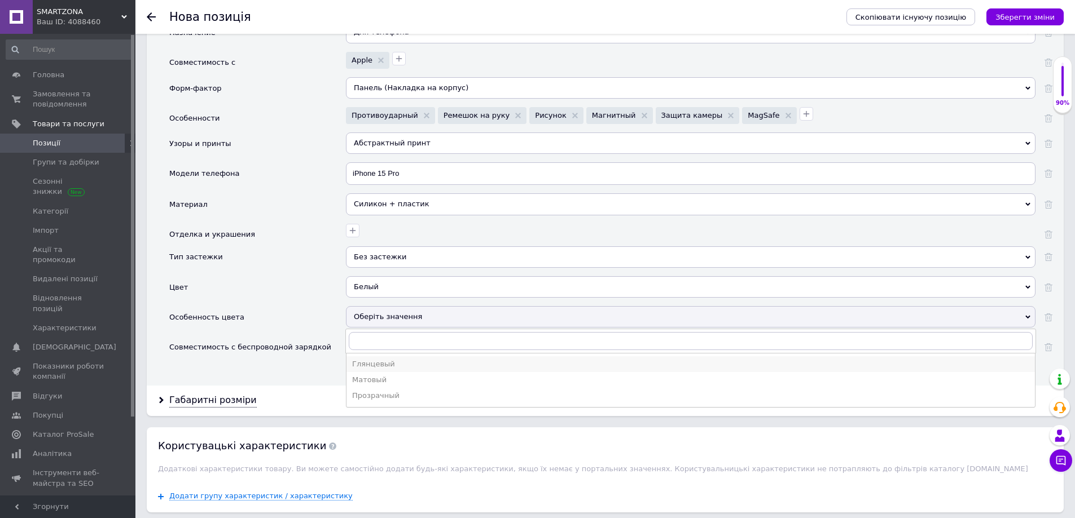
click at [367, 365] on div "Глянцевый" at bounding box center [690, 364] width 677 height 10
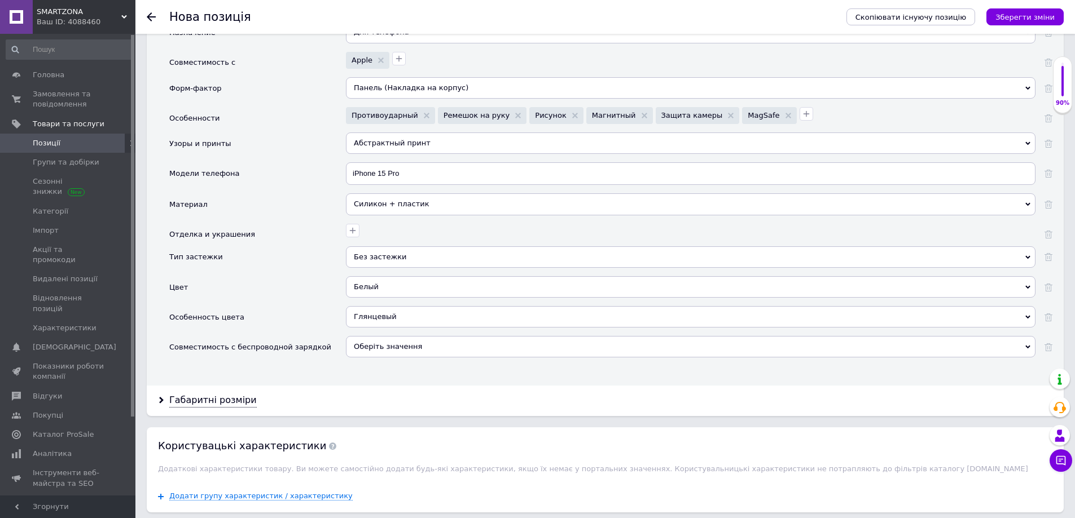
click at [367, 346] on span "Оберіть значення" at bounding box center [388, 346] width 68 height 8
click at [364, 365] on li "Так" at bounding box center [690, 370] width 688 height 16
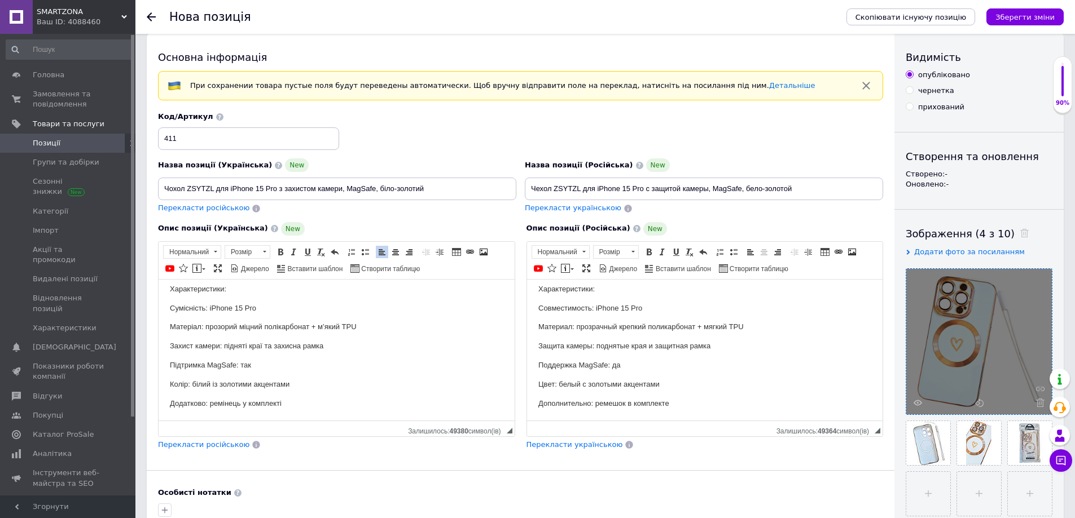
scroll to position [0, 0]
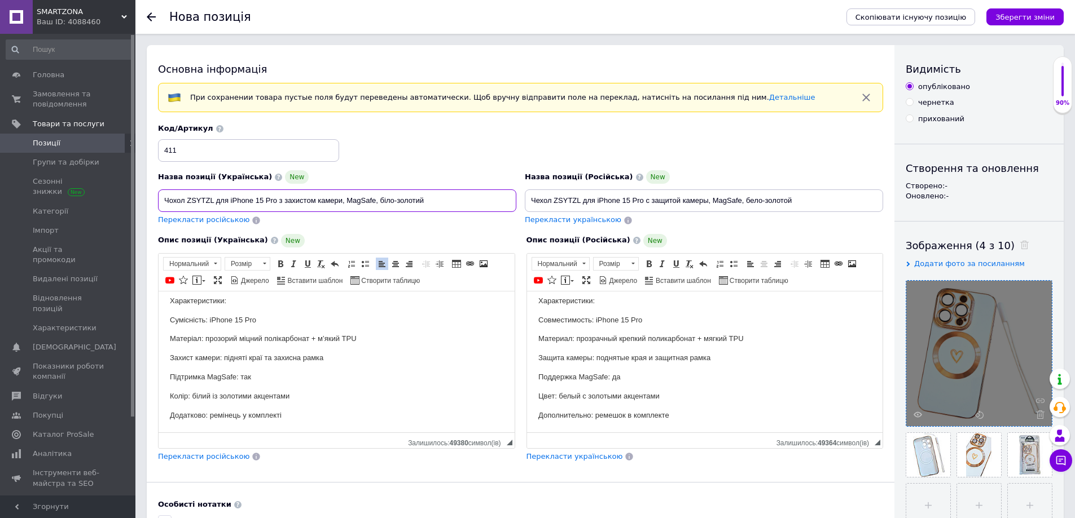
drag, startPoint x: 166, startPoint y: 200, endPoint x: 276, endPoint y: 202, distance: 110.0
click at [276, 202] on input "Чохол ZSYTZL для iPhone 15 Pro з захистом камери, MagSafe, біло-золотий" at bounding box center [337, 201] width 358 height 23
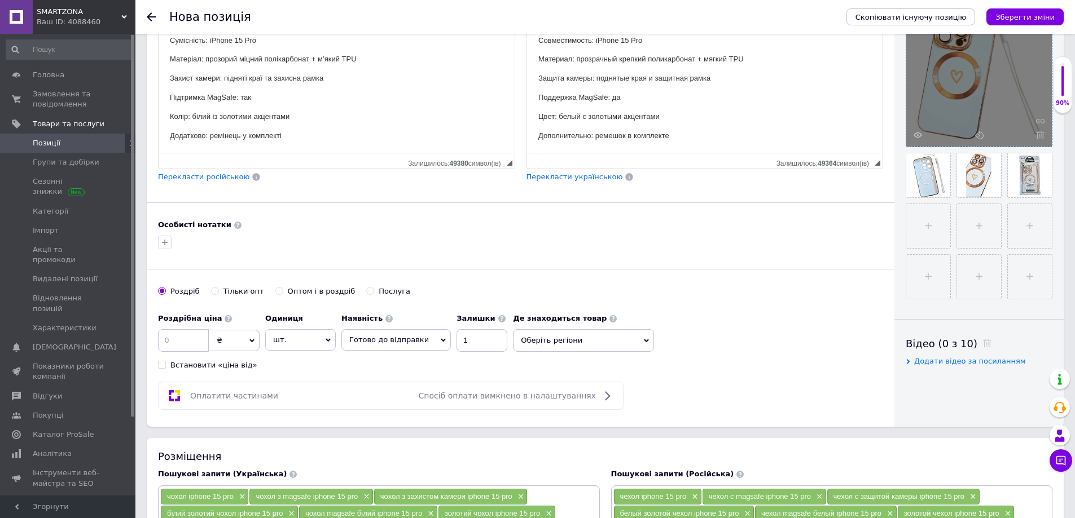
scroll to position [338, 0]
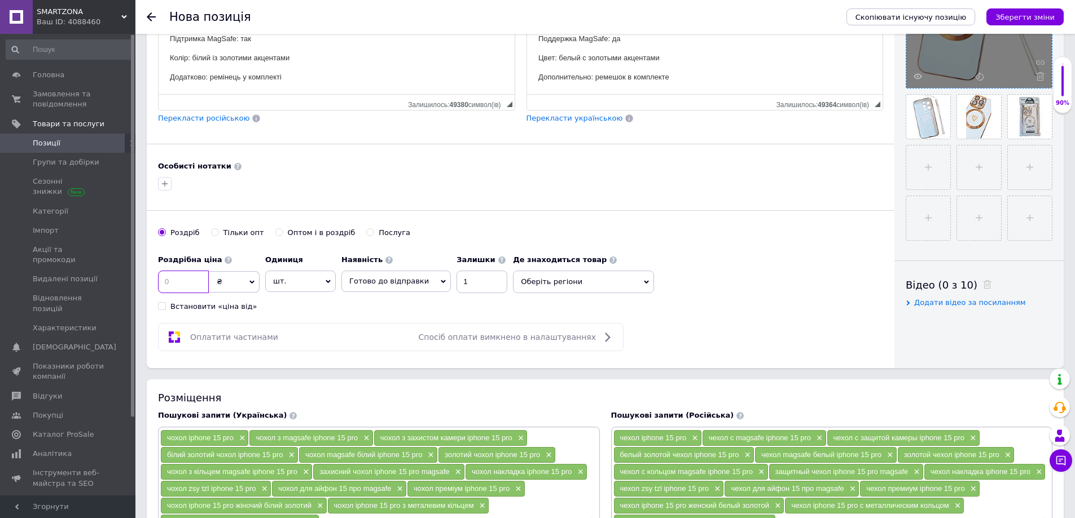
click at [174, 287] on input at bounding box center [183, 282] width 51 height 23
type input "230"
click at [1022, 21] on icon "Зберегти зміни" at bounding box center [1024, 17] width 59 height 8
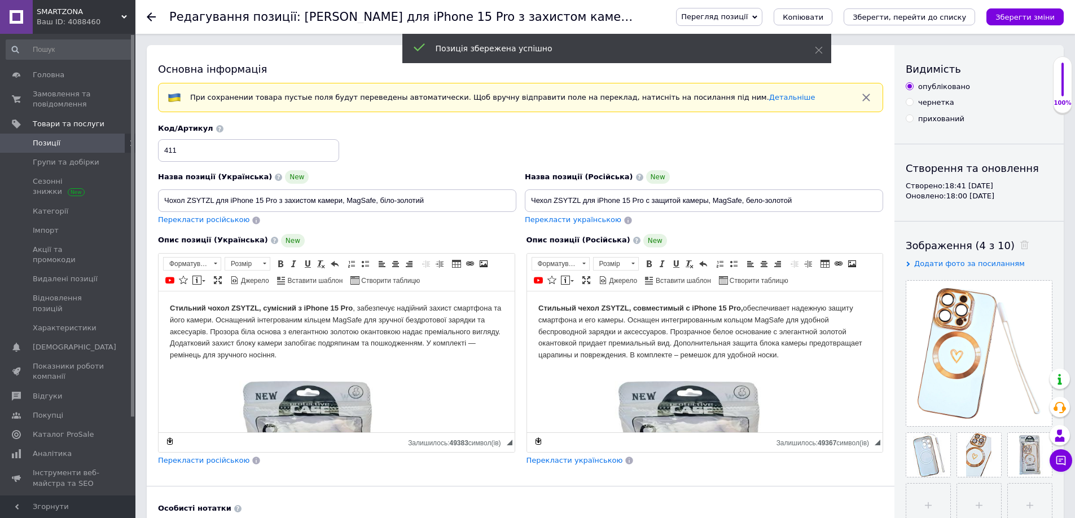
click at [44, 143] on span "Позиції" at bounding box center [47, 143] width 28 height 10
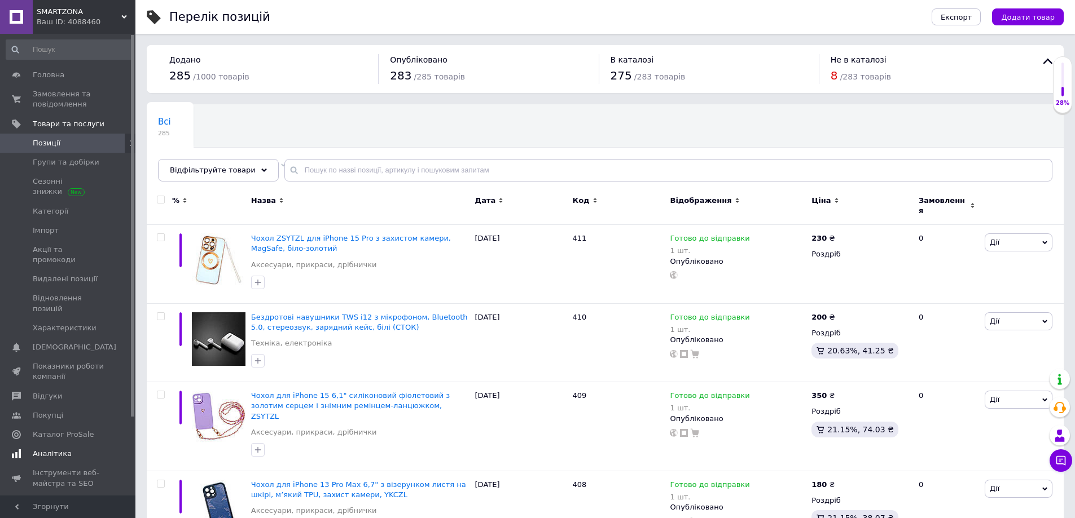
click at [44, 449] on span "Аналітика" at bounding box center [52, 454] width 39 height 10
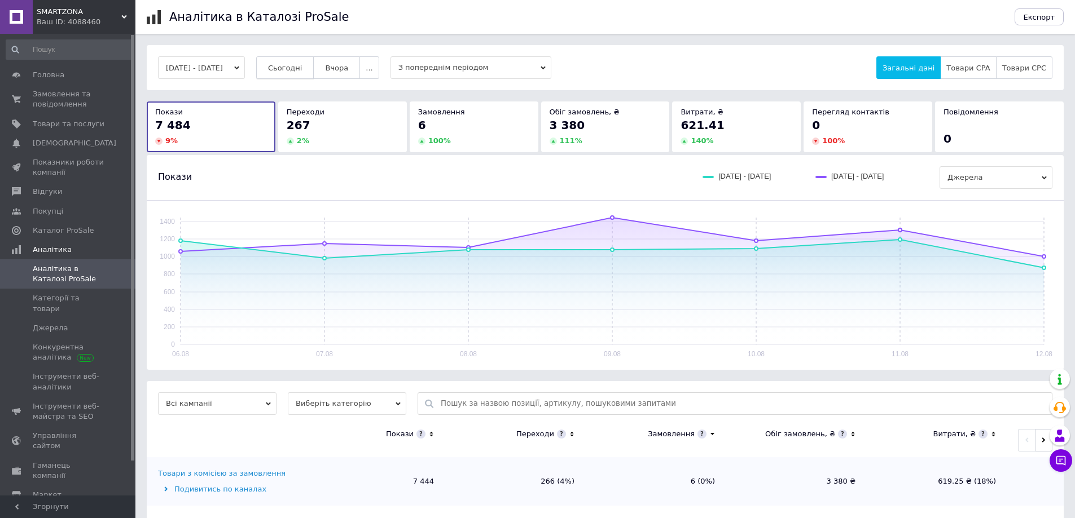
click at [302, 64] on span "Сьогодні" at bounding box center [285, 68] width 34 height 8
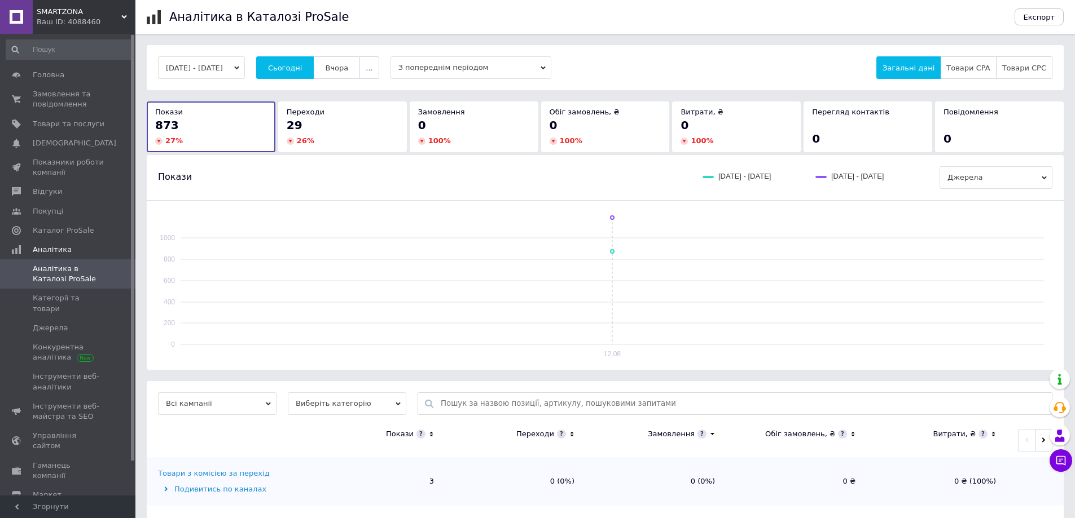
click at [66, 17] on div "Ваш ID: 4088460" at bounding box center [86, 22] width 99 height 10
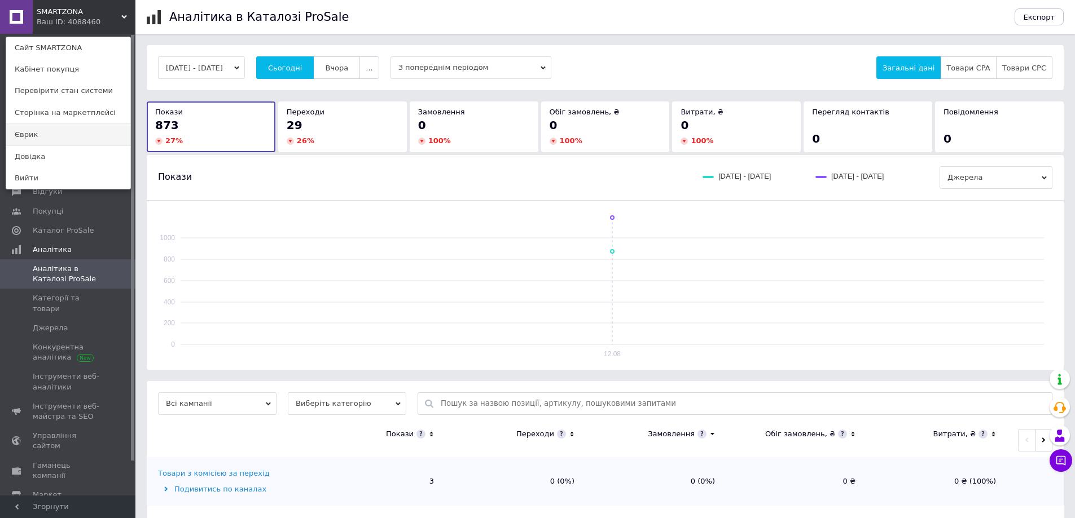
click at [68, 138] on link "Єврик" at bounding box center [68, 134] width 124 height 21
